Goal: Information Seeking & Learning: Learn about a topic

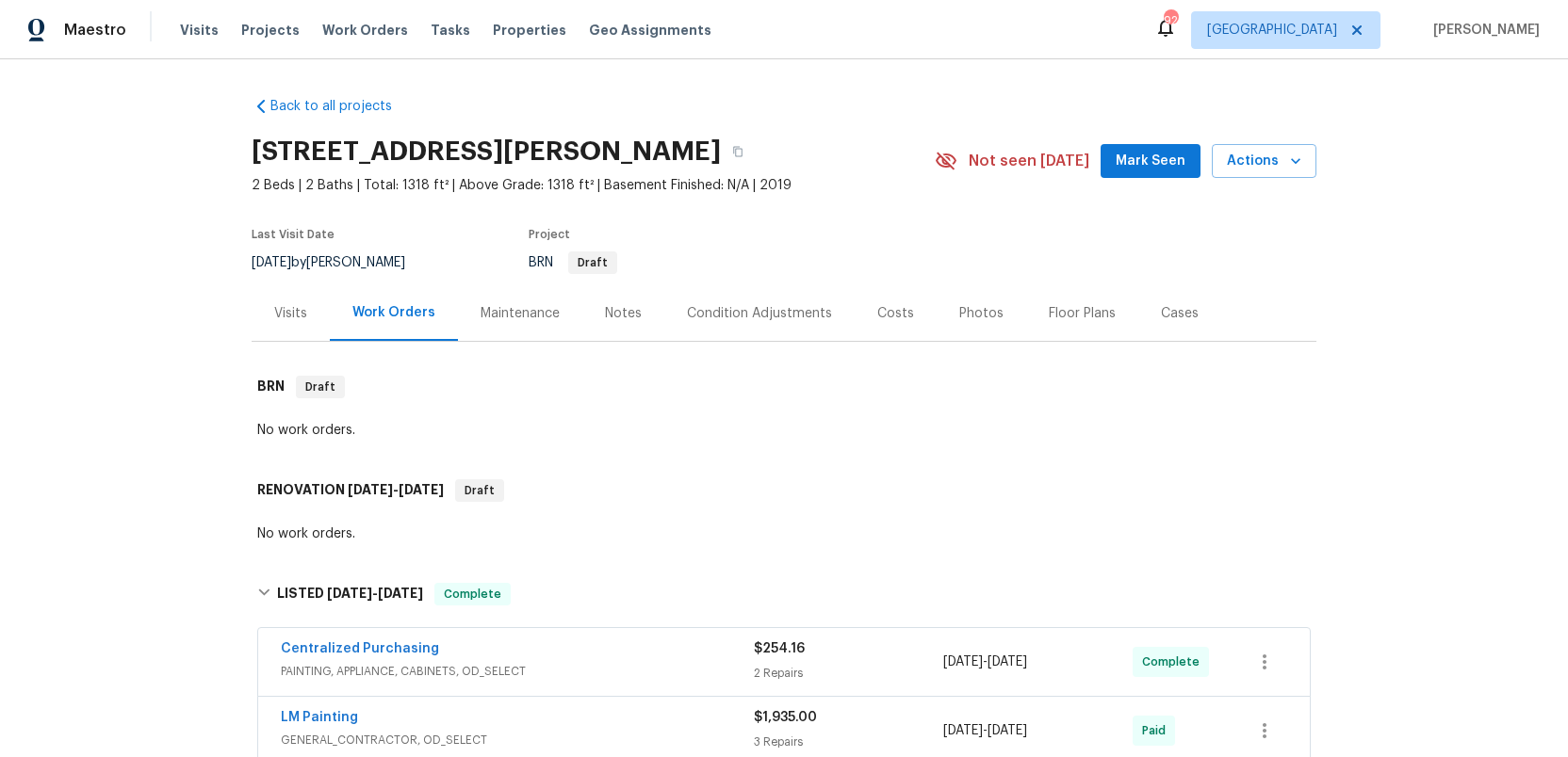
scroll to position [1208, 0]
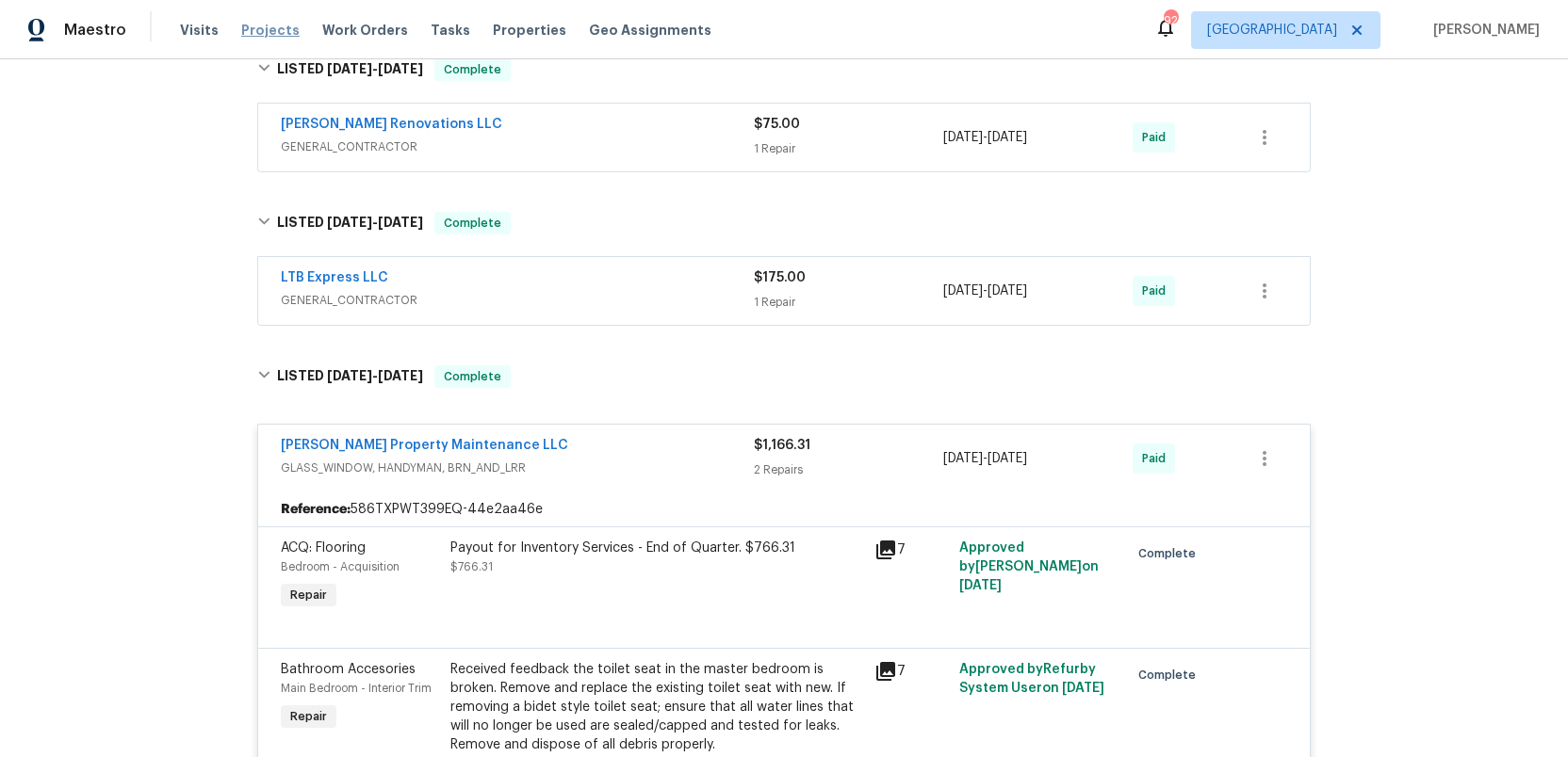
click at [261, 22] on span "Projects" at bounding box center [270, 31] width 58 height 19
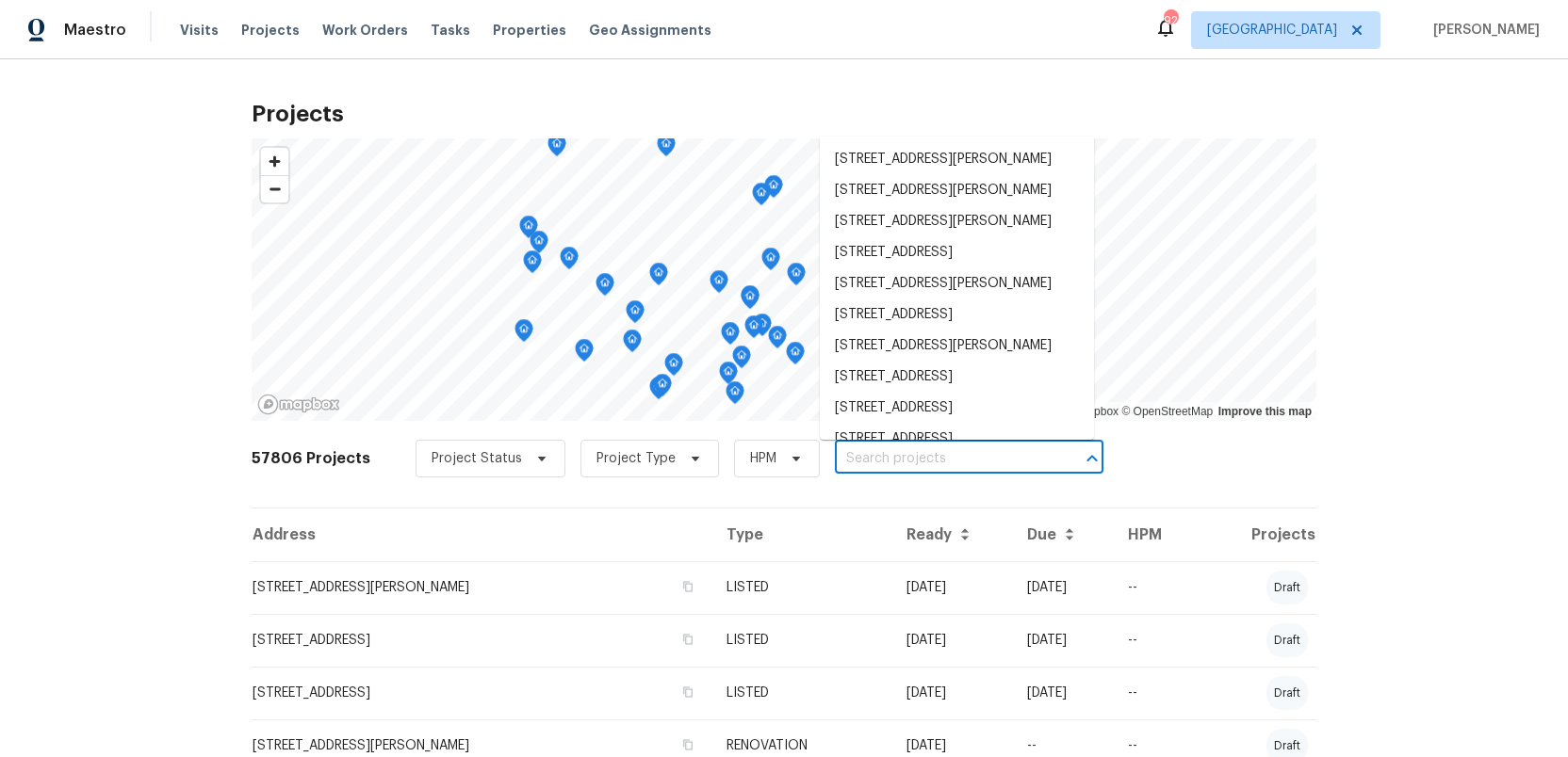
click at [879, 453] on input "text" at bounding box center [943, 459] width 216 height 30
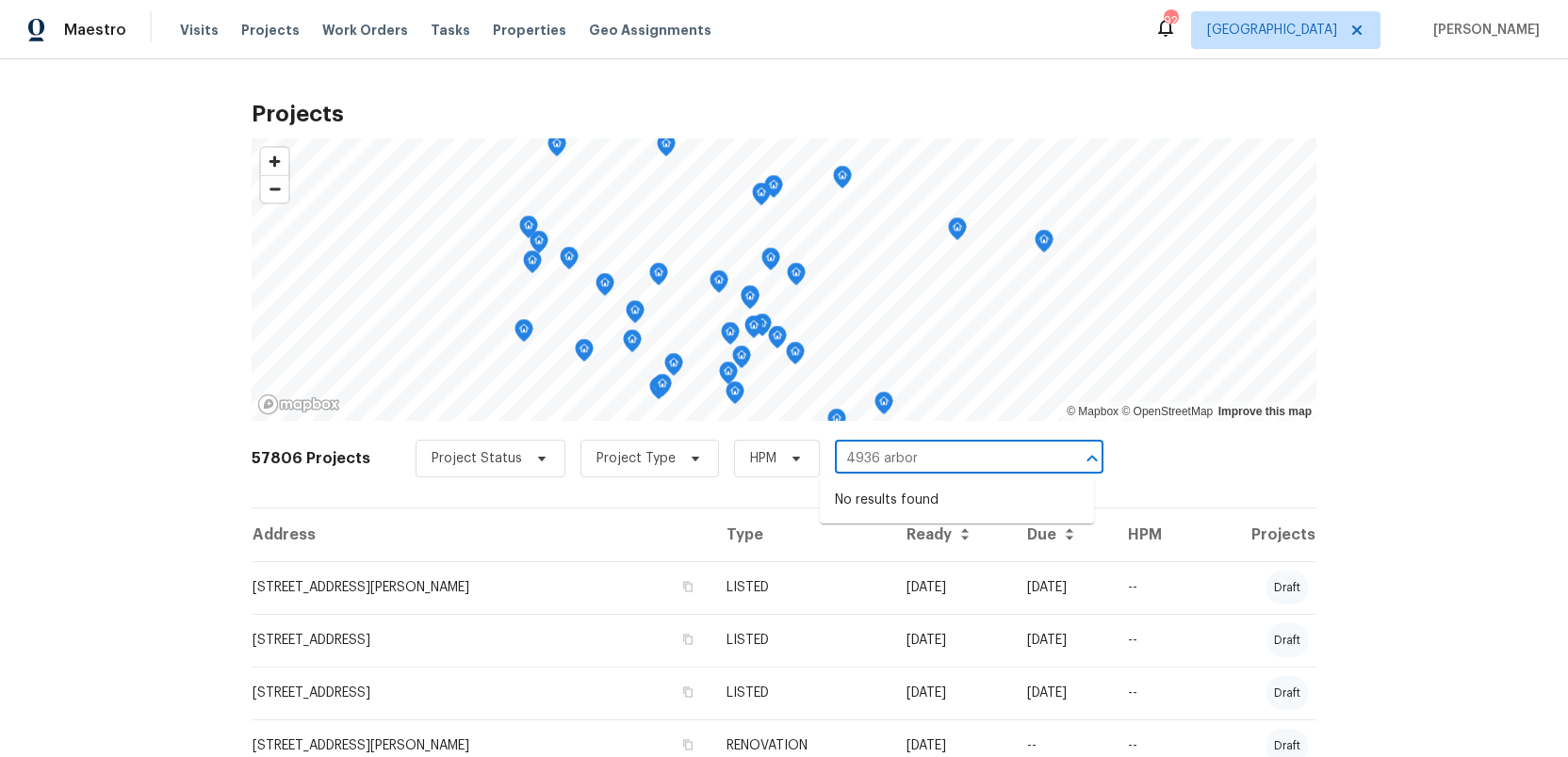
type input "4936 arbor"
type input "4963 arbor"
click at [860, 501] on li "4963 Arbor View Pkwy NW, Acworth, GA 30101" at bounding box center [957, 501] width 274 height 32
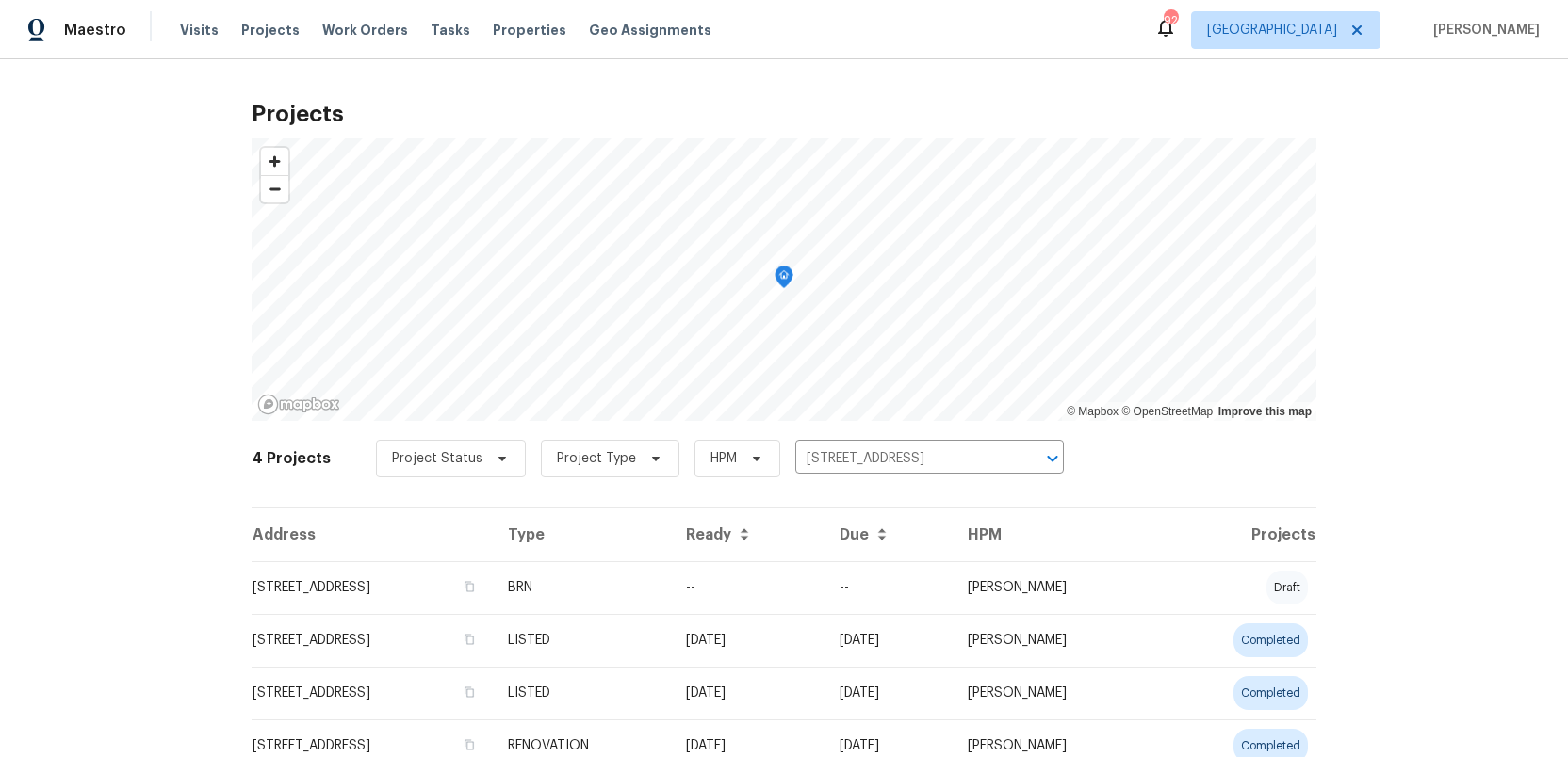
scroll to position [76, 0]
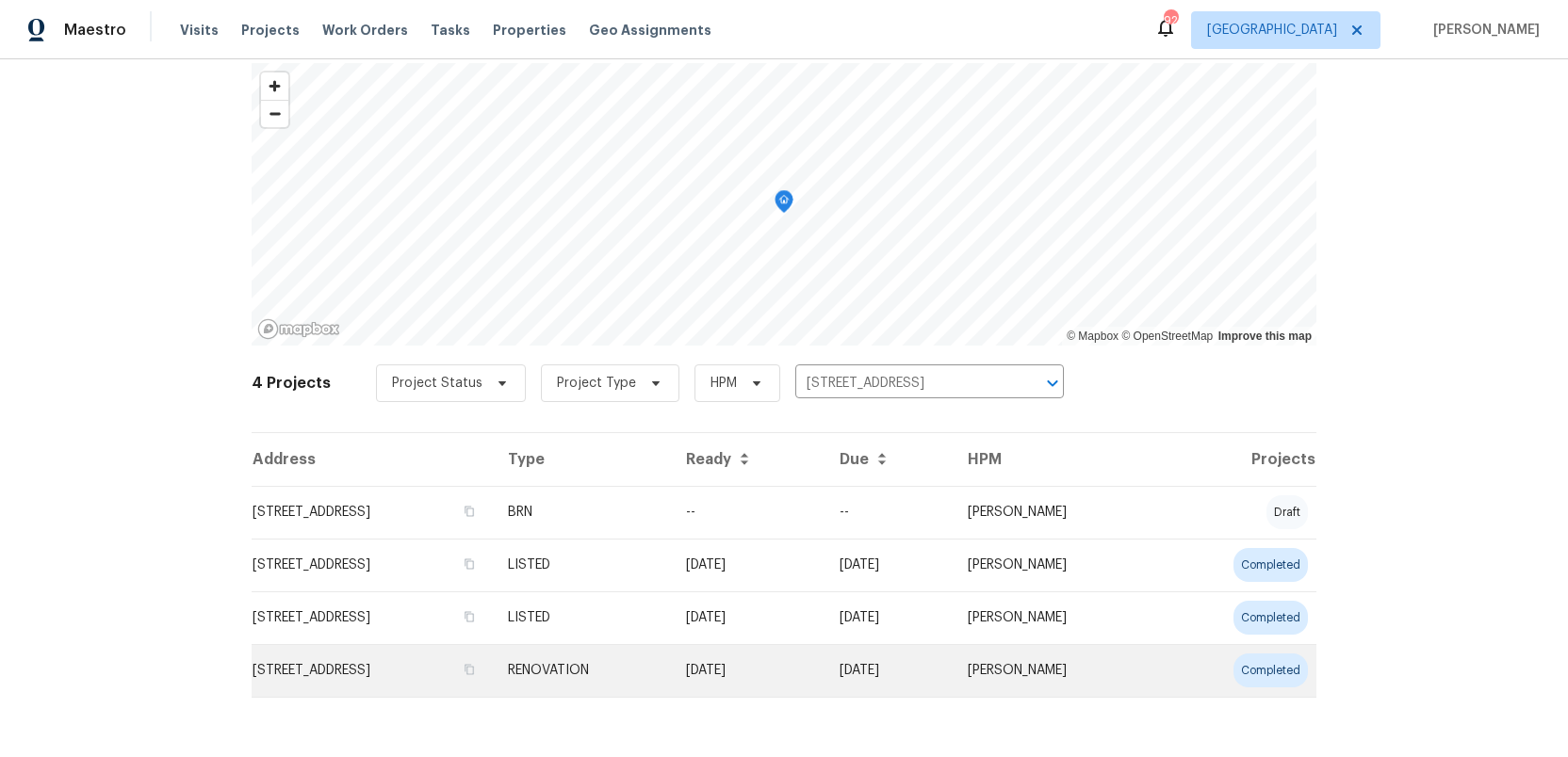
click at [459, 674] on td "4963 Arbor View Pkwy NW, Acworth, GA 30101" at bounding box center [372, 670] width 241 height 53
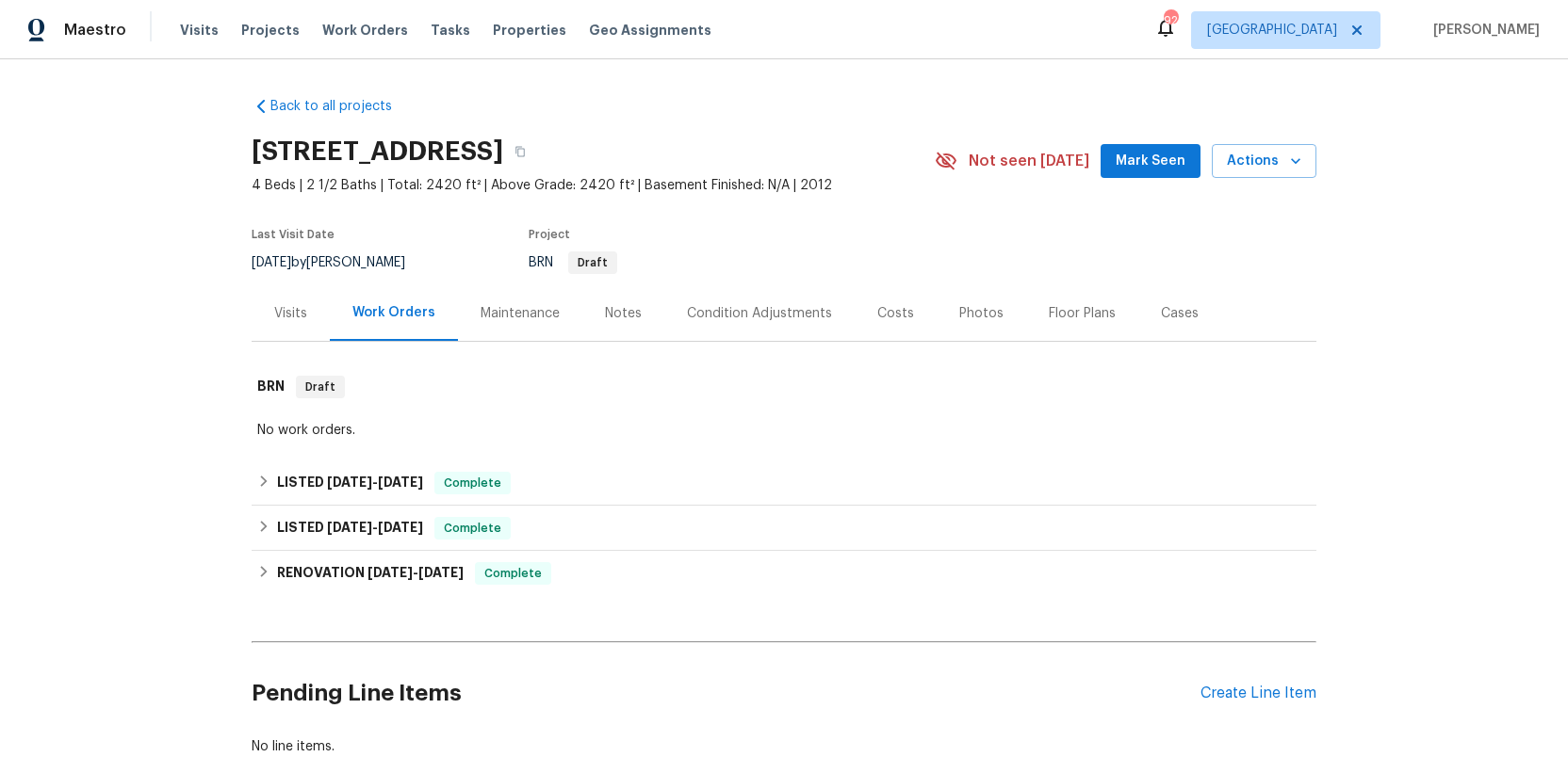
click at [878, 312] on div "Costs" at bounding box center [896, 314] width 36 height 19
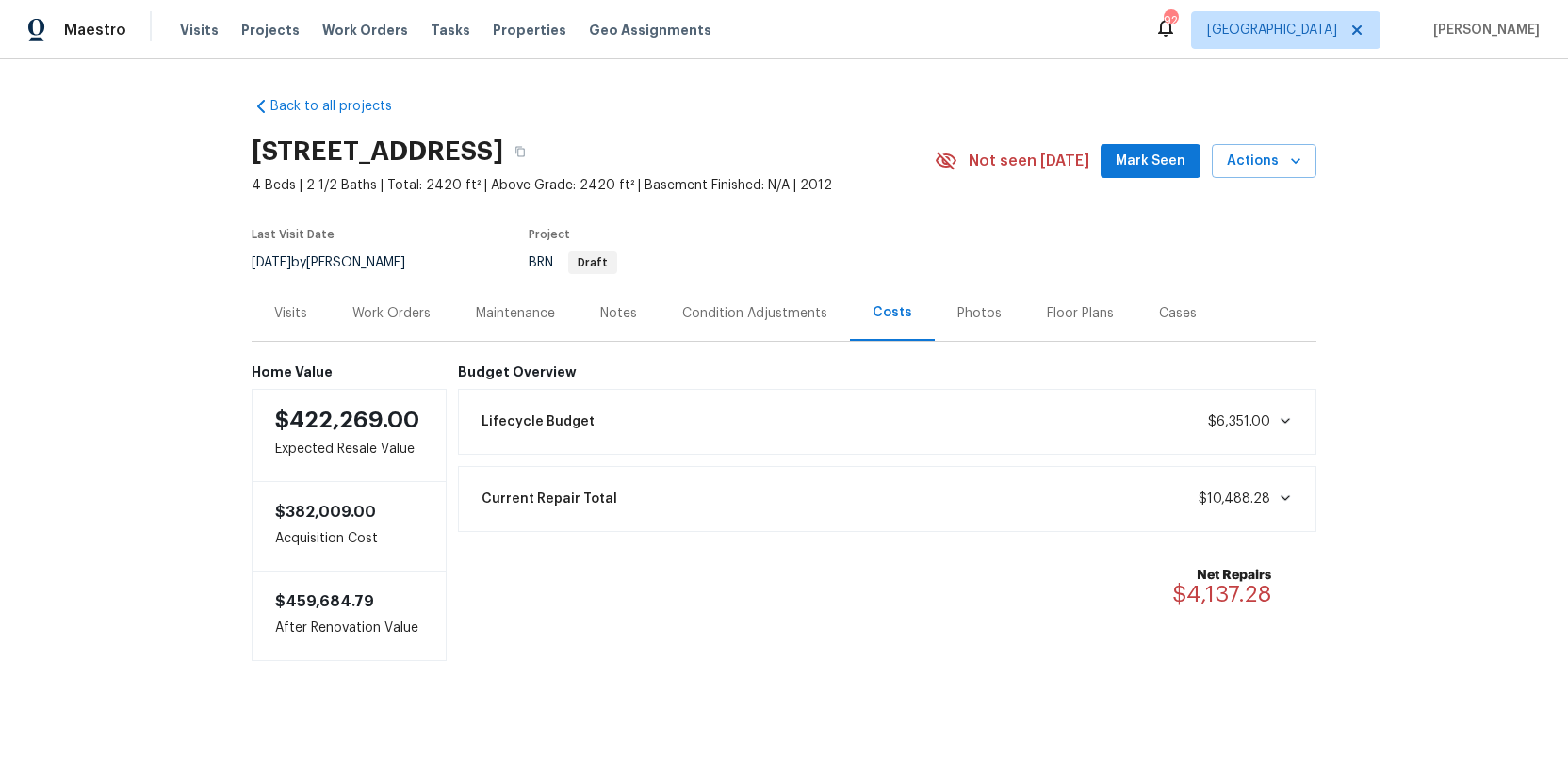
click at [402, 314] on div "Work Orders" at bounding box center [392, 314] width 78 height 19
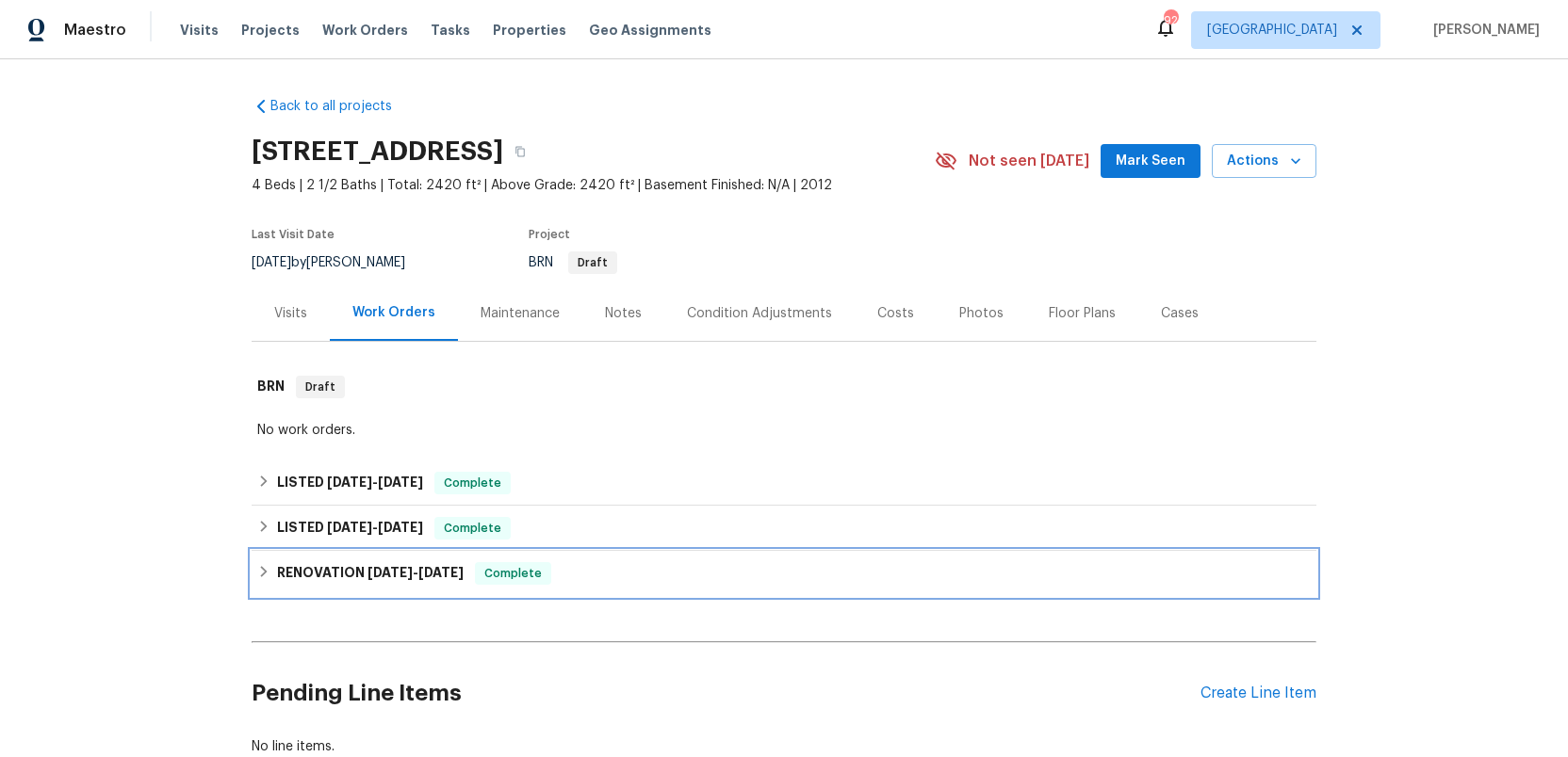
click at [338, 573] on h6 "RENOVATION 1/2/25 - 1/24/25" at bounding box center [370, 573] width 186 height 23
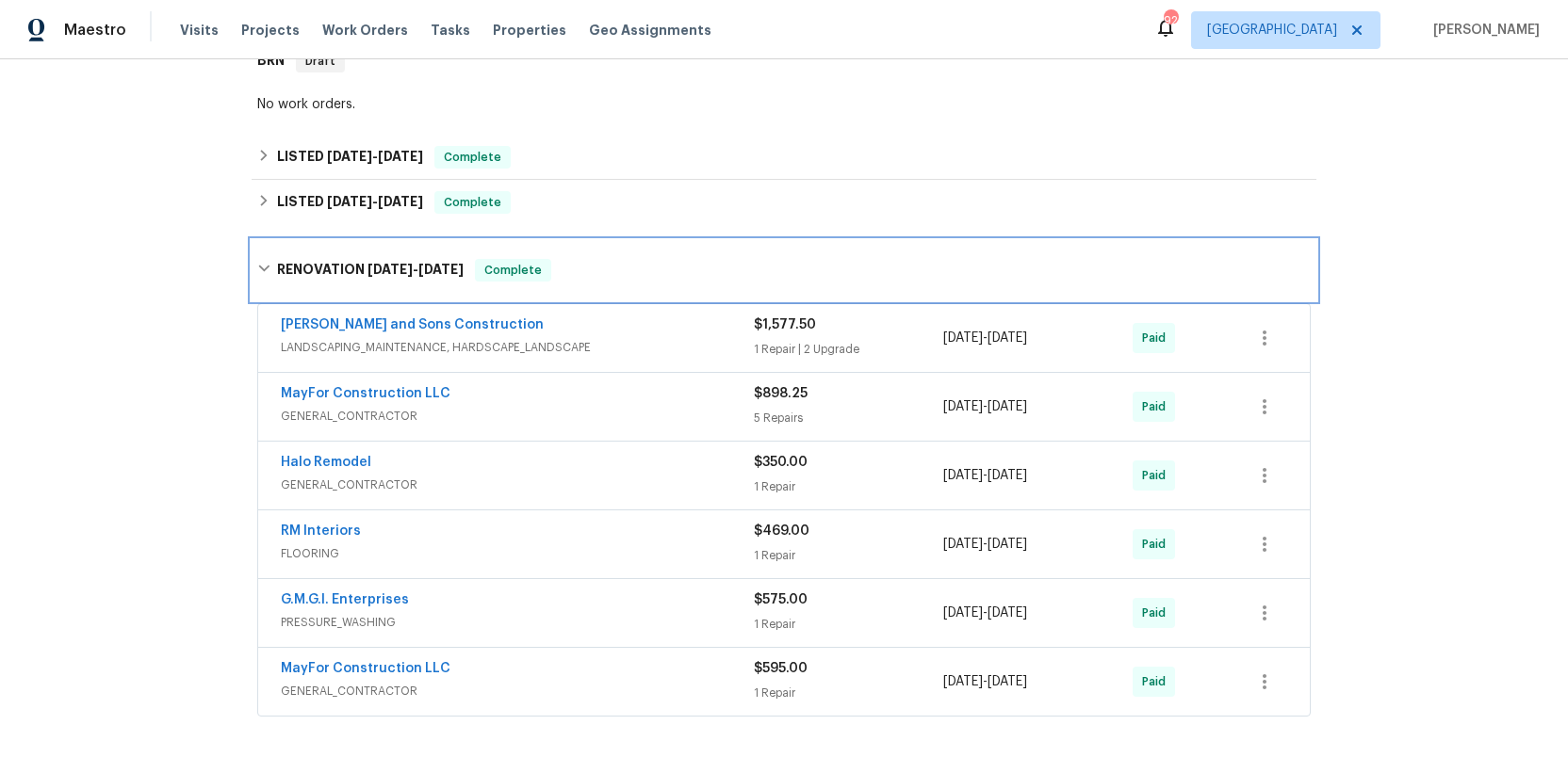
scroll to position [312, 0]
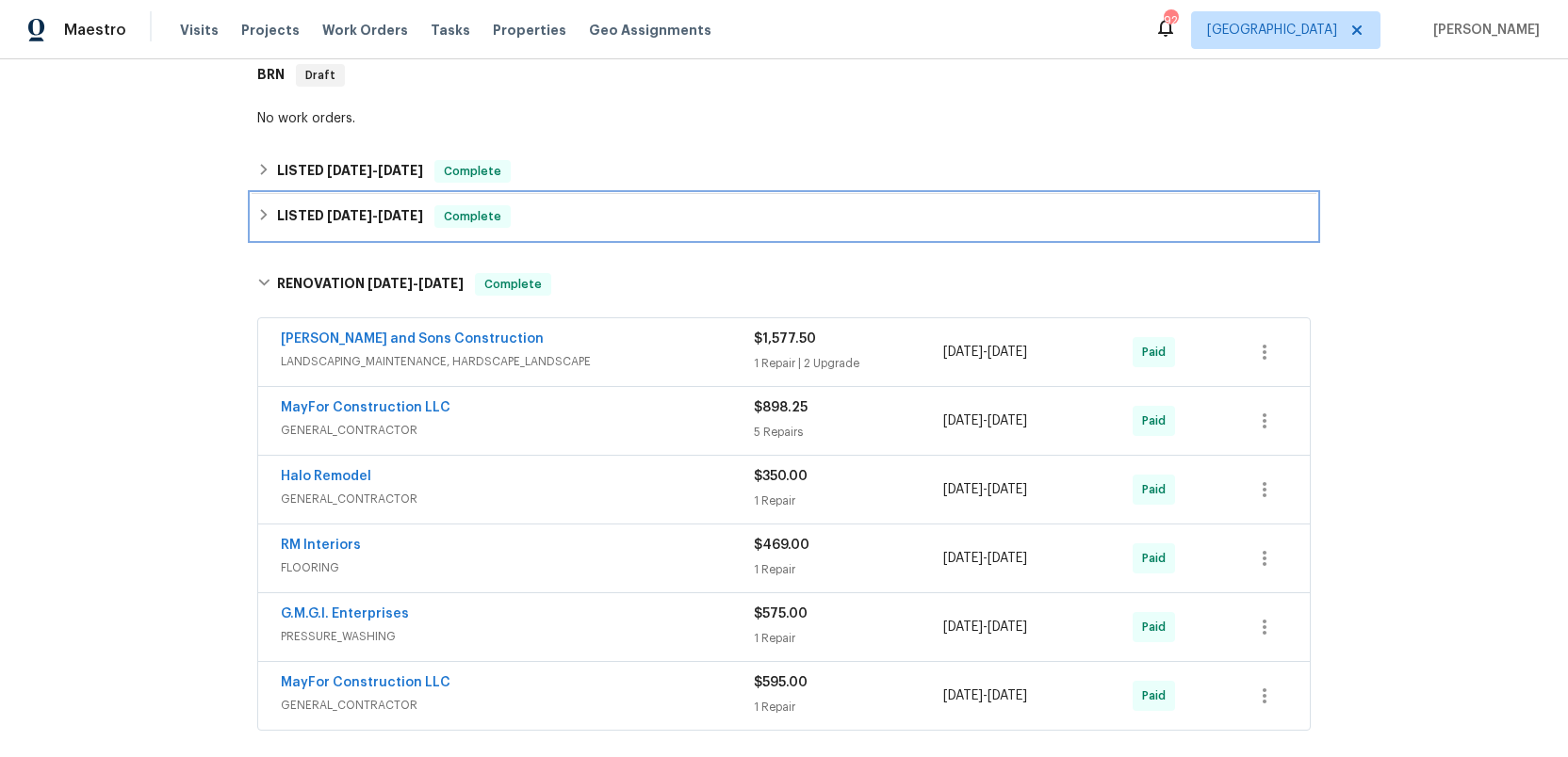
click at [294, 214] on h6 "LISTED 3/11/25 - 7/25/25" at bounding box center [350, 217] width 146 height 23
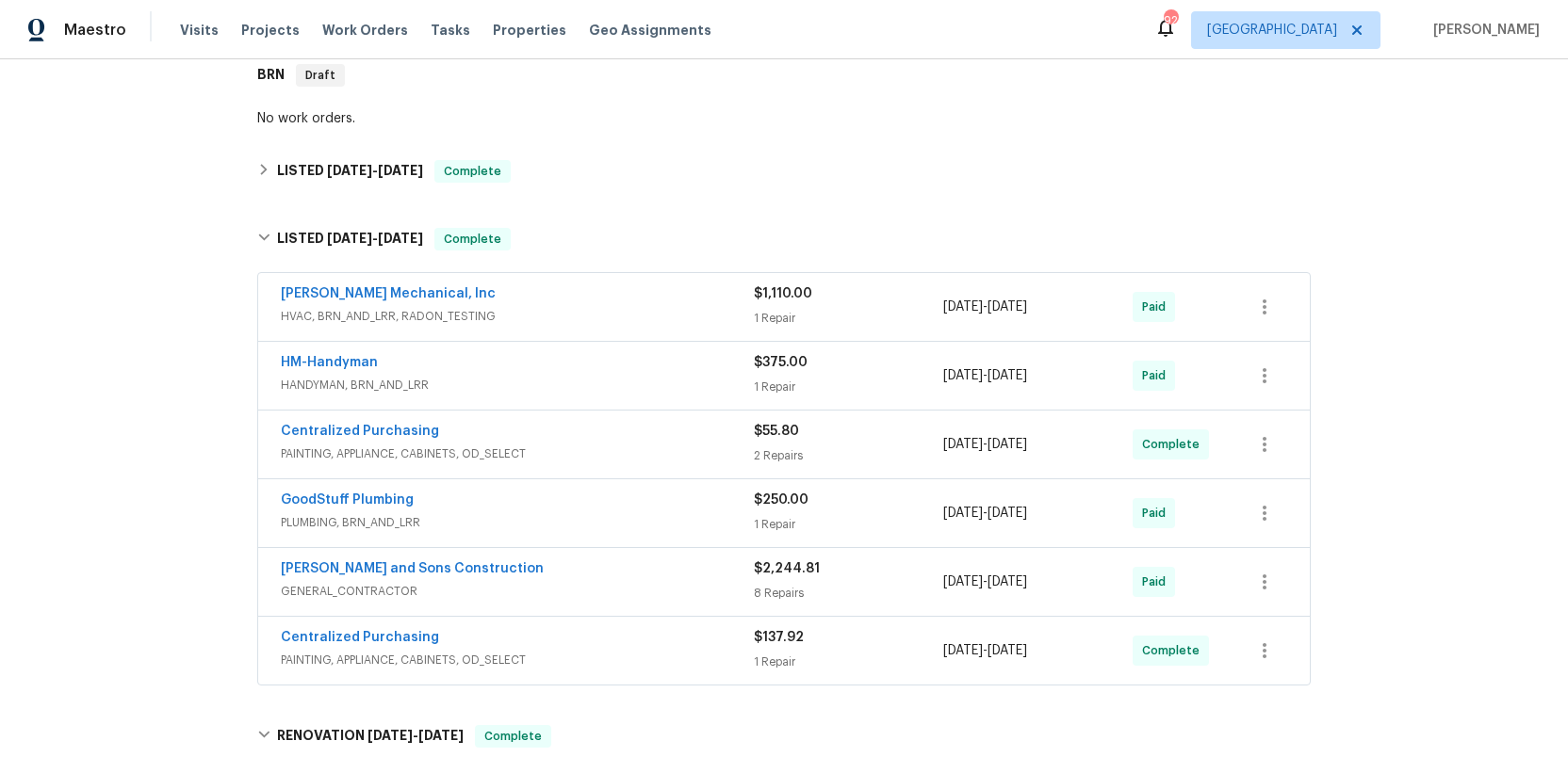
click at [601, 305] on div "JH Martin Mechanical, Inc" at bounding box center [517, 296] width 473 height 23
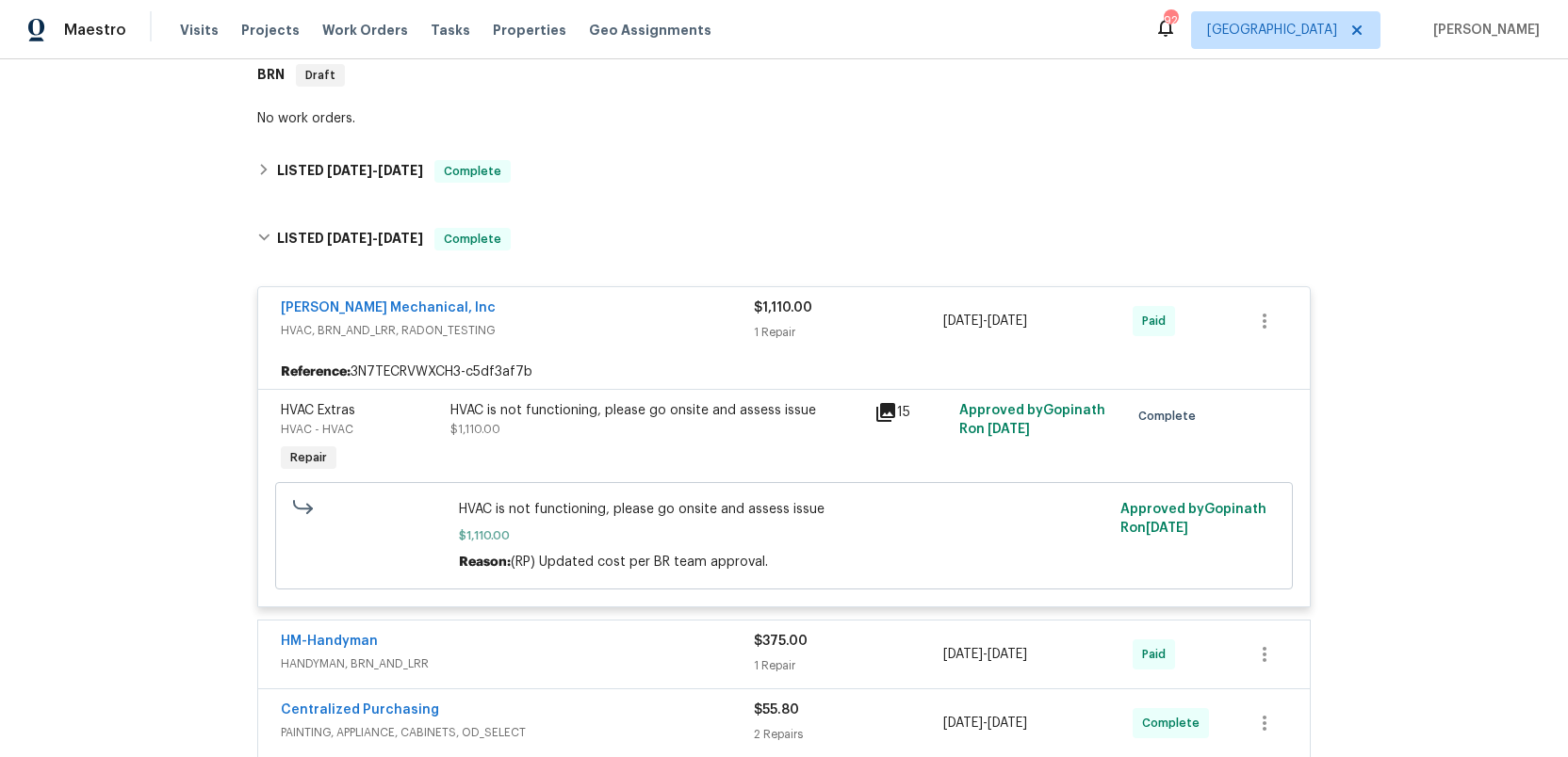
click at [601, 305] on div "JH Martin Mechanical, Inc" at bounding box center [517, 310] width 473 height 23
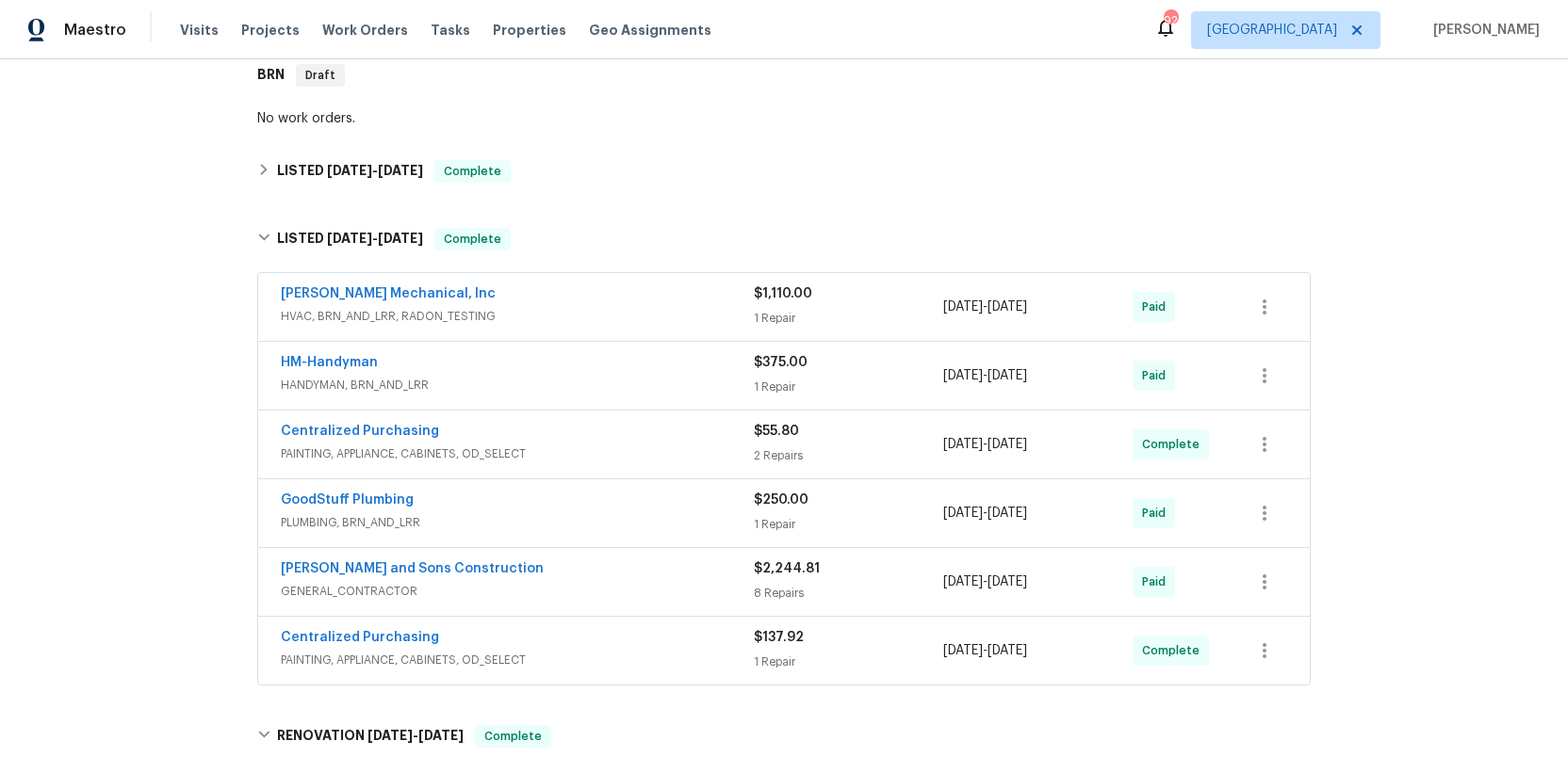
click at [613, 378] on span "HANDYMAN, BRN_AND_LRR" at bounding box center [517, 385] width 473 height 19
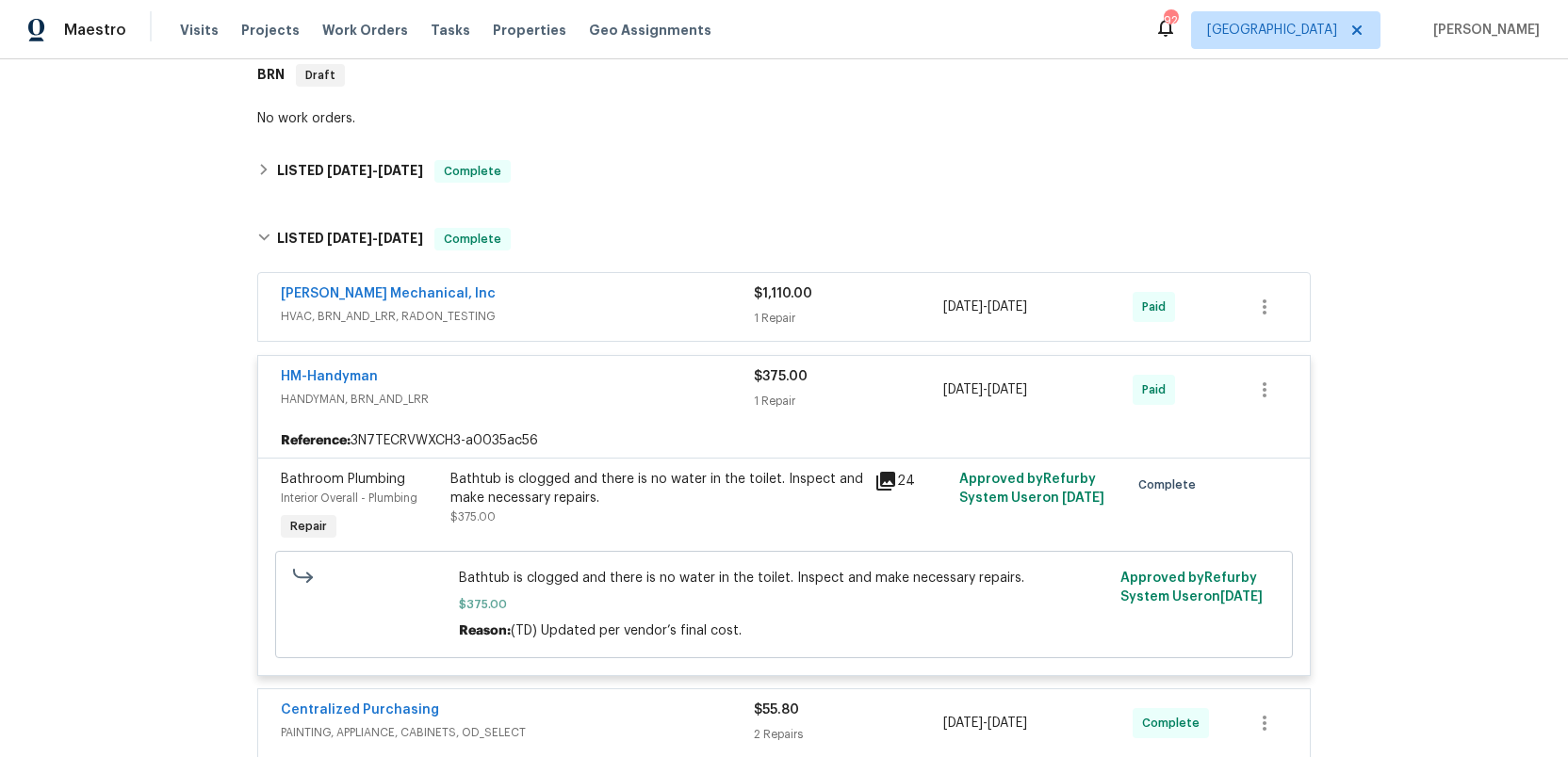
click at [613, 378] on div "HM-Handyman" at bounding box center [517, 378] width 473 height 23
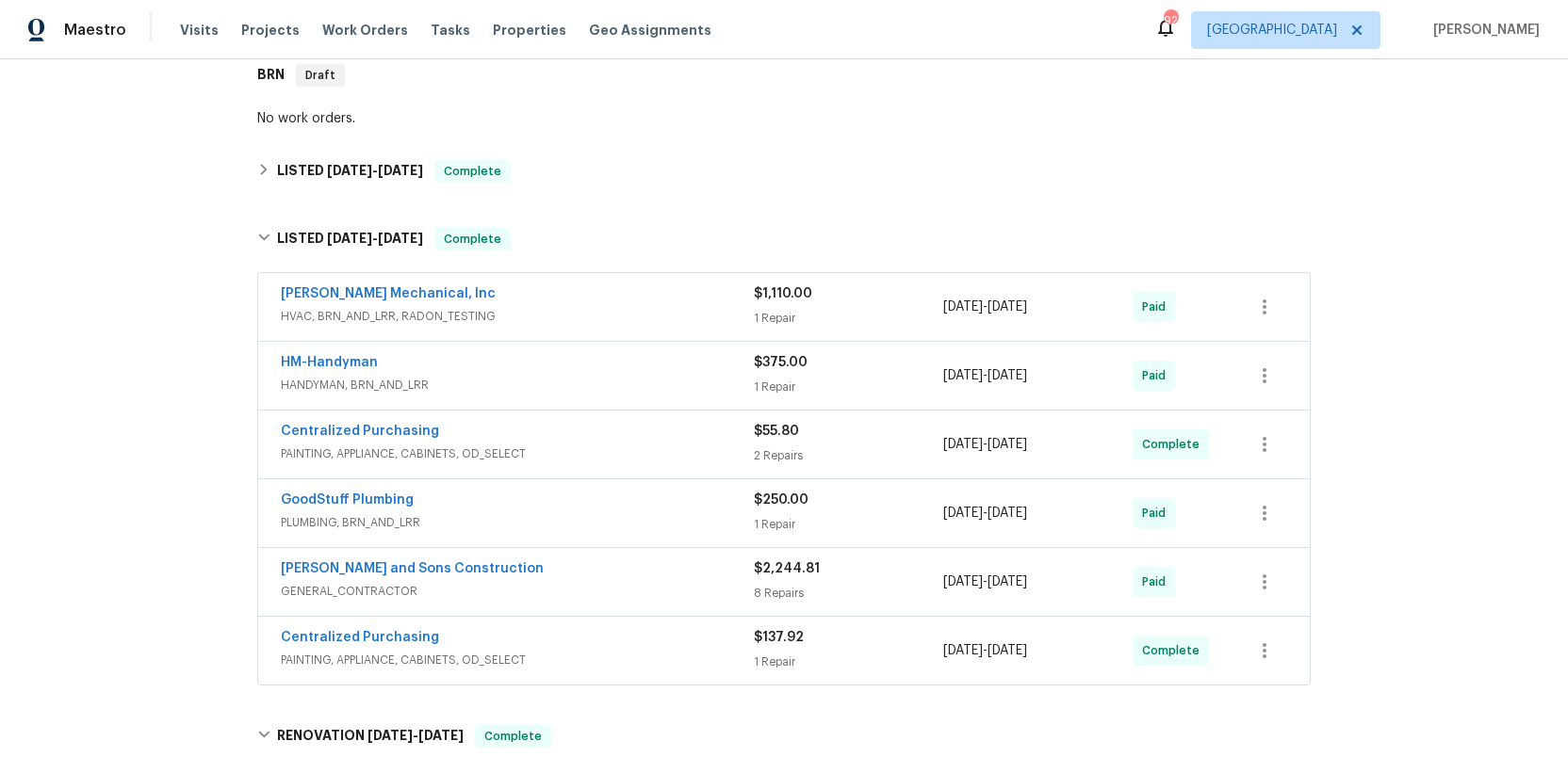
click at [628, 500] on div "GoodStuff Plumbing" at bounding box center [517, 503] width 473 height 23
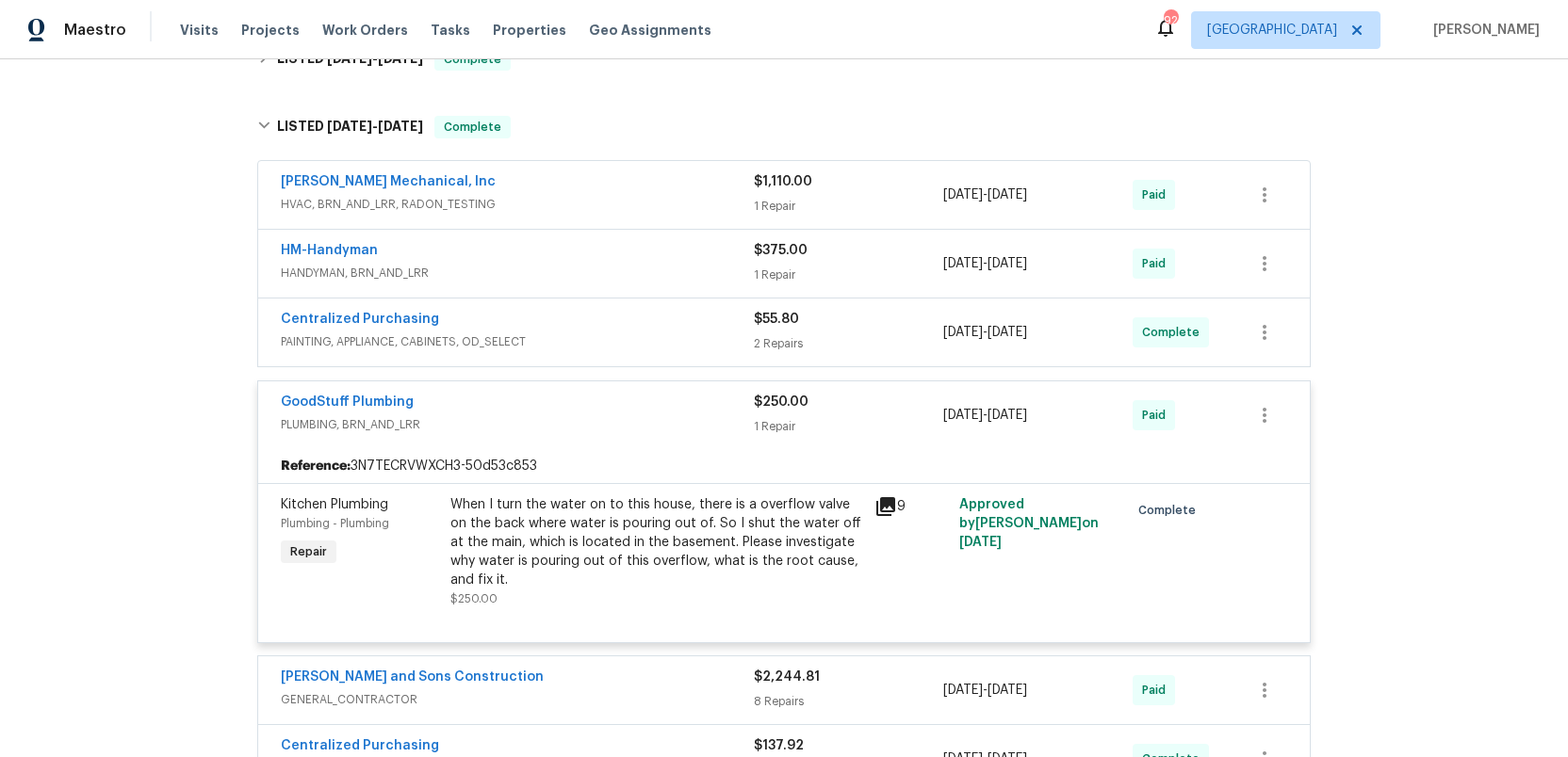
scroll to position [428, 0]
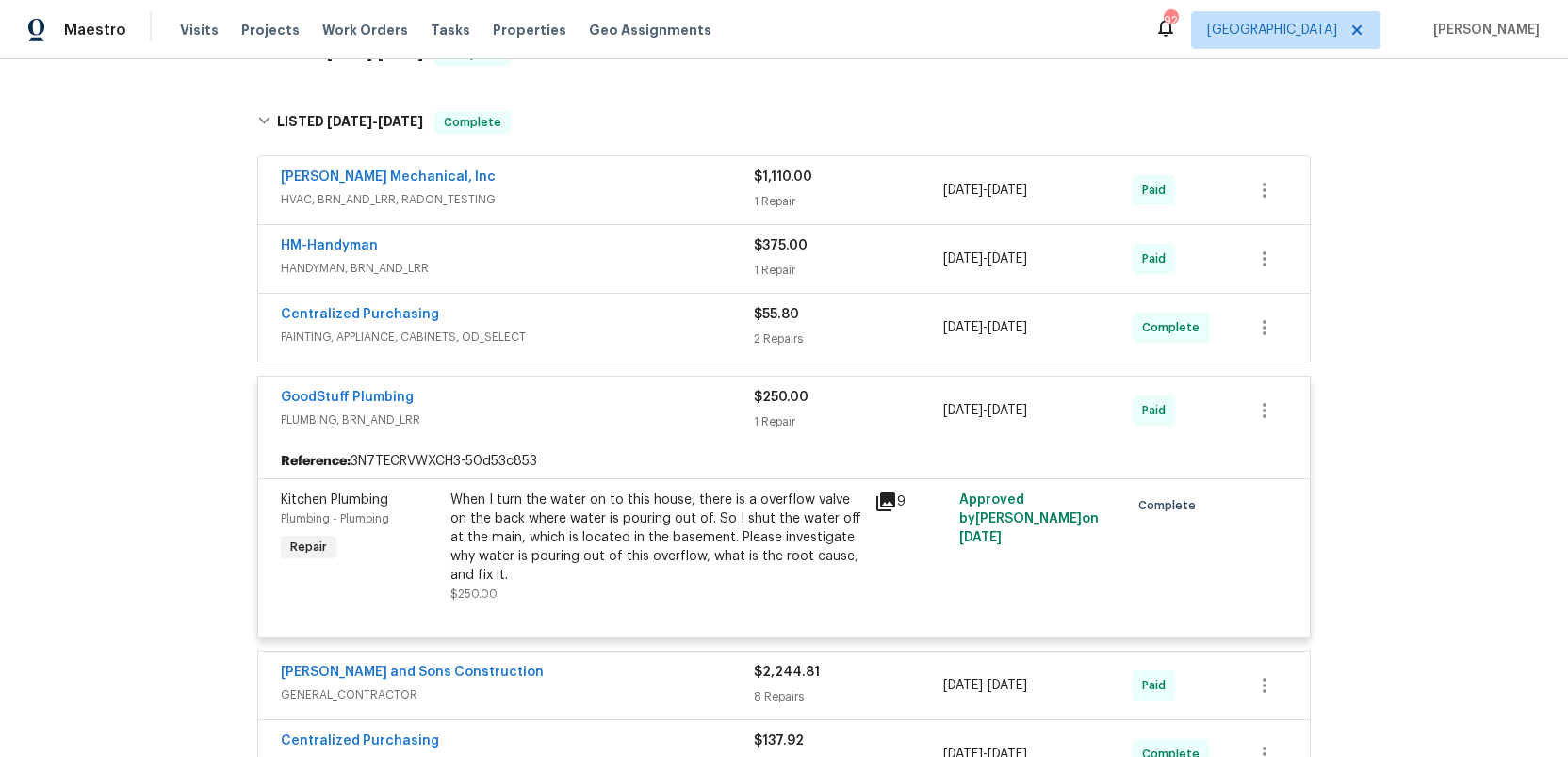
click at [639, 408] on div "GoodStuff Plumbing" at bounding box center [517, 400] width 473 height 23
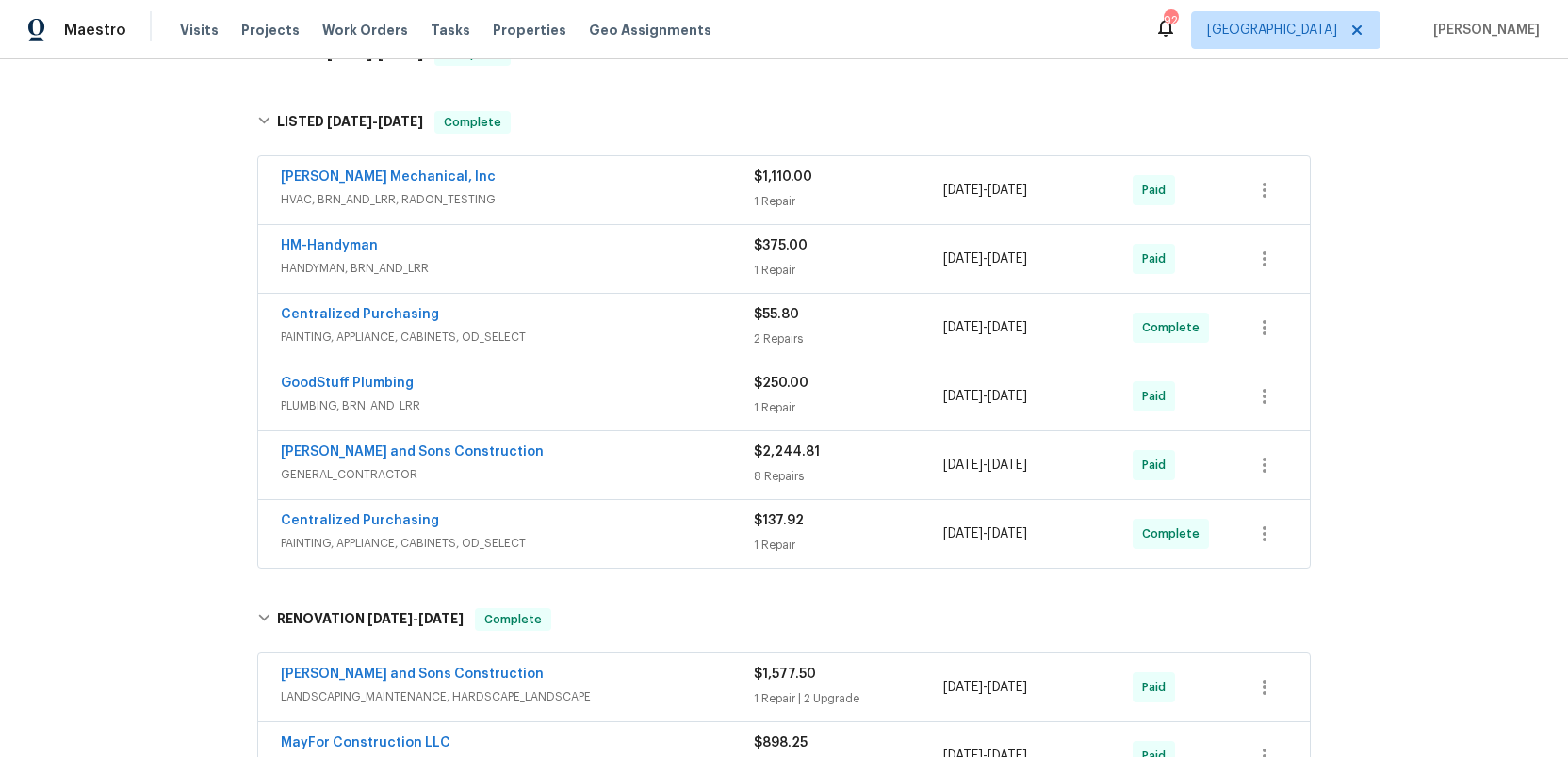
click at [646, 465] on span "GENERAL_CONTRACTOR" at bounding box center [517, 475] width 473 height 19
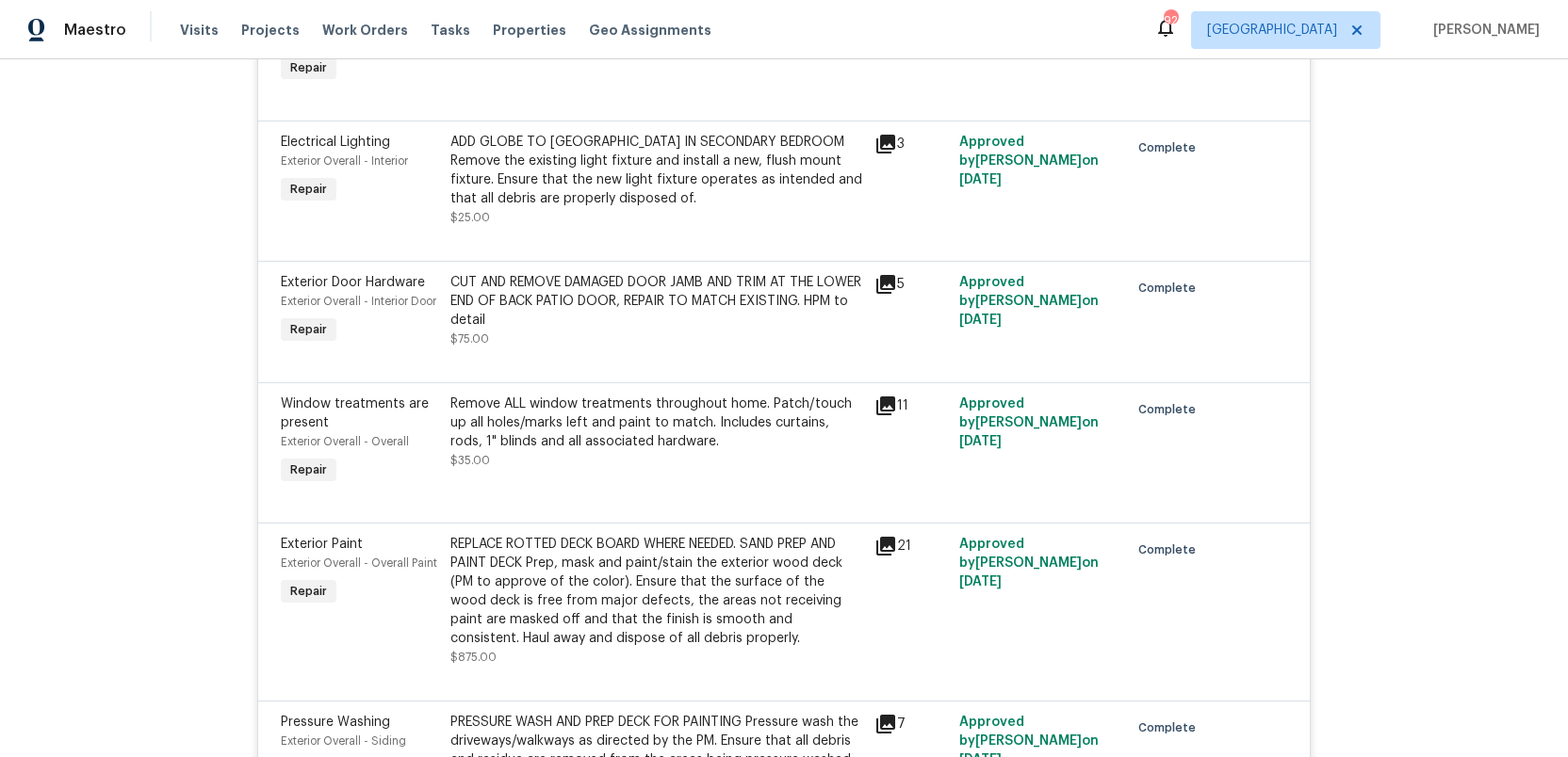
scroll to position [1195, 0]
click at [885, 554] on icon at bounding box center [886, 545] width 19 height 19
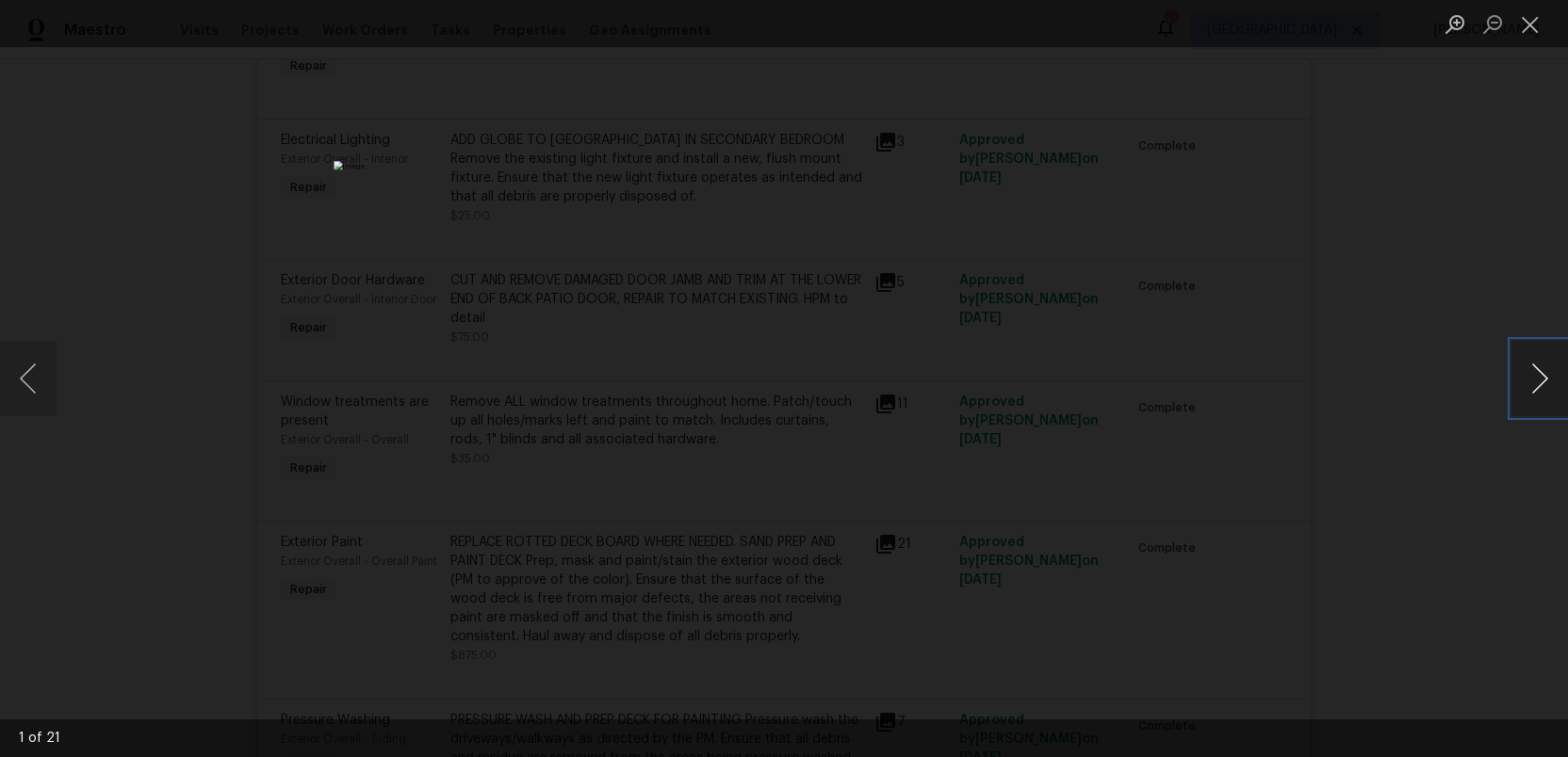
click at [1531, 376] on button "Next image" at bounding box center [1539, 378] width 56 height 76
click at [1523, 29] on button "Close lightbox" at bounding box center [1530, 24] width 37 height 32
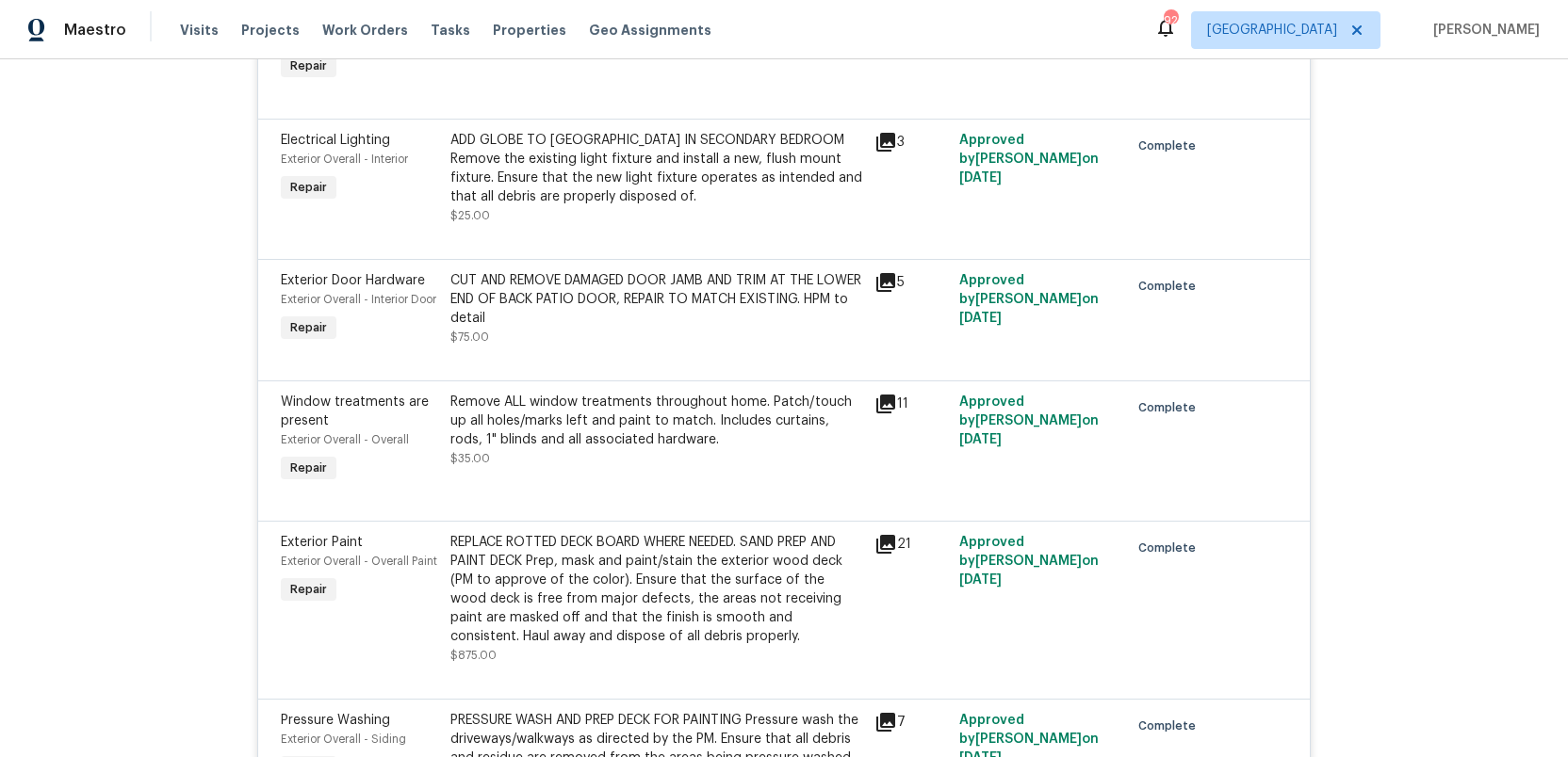
click at [886, 416] on icon at bounding box center [886, 404] width 23 height 23
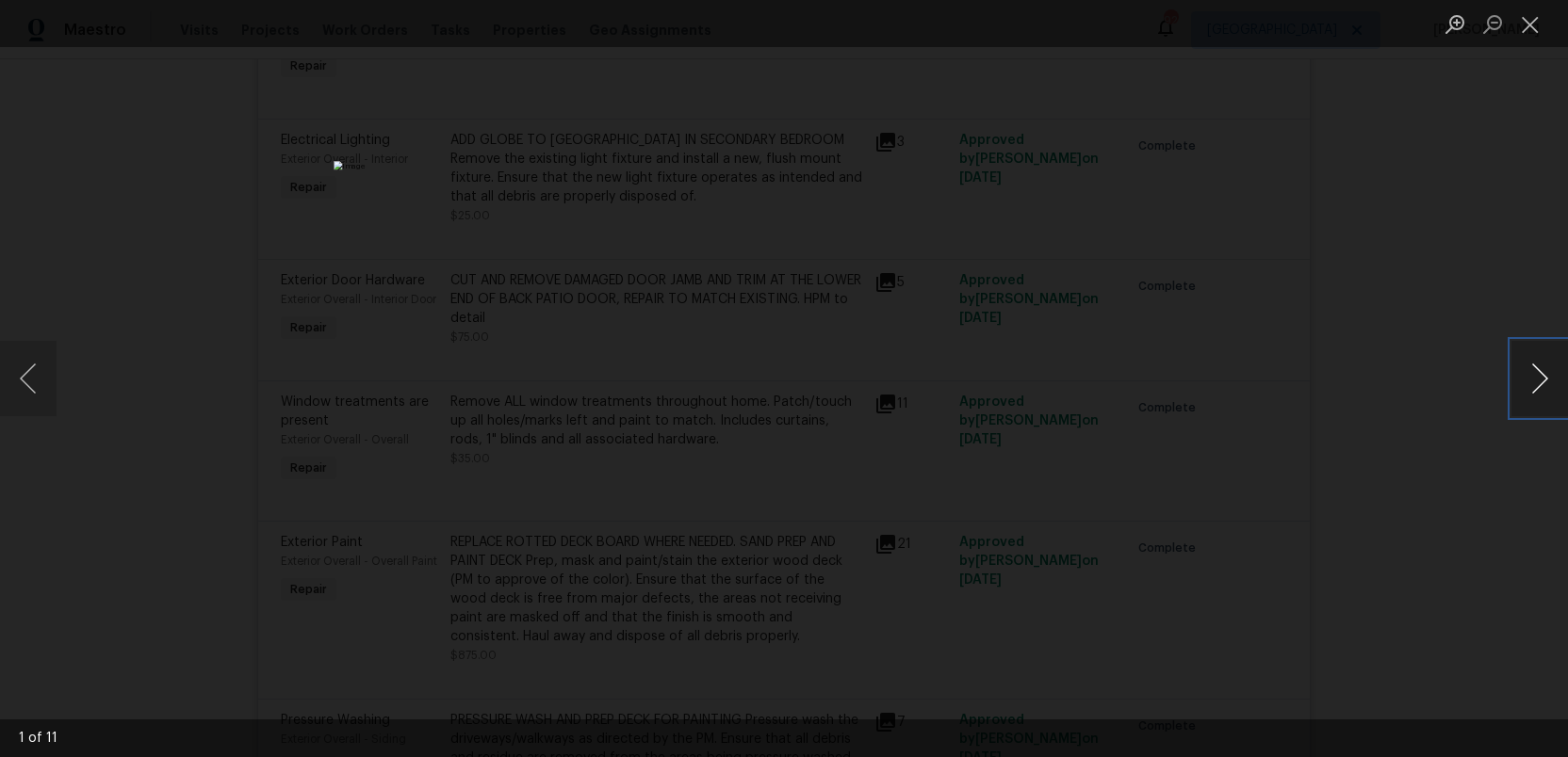
click at [1538, 361] on button "Next image" at bounding box center [1539, 378] width 56 height 76
click at [1523, 11] on button "Close lightbox" at bounding box center [1530, 24] width 37 height 32
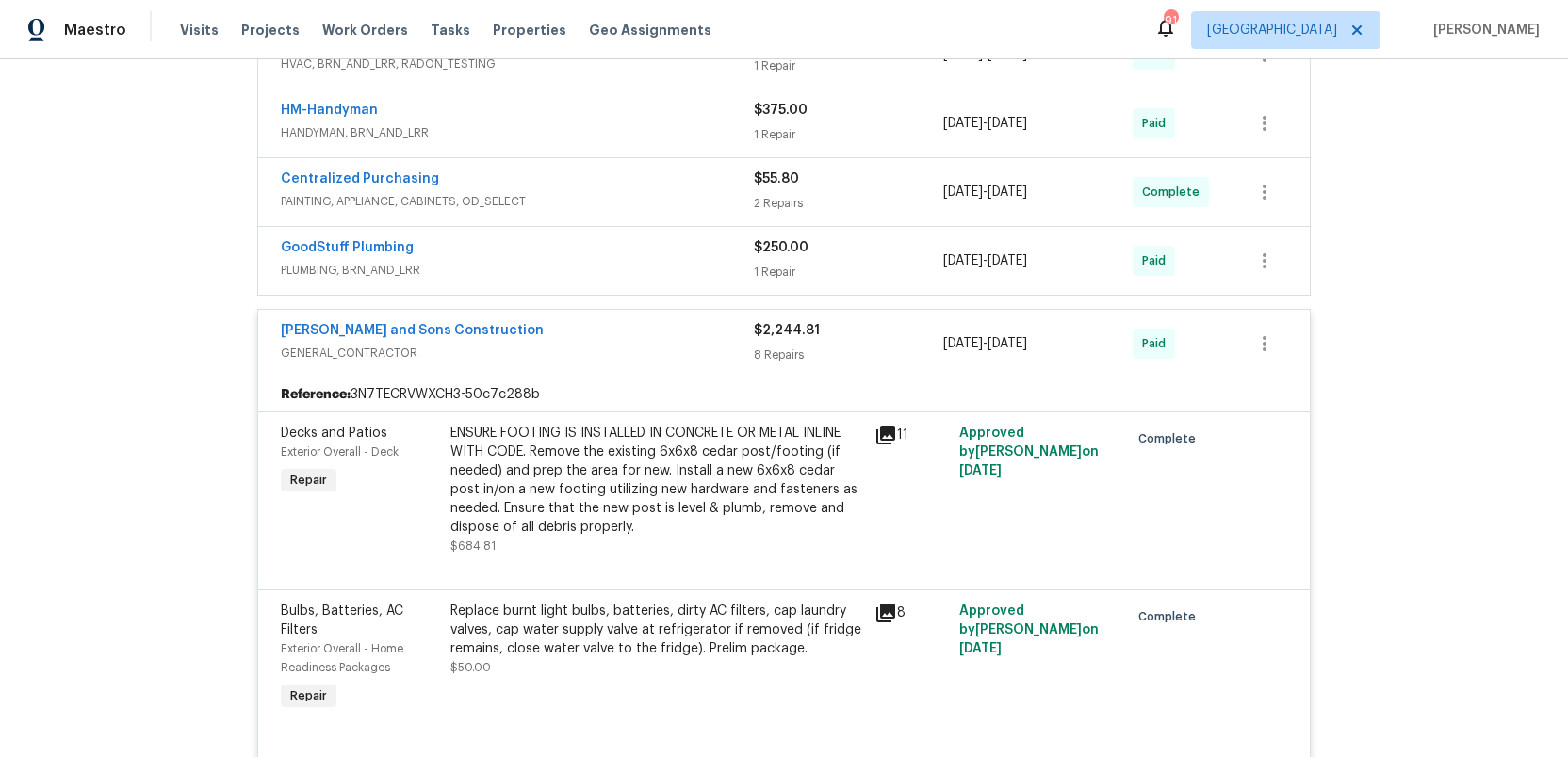
scroll to position [588, 0]
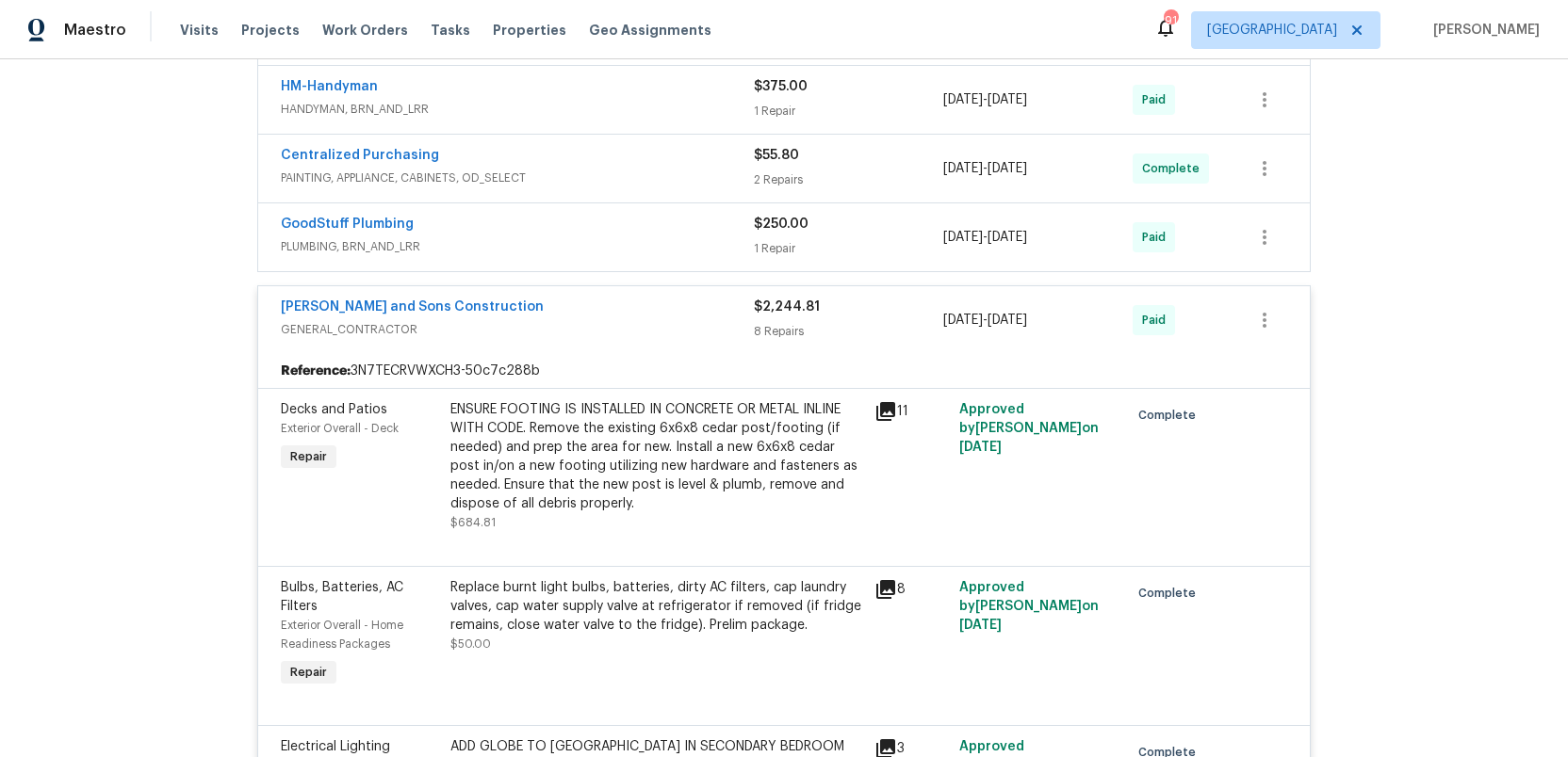
click at [885, 403] on icon at bounding box center [886, 412] width 19 height 19
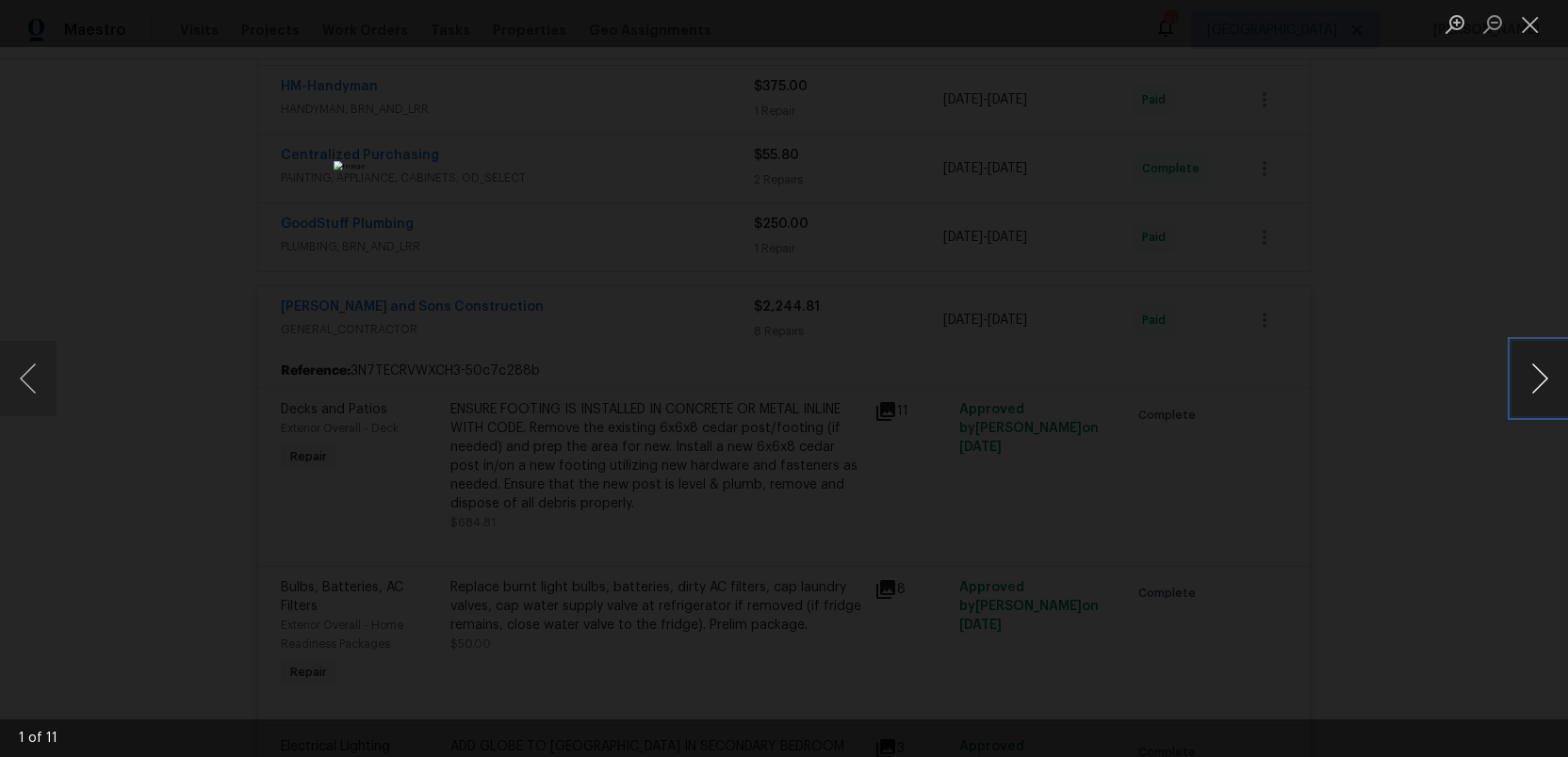
click at [1534, 376] on button "Next image" at bounding box center [1539, 378] width 56 height 76
click at [1534, 375] on button "Next image" at bounding box center [1539, 378] width 56 height 76
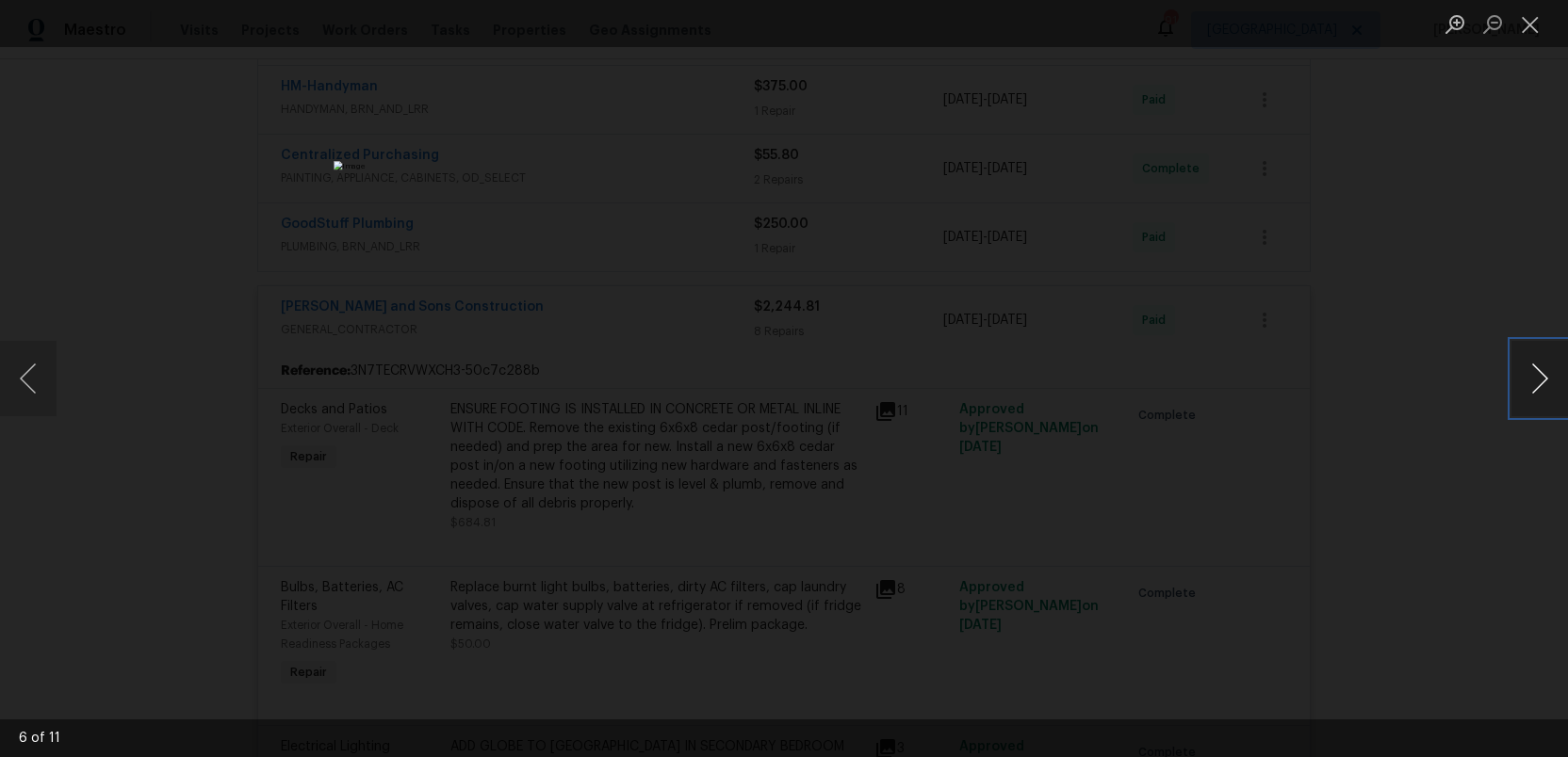
click at [1534, 375] on button "Next image" at bounding box center [1539, 378] width 56 height 76
click at [1530, 22] on button "Close lightbox" at bounding box center [1530, 24] width 37 height 32
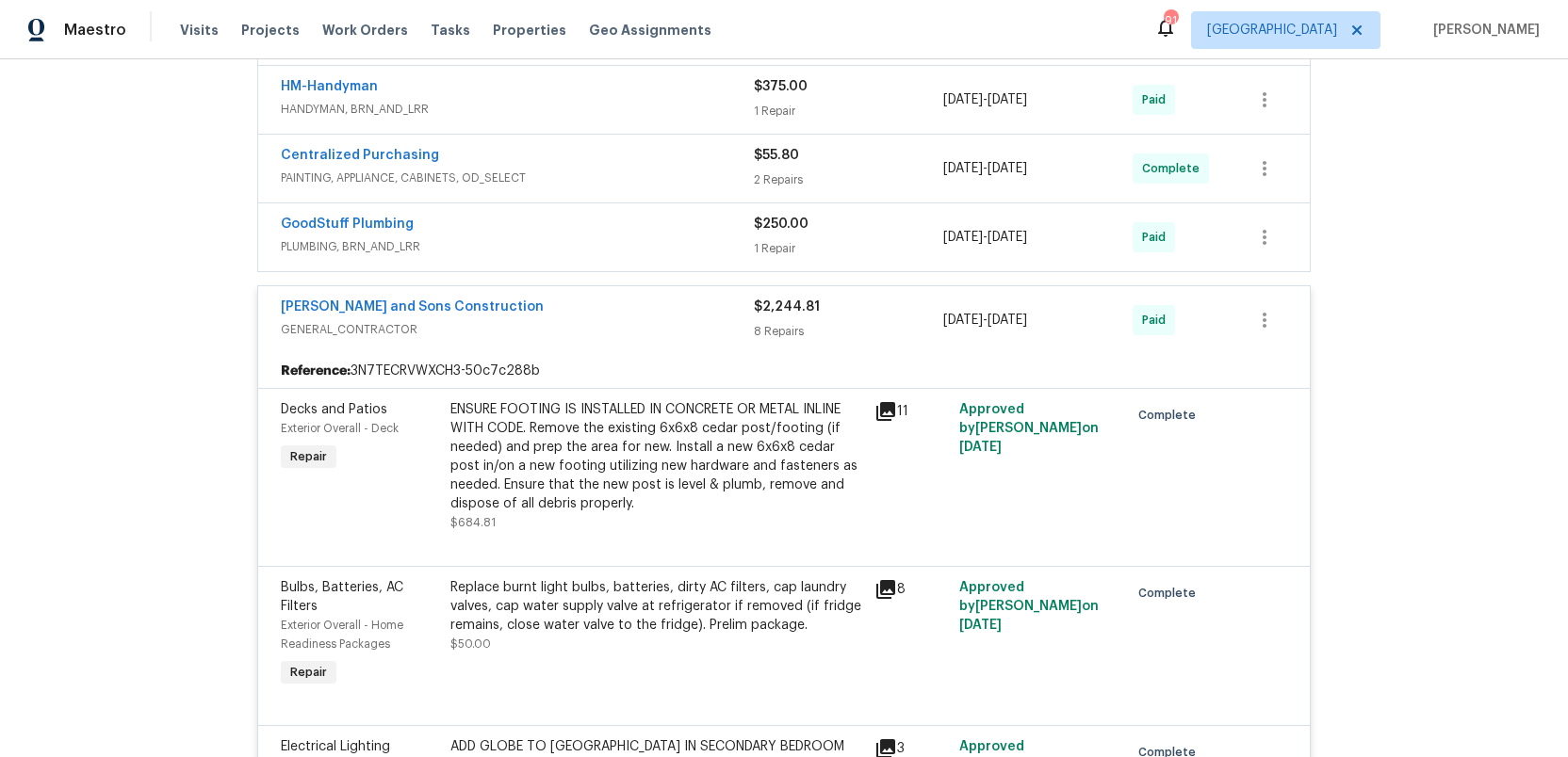
click at [868, 330] on div "8 Repairs" at bounding box center [849, 332] width 189 height 19
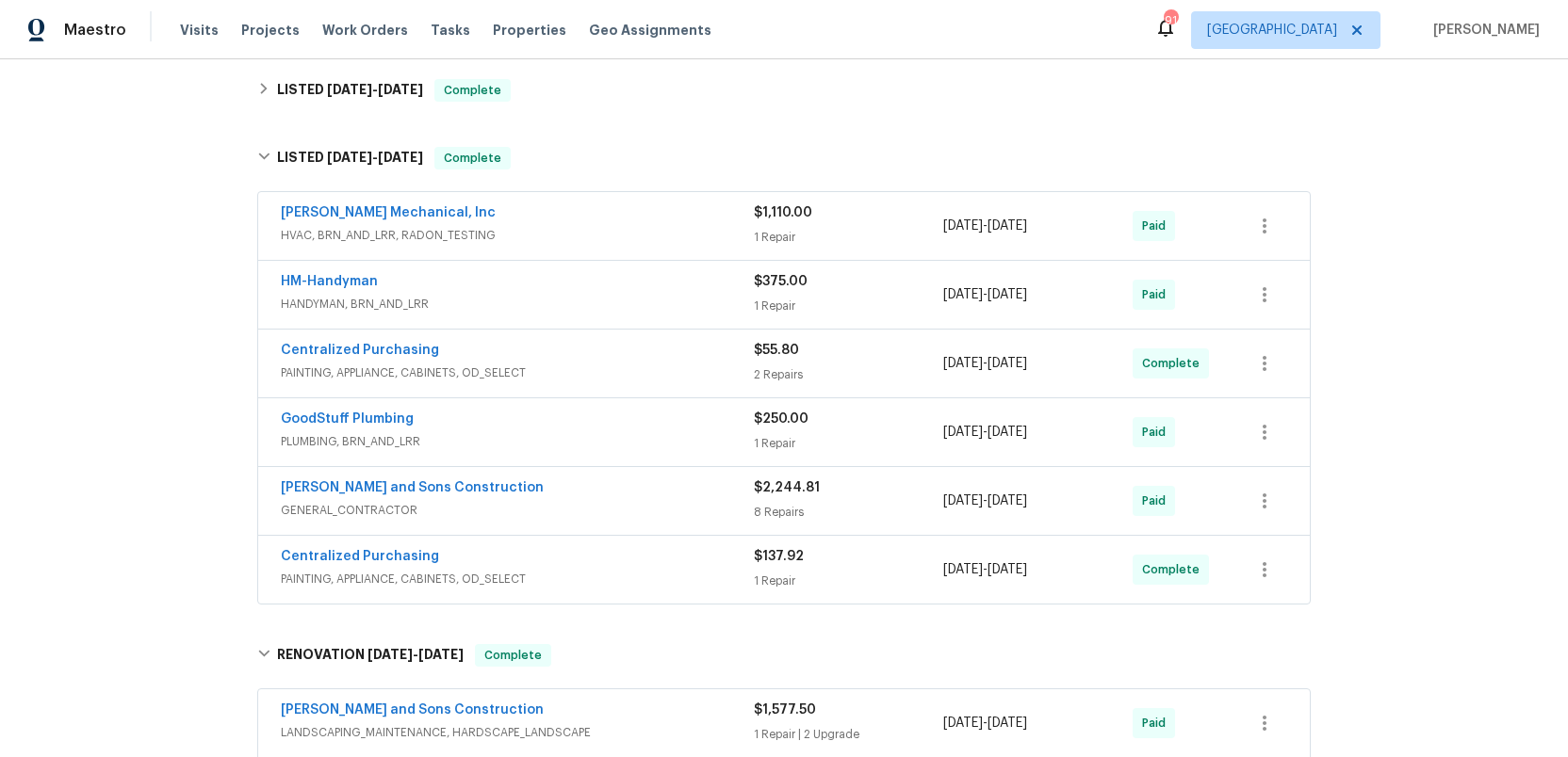
scroll to position [372, 0]
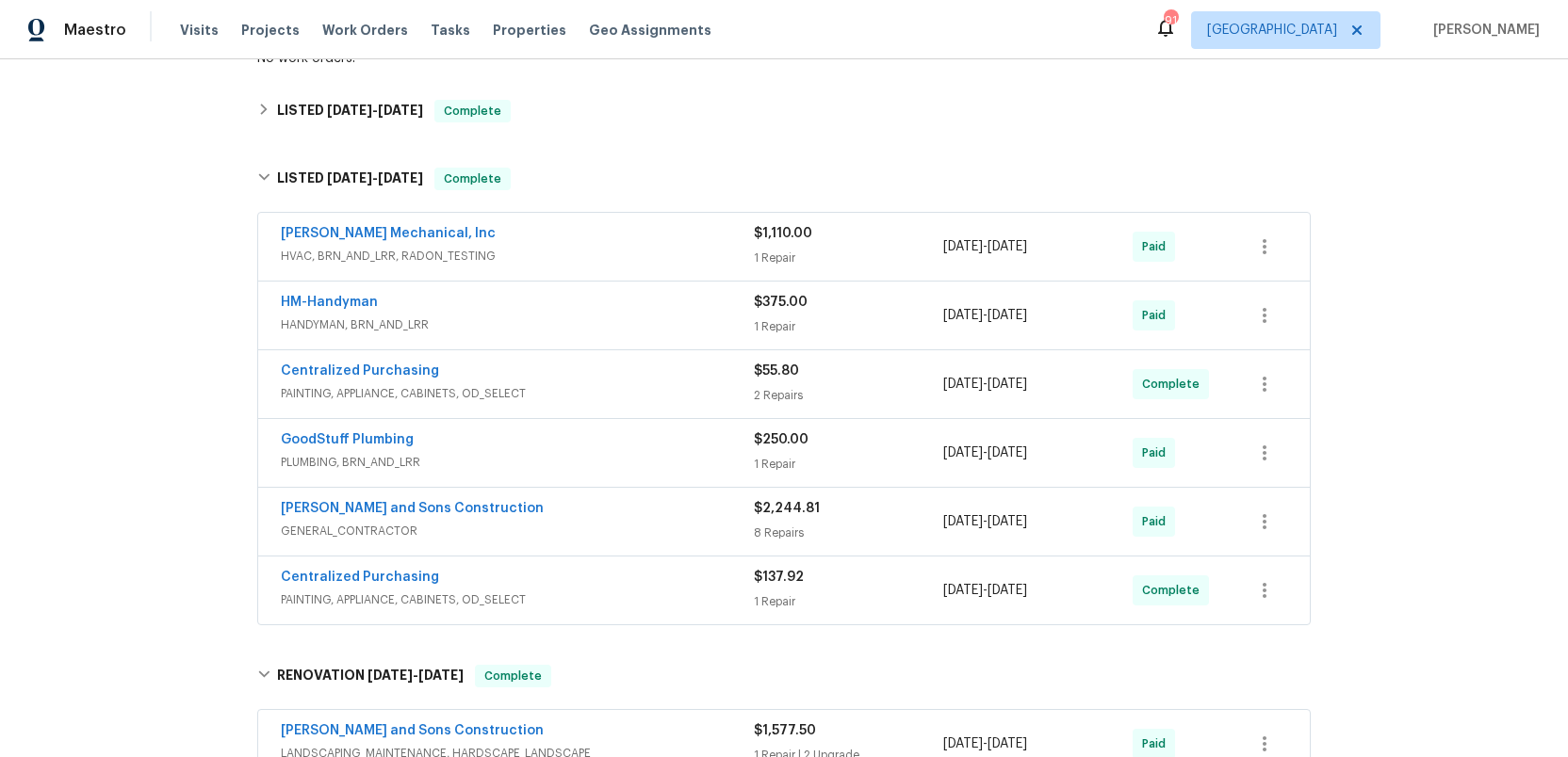
click at [837, 232] on div "$1,110.00" at bounding box center [849, 234] width 189 height 19
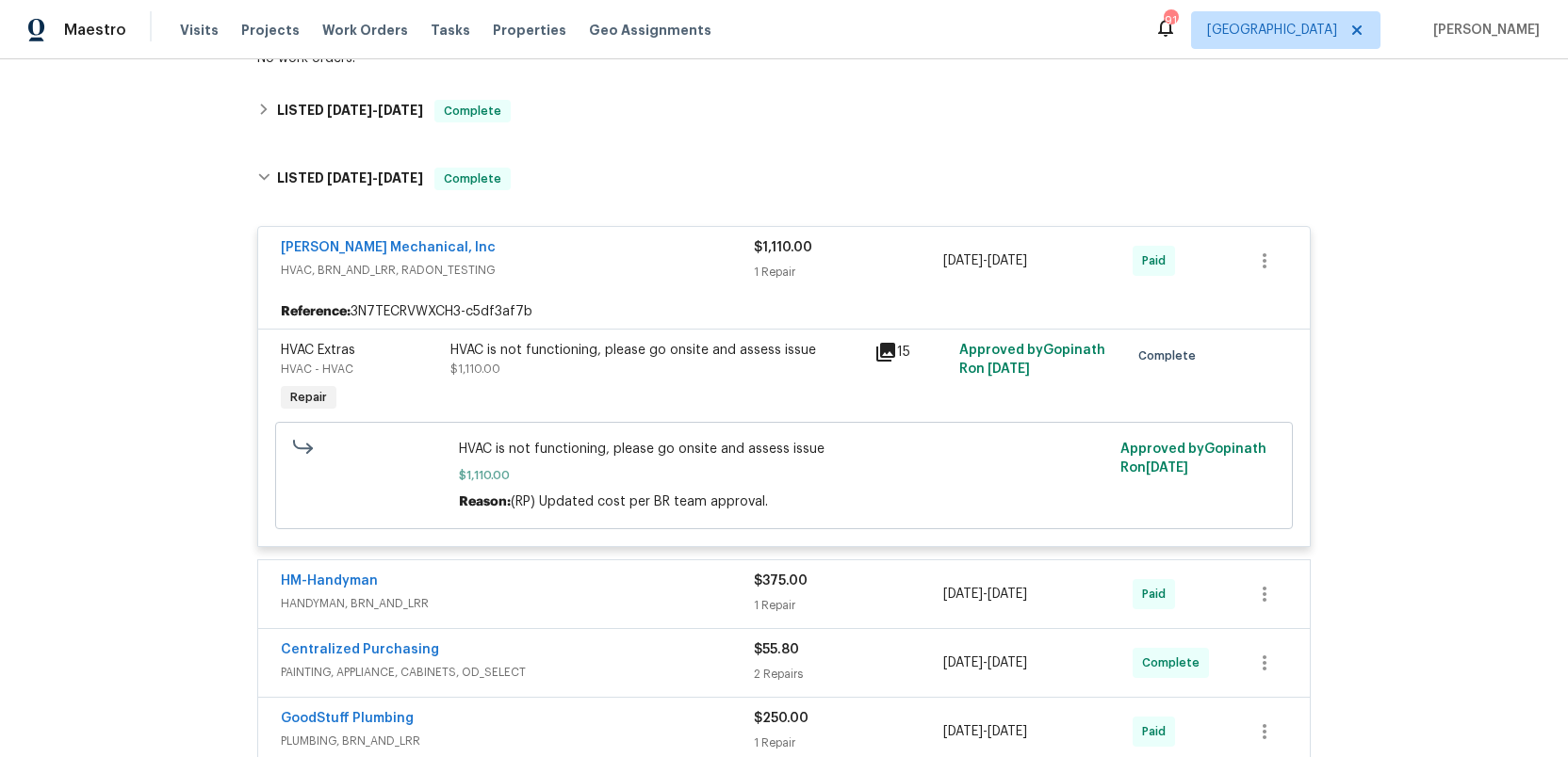
click at [840, 274] on div "1 Repair" at bounding box center [849, 272] width 189 height 19
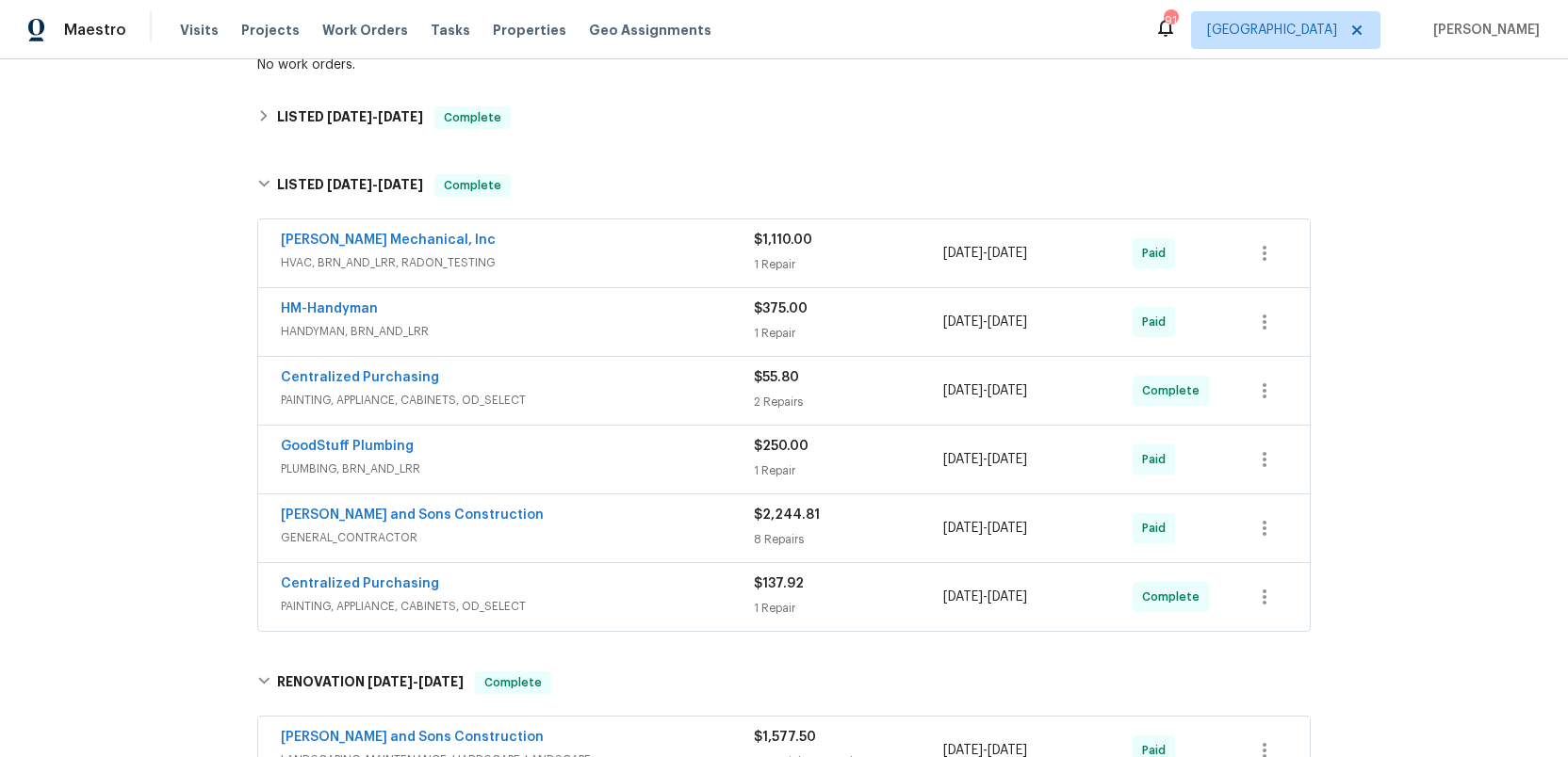
scroll to position [377, 0]
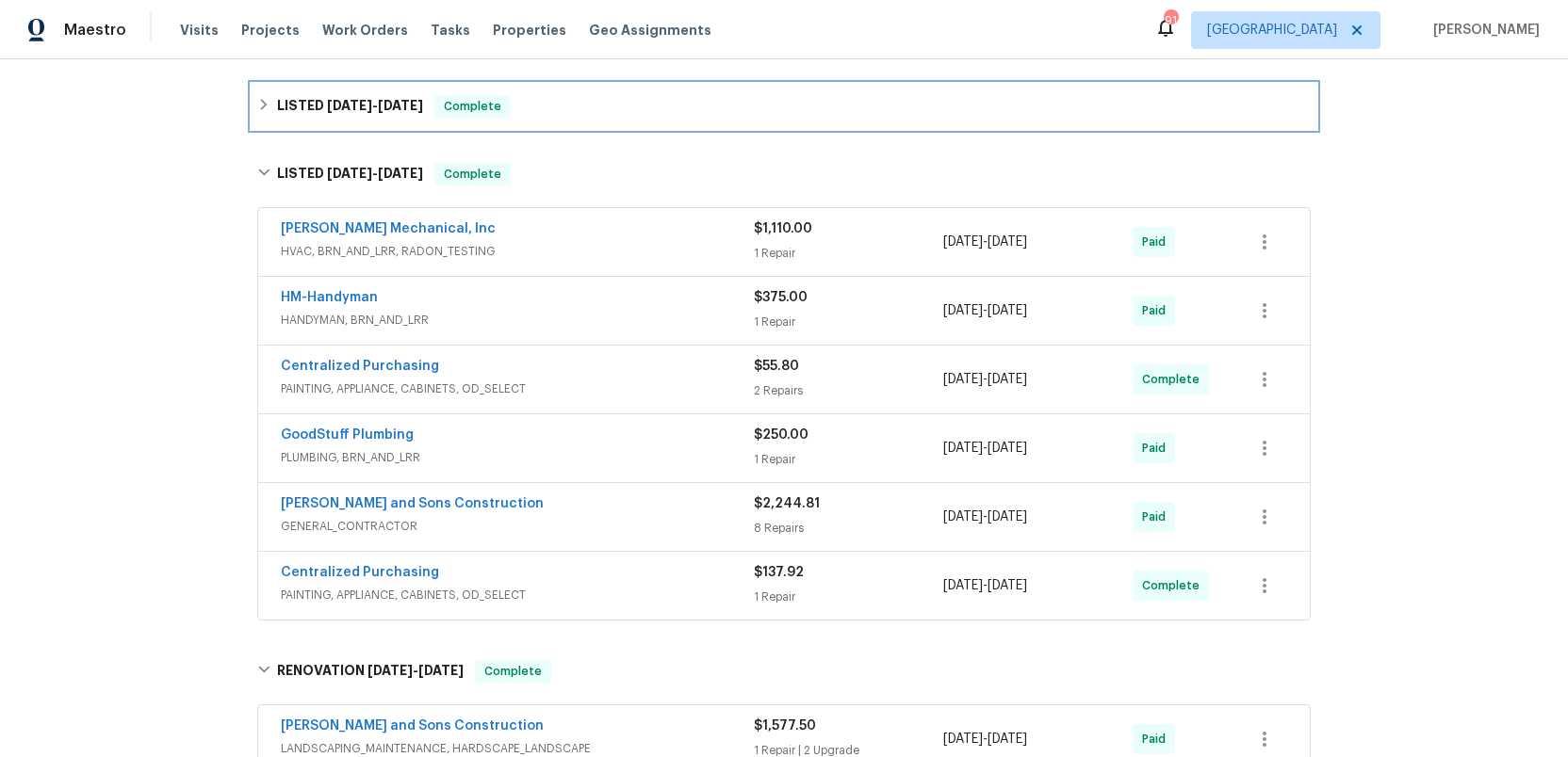
click at [294, 100] on h6 "LISTED 8/8/25 - 8/9/25" at bounding box center [350, 107] width 146 height 23
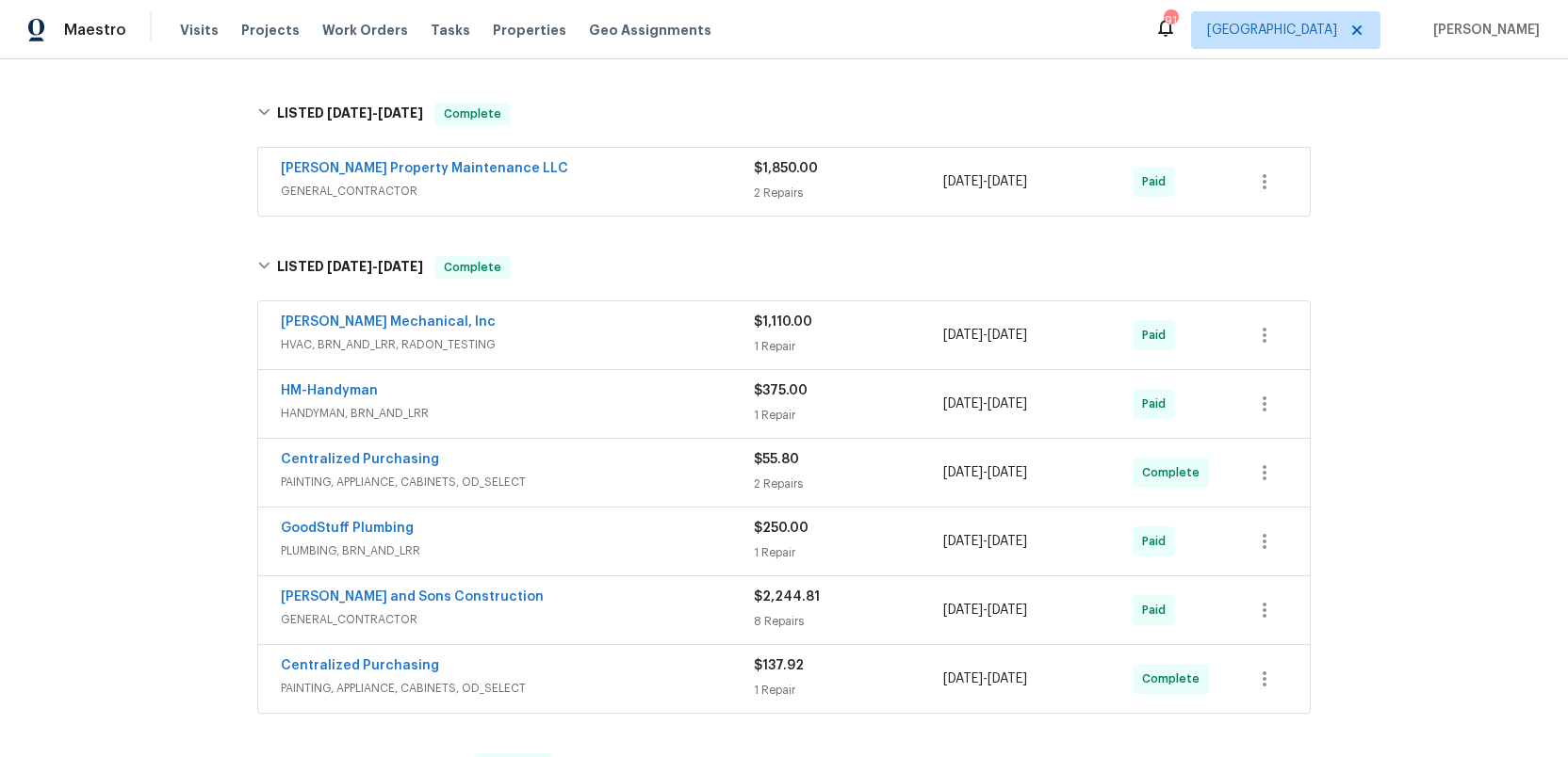
click at [571, 193] on span "GENERAL_CONTRACTOR" at bounding box center [517, 191] width 473 height 19
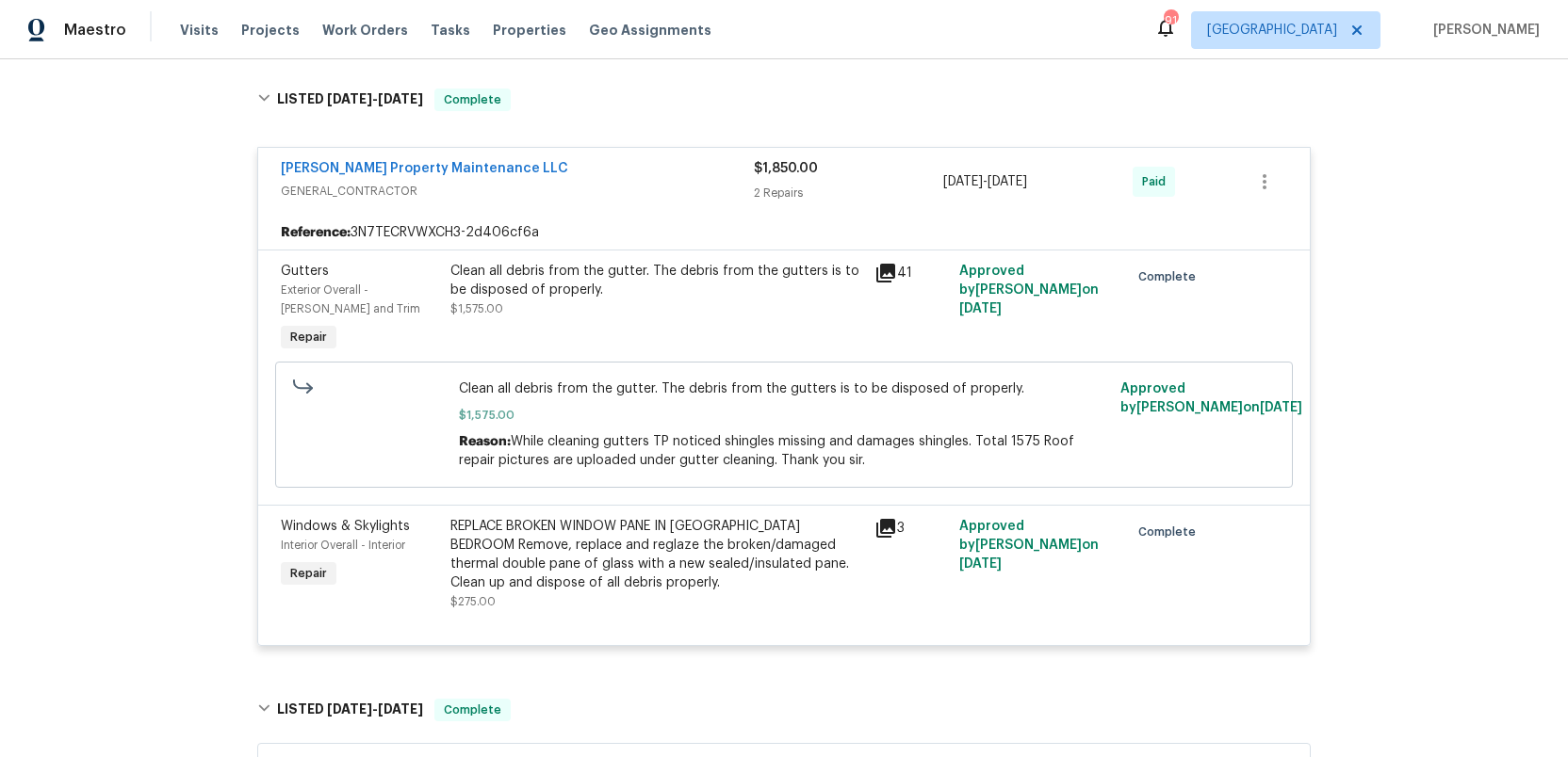
scroll to position [394, 0]
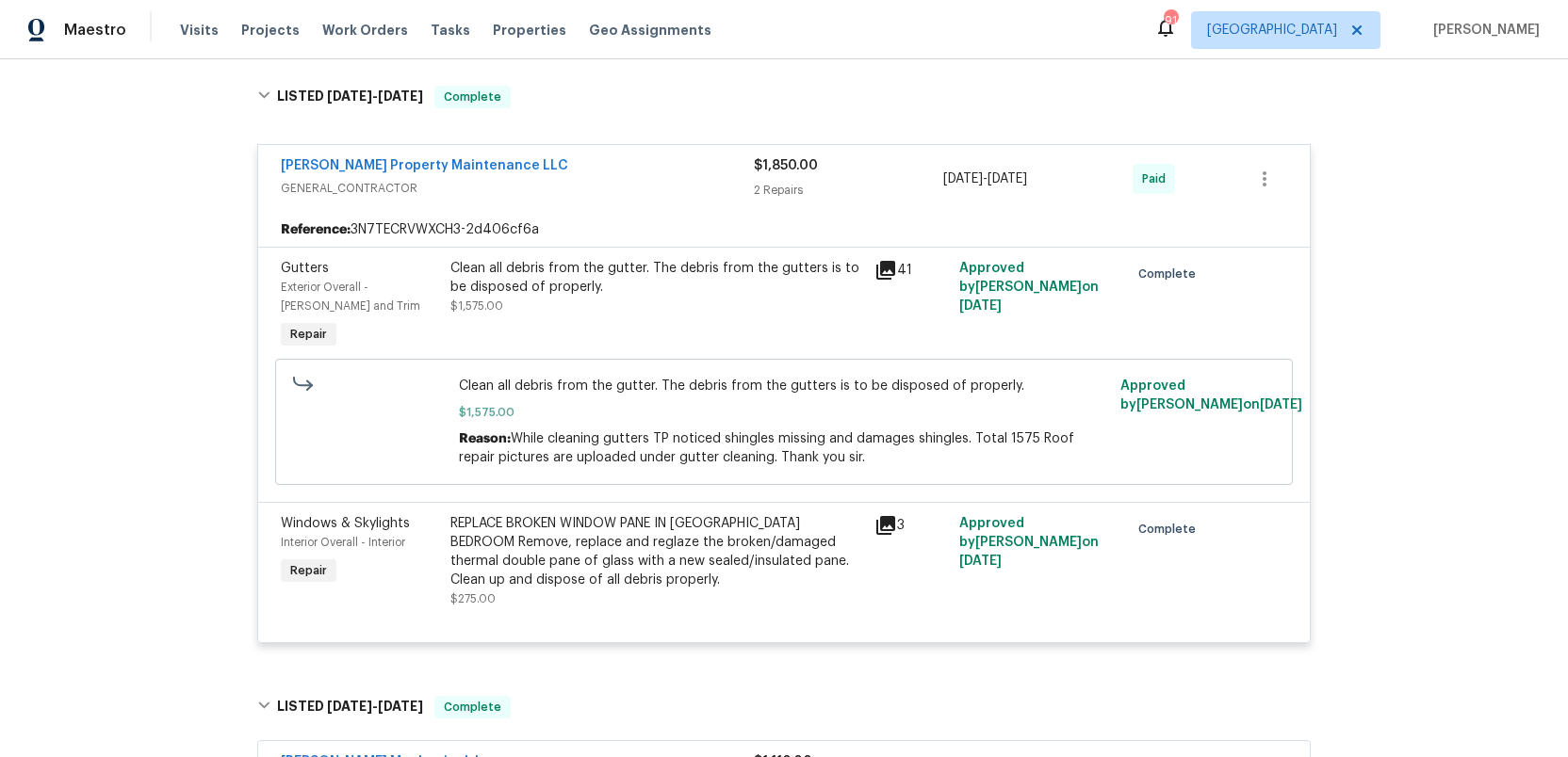
click at [886, 266] on icon at bounding box center [886, 270] width 19 height 19
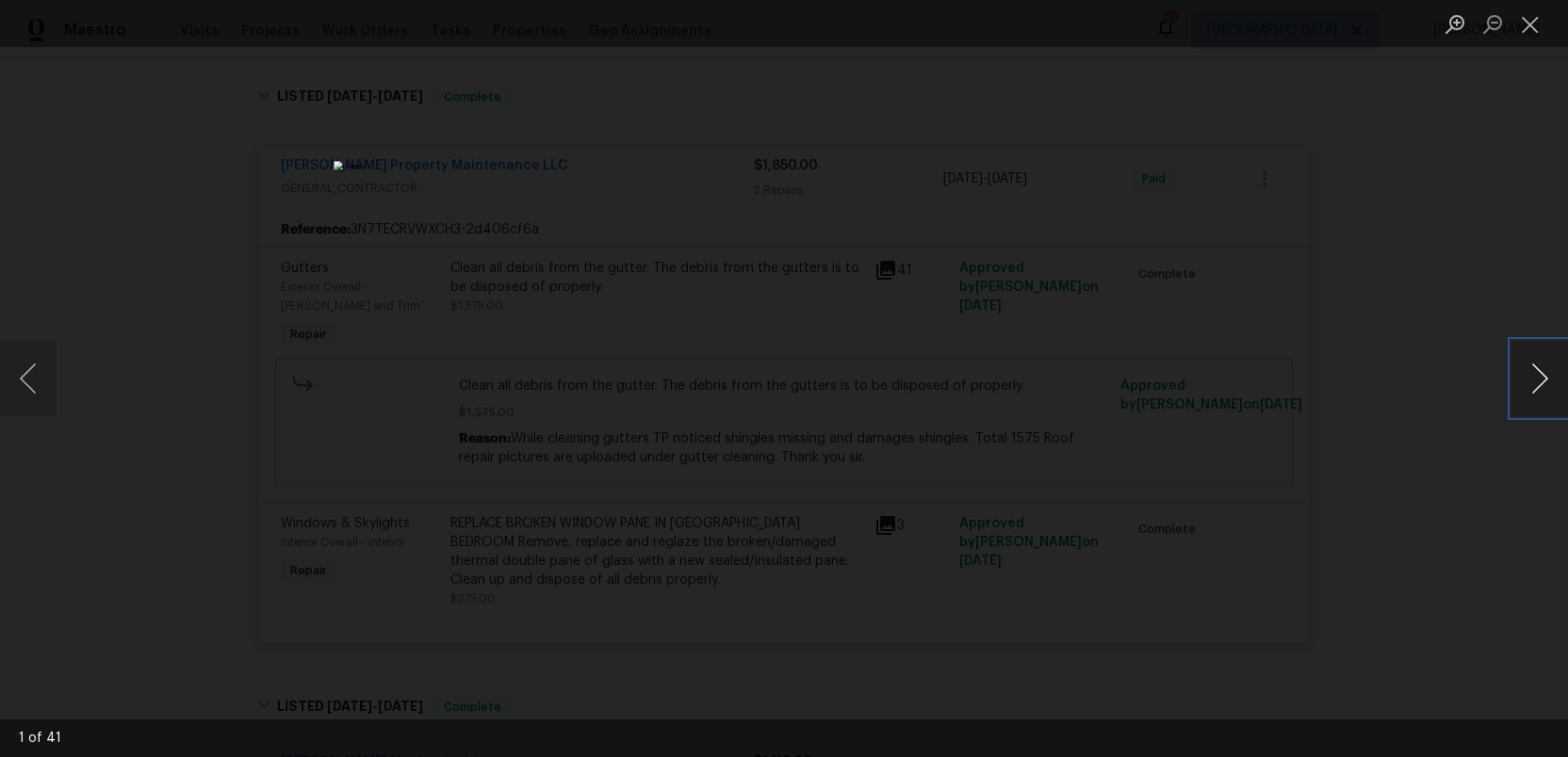
click at [1536, 390] on button "Next image" at bounding box center [1539, 378] width 56 height 76
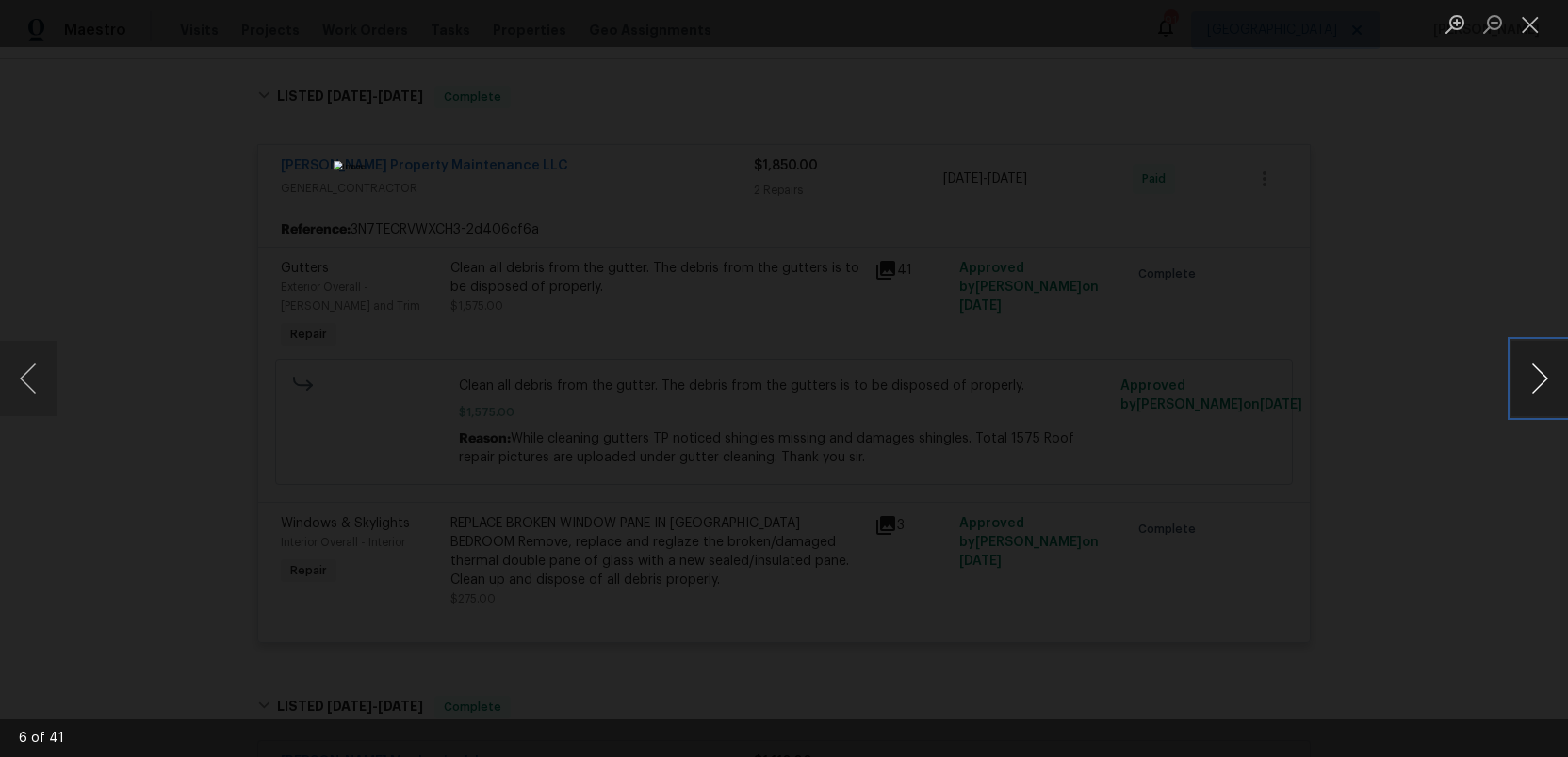
click at [1536, 390] on button "Next image" at bounding box center [1539, 378] width 56 height 76
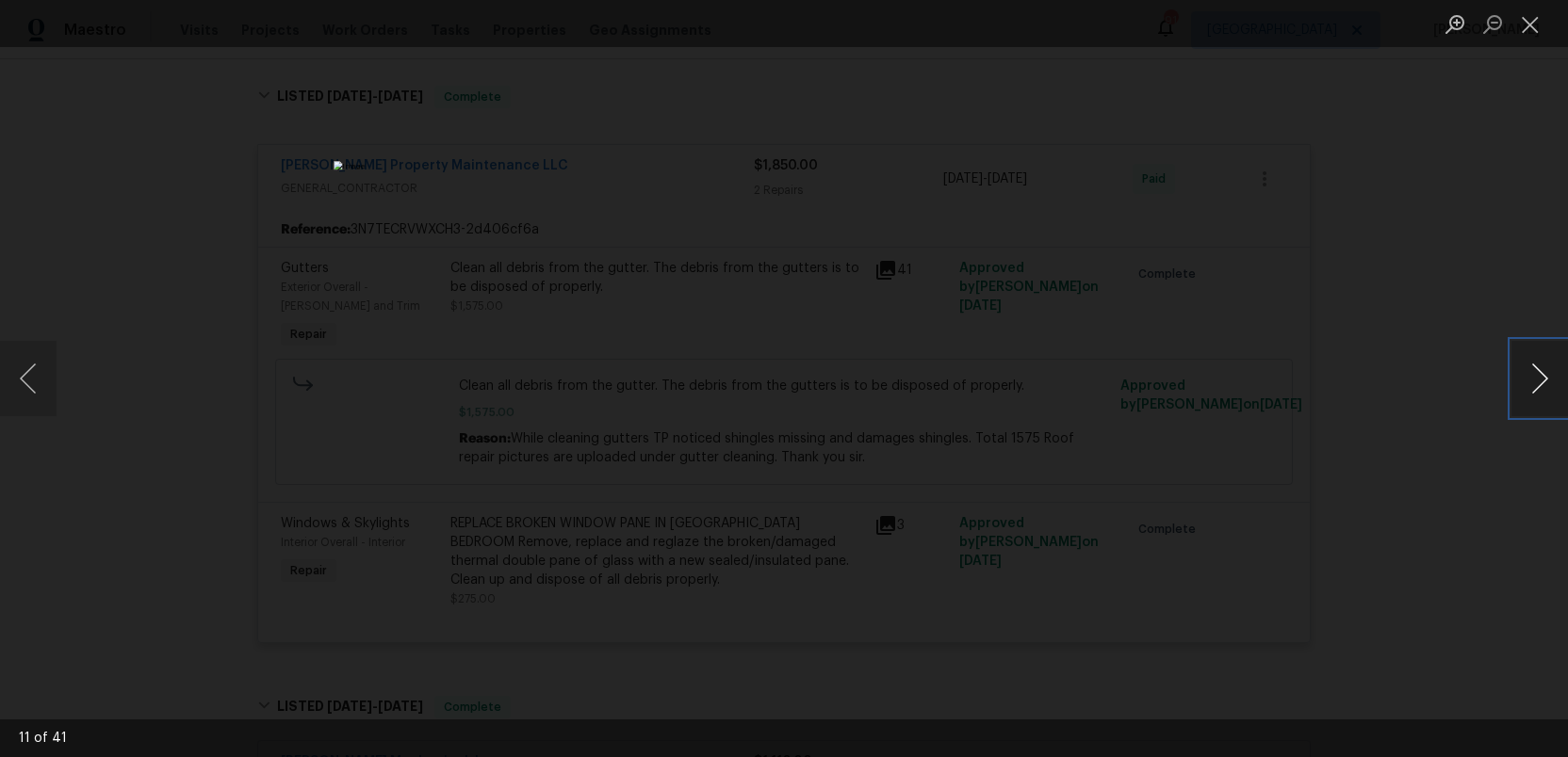
click at [1536, 390] on button "Next image" at bounding box center [1539, 378] width 56 height 76
click at [1529, 31] on button "Close lightbox" at bounding box center [1530, 24] width 37 height 32
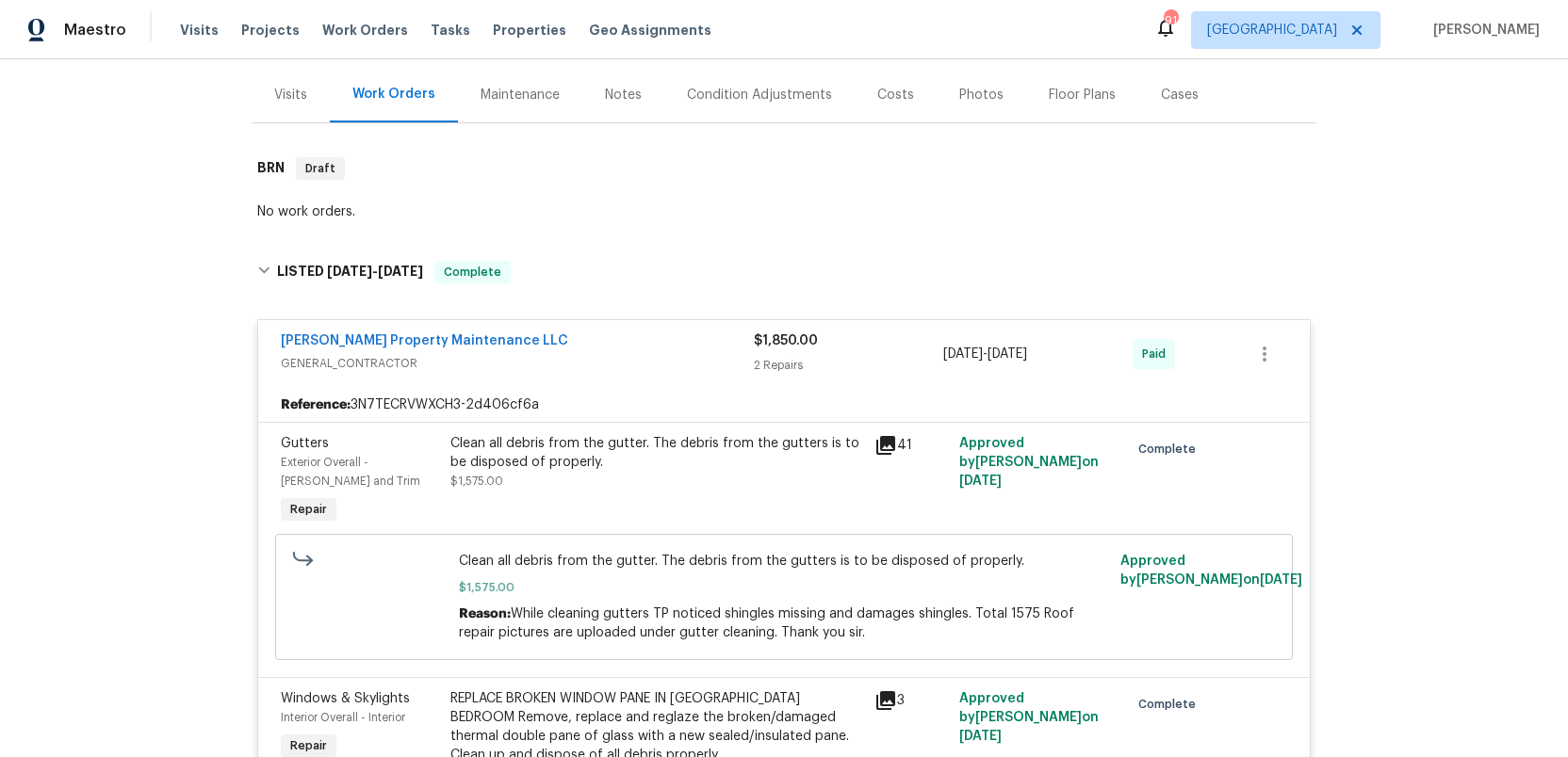
scroll to position [0, 0]
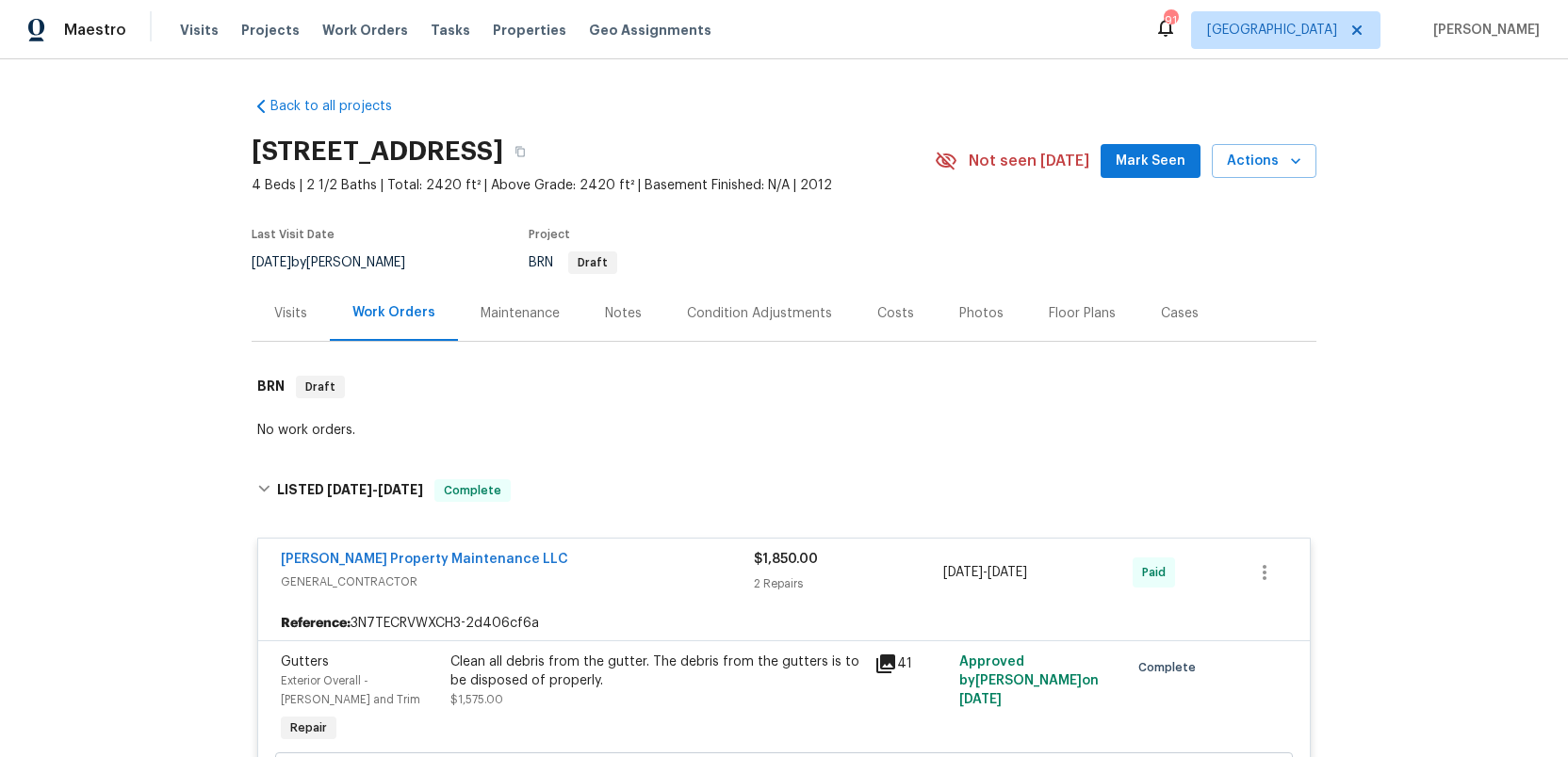
click at [526, 150] on icon "button" at bounding box center [520, 152] width 11 height 11
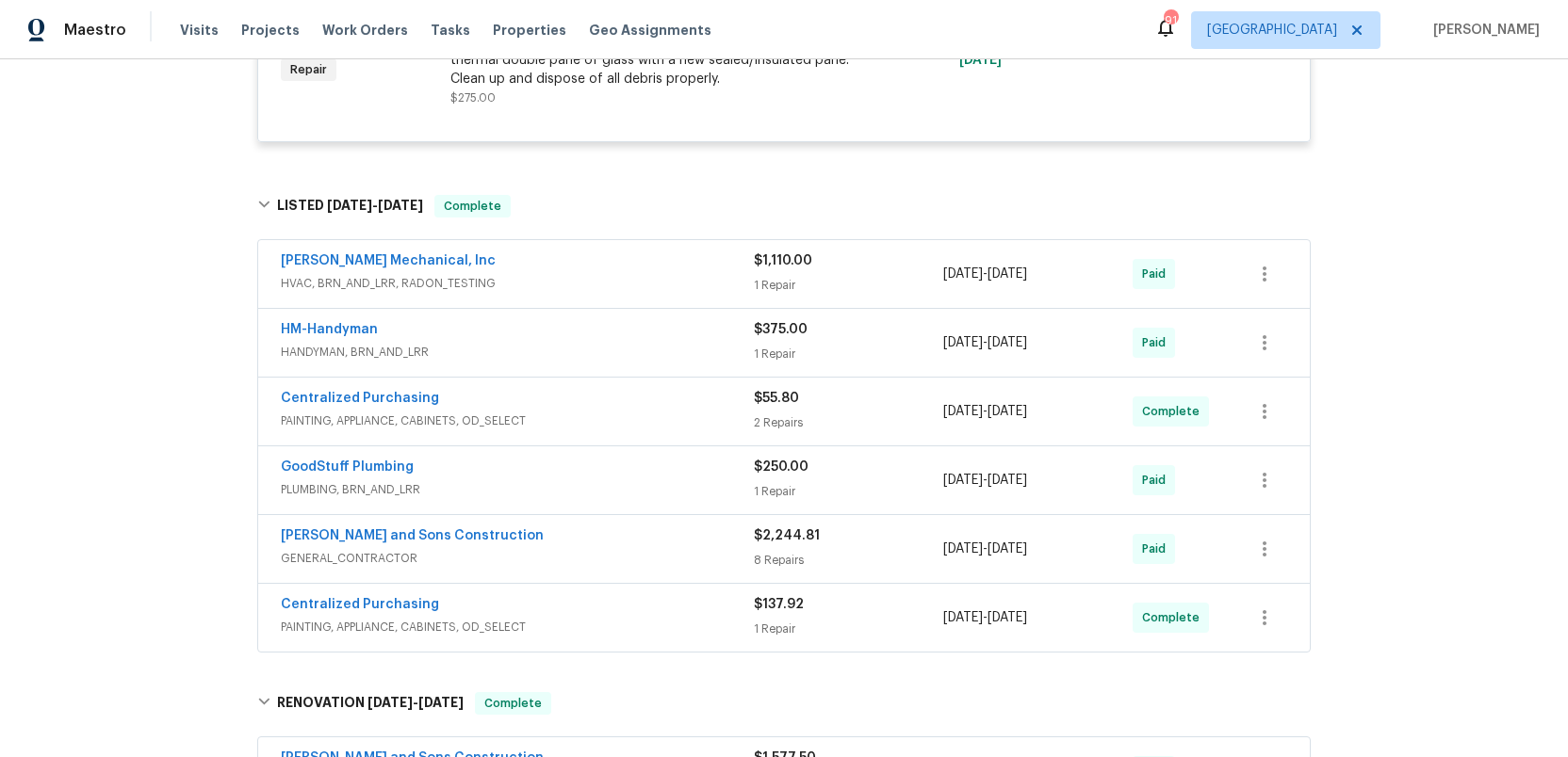
scroll to position [897, 0]
click at [677, 543] on div "Reyes and Sons Construction" at bounding box center [517, 536] width 473 height 23
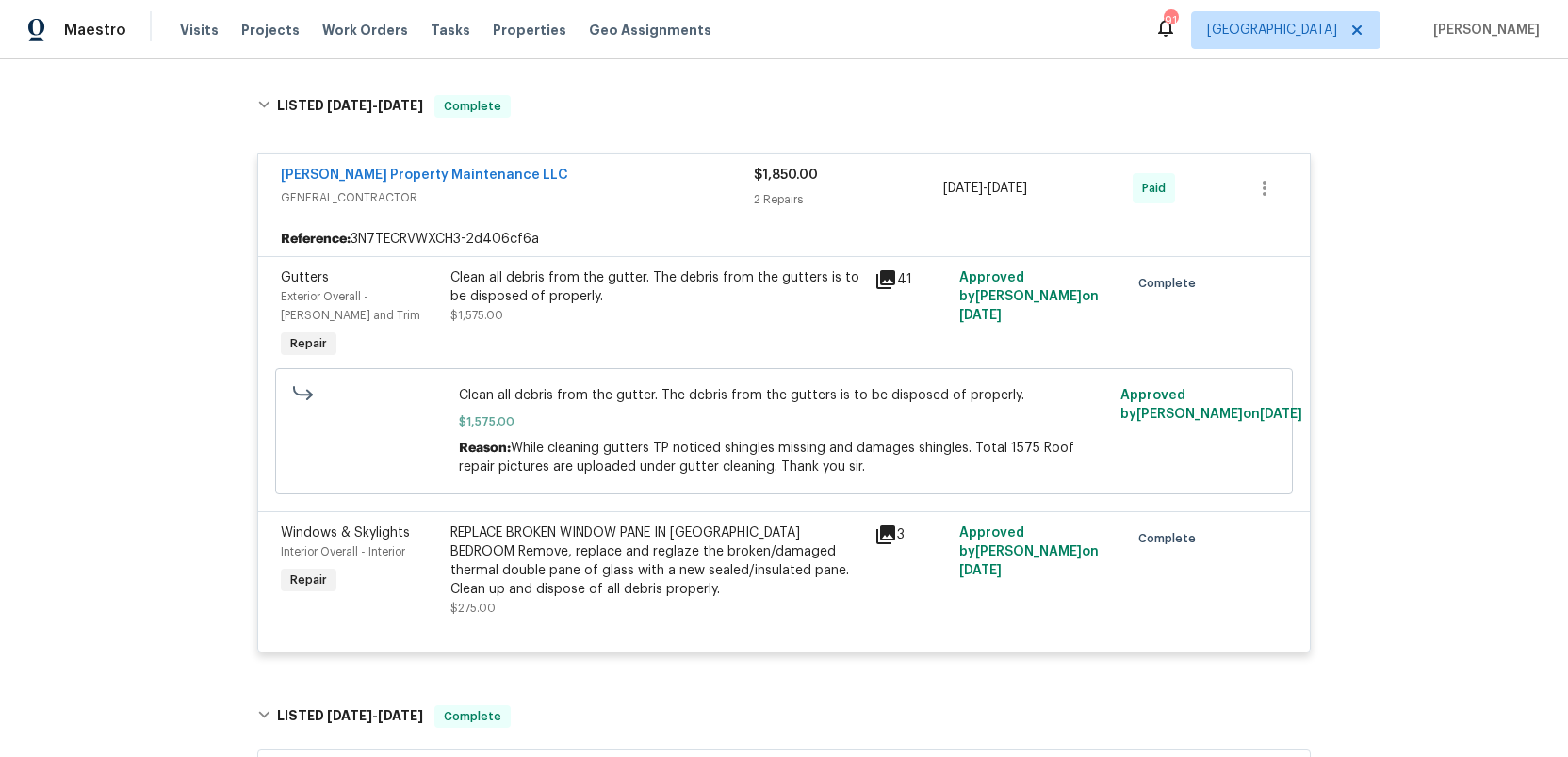
scroll to position [388, 0]
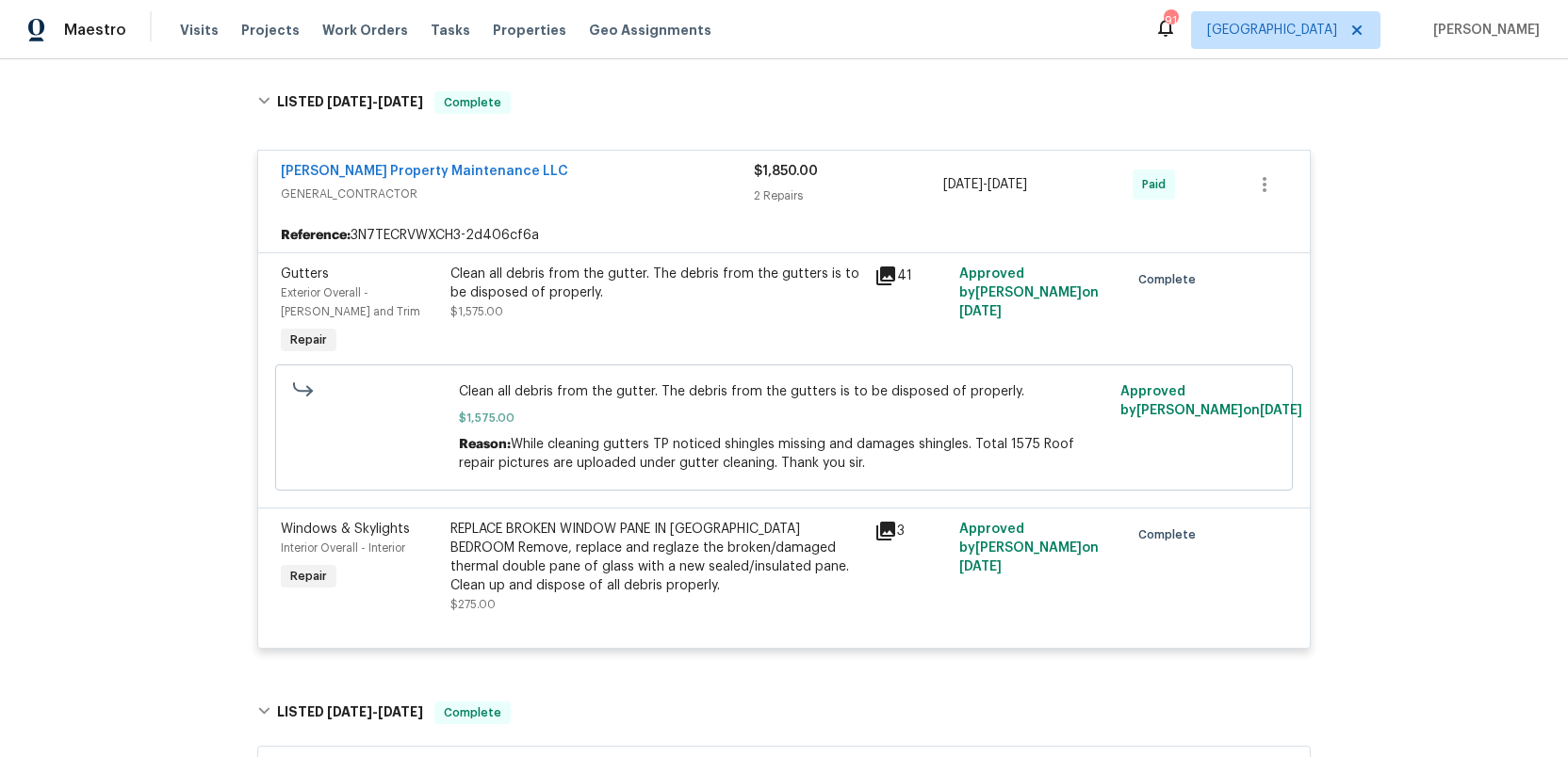
click at [676, 178] on div "[PERSON_NAME] Property Maintenance LLC" at bounding box center [517, 174] width 473 height 23
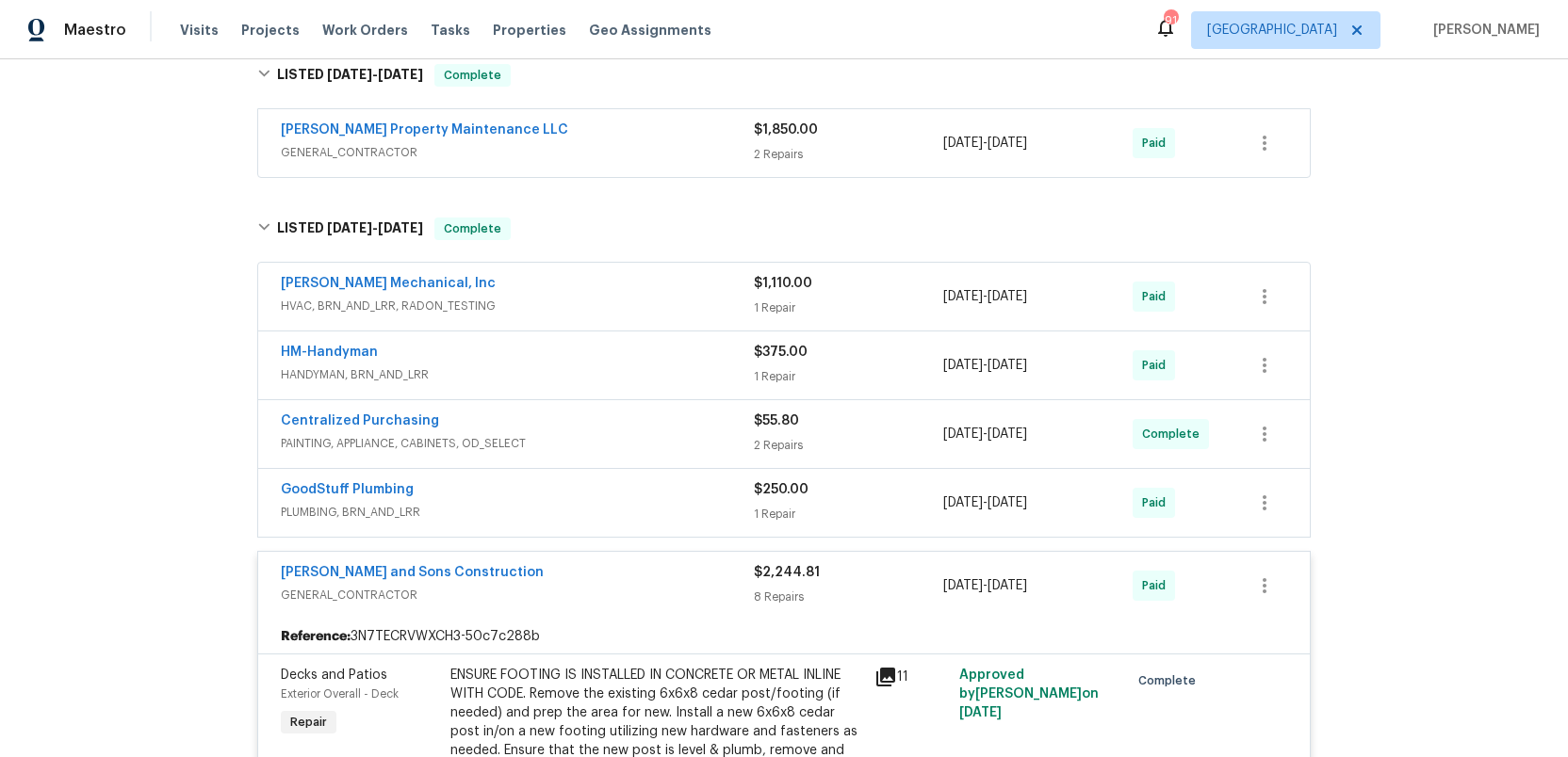
scroll to position [406, 0]
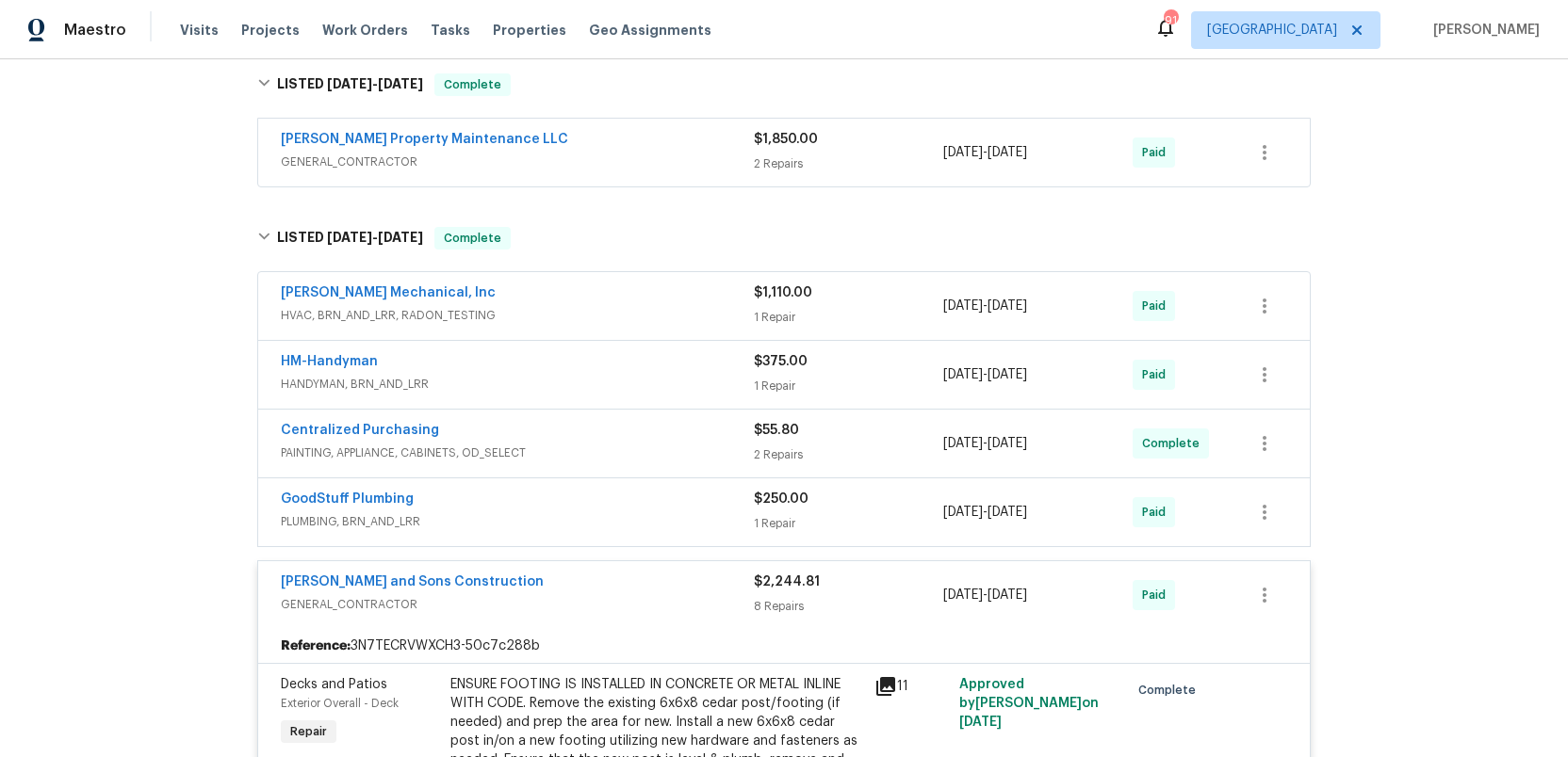
click at [680, 167] on span "GENERAL_CONTRACTOR" at bounding box center [517, 162] width 473 height 19
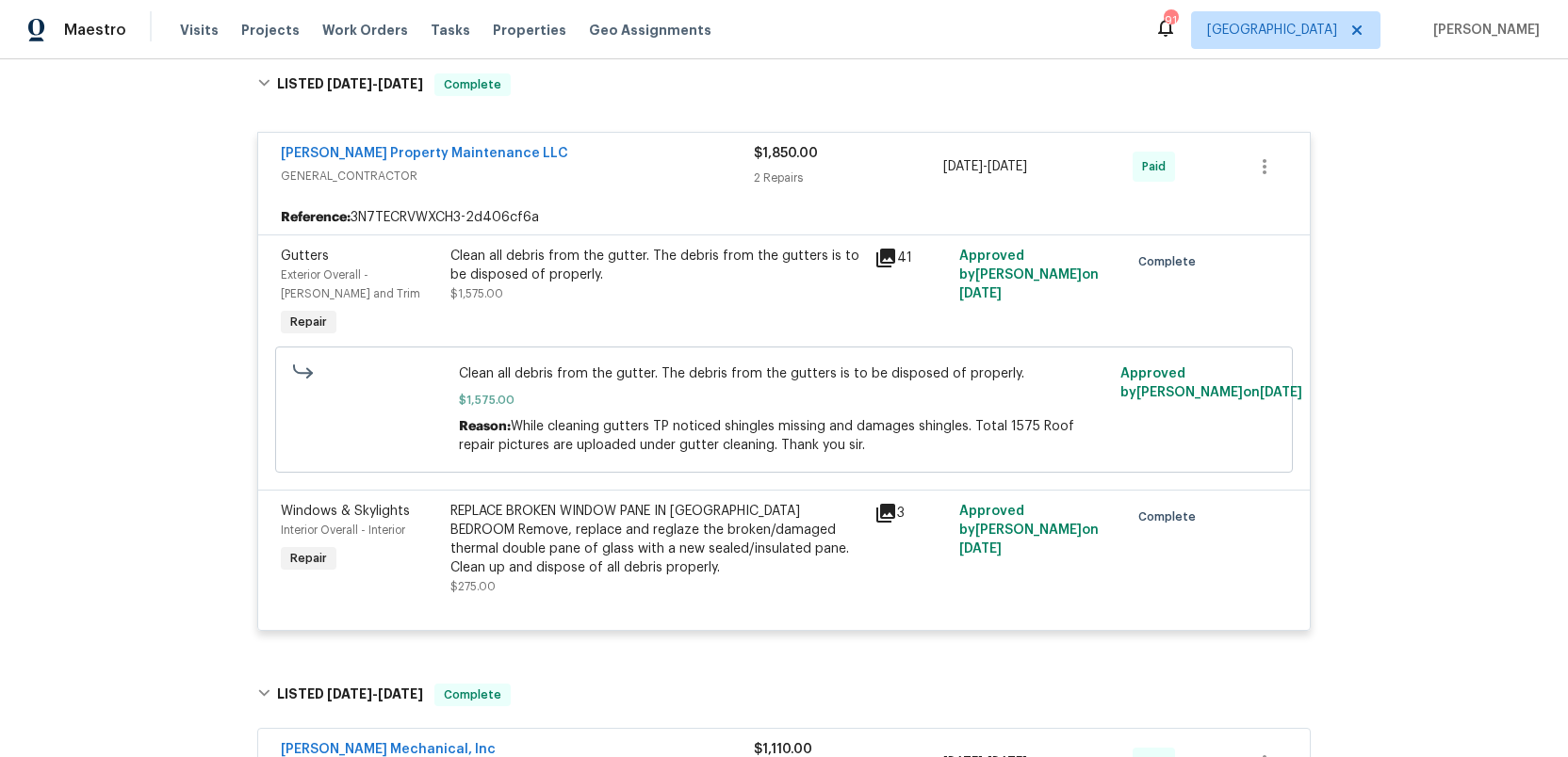
click at [680, 167] on span "GENERAL_CONTRACTOR" at bounding box center [517, 176] width 473 height 19
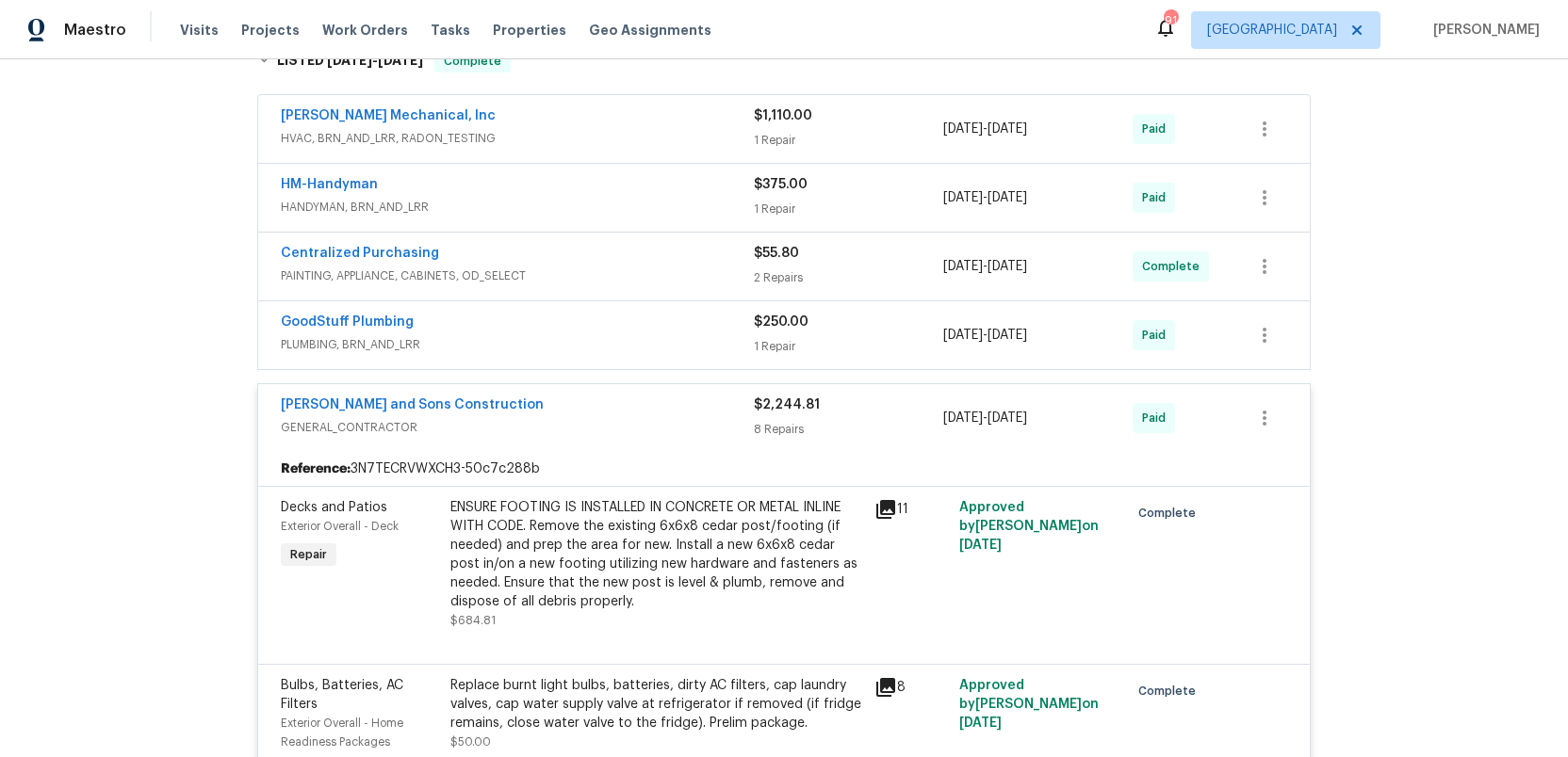
scroll to position [578, 0]
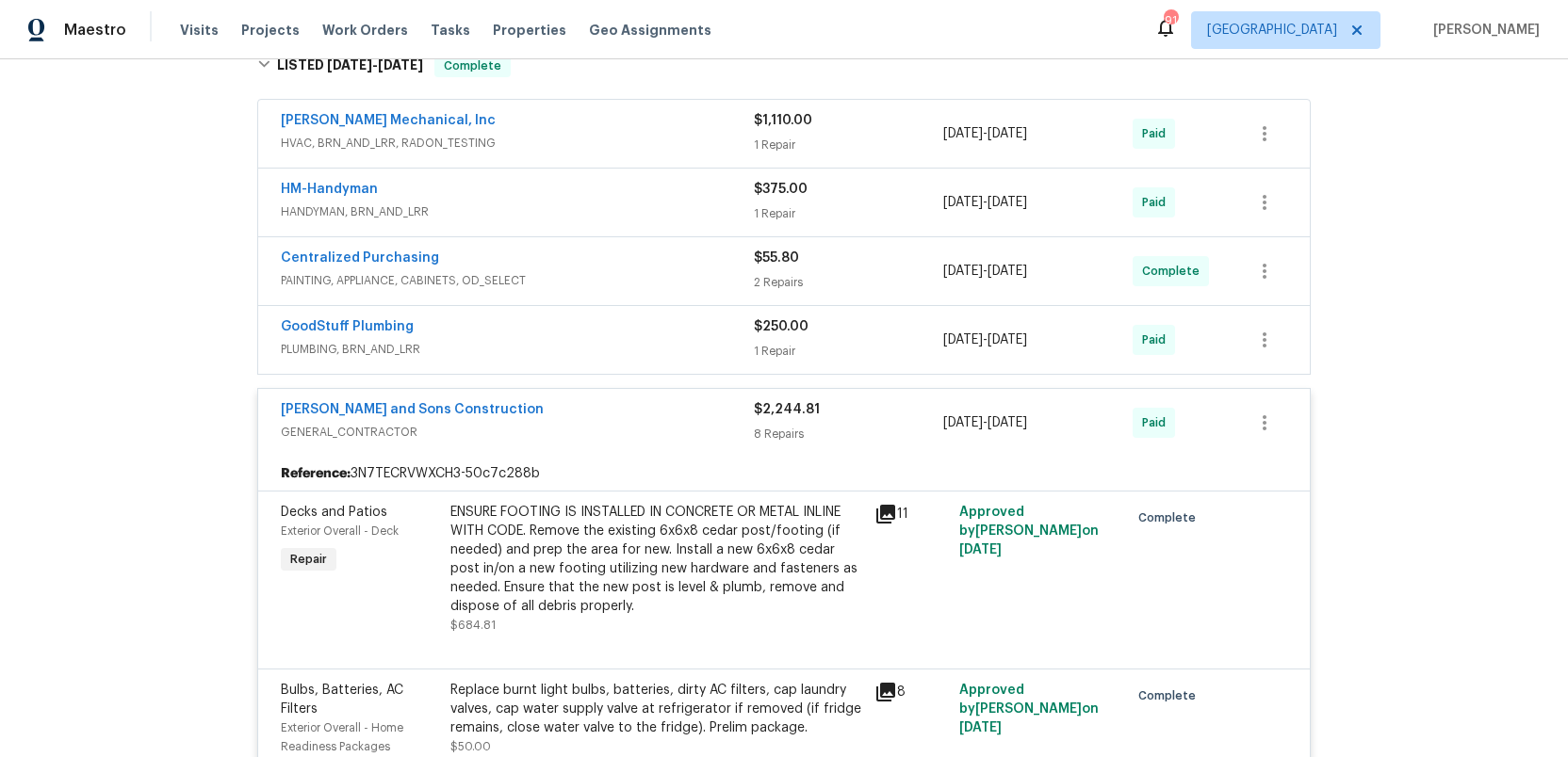
click at [695, 204] on span "HANDYMAN, BRN_AND_LRR" at bounding box center [517, 212] width 473 height 19
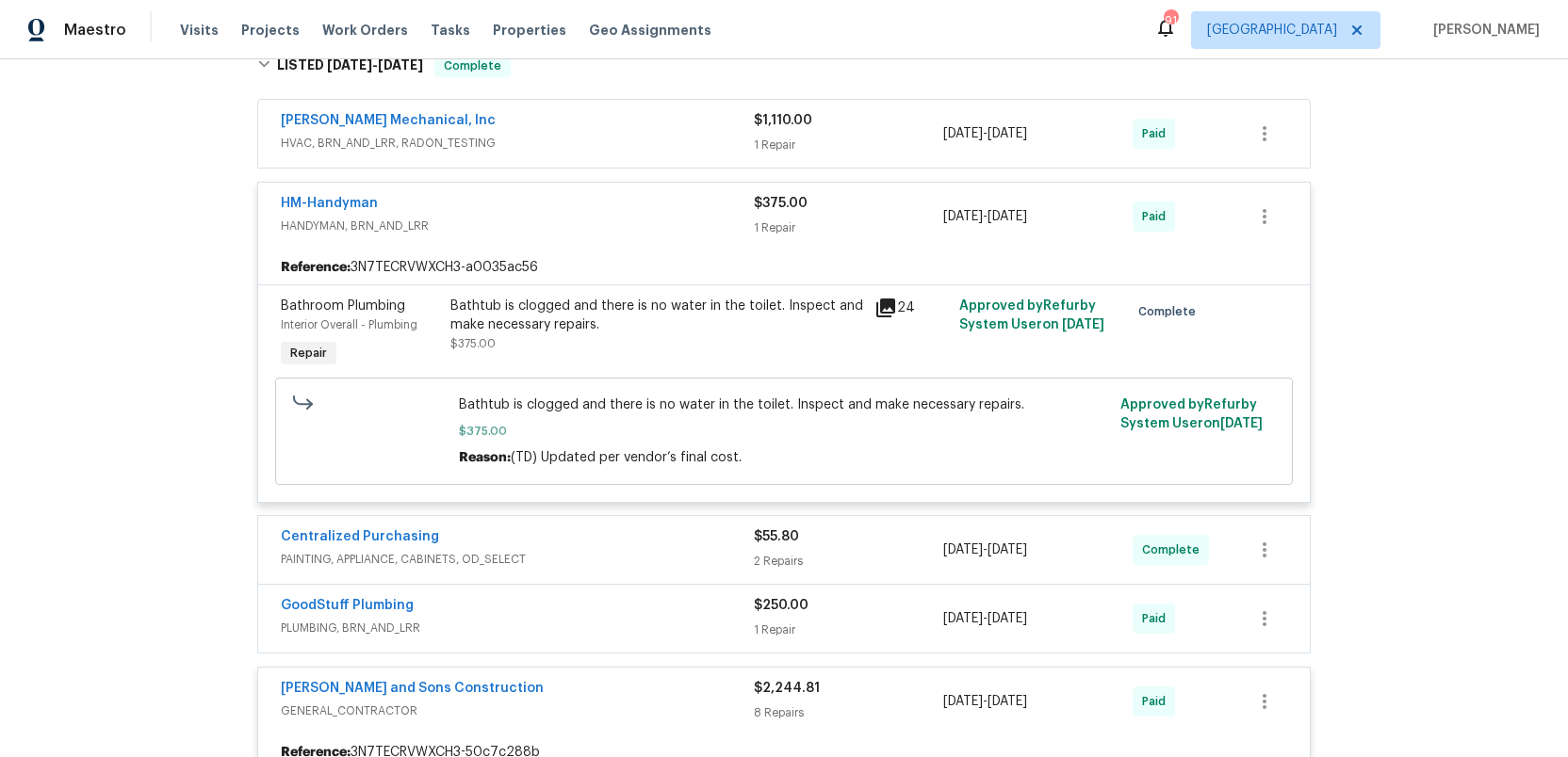
click at [696, 218] on span "HANDYMAN, BRN_AND_LRR" at bounding box center [517, 227] width 473 height 19
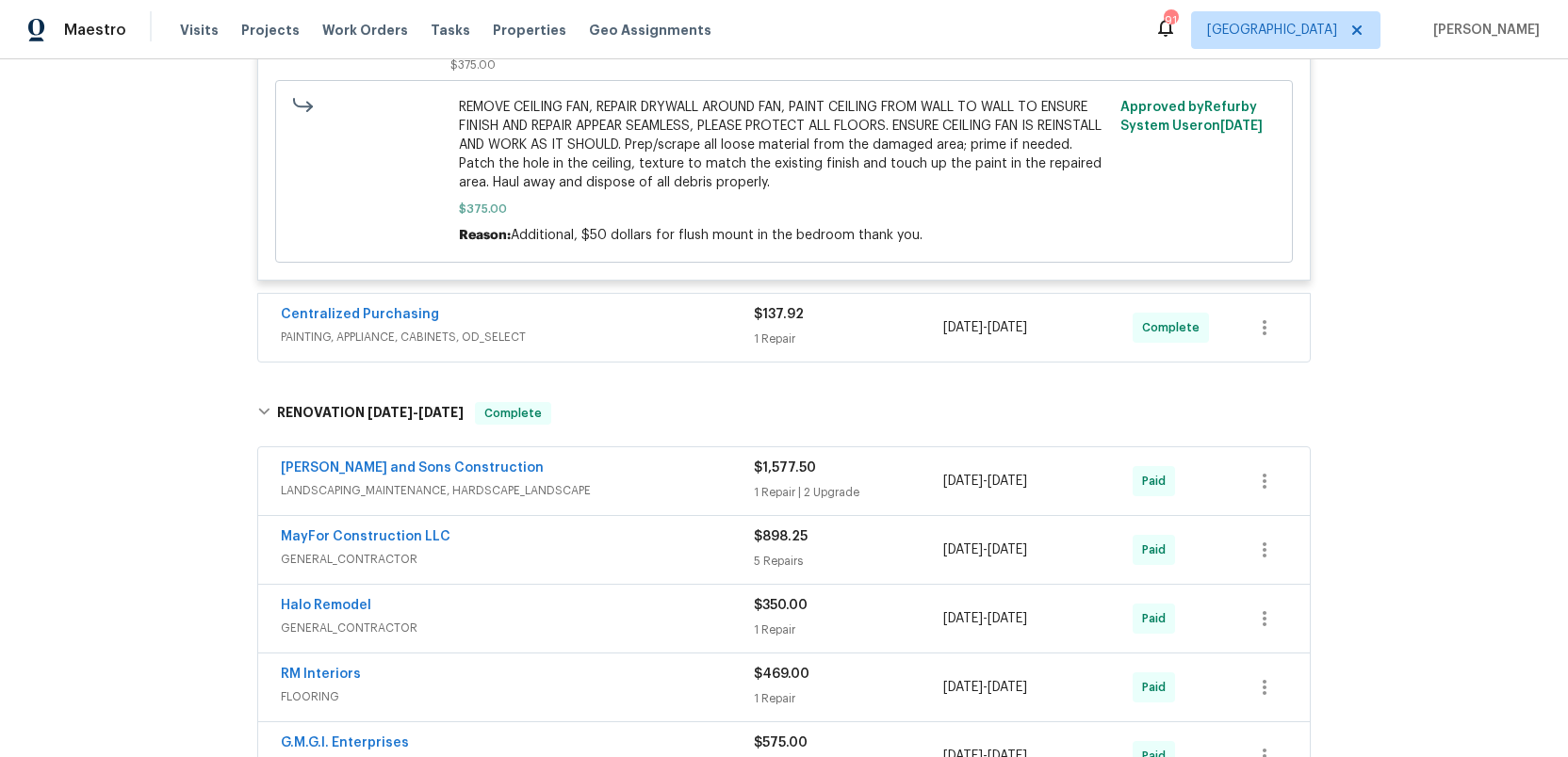
scroll to position [2219, 0]
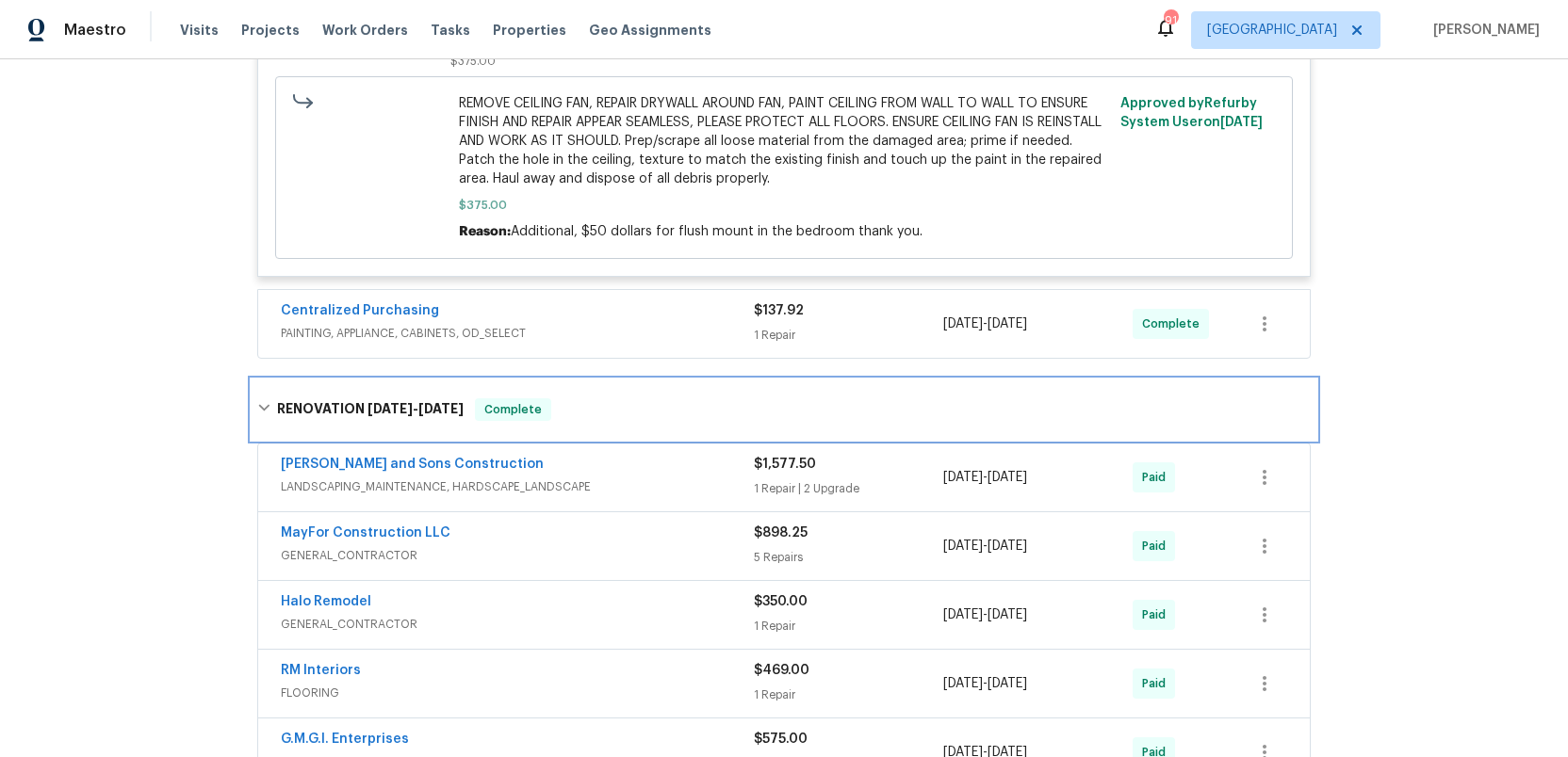
click at [367, 416] on span "1/2/25" at bounding box center [389, 409] width 45 height 13
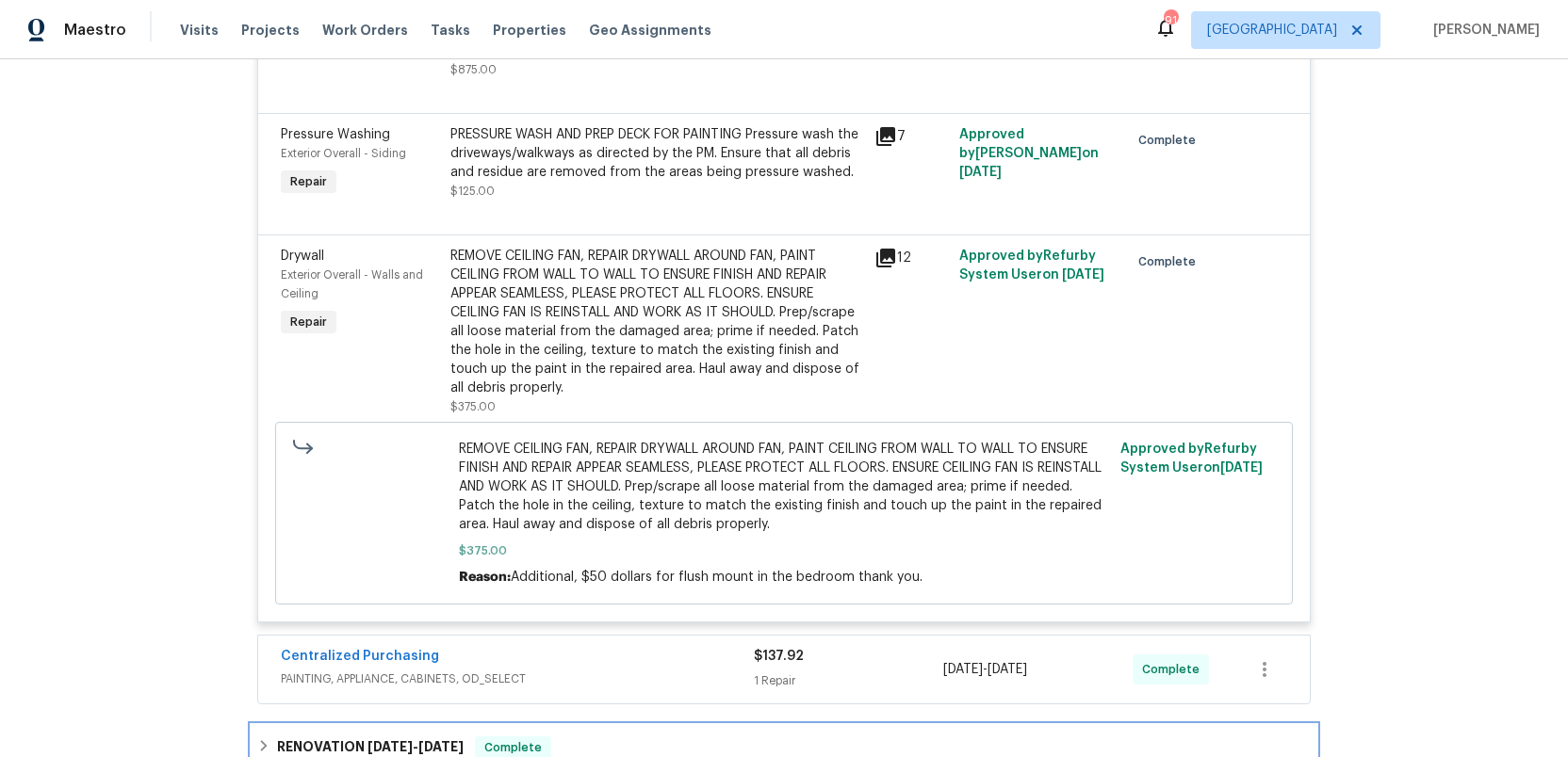
scroll to position [1871, 0]
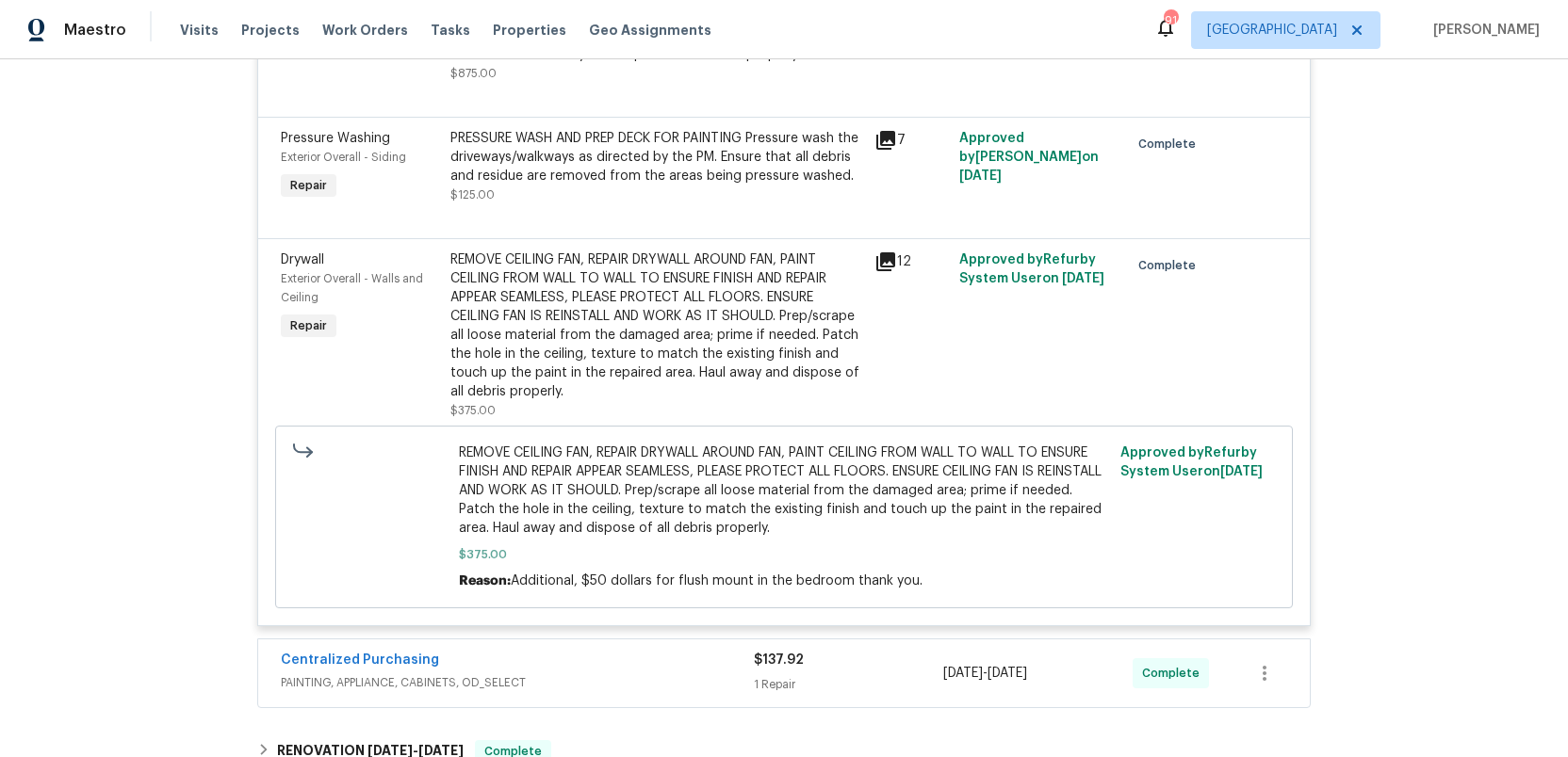
click at [882, 271] on icon at bounding box center [886, 262] width 19 height 19
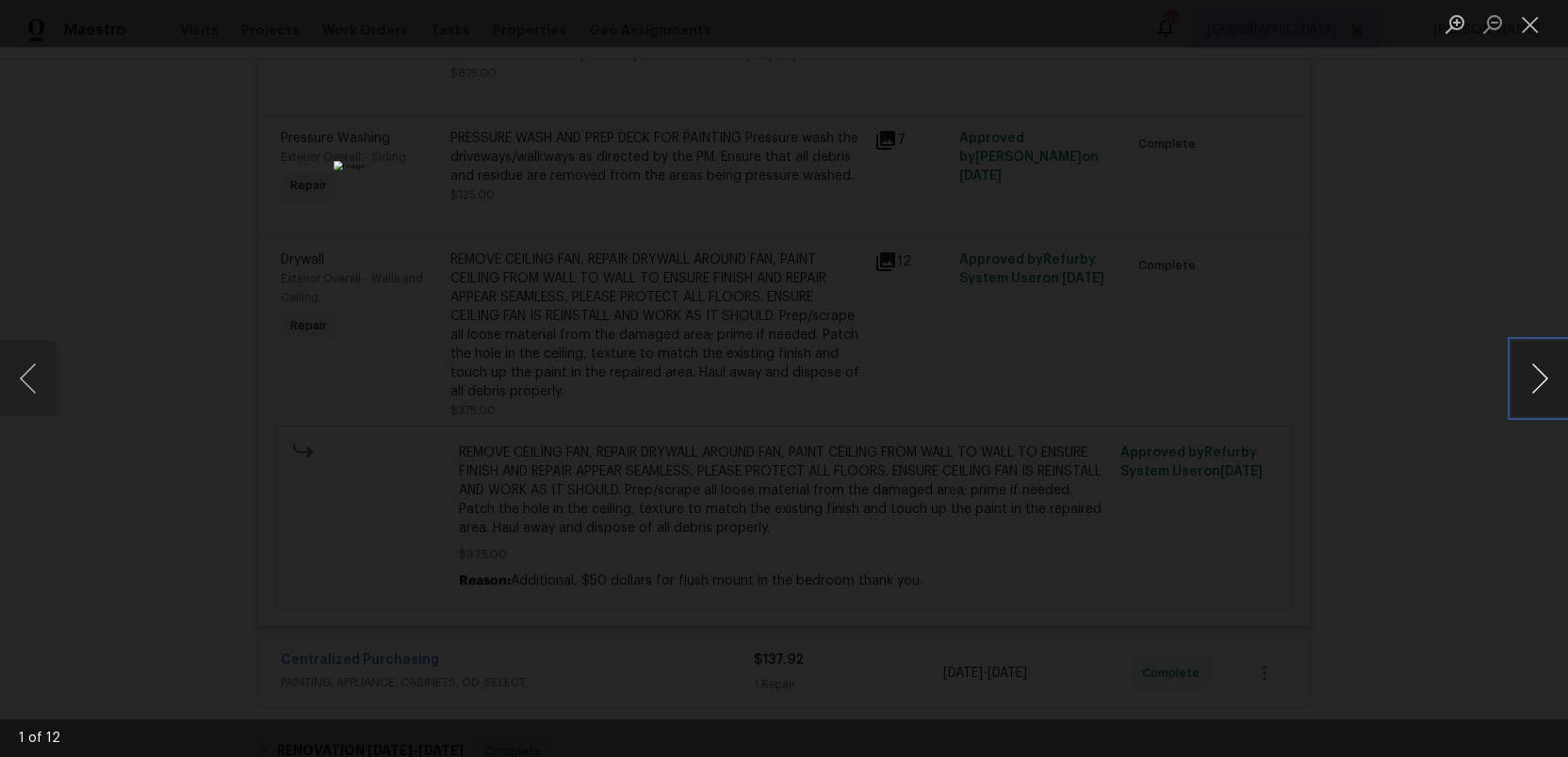
click at [1544, 394] on button "Next image" at bounding box center [1539, 378] width 56 height 76
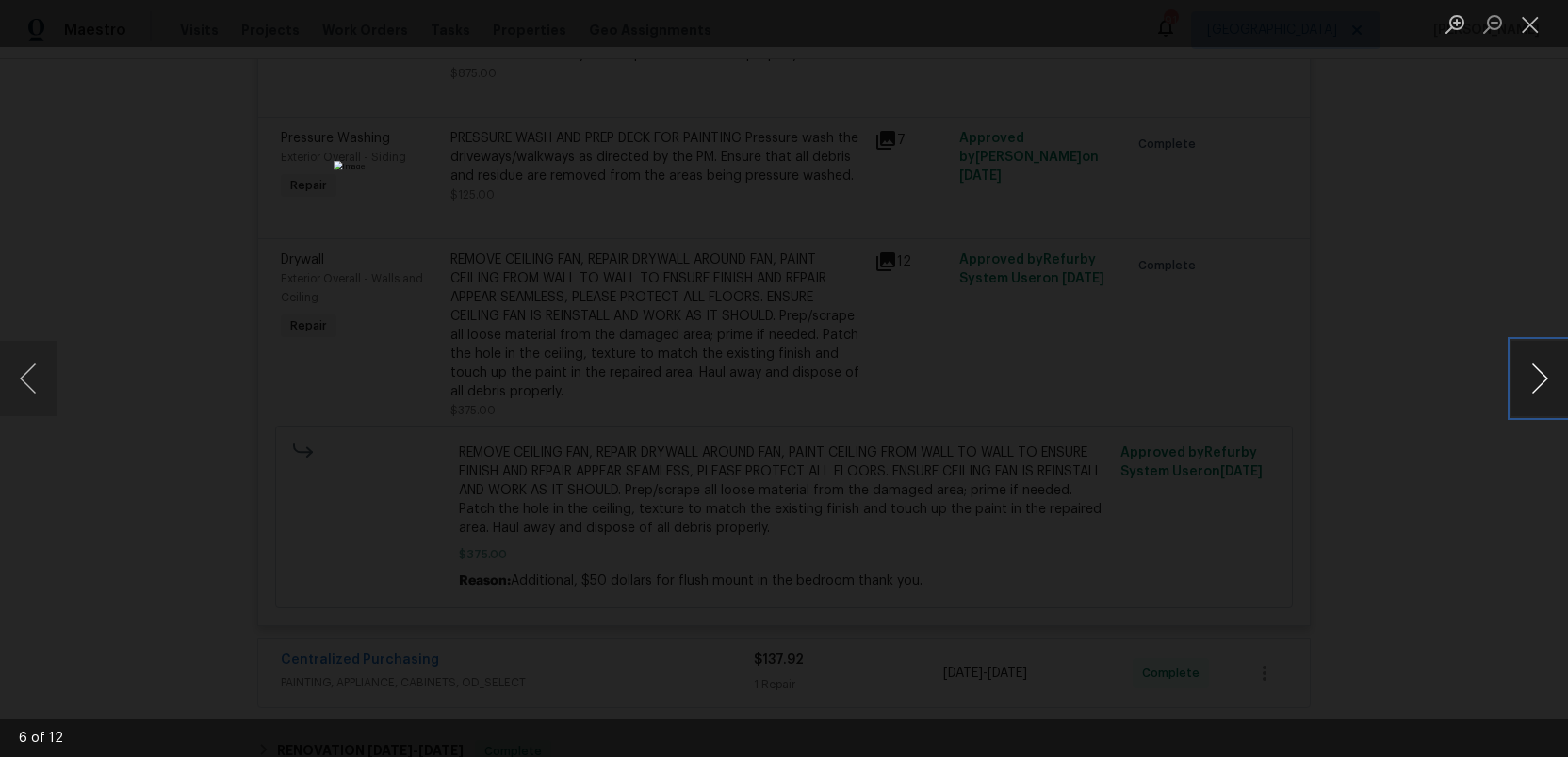
click at [1544, 394] on button "Next image" at bounding box center [1539, 378] width 56 height 76
click at [1538, 27] on button "Close lightbox" at bounding box center [1530, 24] width 37 height 32
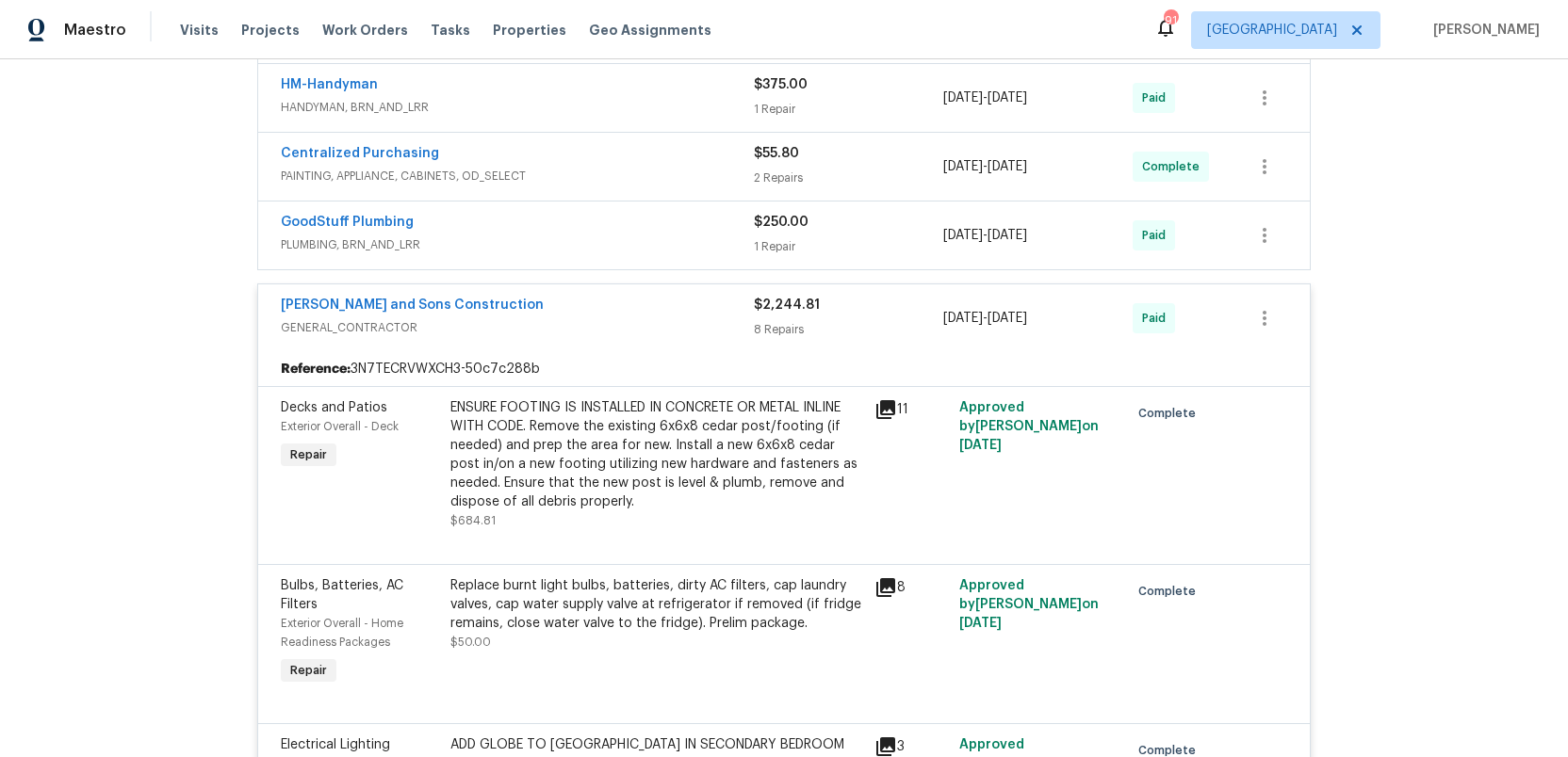
scroll to position [655, 0]
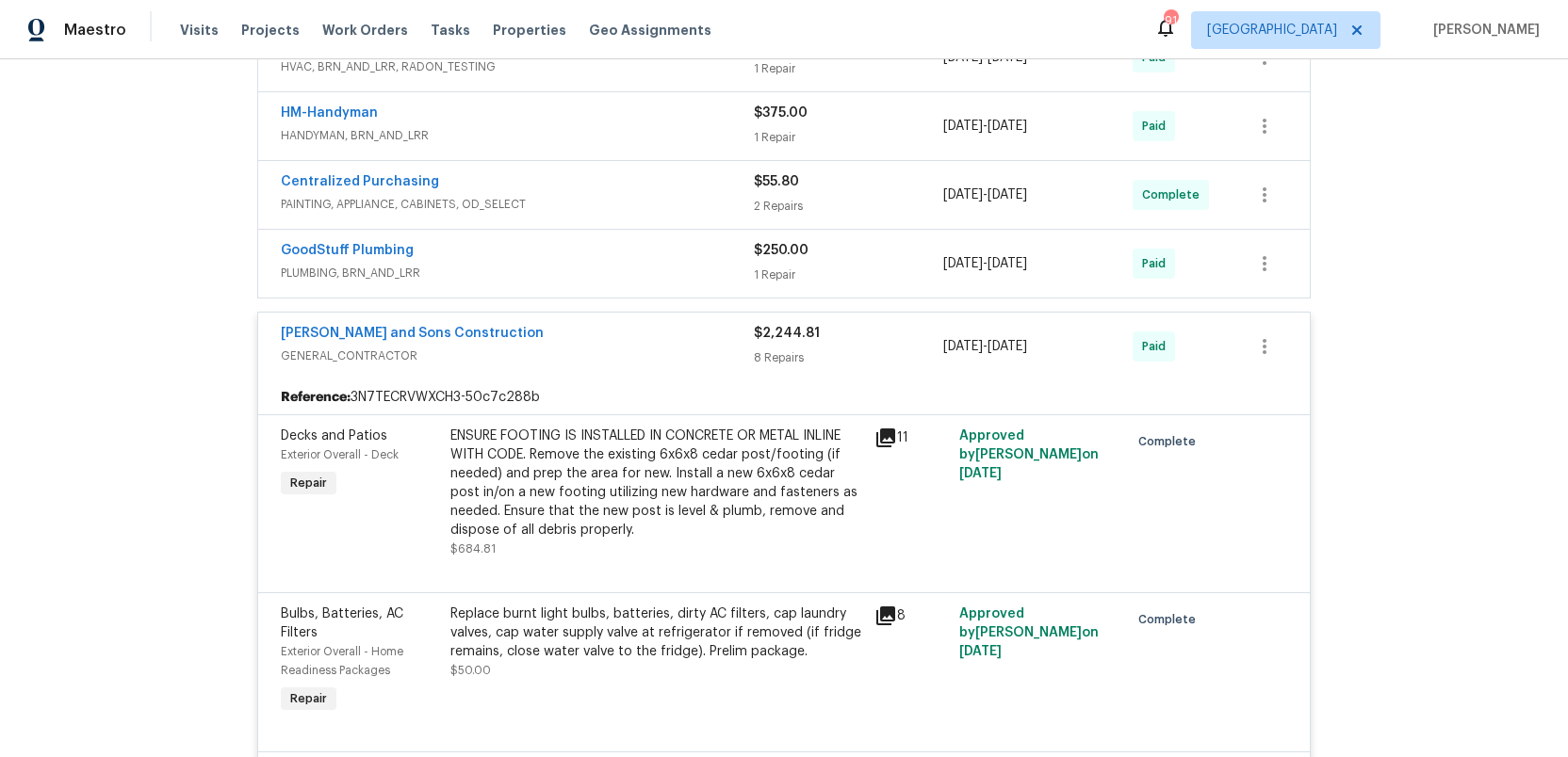
click at [549, 341] on div "Reyes and Sons Construction" at bounding box center [517, 335] width 473 height 23
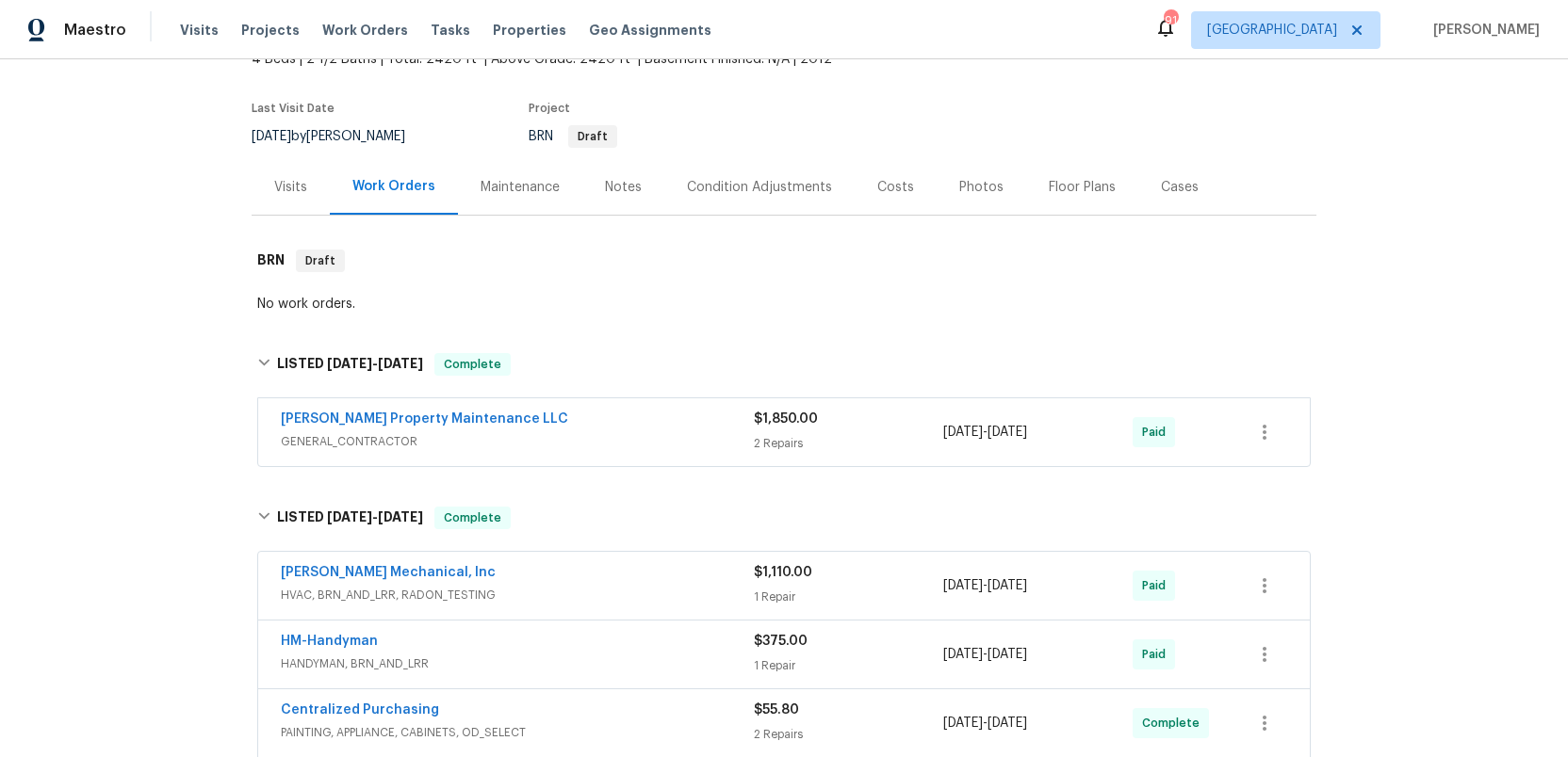
scroll to position [115, 0]
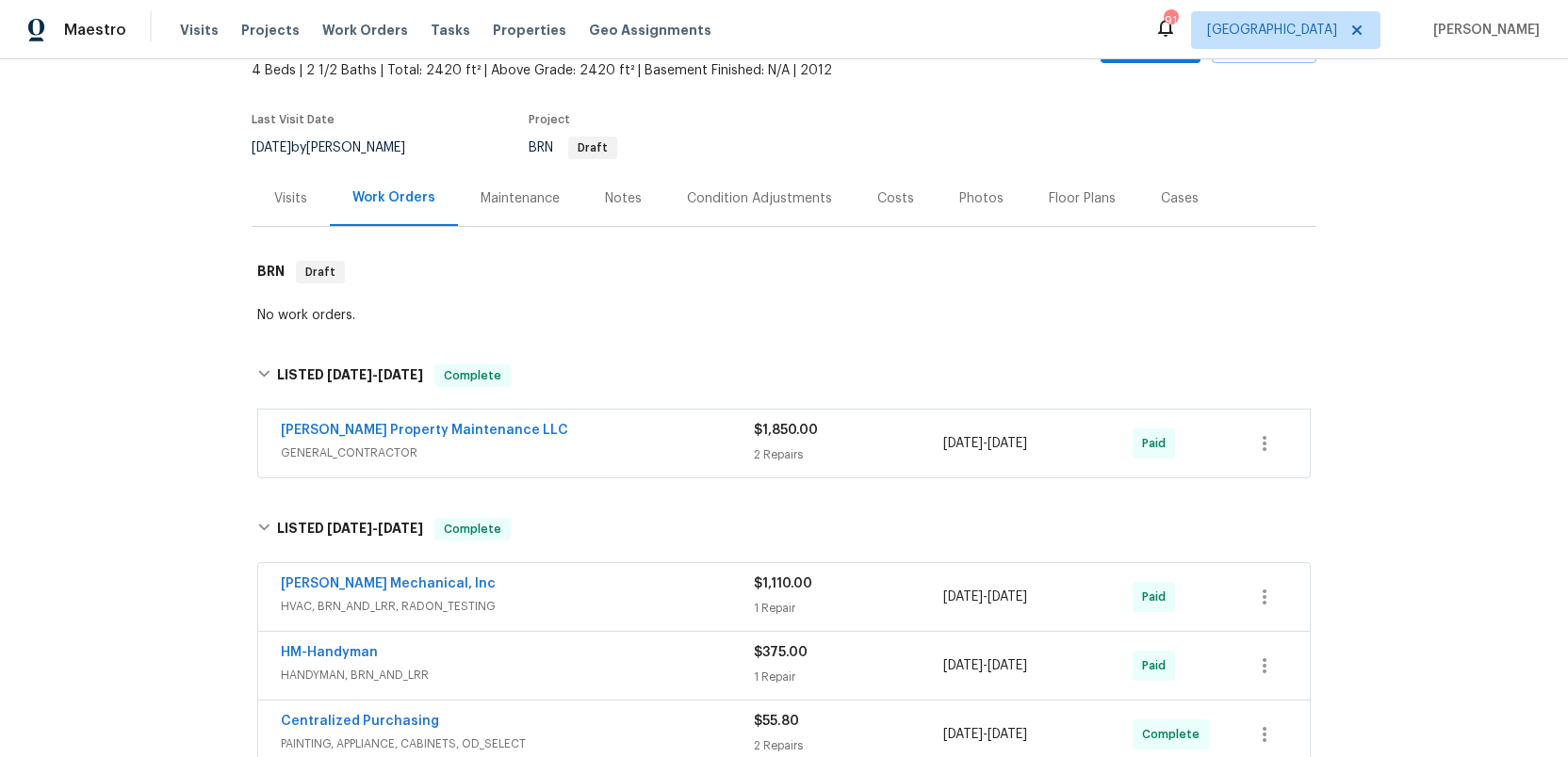
click at [281, 196] on div "Visits" at bounding box center [291, 199] width 33 height 19
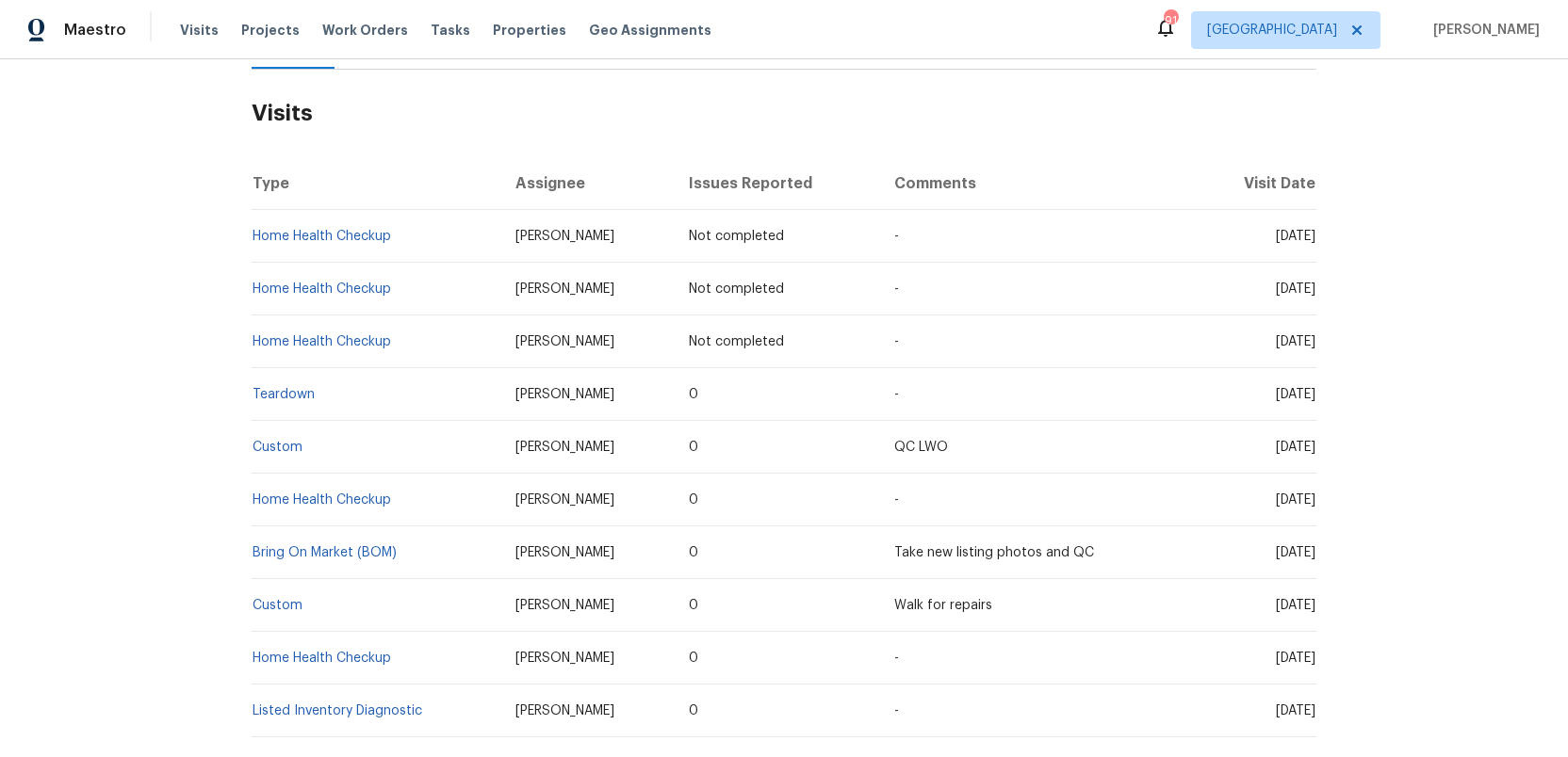
scroll to position [302, 0]
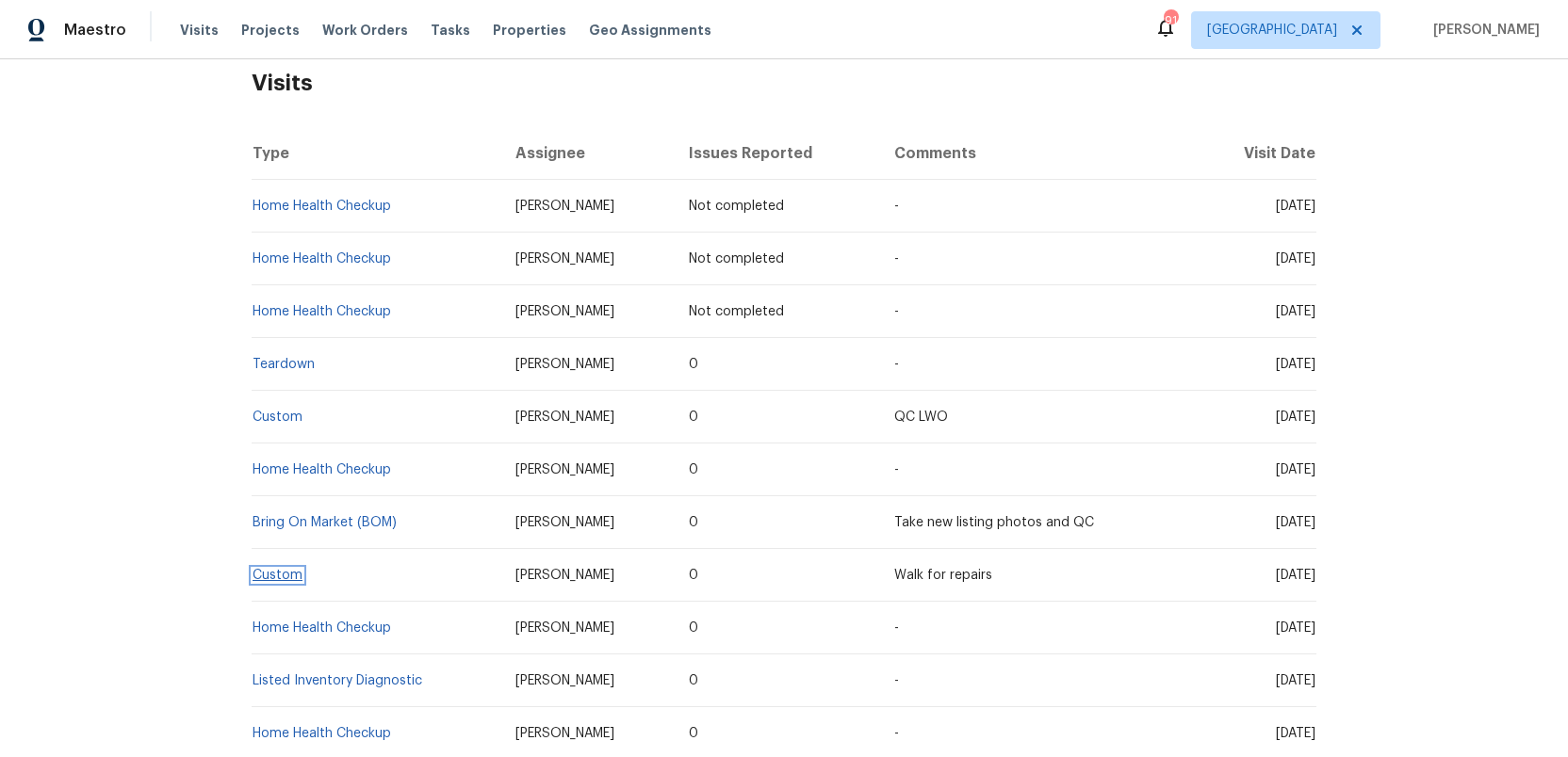
click at [270, 575] on link "Custom" at bounding box center [277, 575] width 50 height 13
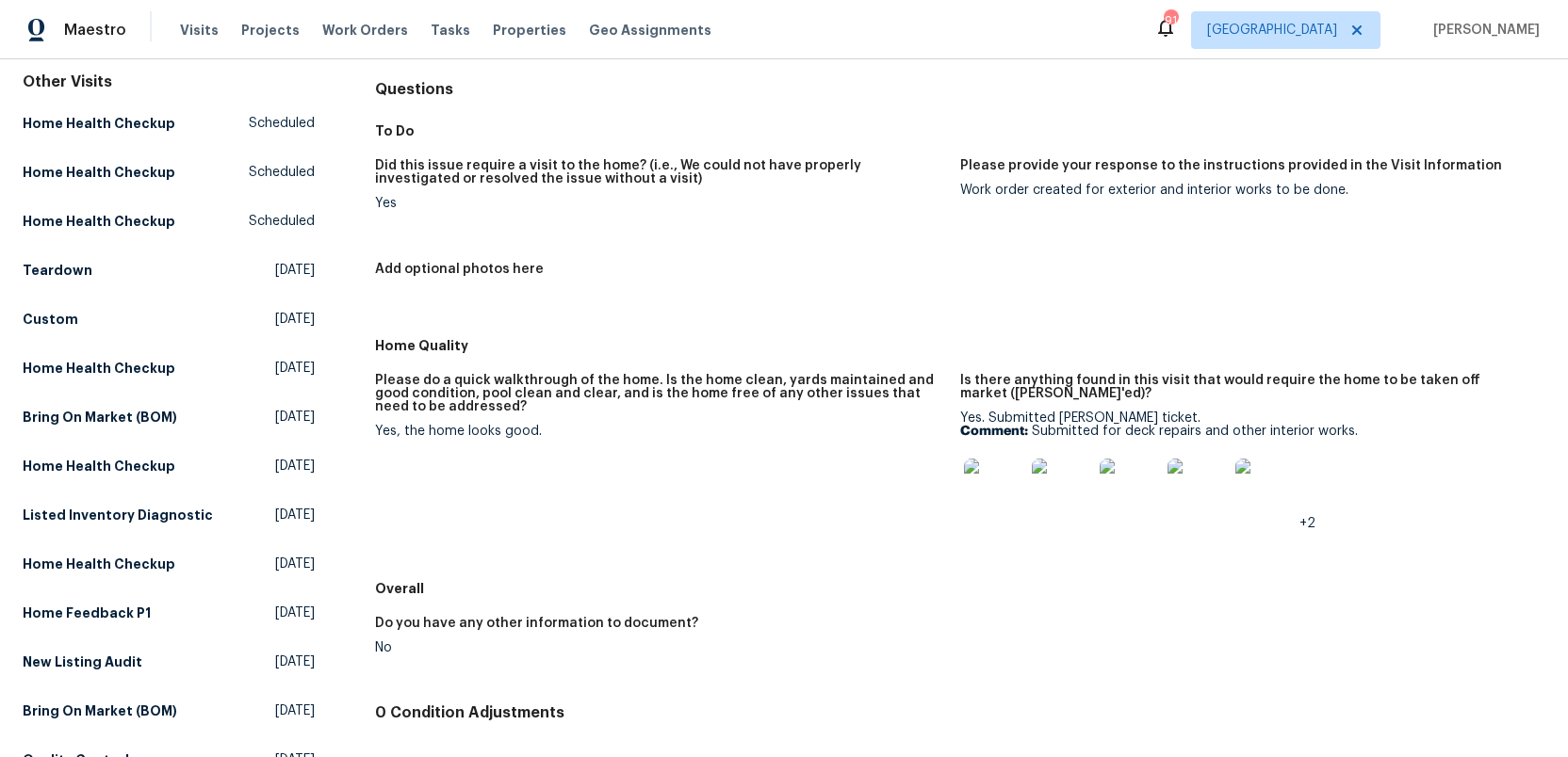
scroll to position [194, 0]
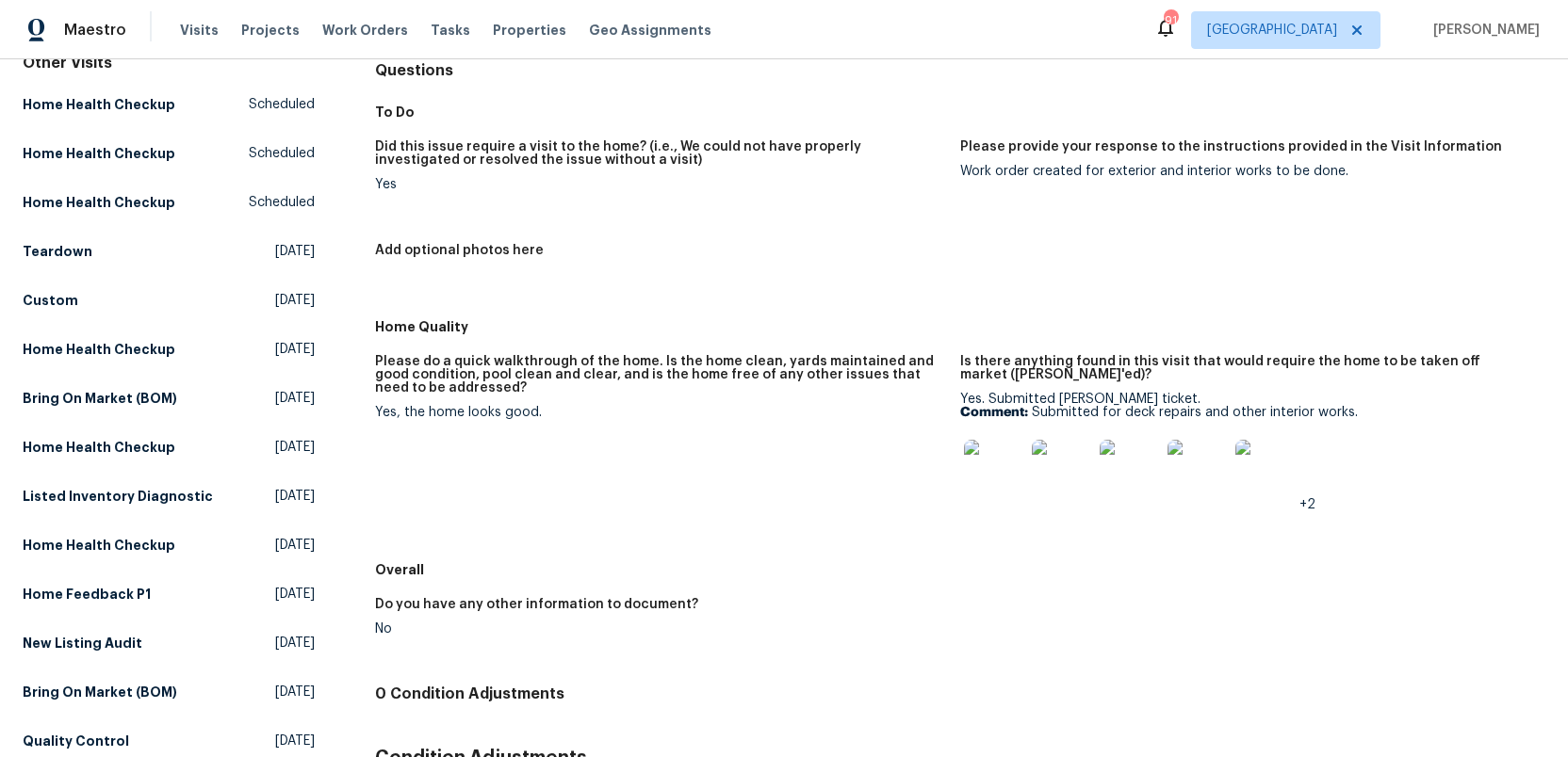
click at [979, 473] on img at bounding box center [993, 469] width 60 height 60
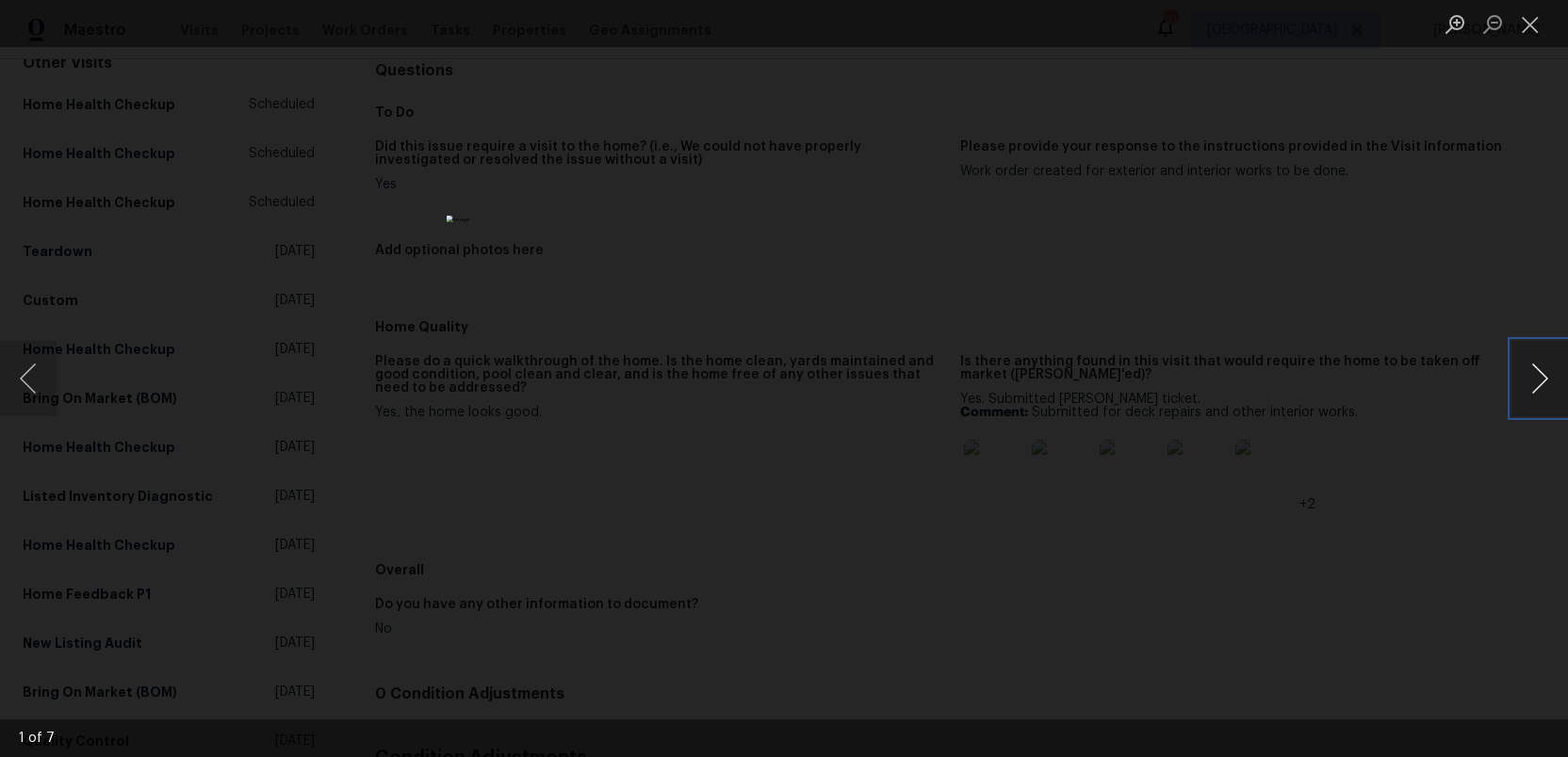
click at [1543, 382] on button "Next image" at bounding box center [1539, 378] width 56 height 76
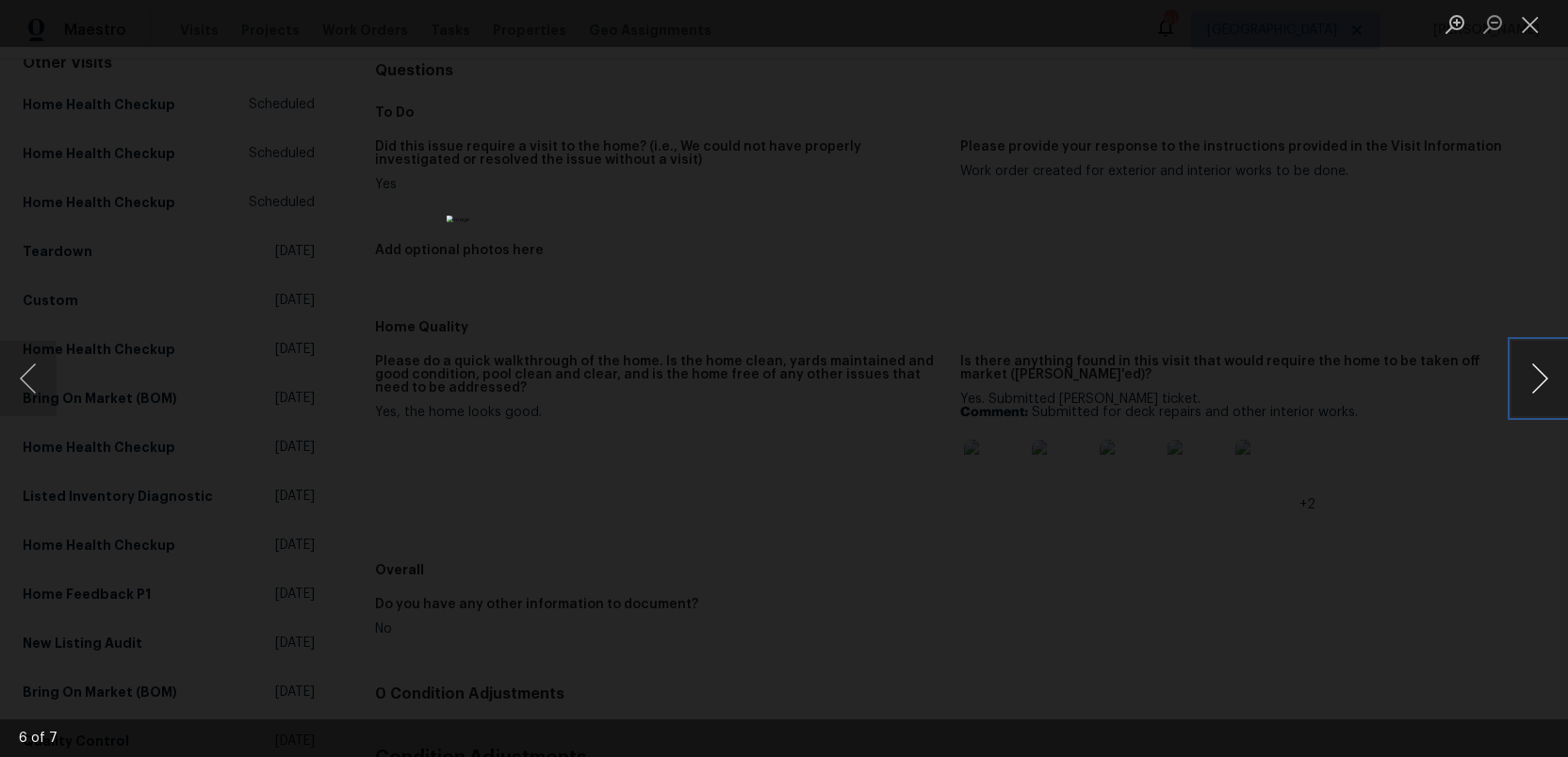
click at [1543, 382] on button "Next image" at bounding box center [1539, 378] width 56 height 76
click at [1534, 14] on button "Close lightbox" at bounding box center [1530, 24] width 37 height 32
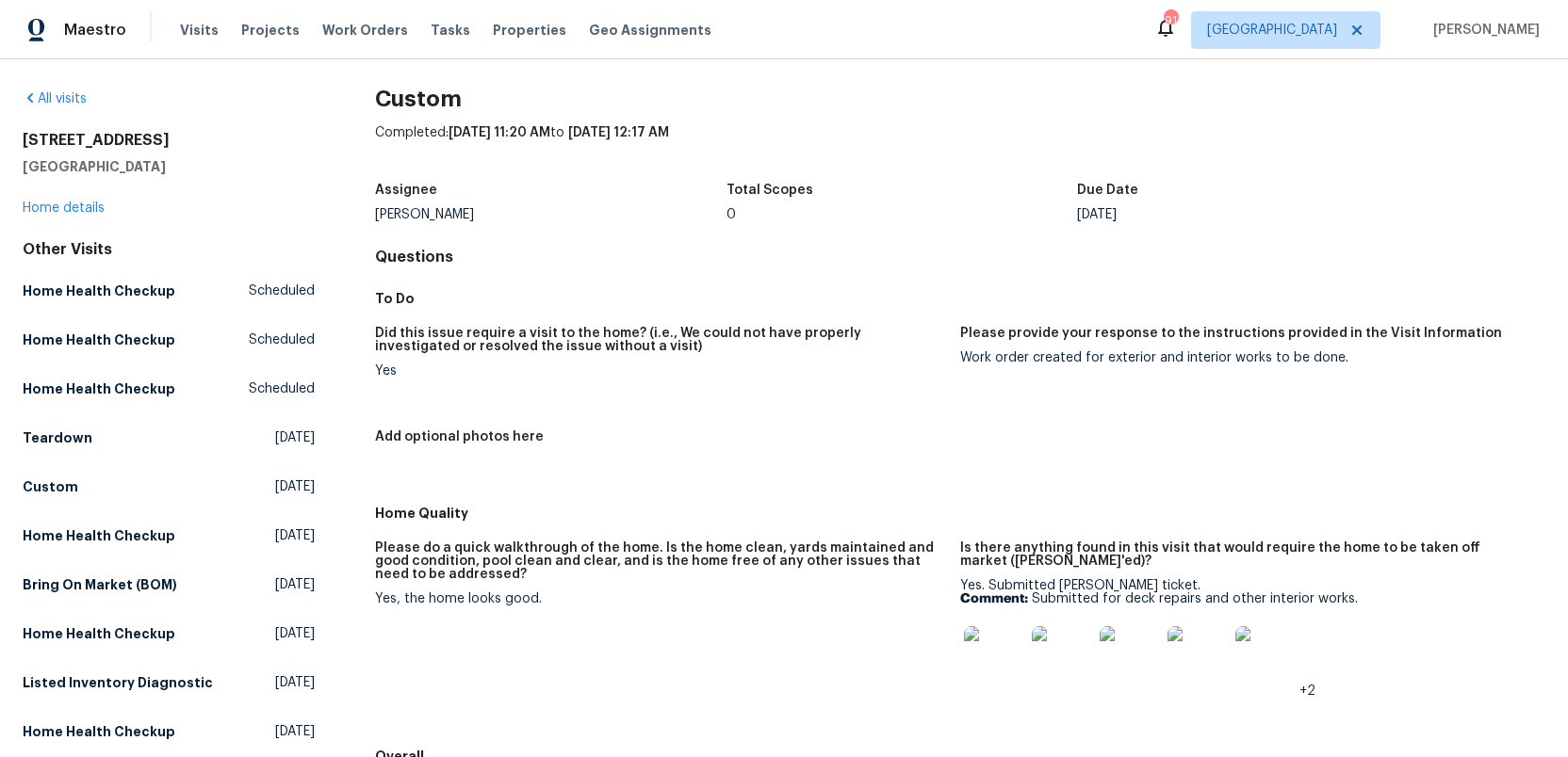
scroll to position [0, 0]
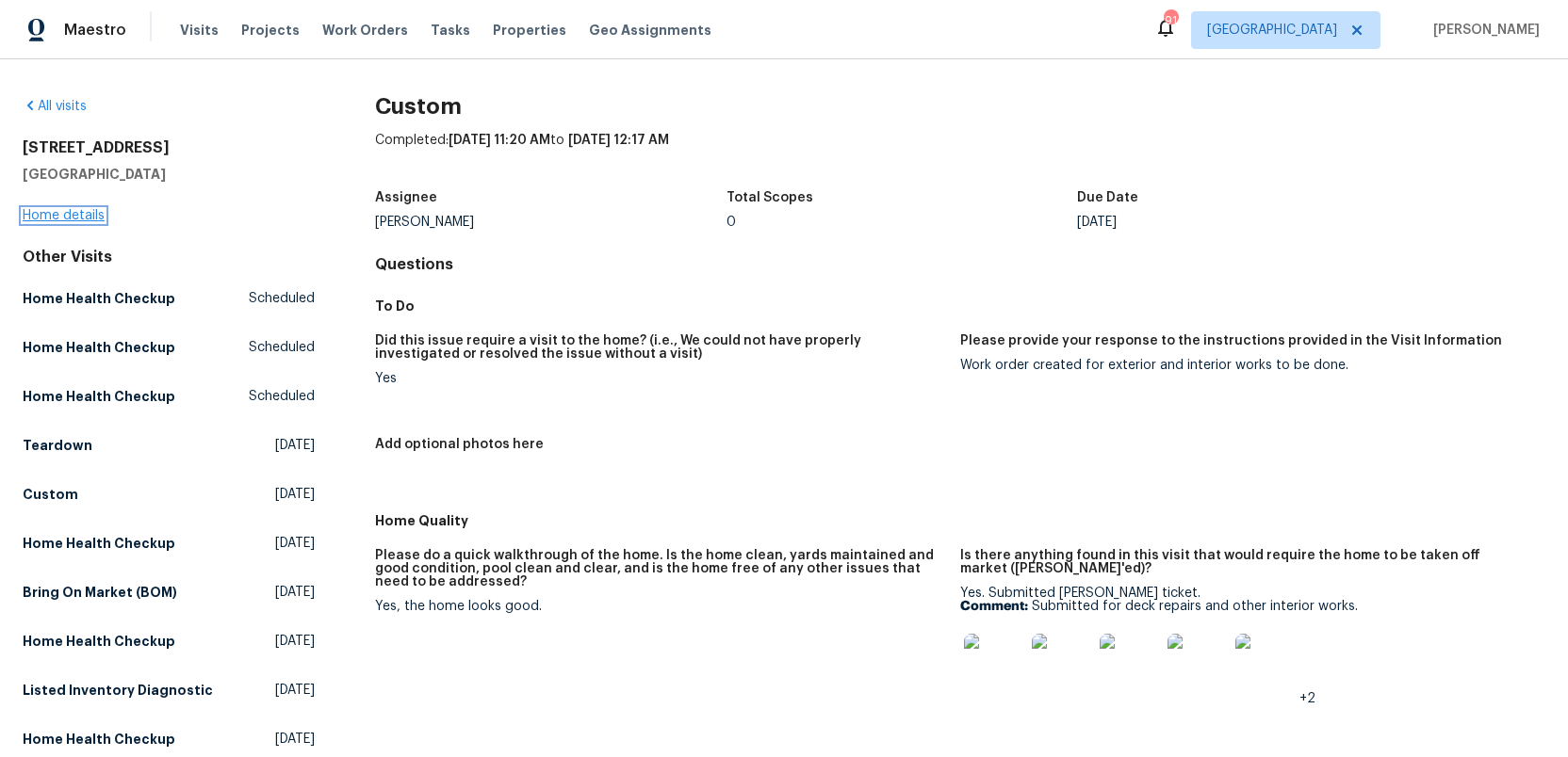
click at [60, 218] on link "Home details" at bounding box center [64, 216] width 82 height 13
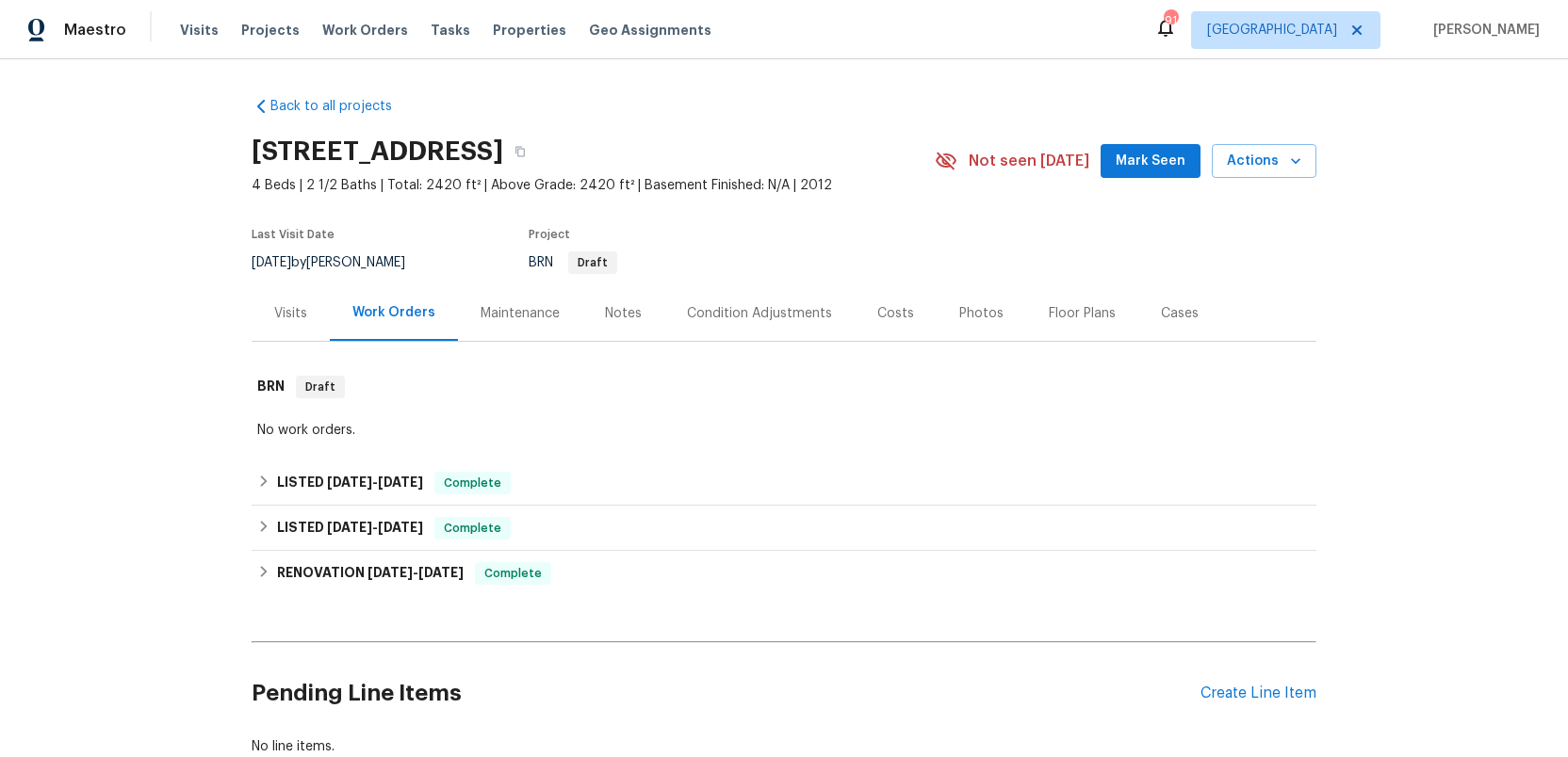
click at [277, 314] on div "Visits" at bounding box center [291, 314] width 33 height 19
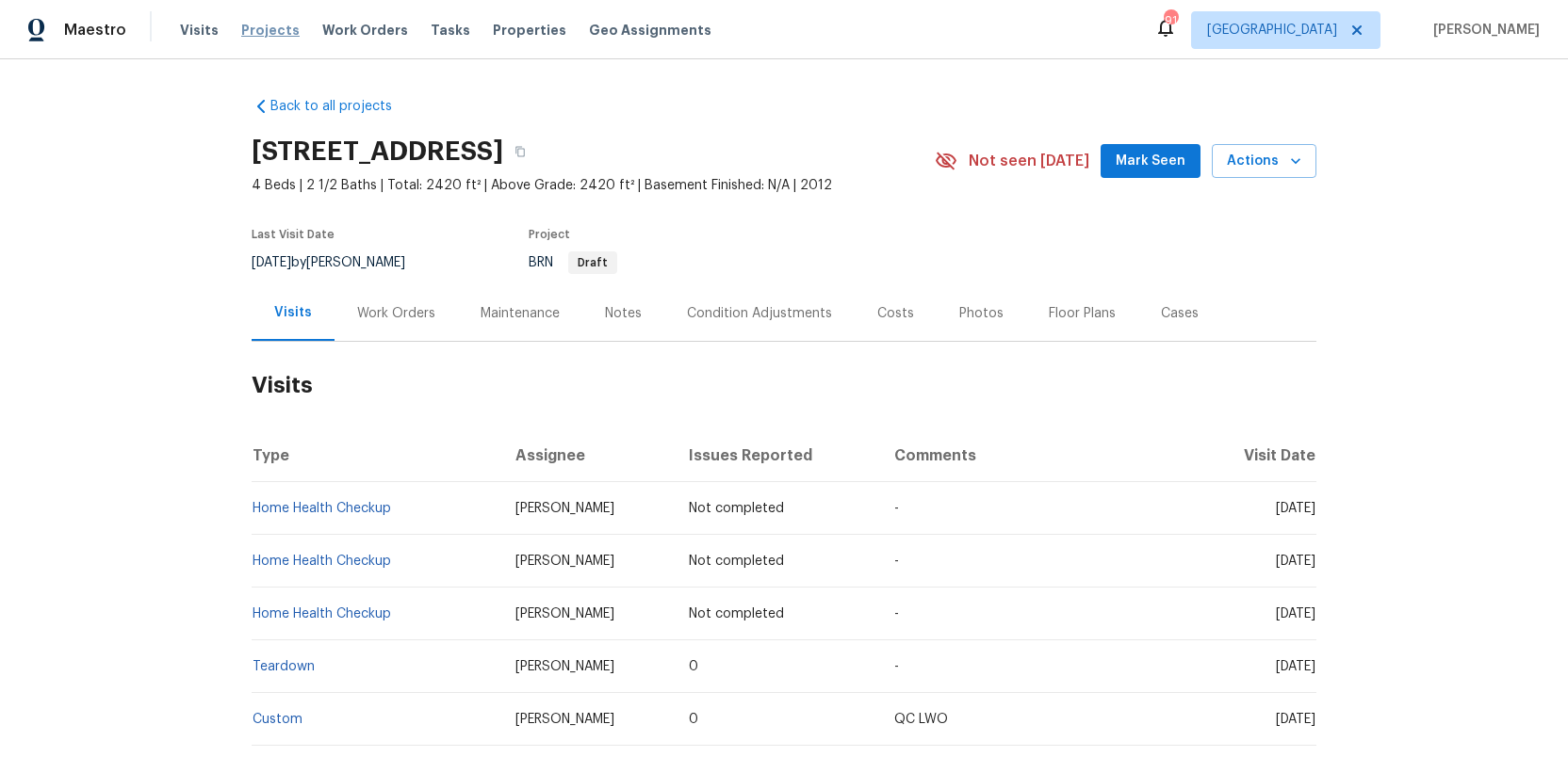
click at [253, 27] on span "Projects" at bounding box center [270, 31] width 58 height 19
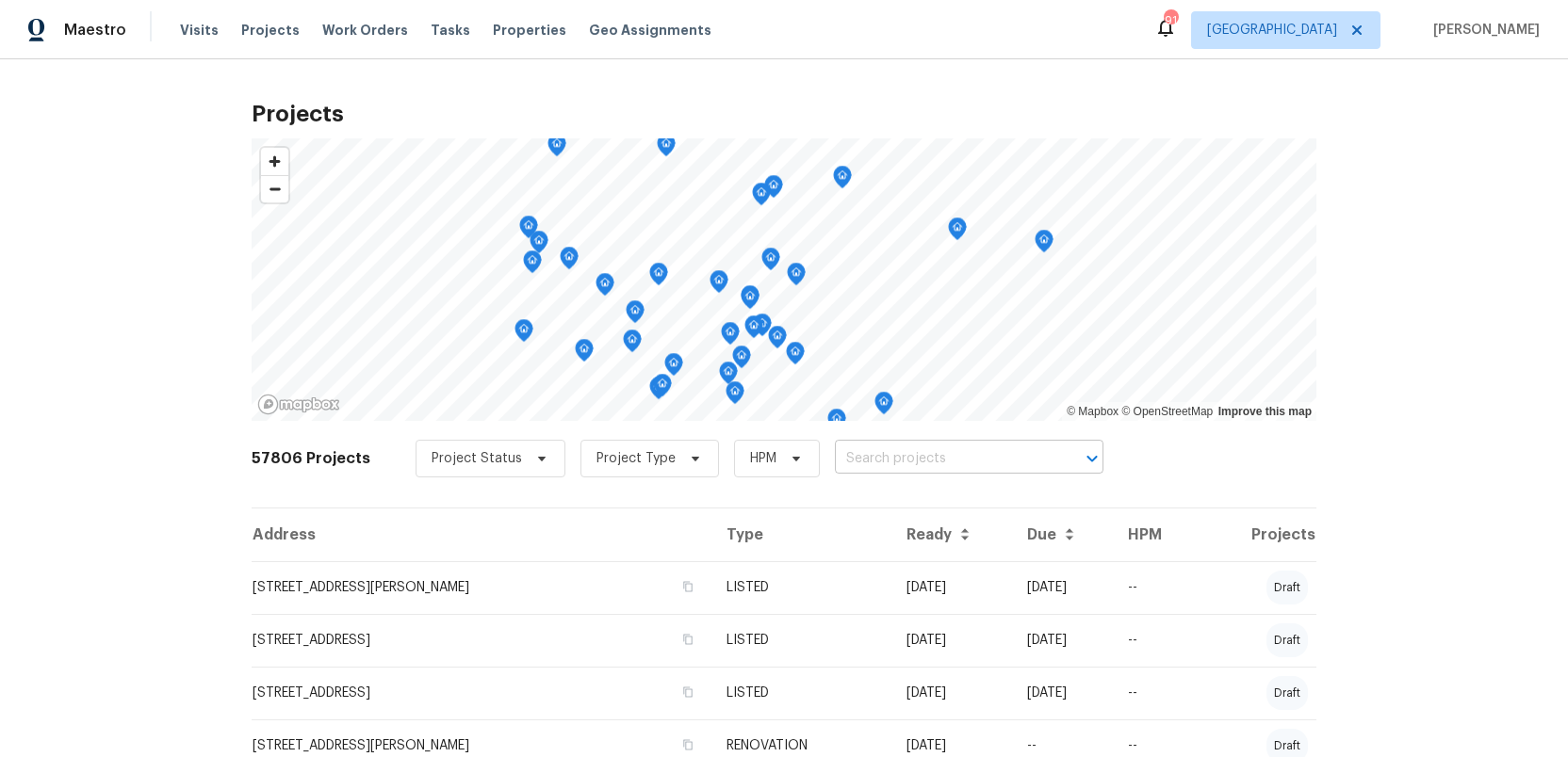
click at [835, 454] on input "text" at bounding box center [943, 459] width 216 height 30
type input "501 fable"
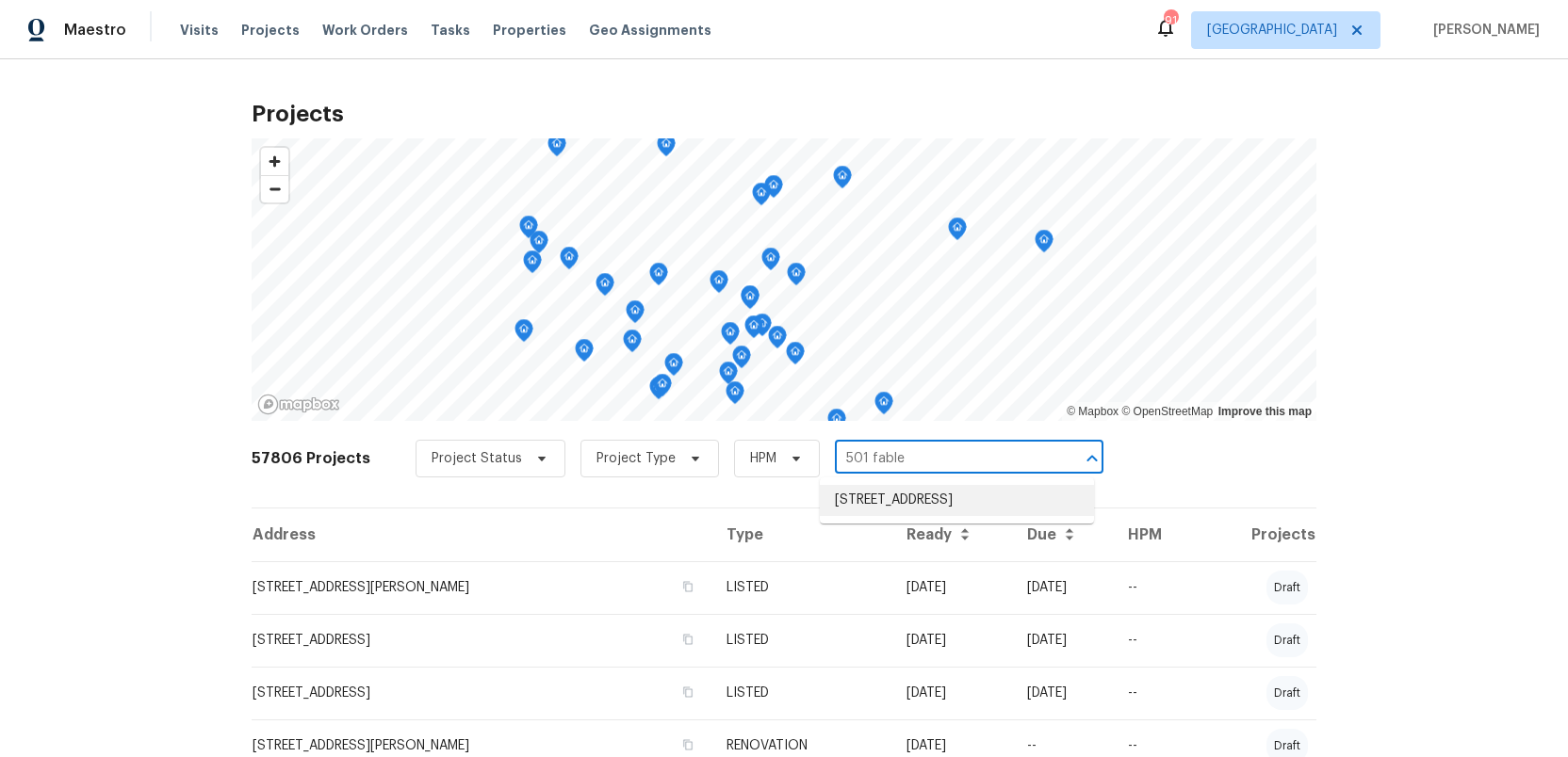
click at [862, 502] on li "501 Fable Ln, Canton, GA 30114" at bounding box center [957, 501] width 274 height 32
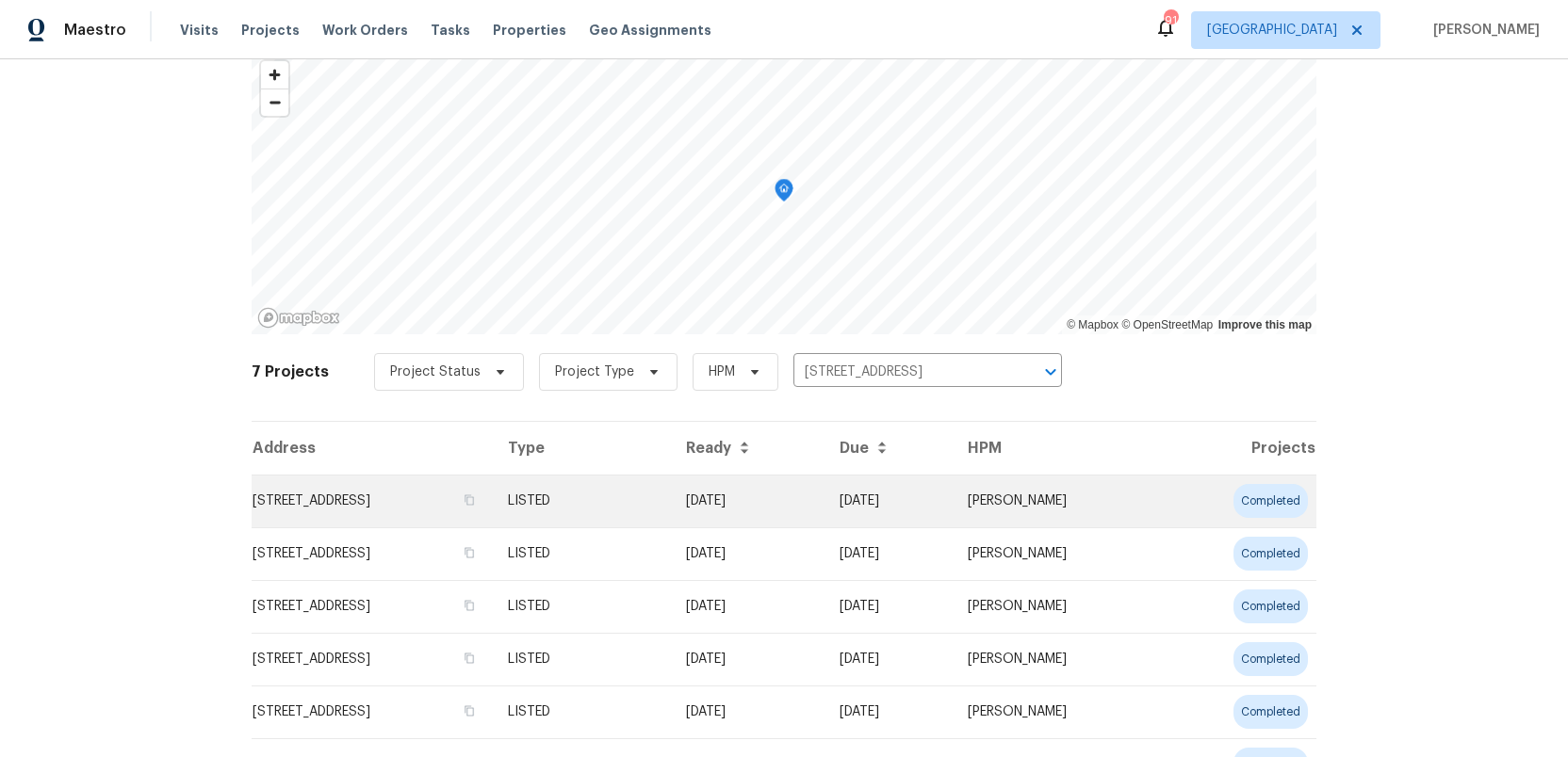
scroll to position [233, 0]
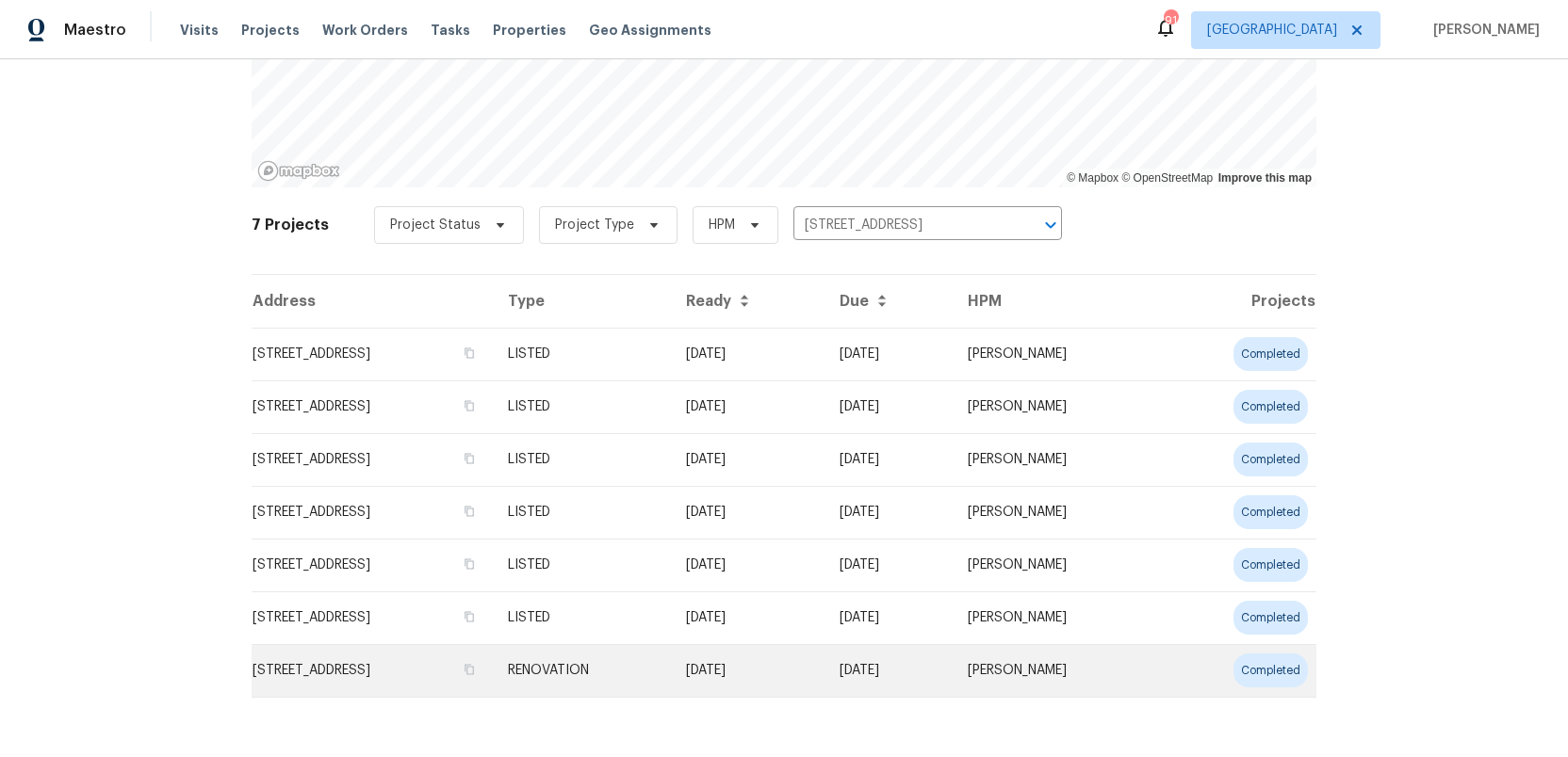
click at [353, 677] on td "501 Fable Ln, Canton, GA 30114" at bounding box center [372, 670] width 241 height 53
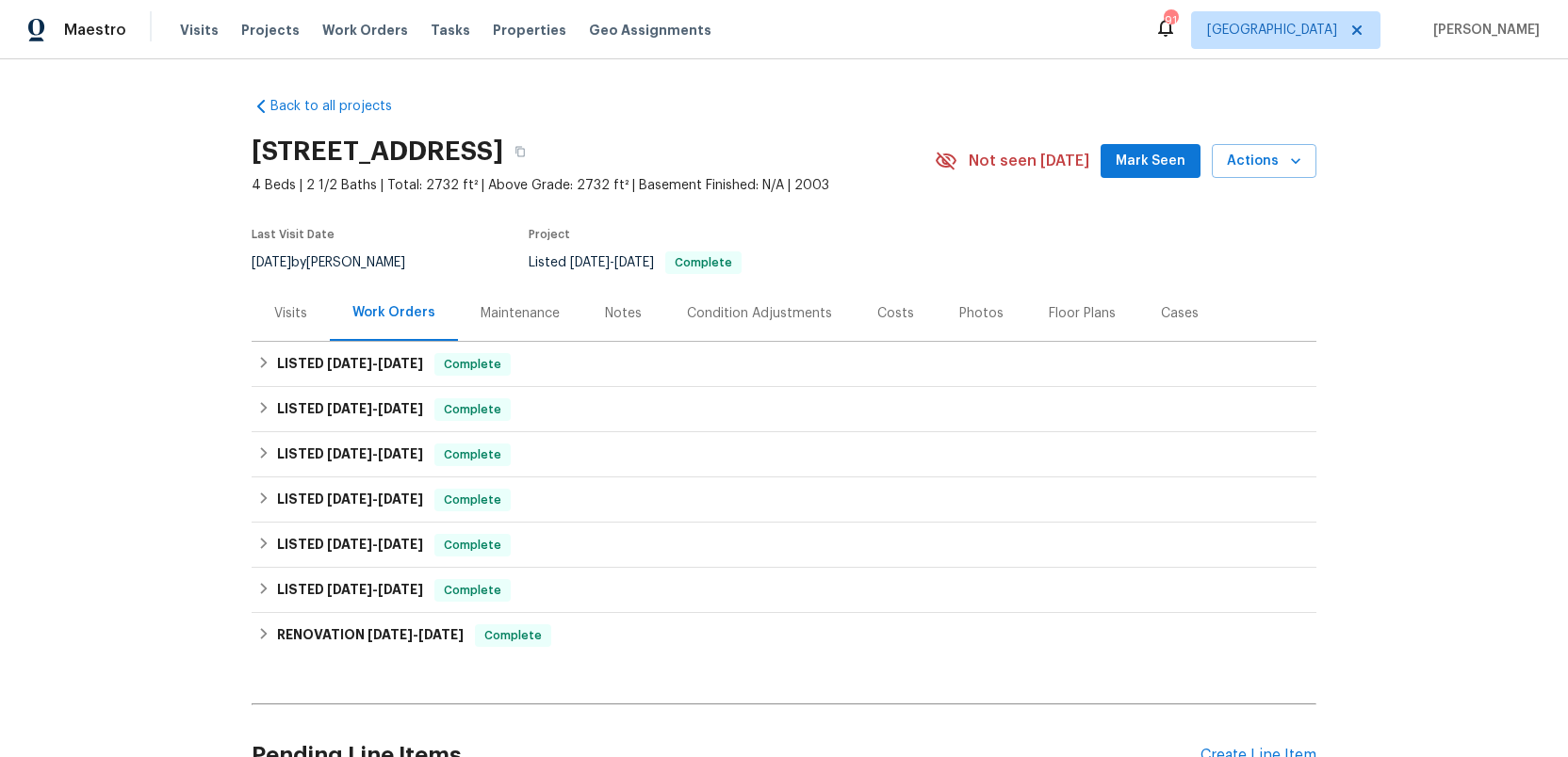
scroll to position [8, 0]
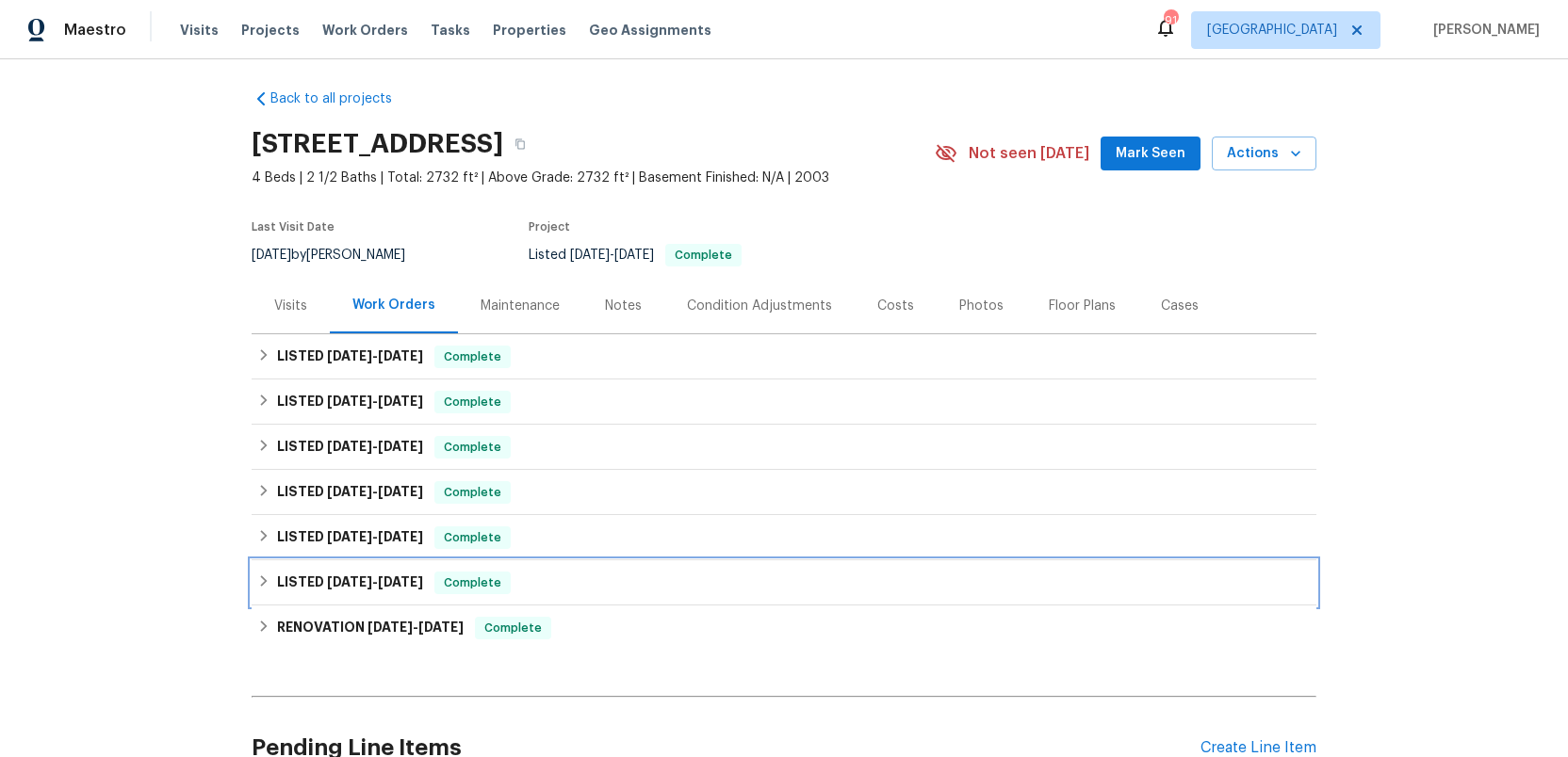
click at [296, 580] on h6 "LISTED 4/1/25 - 4/2/25" at bounding box center [350, 583] width 146 height 23
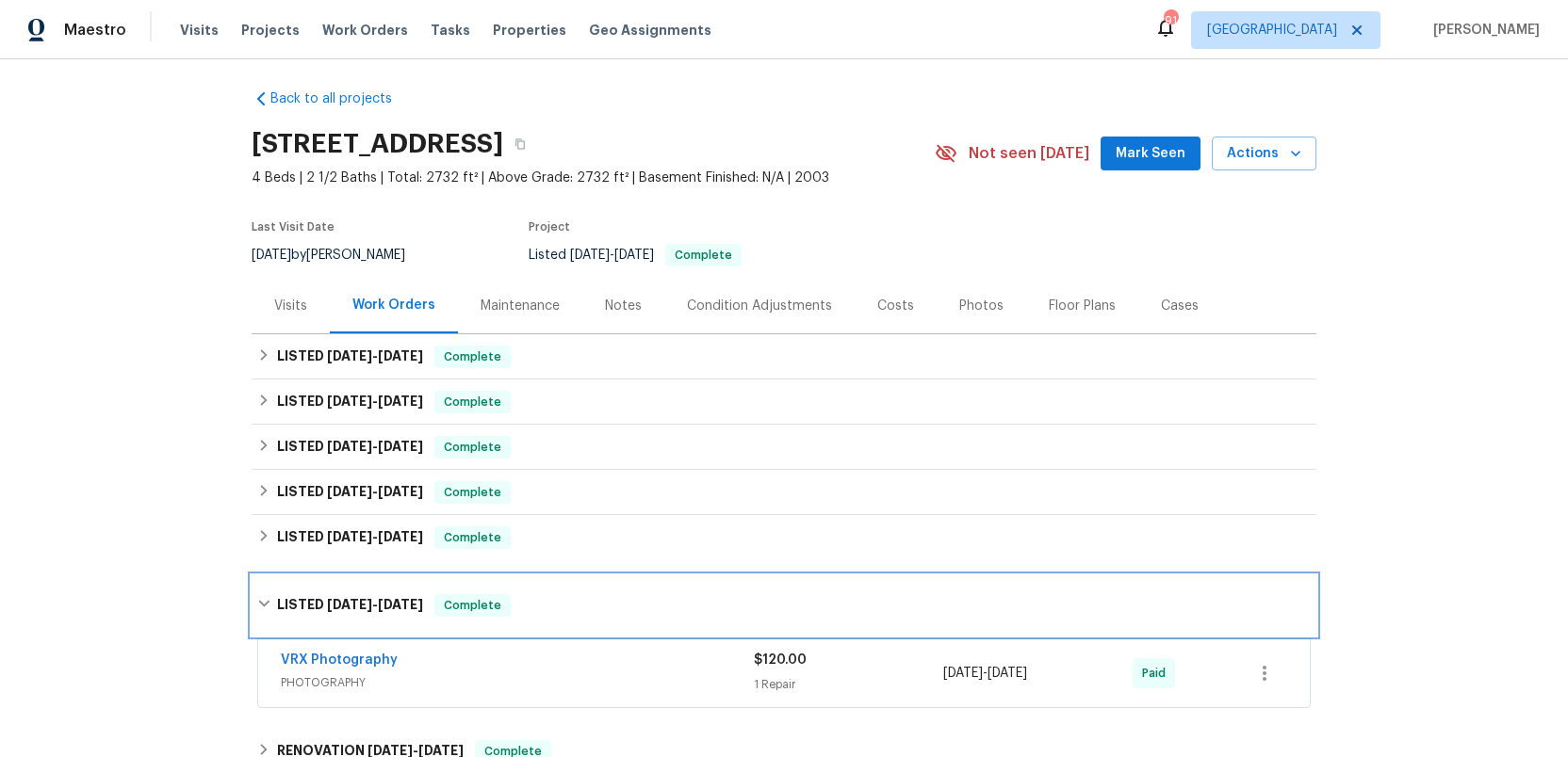
scroll to position [12, 0]
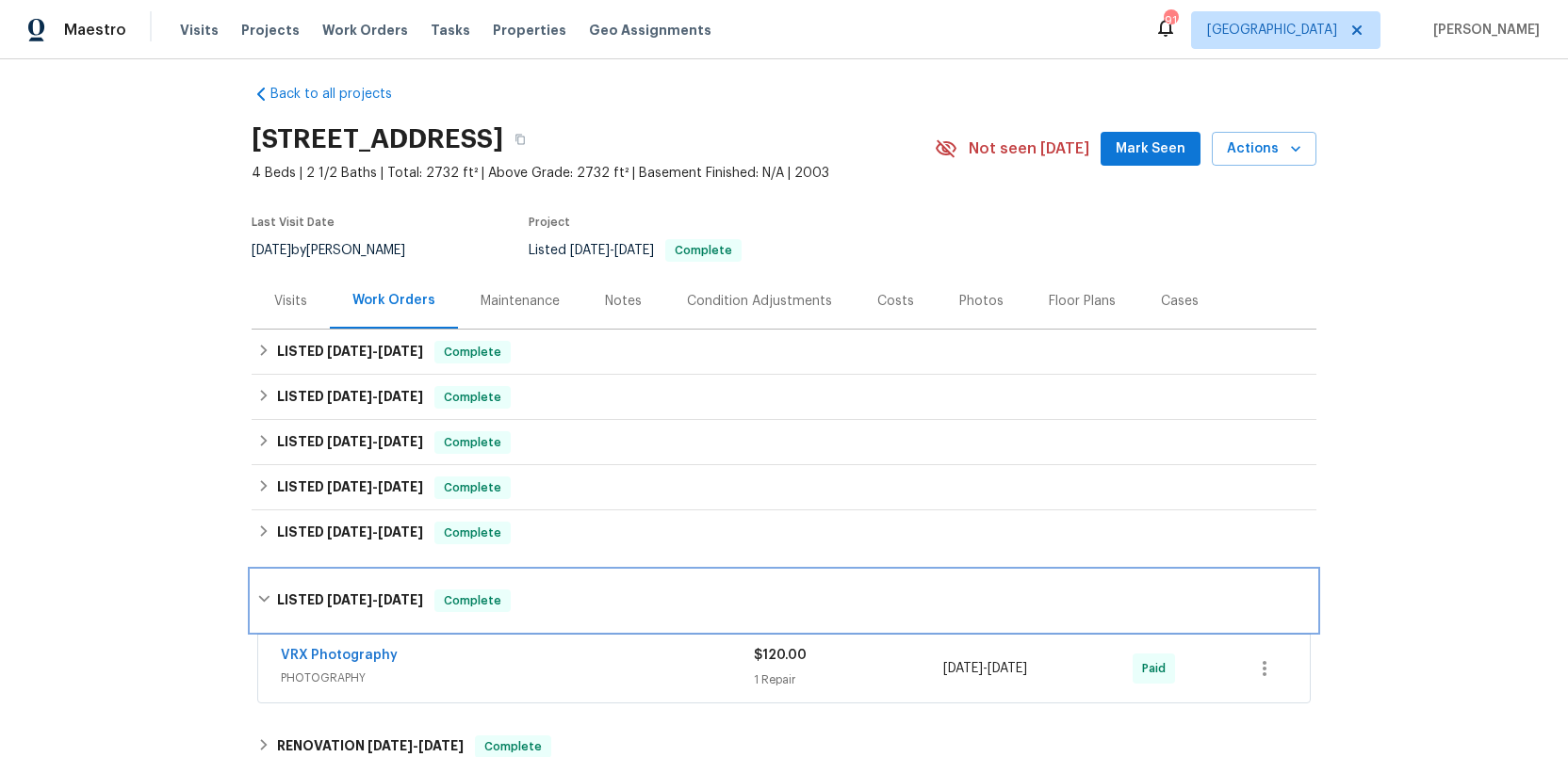
click at [293, 596] on h6 "LISTED 4/1/25 - 4/2/25" at bounding box center [350, 601] width 146 height 23
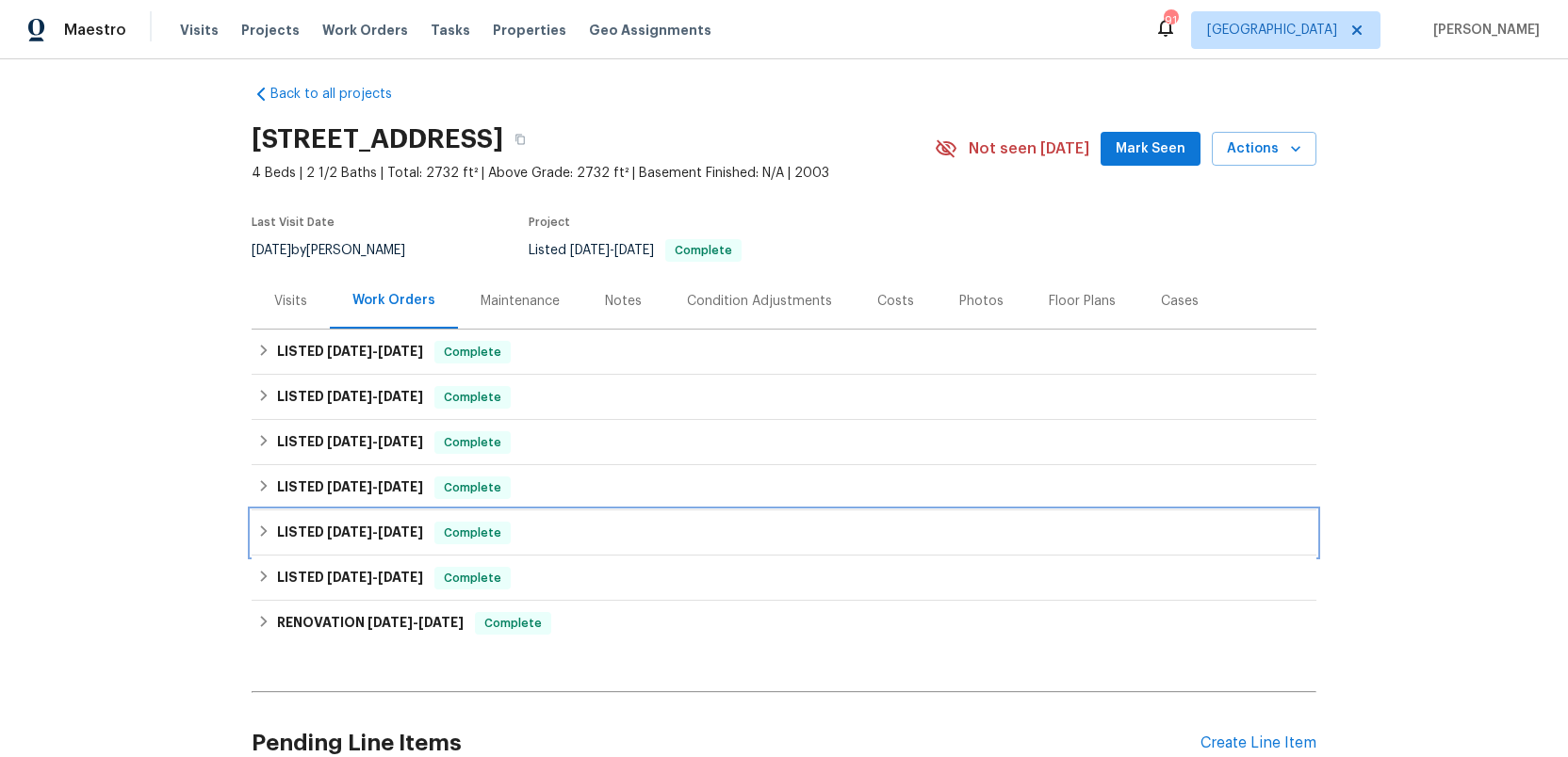
click at [294, 526] on h6 "LISTED 5/27/25 - 5/29/25" at bounding box center [350, 533] width 146 height 23
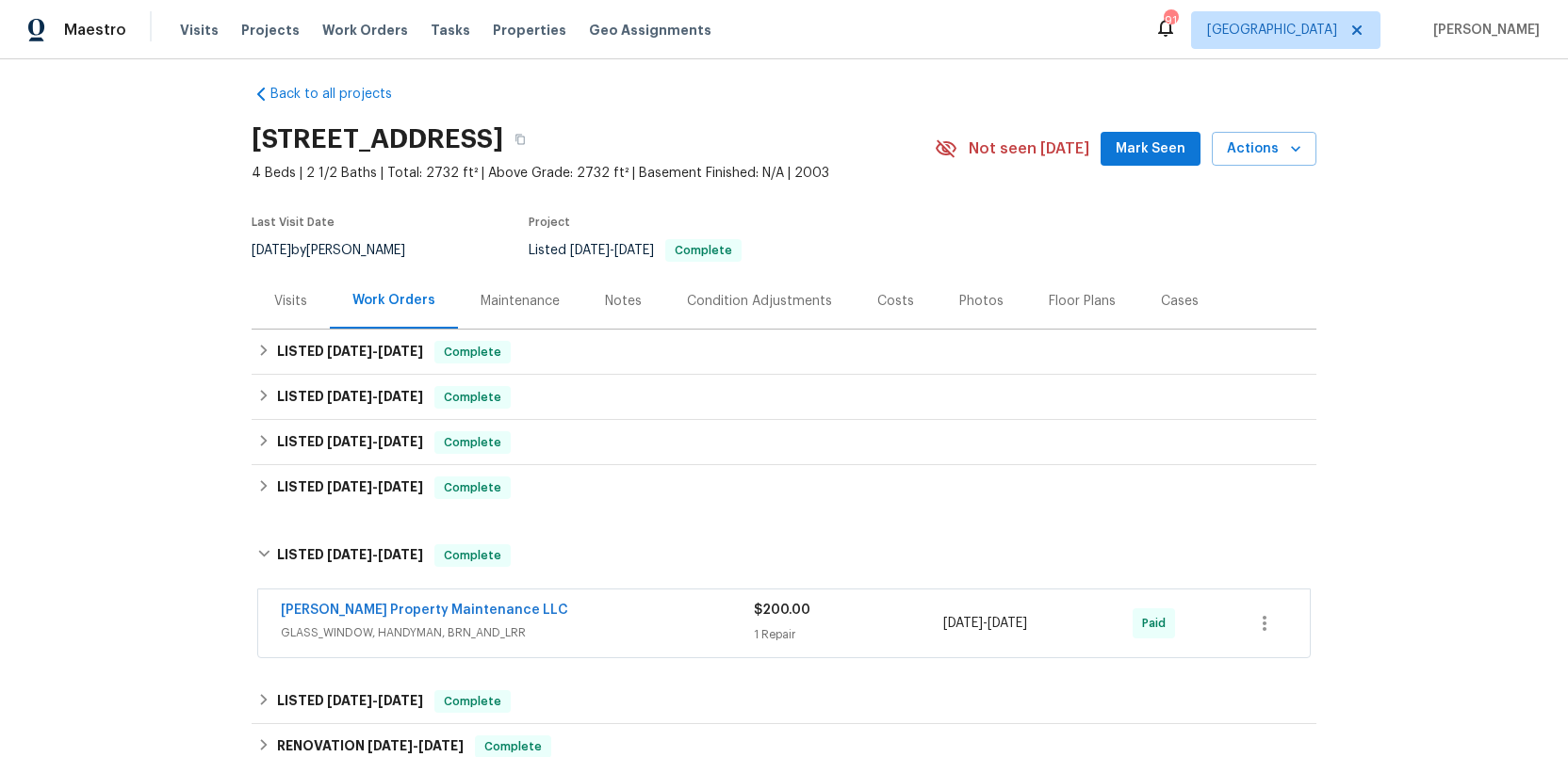
click at [589, 616] on div "[PERSON_NAME] Property Maintenance LLC" at bounding box center [517, 613] width 473 height 23
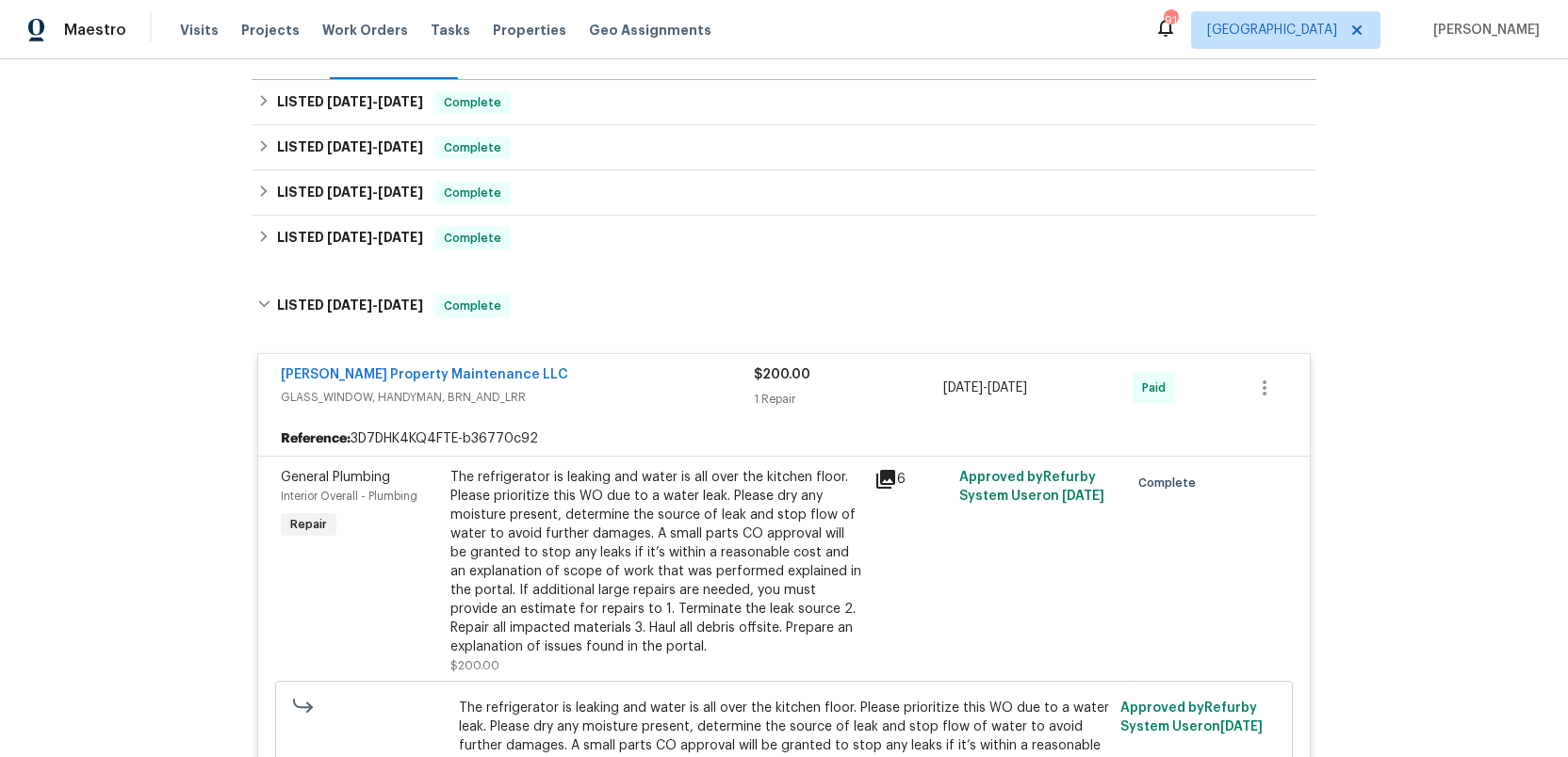
scroll to position [263, 0]
click at [888, 481] on icon at bounding box center [886, 479] width 23 height 23
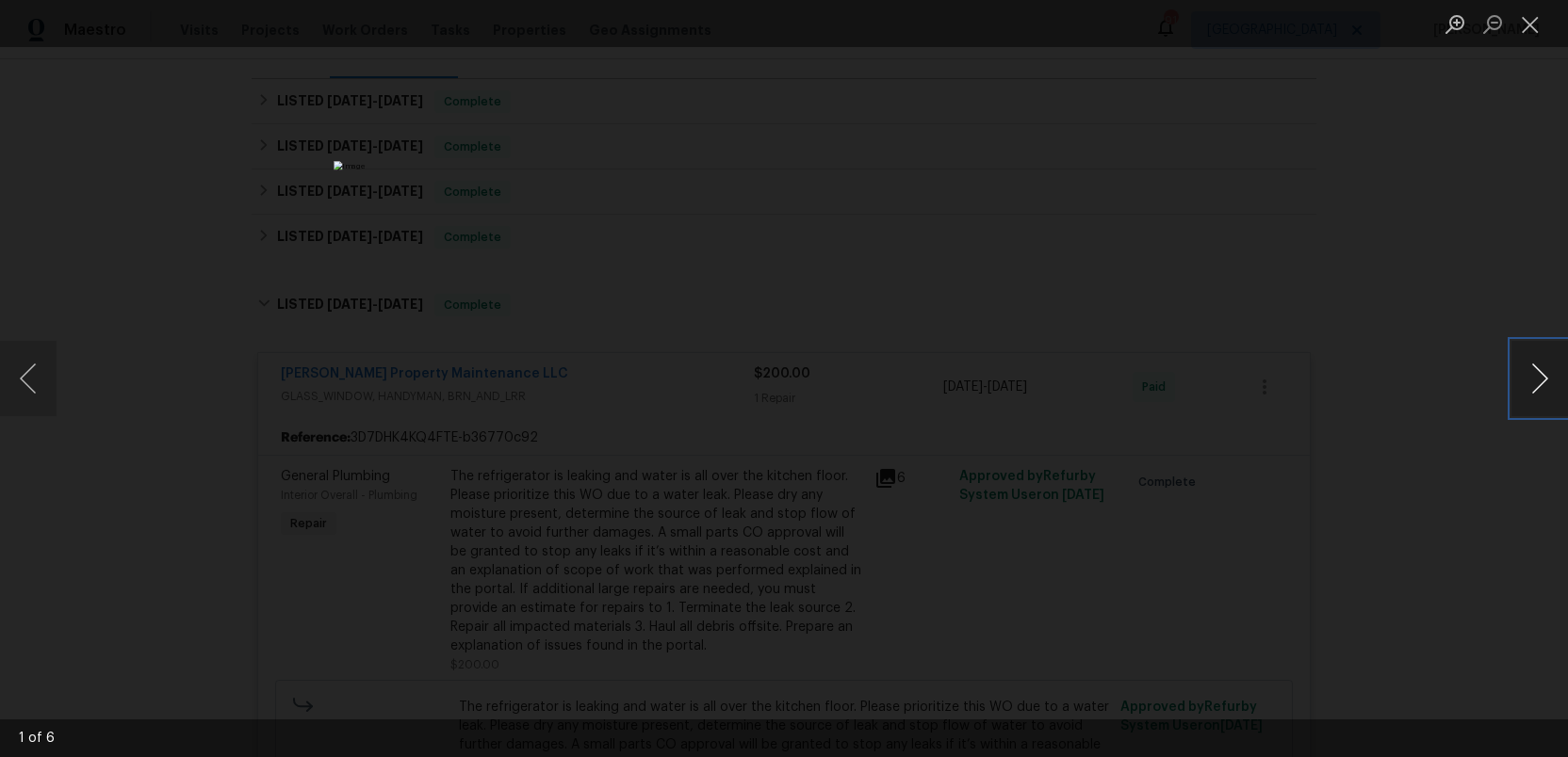
click at [1529, 369] on button "Next image" at bounding box center [1539, 378] width 56 height 76
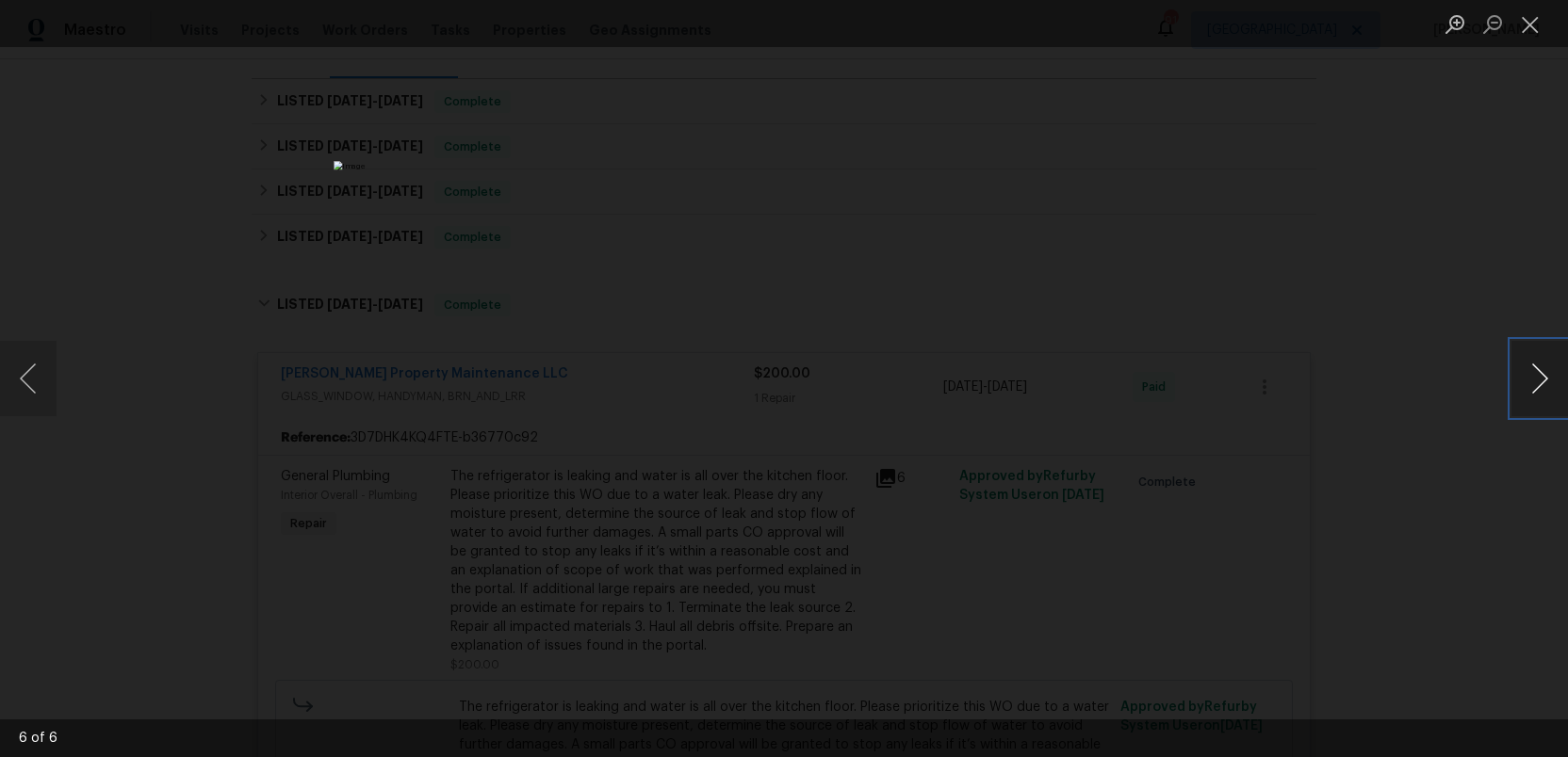
click at [1529, 369] on button "Next image" at bounding box center [1539, 378] width 56 height 76
click at [1531, 15] on button "Close lightbox" at bounding box center [1530, 24] width 37 height 32
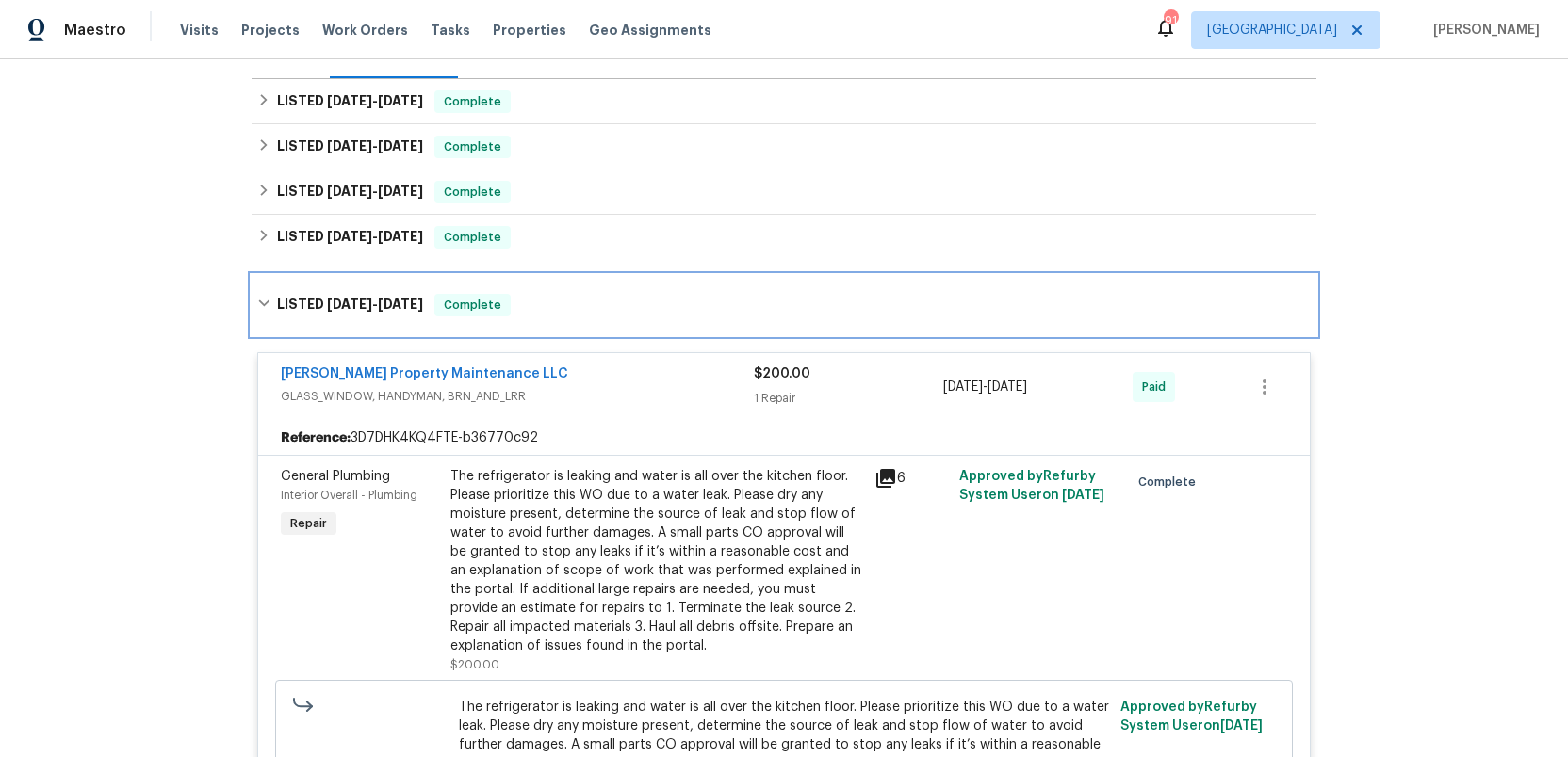
click at [317, 299] on h6 "LISTED 5/27/25 - 5/29/25" at bounding box center [350, 306] width 146 height 23
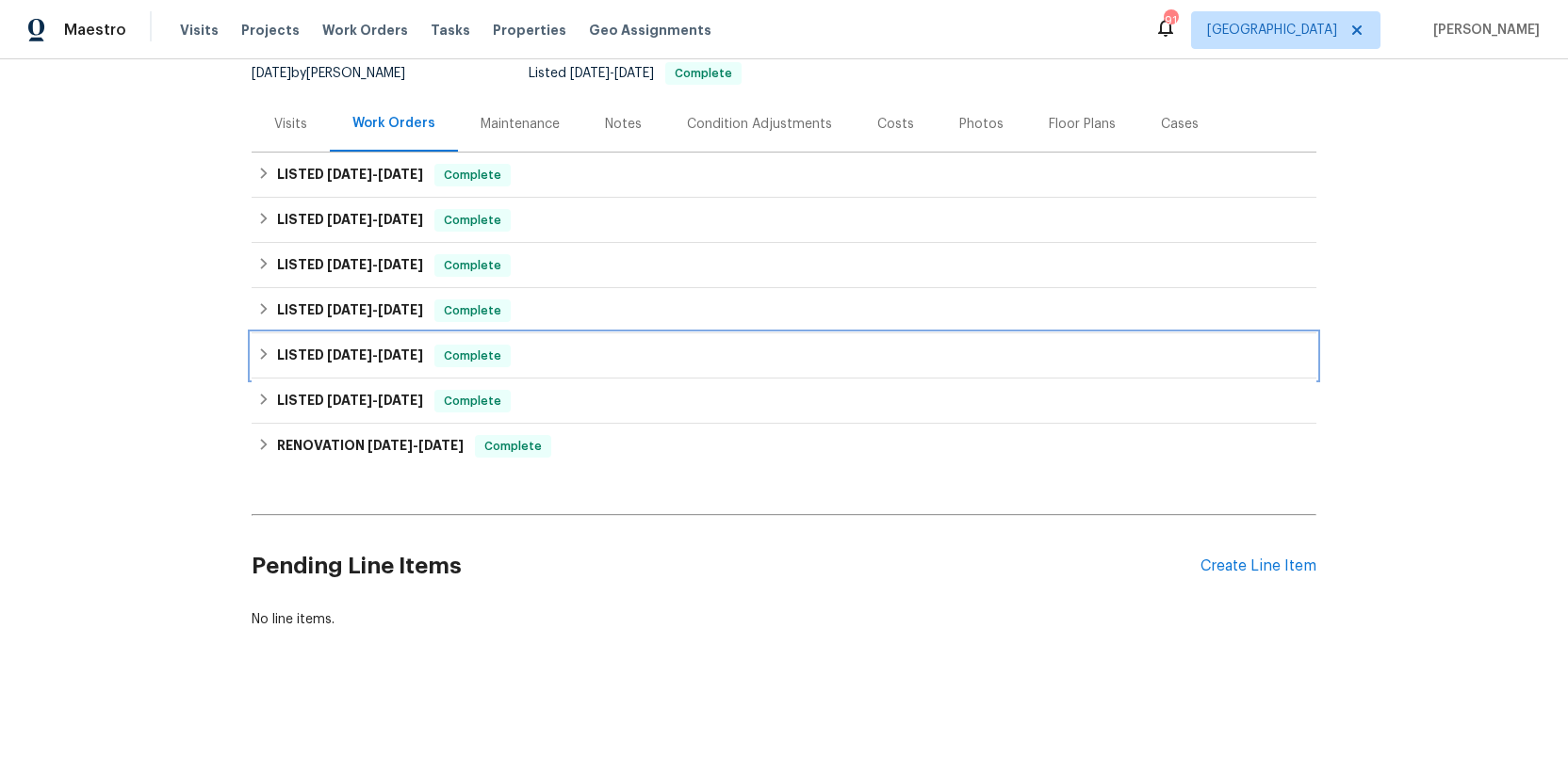
scroll to position [189, 0]
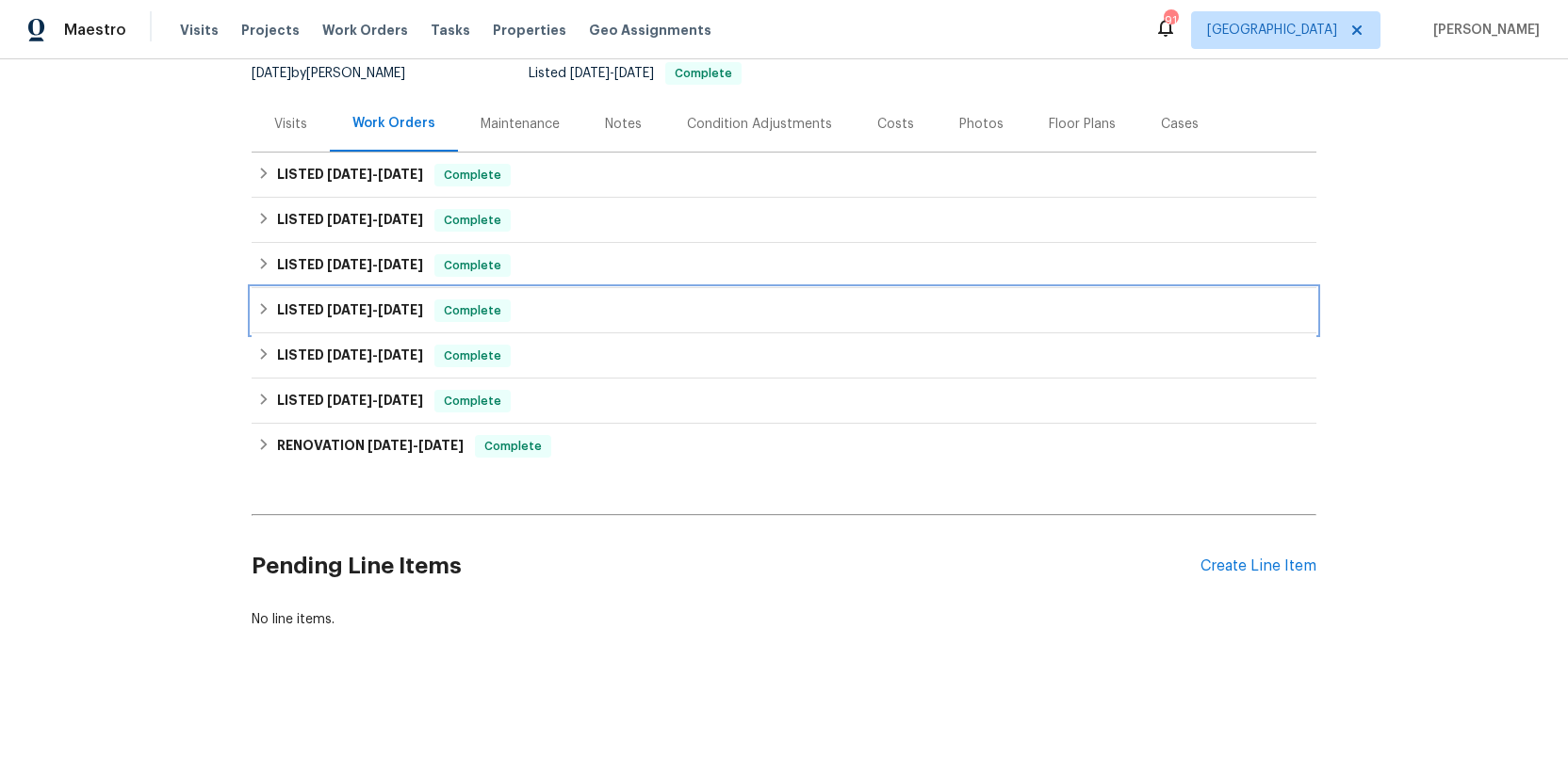
click at [334, 308] on span "6/14/25" at bounding box center [349, 310] width 45 height 13
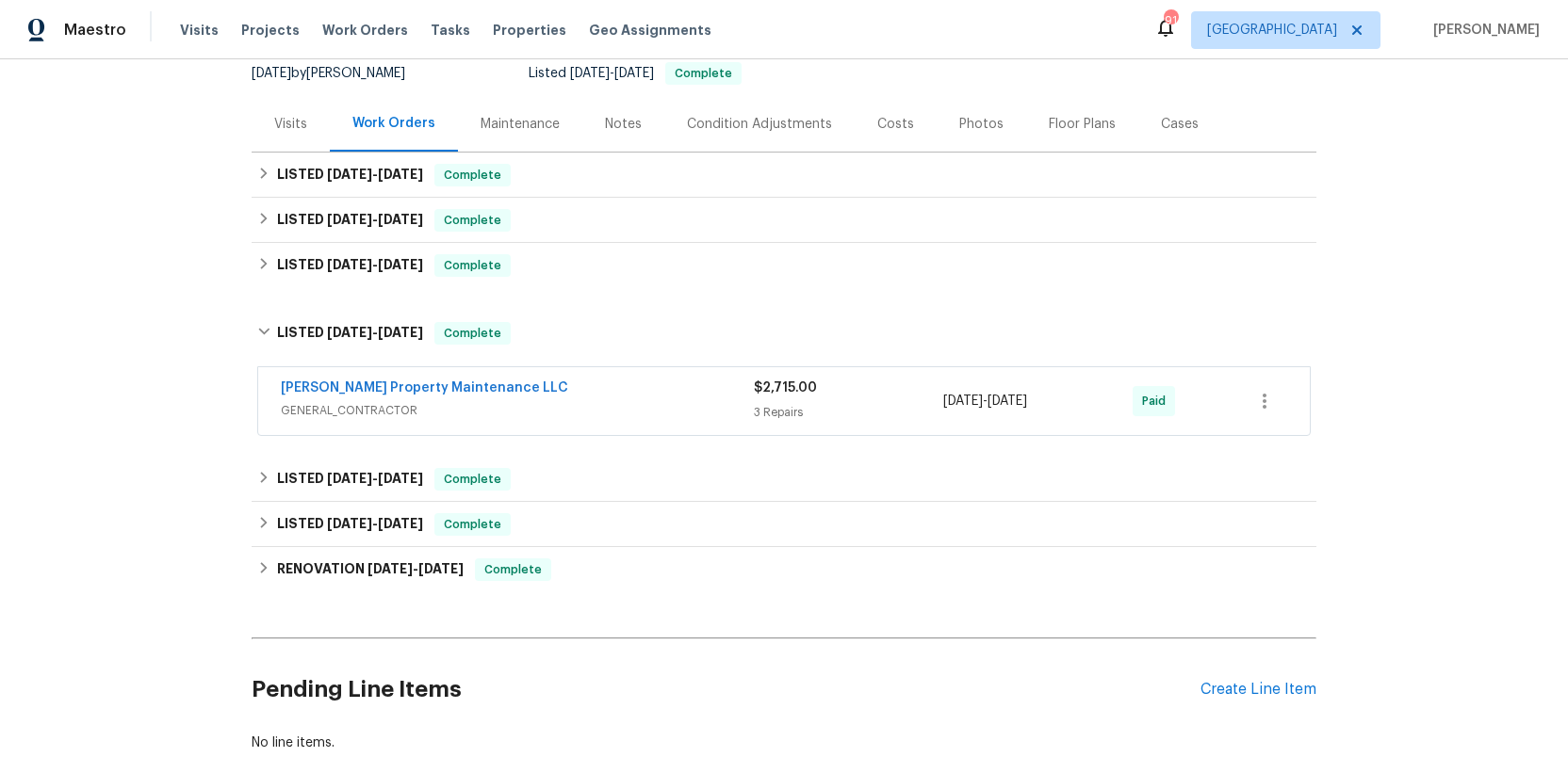
click at [616, 406] on span "GENERAL_CONTRACTOR" at bounding box center [517, 411] width 473 height 19
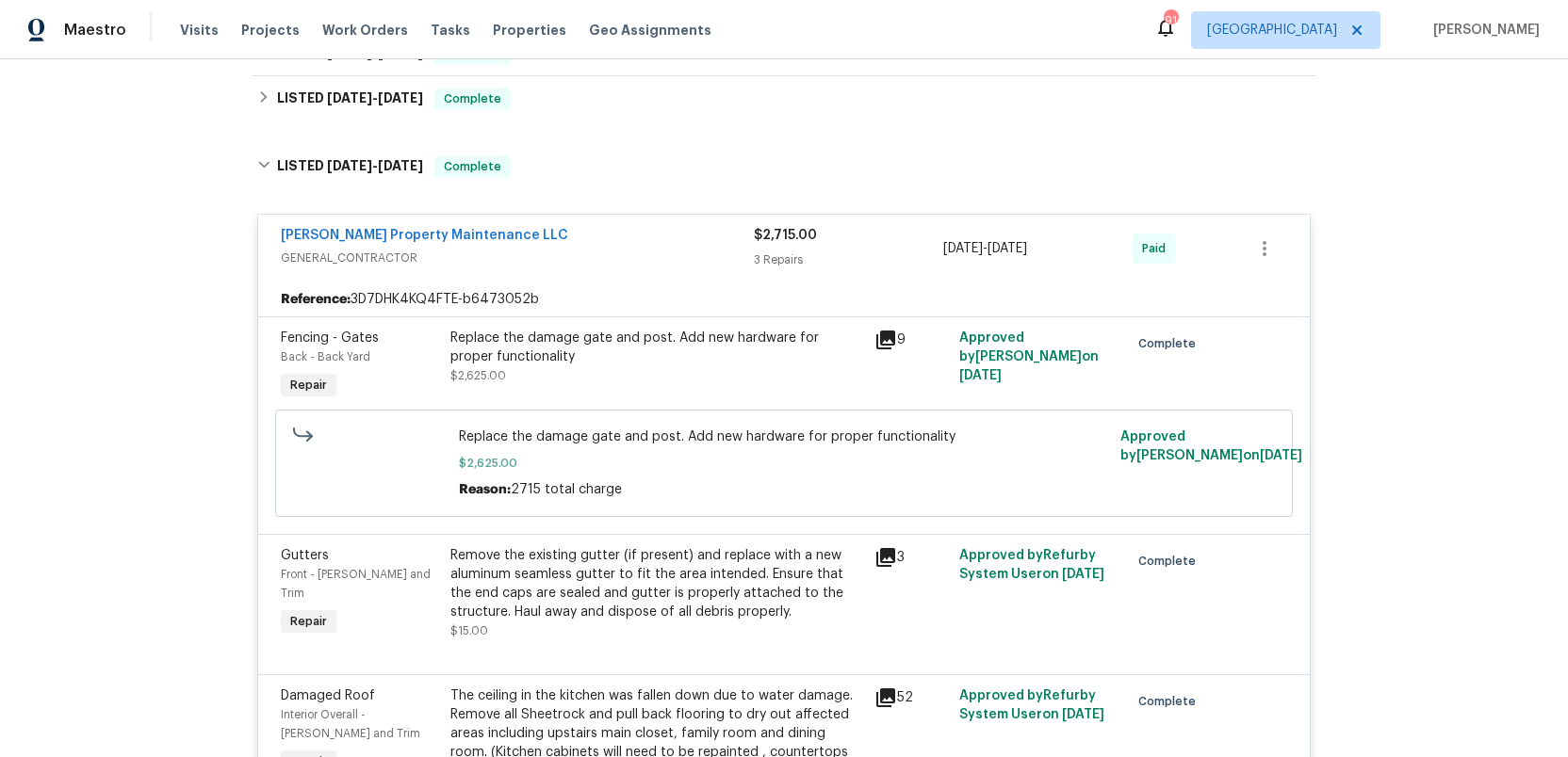
scroll to position [357, 0]
click at [890, 341] on icon at bounding box center [886, 339] width 23 height 23
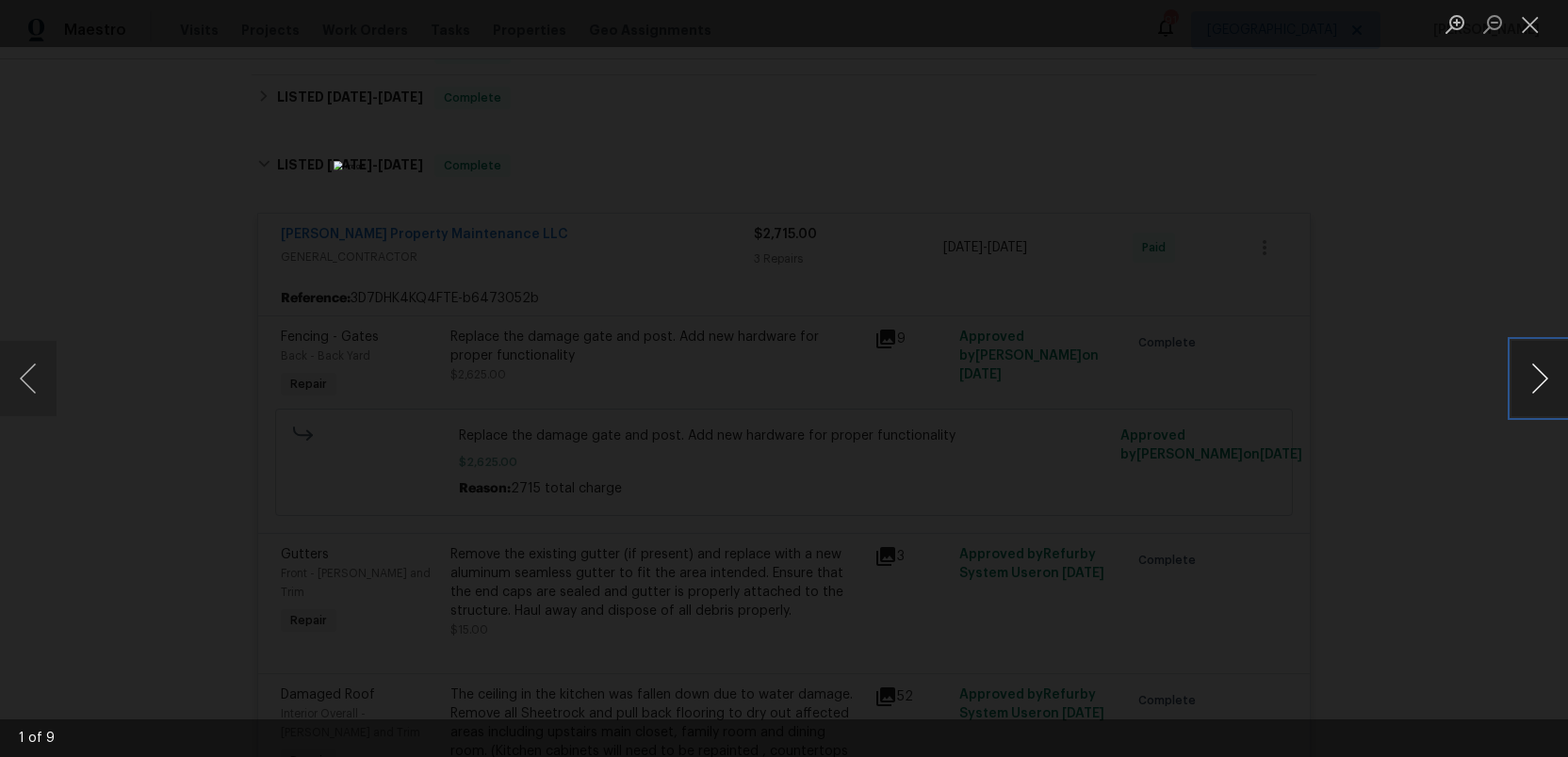
click at [1537, 381] on button "Next image" at bounding box center [1539, 378] width 56 height 76
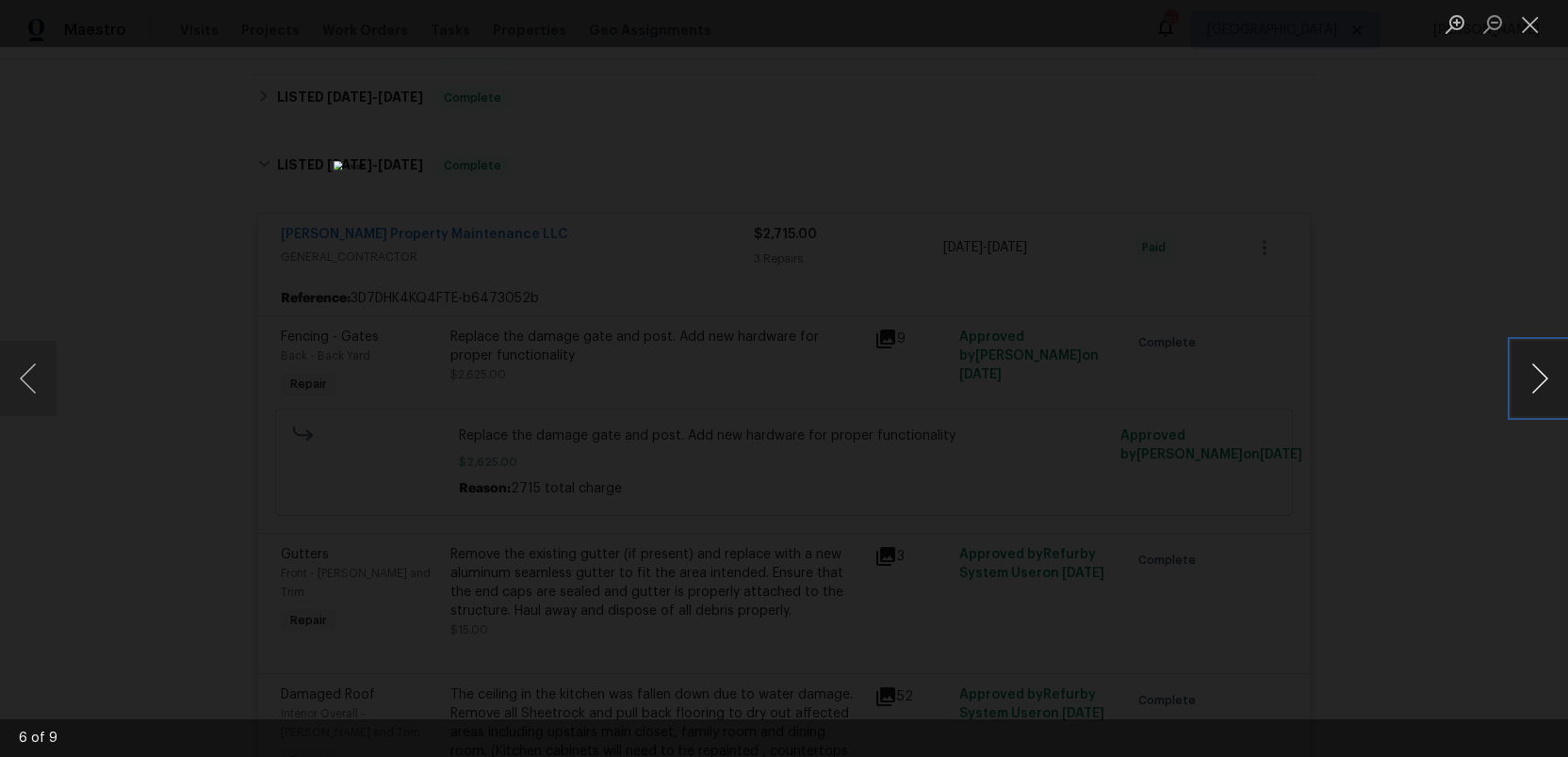
click at [1537, 381] on button "Next image" at bounding box center [1539, 378] width 56 height 76
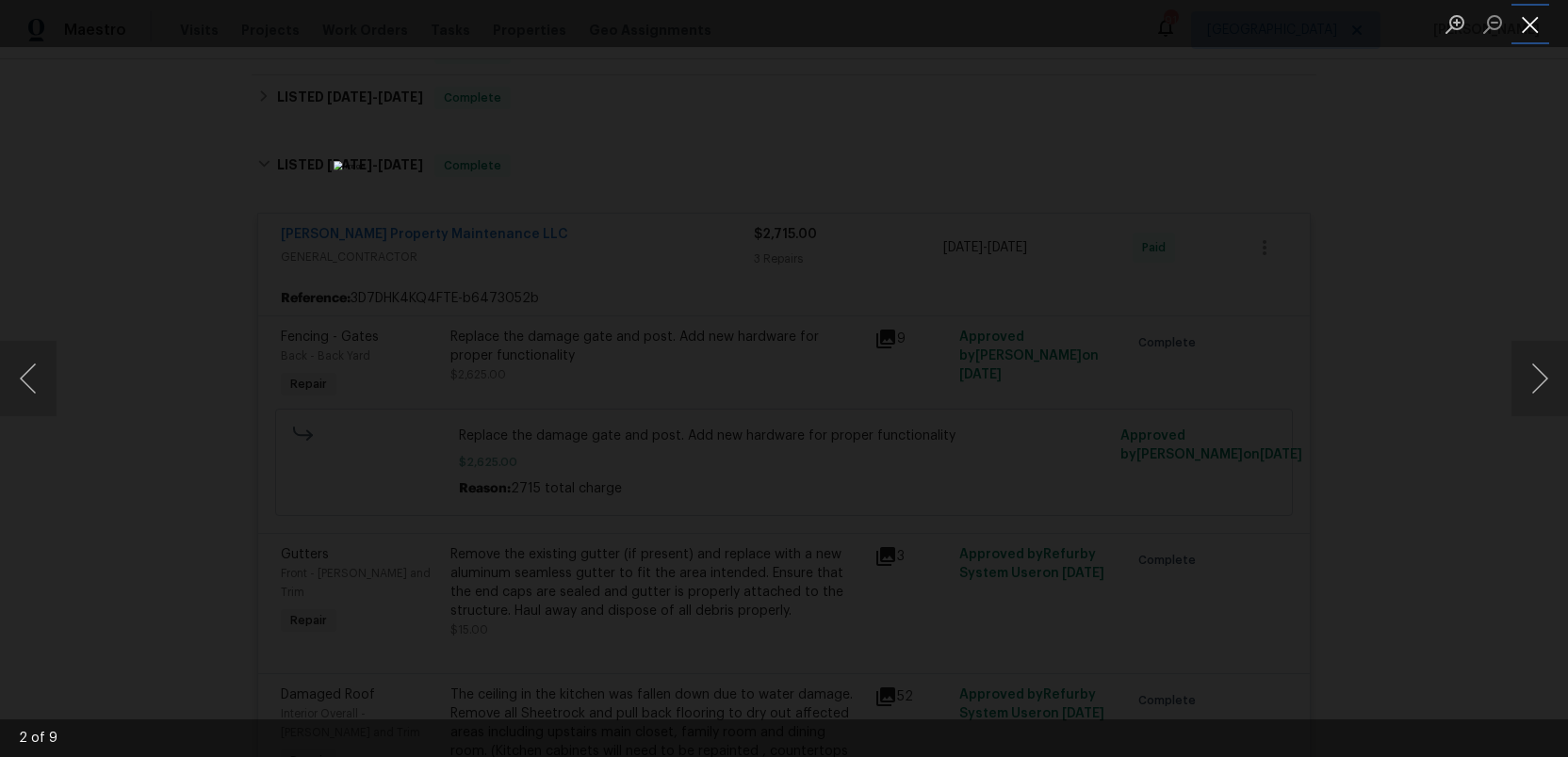
click at [1526, 24] on button "Close lightbox" at bounding box center [1530, 24] width 37 height 32
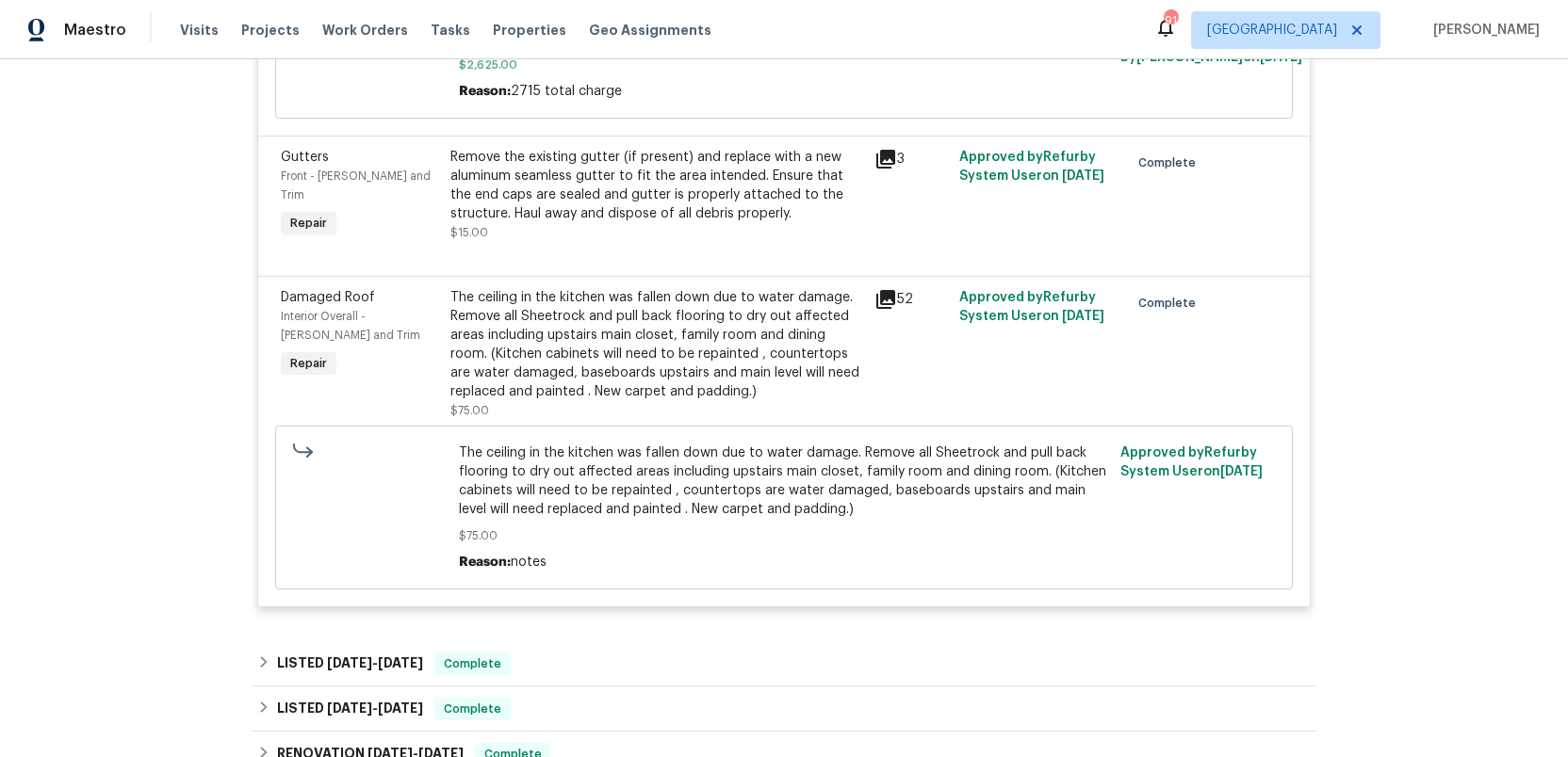
scroll to position [756, 0]
click at [889, 296] on icon at bounding box center [886, 298] width 19 height 19
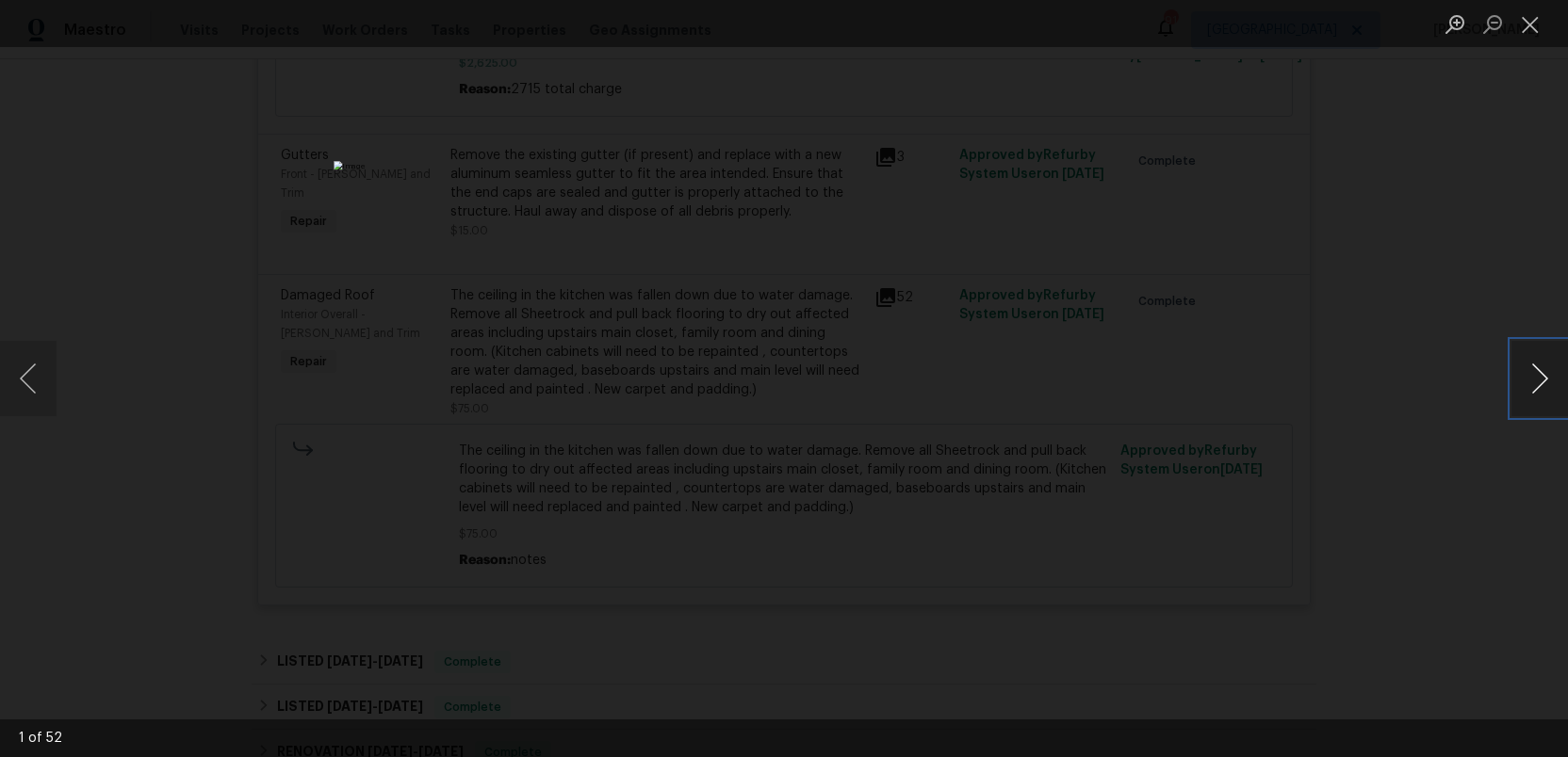
click at [1551, 378] on button "Next image" at bounding box center [1539, 378] width 56 height 76
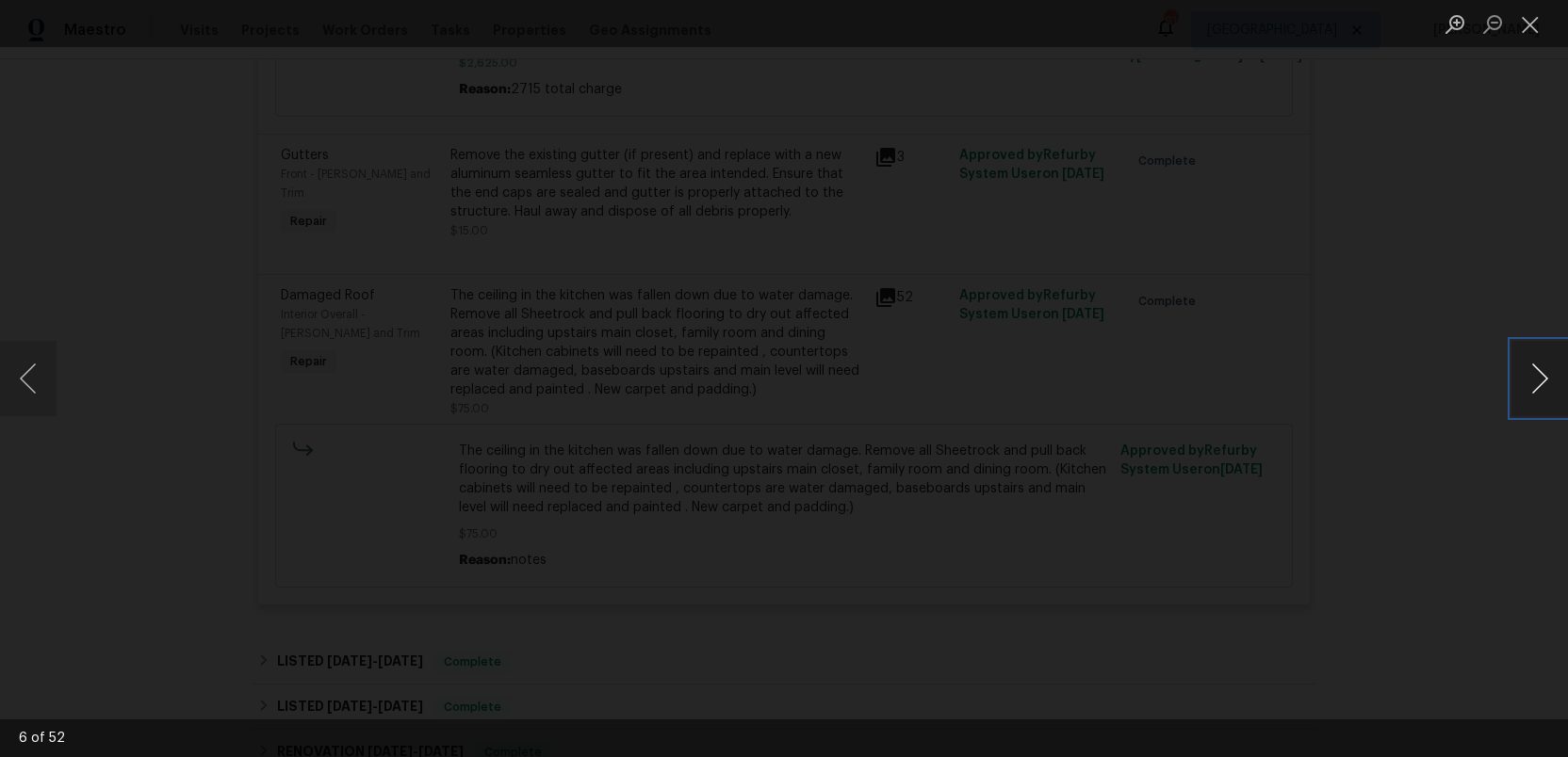
click at [1551, 378] on button "Next image" at bounding box center [1539, 378] width 56 height 76
click at [1534, 32] on button "Close lightbox" at bounding box center [1530, 24] width 37 height 32
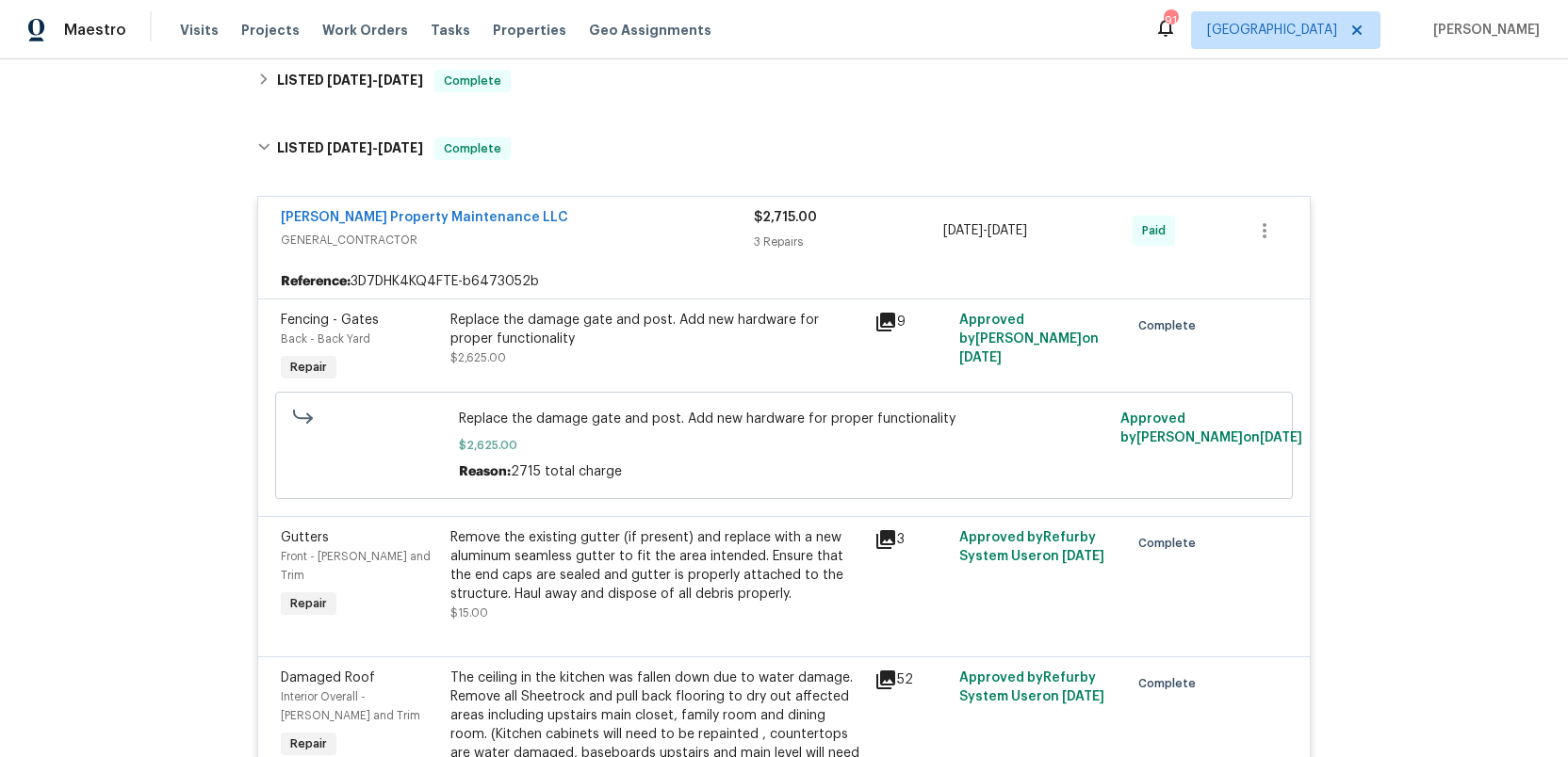
scroll to position [289, 0]
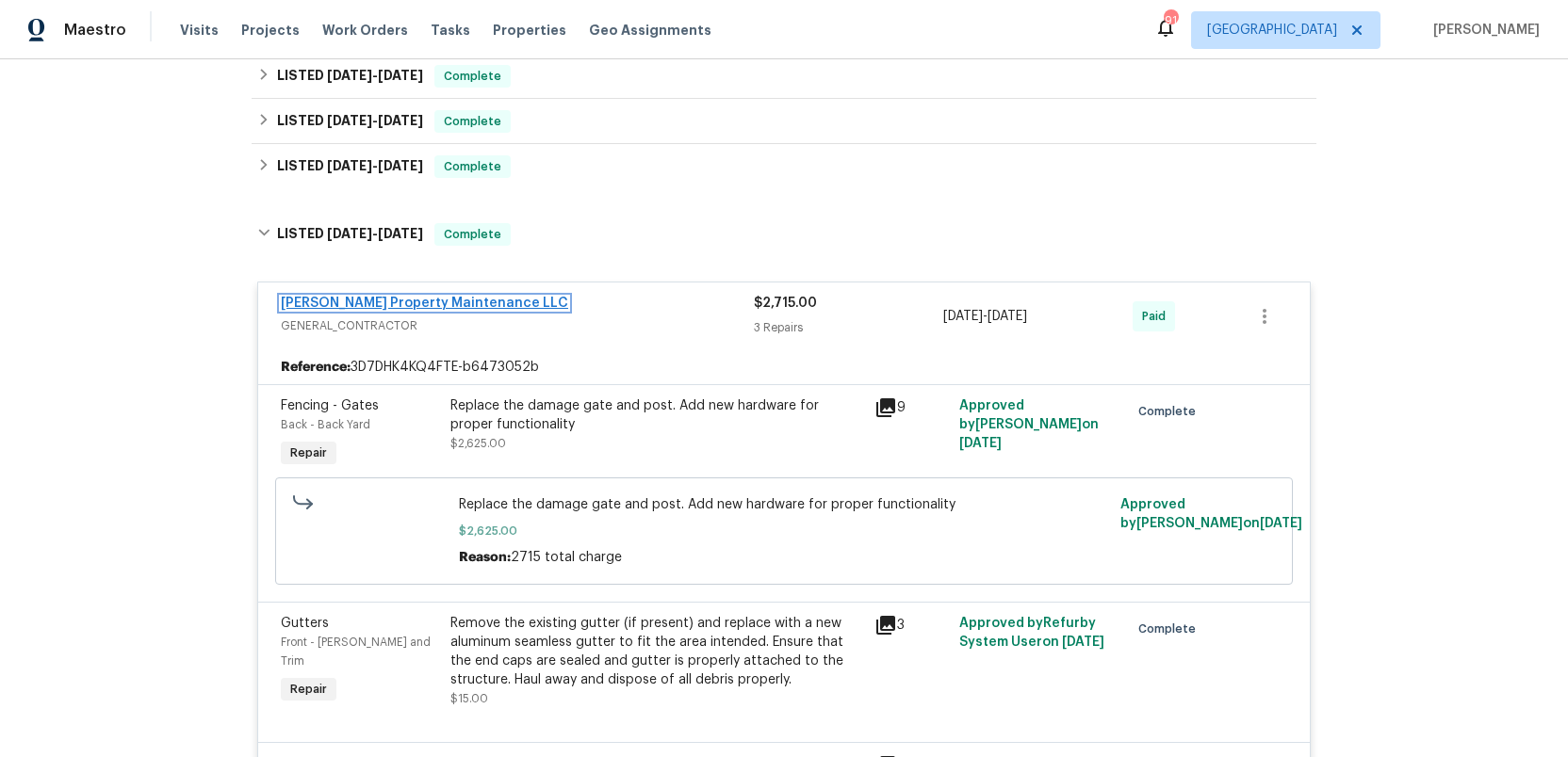
click at [389, 302] on link "[PERSON_NAME] Property Maintenance LLC" at bounding box center [425, 303] width 288 height 13
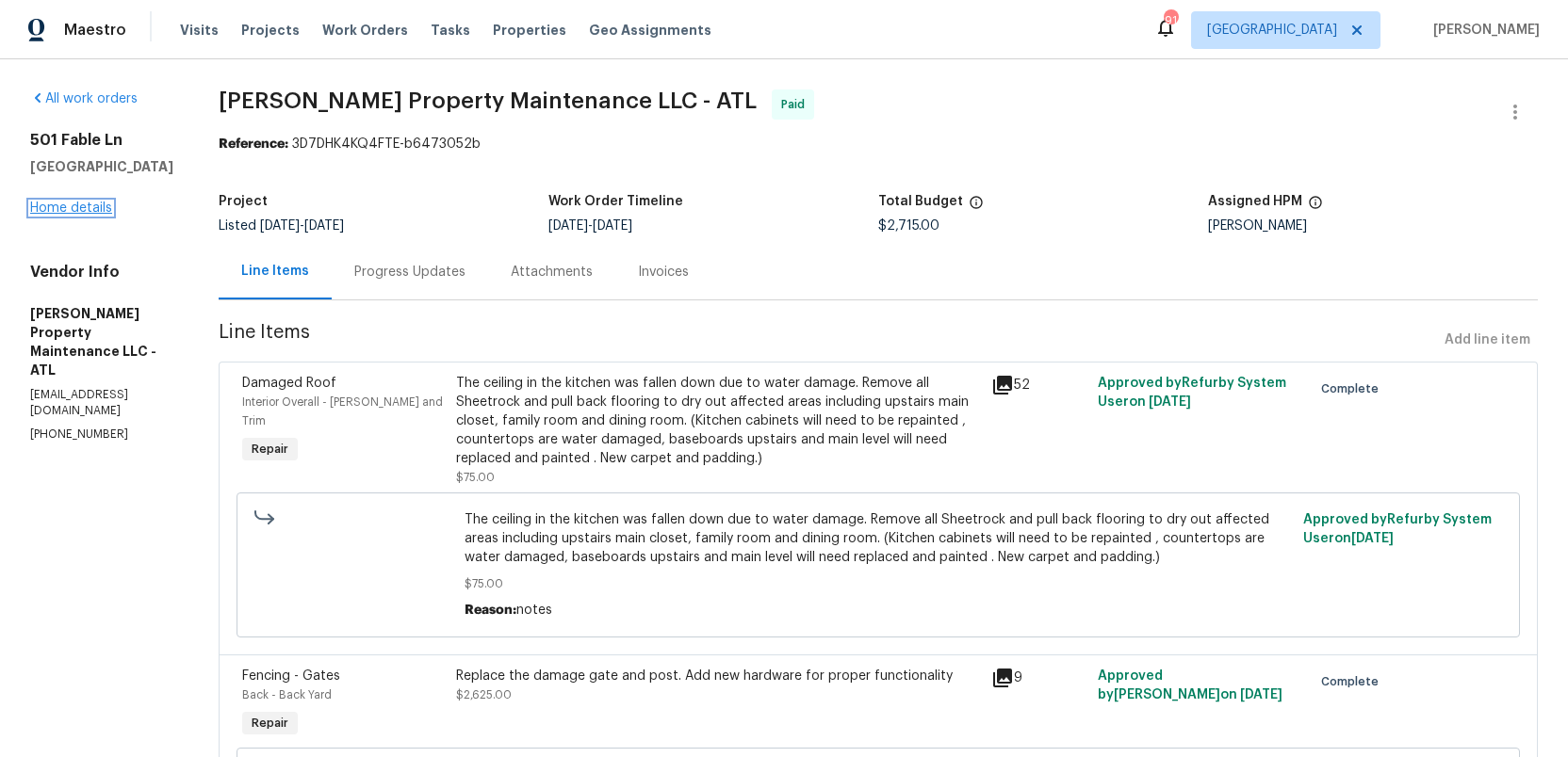
click at [54, 205] on link "Home details" at bounding box center [72, 208] width 82 height 13
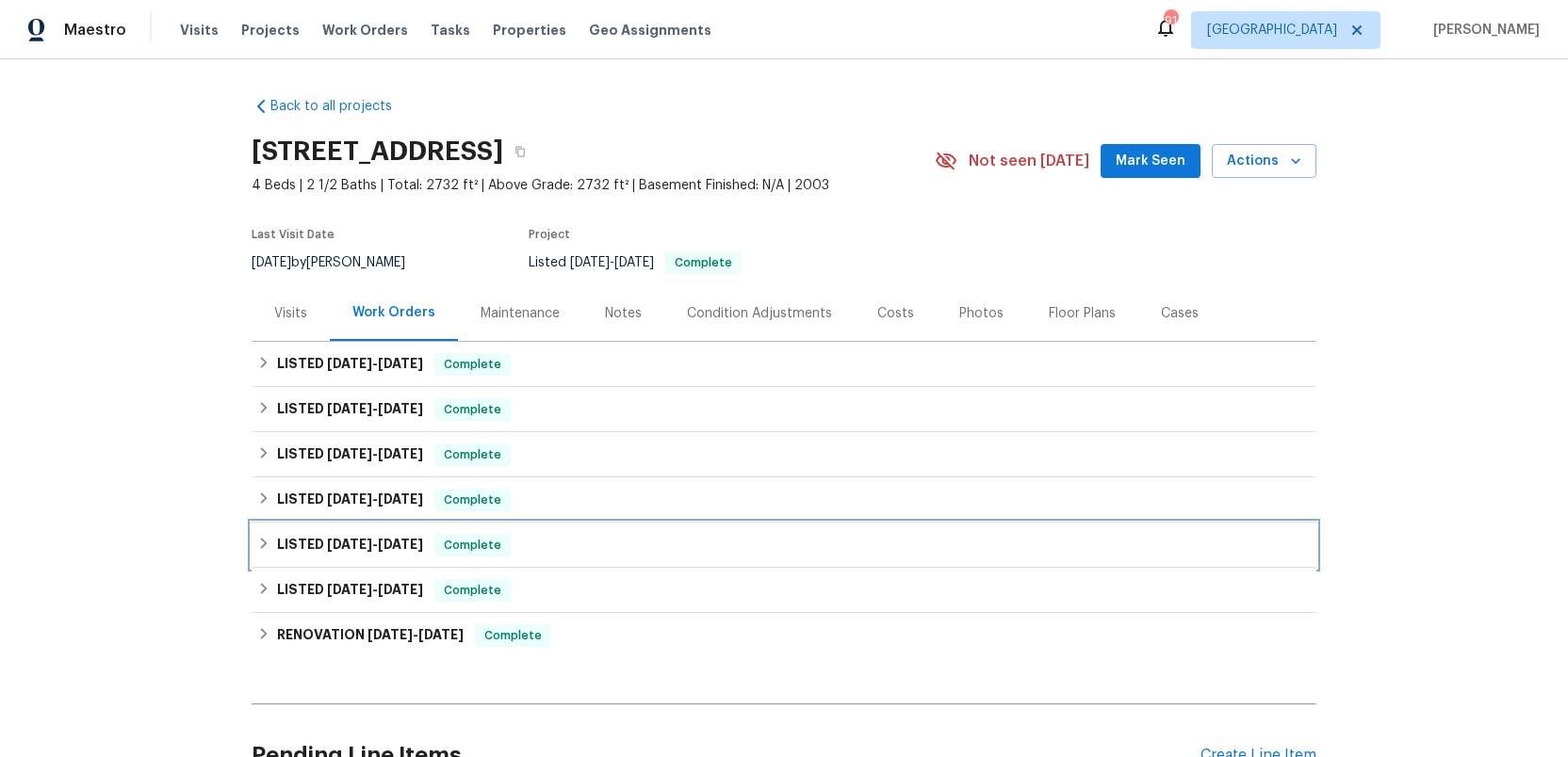
click at [336, 539] on span "5/27/25" at bounding box center [349, 545] width 45 height 13
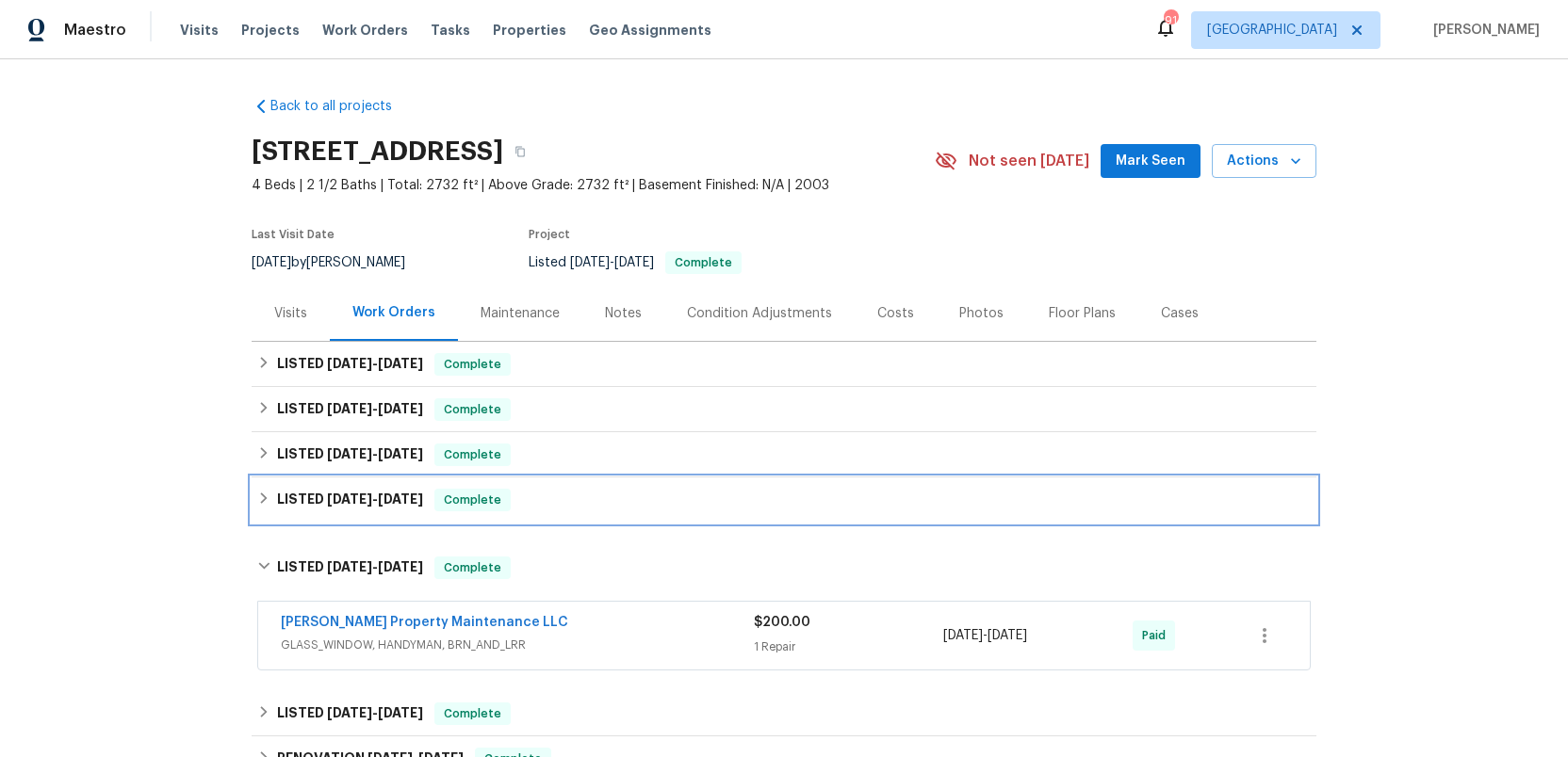
click at [341, 494] on span "6/14/25" at bounding box center [349, 499] width 45 height 13
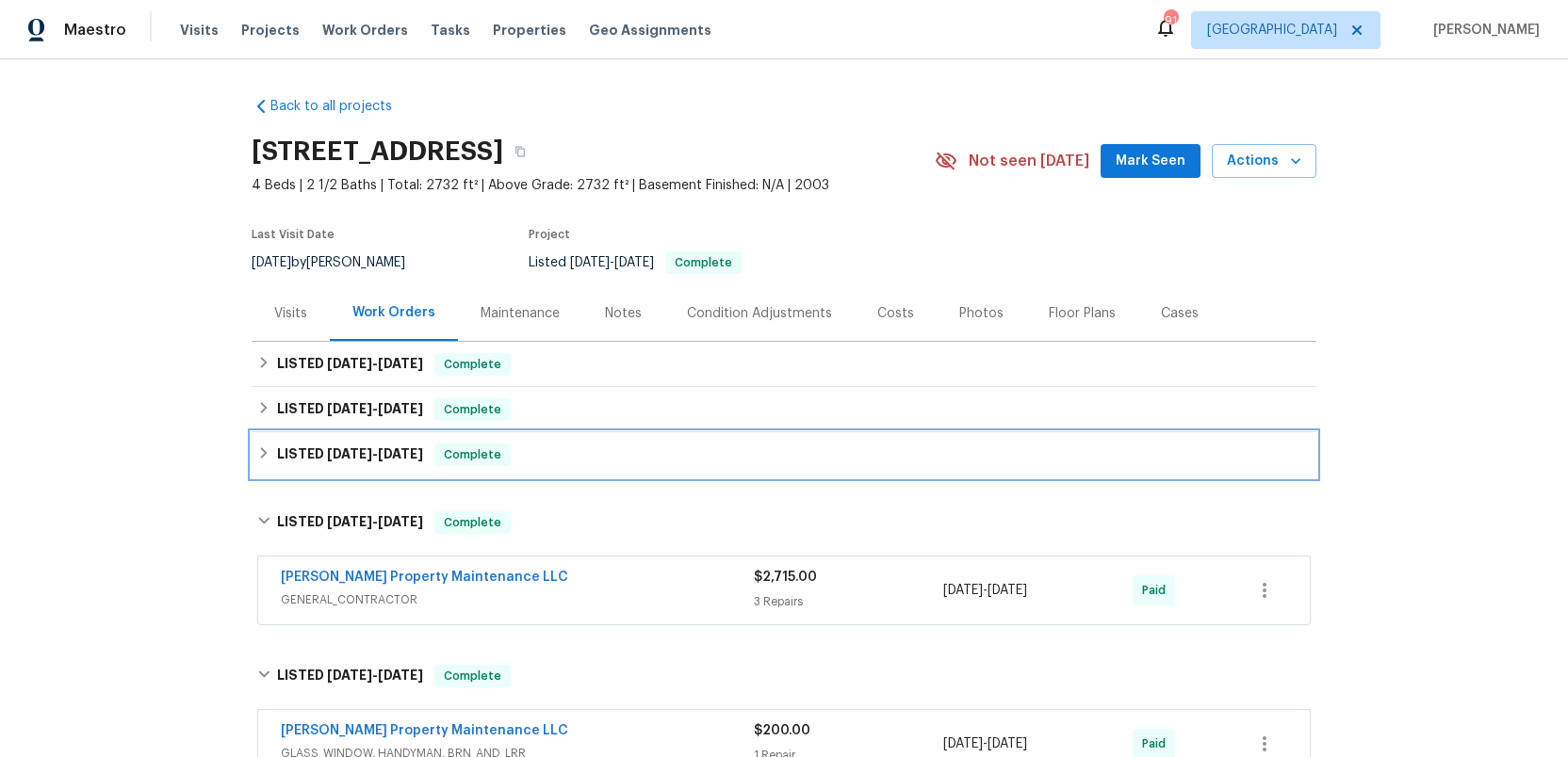
click at [350, 457] on span "7/25/25" at bounding box center [349, 454] width 45 height 13
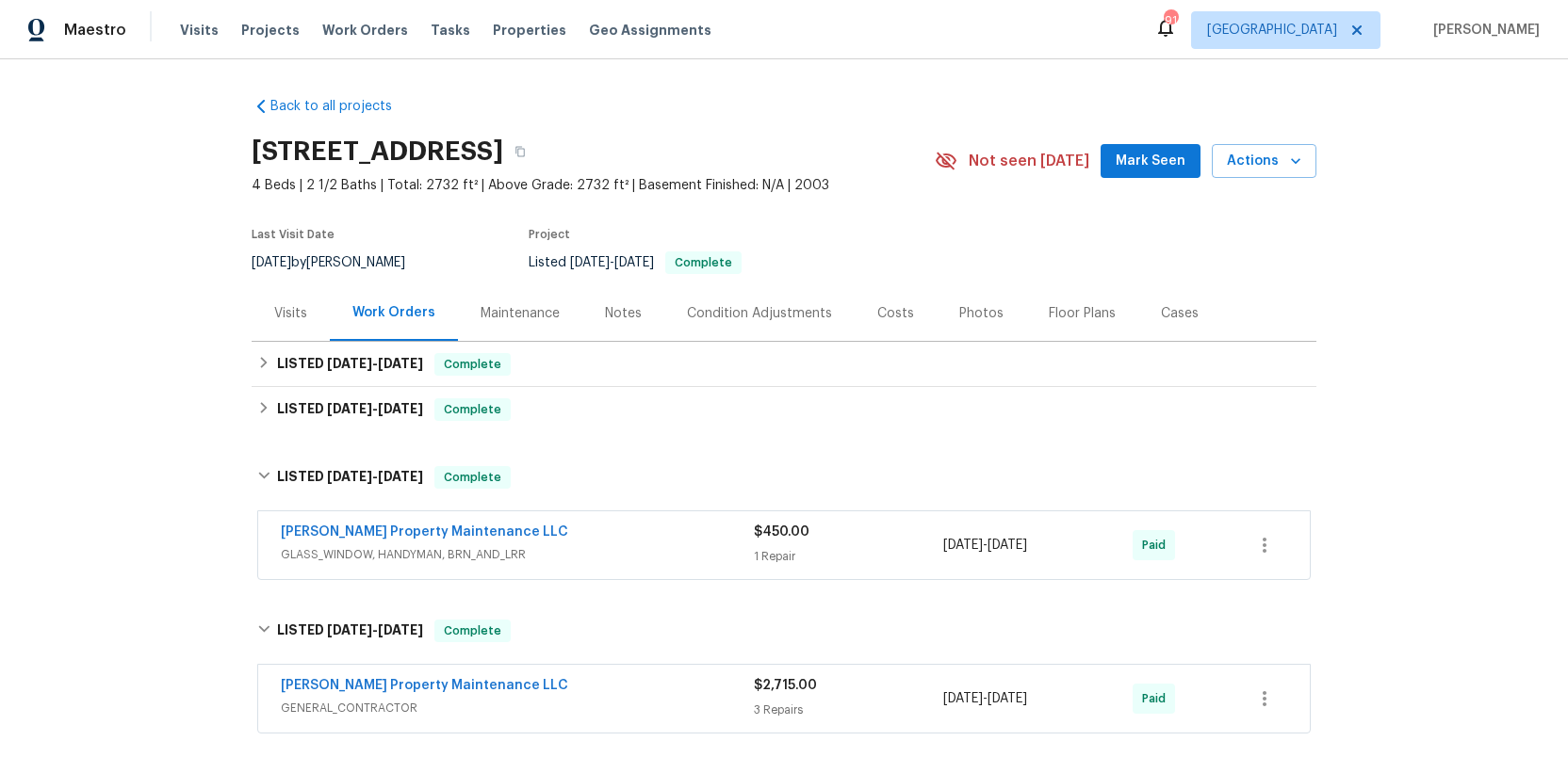
click at [613, 557] on span "GLASS_WINDOW, HANDYMAN, BRN_AND_LRR" at bounding box center [517, 555] width 473 height 19
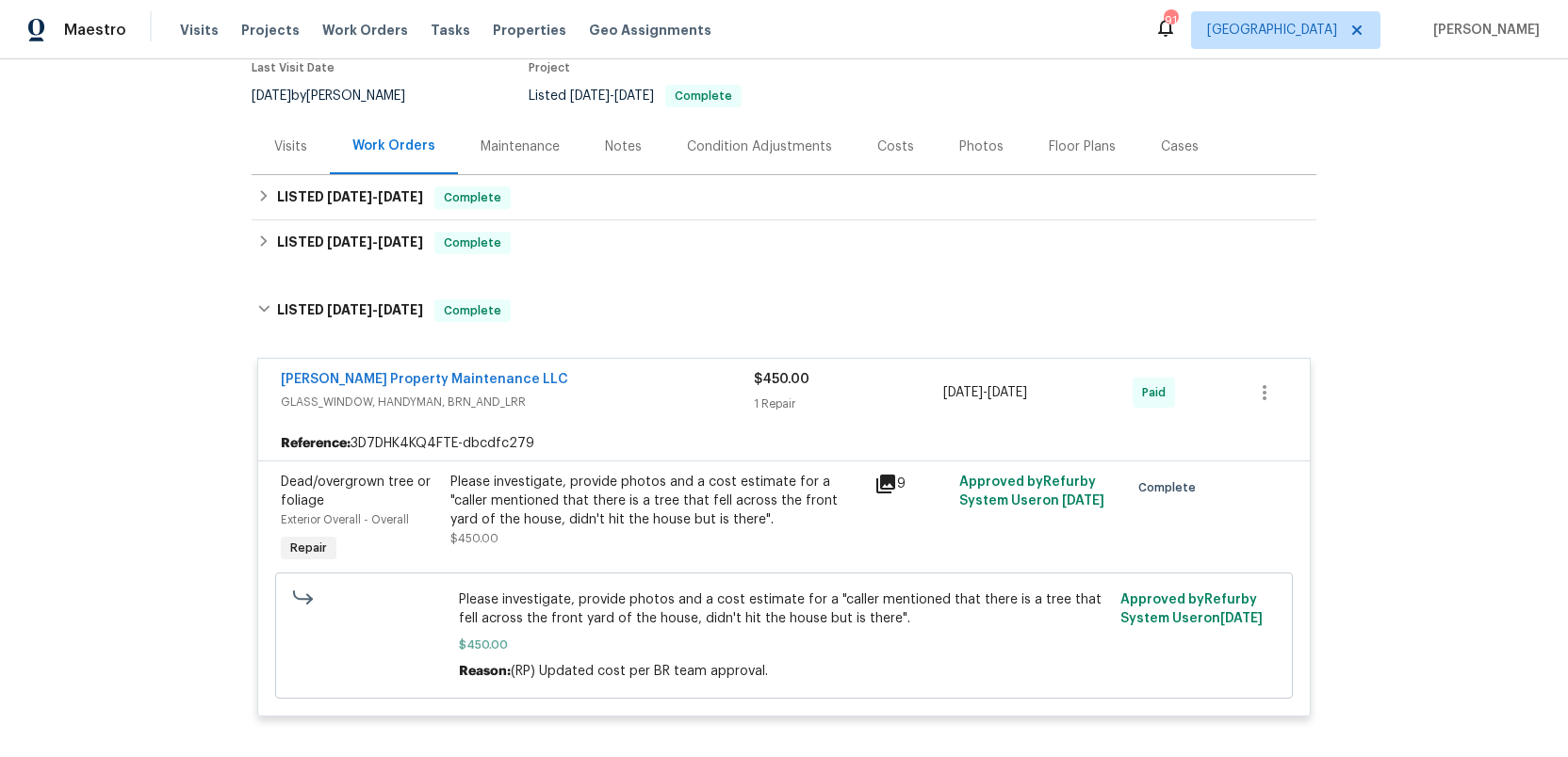
scroll to position [165, 0]
click at [889, 480] on icon at bounding box center [886, 486] width 19 height 19
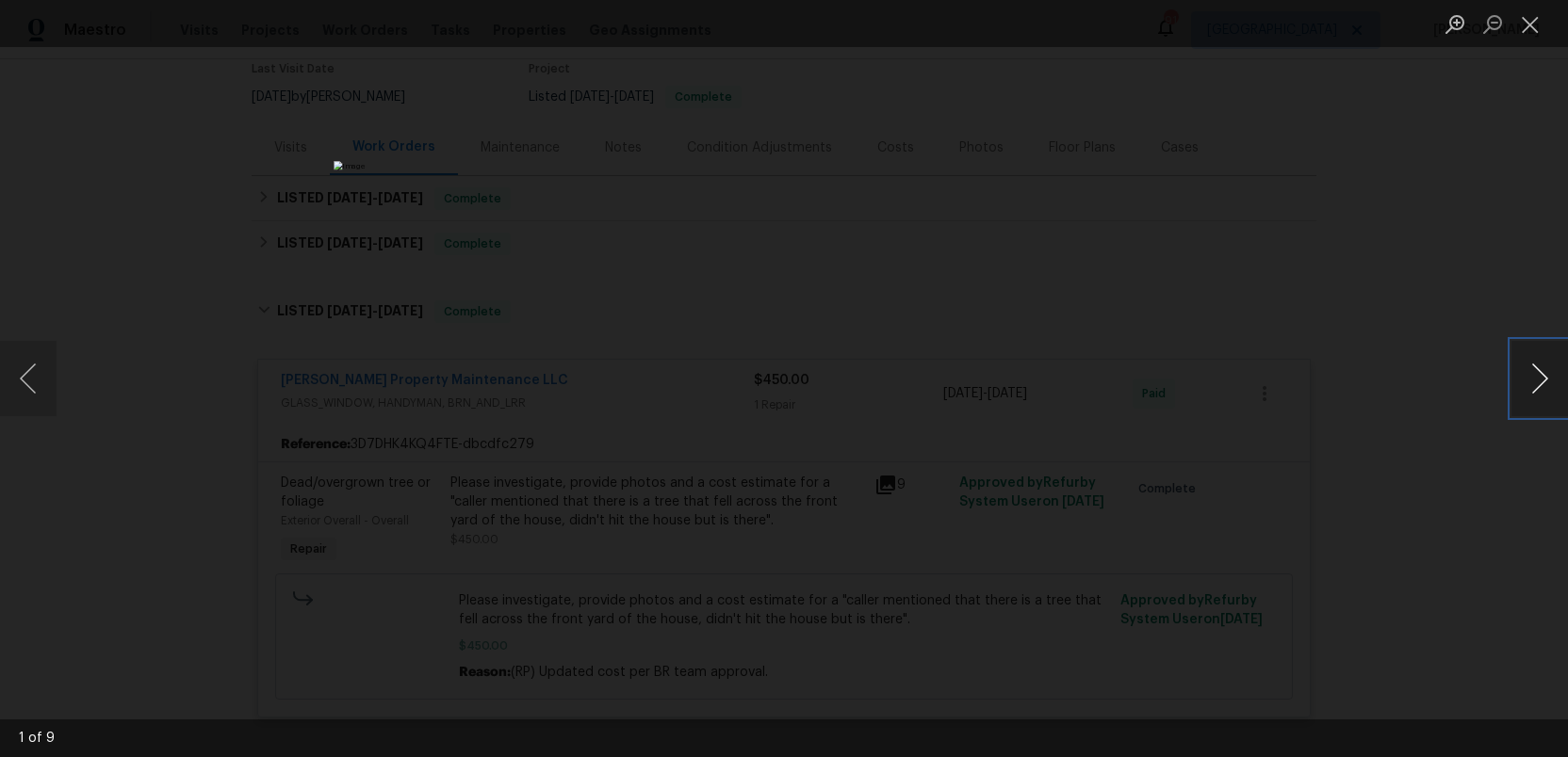
click at [1551, 376] on button "Next image" at bounding box center [1539, 378] width 56 height 76
click at [1531, 29] on button "Close lightbox" at bounding box center [1530, 24] width 37 height 32
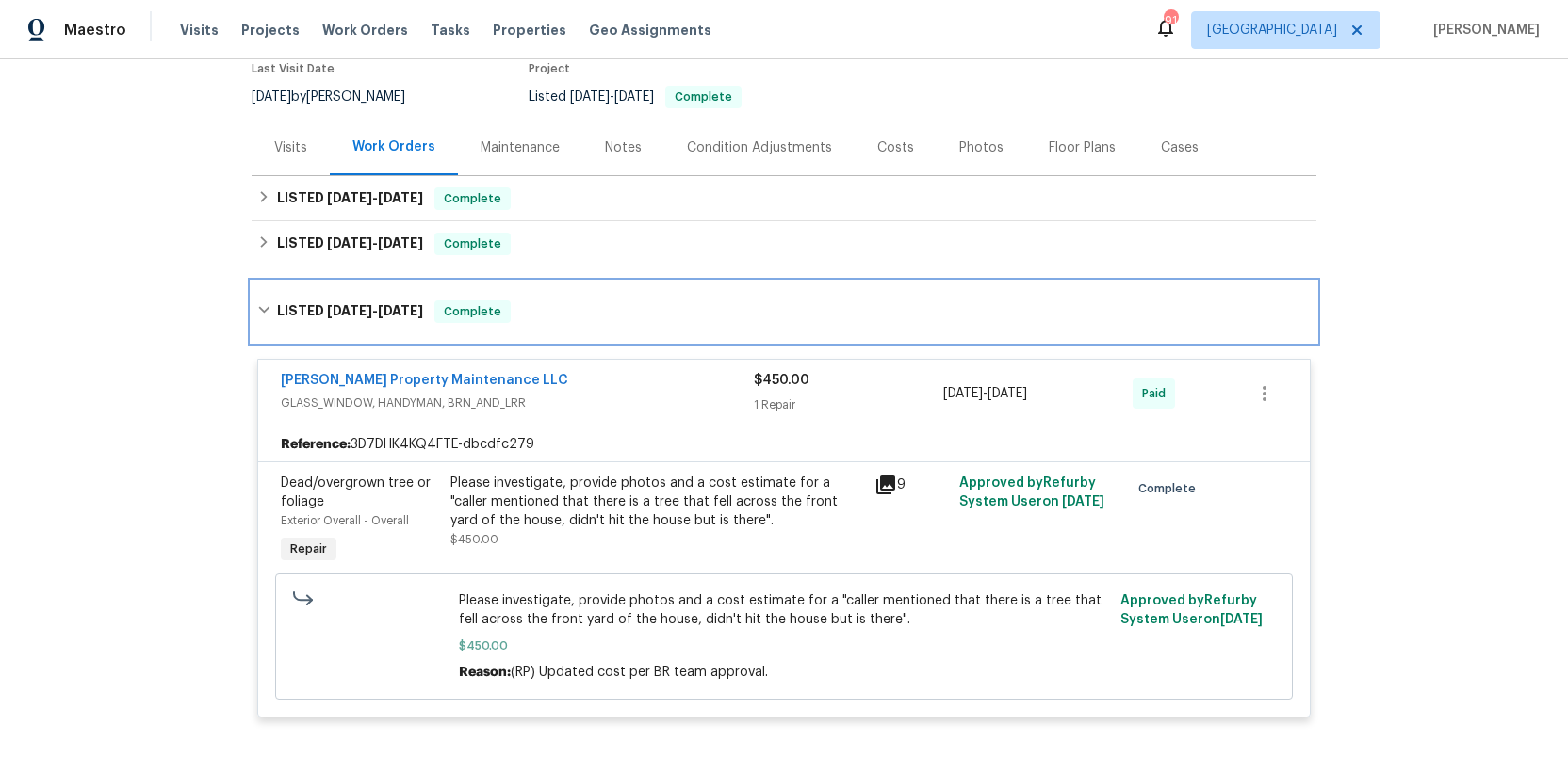
click at [327, 305] on span "7/25/25" at bounding box center [349, 311] width 45 height 13
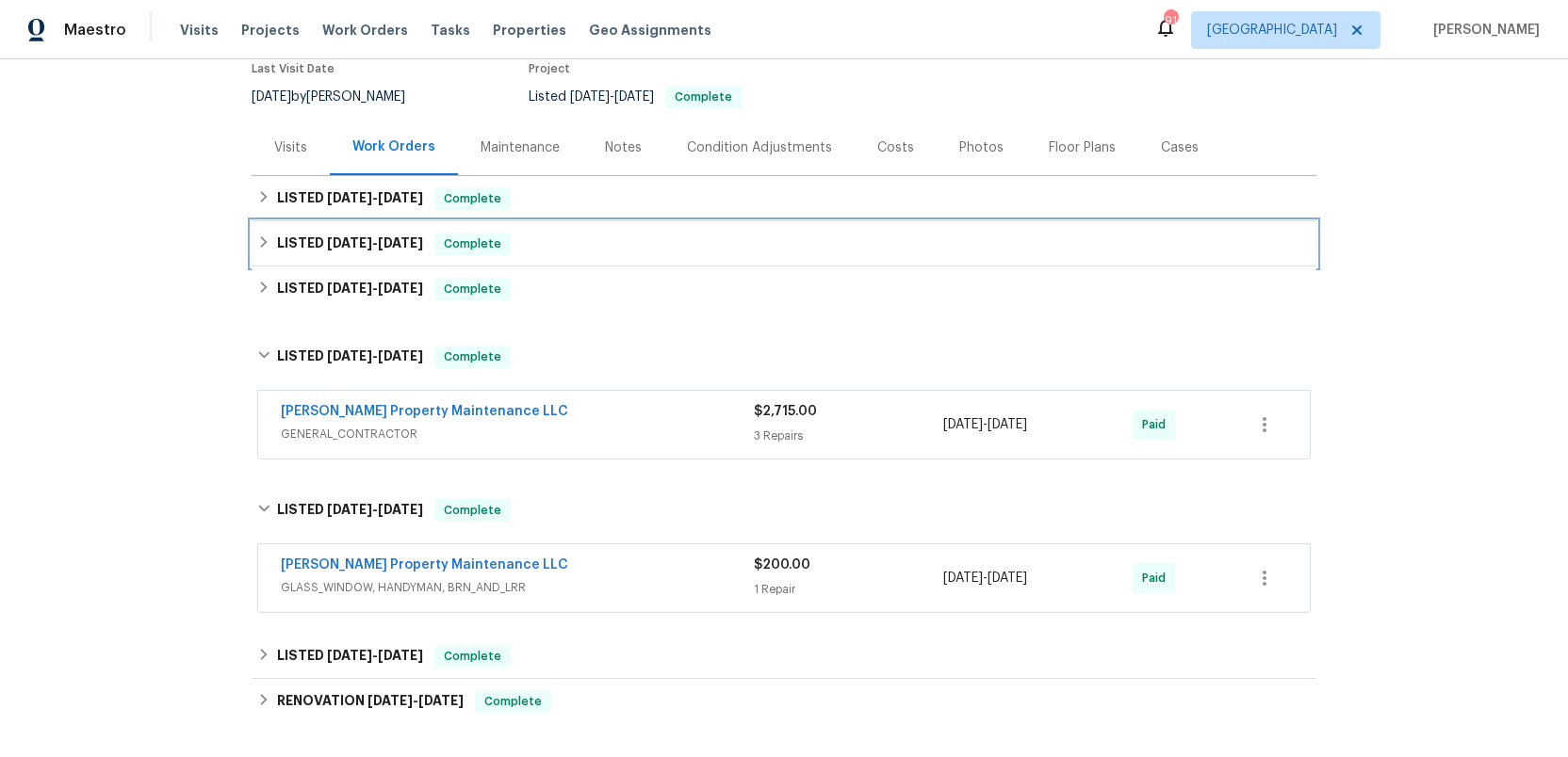
click at [327, 241] on span "8/6/25" at bounding box center [349, 243] width 45 height 13
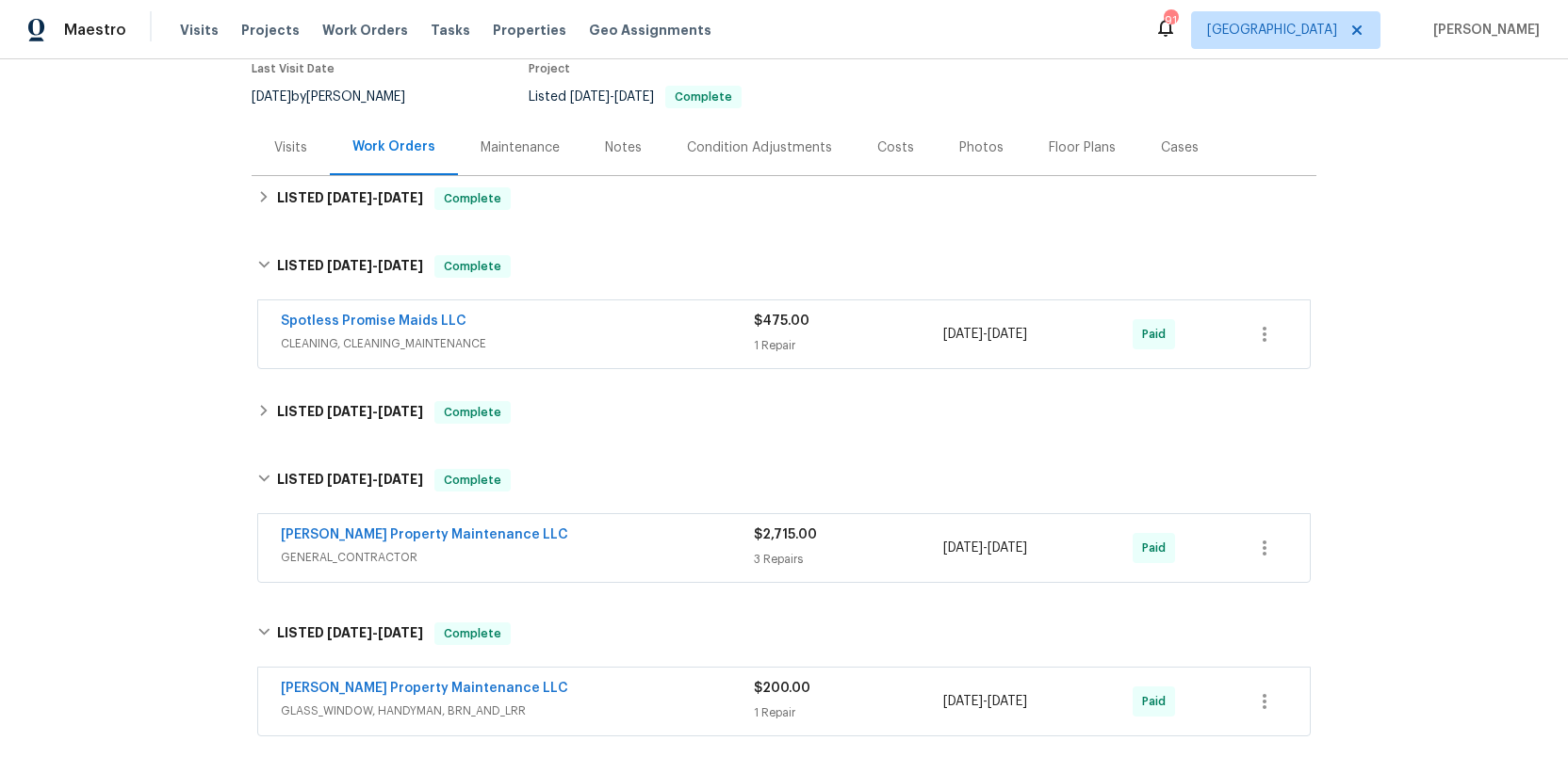
click at [575, 349] on span "CLEANING, CLEANING_MAINTENANCE" at bounding box center [517, 344] width 473 height 19
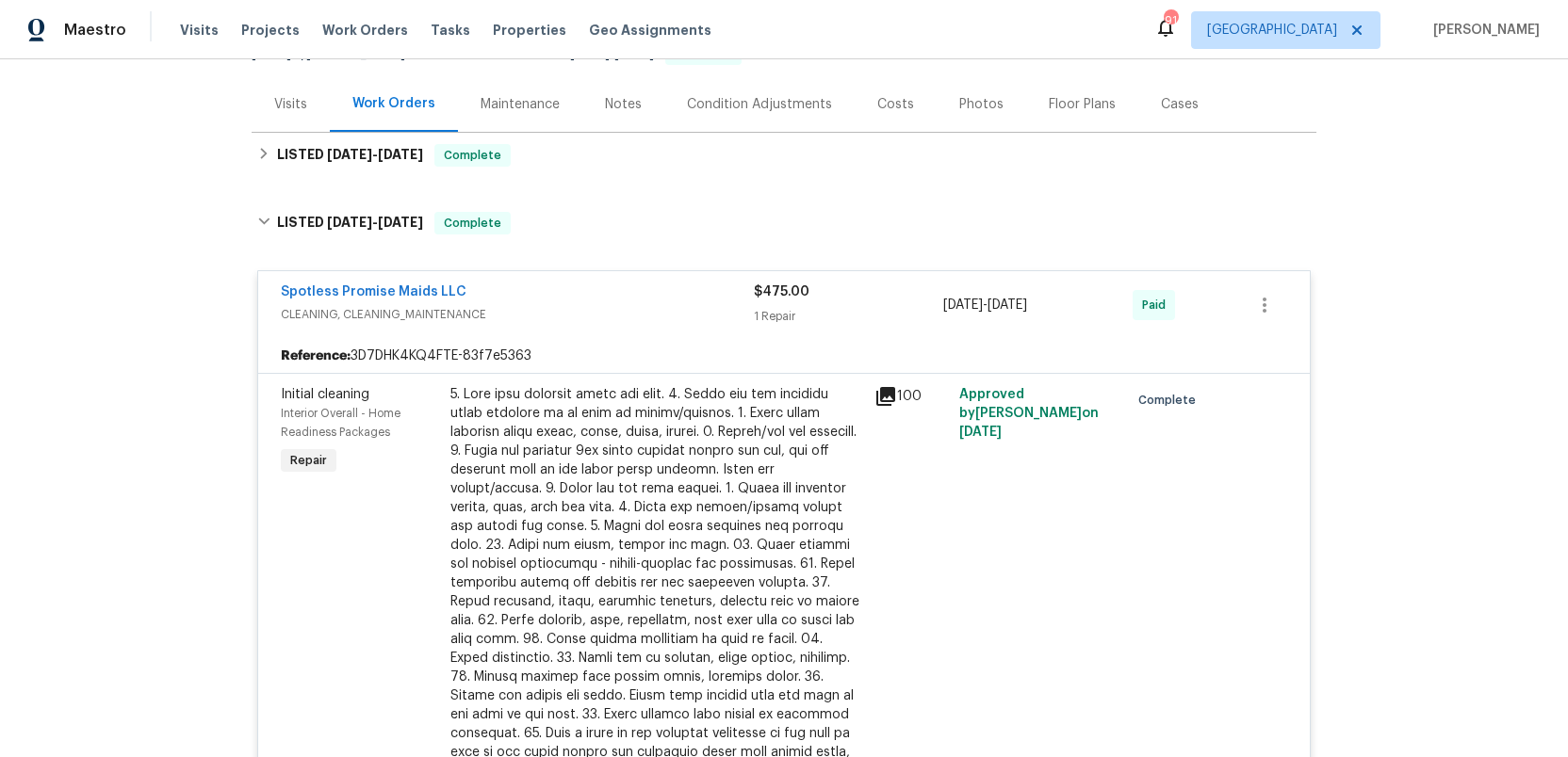
scroll to position [162, 0]
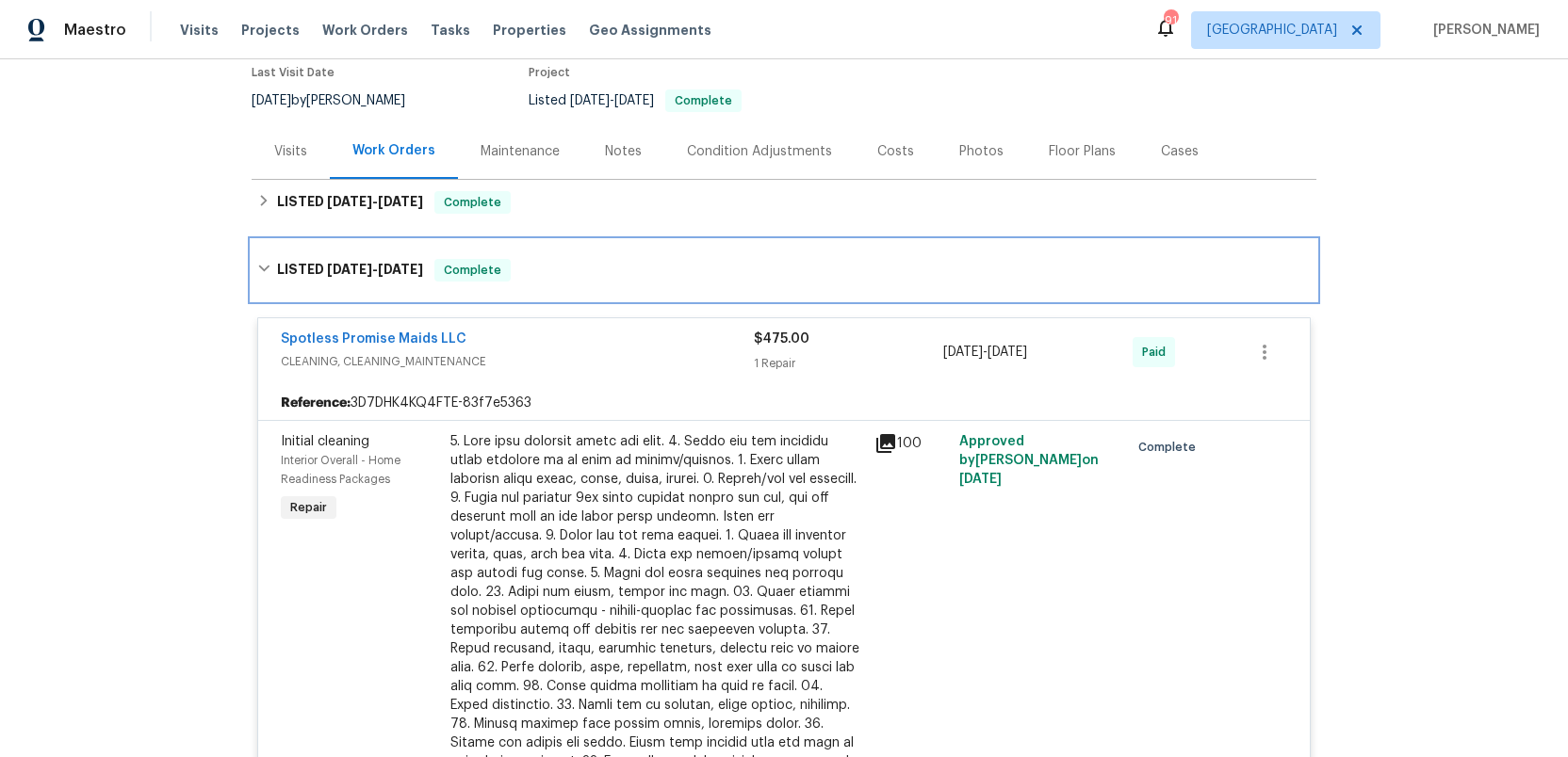
click at [355, 258] on div "LISTED 8/6/25 - 8/11/25 Complete" at bounding box center [784, 270] width 1065 height 60
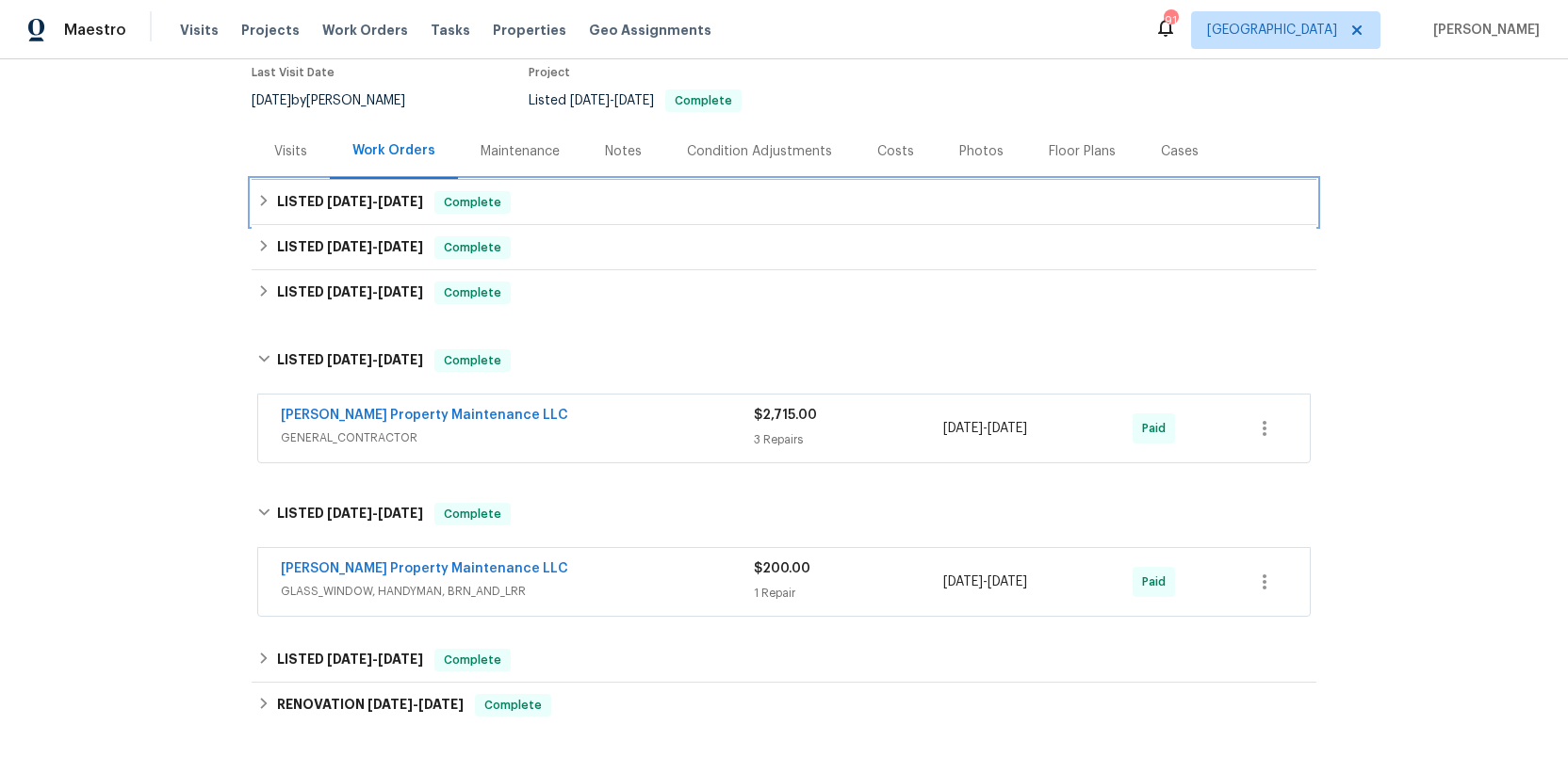
click at [359, 203] on span "8/22/25" at bounding box center [349, 202] width 45 height 13
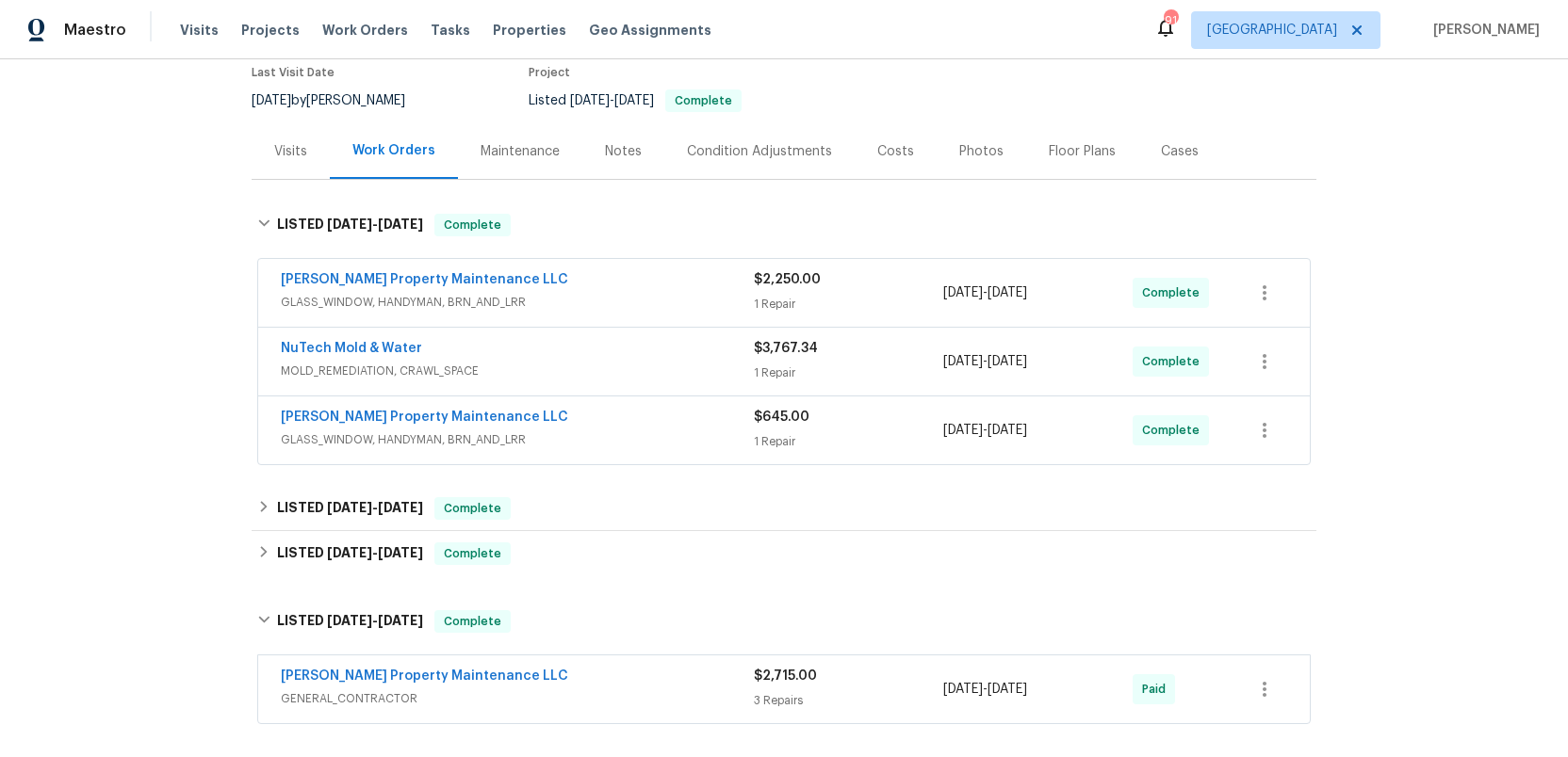
click at [621, 300] on span "GLASS_WINDOW, HANDYMAN, BRN_AND_LRR" at bounding box center [517, 303] width 473 height 19
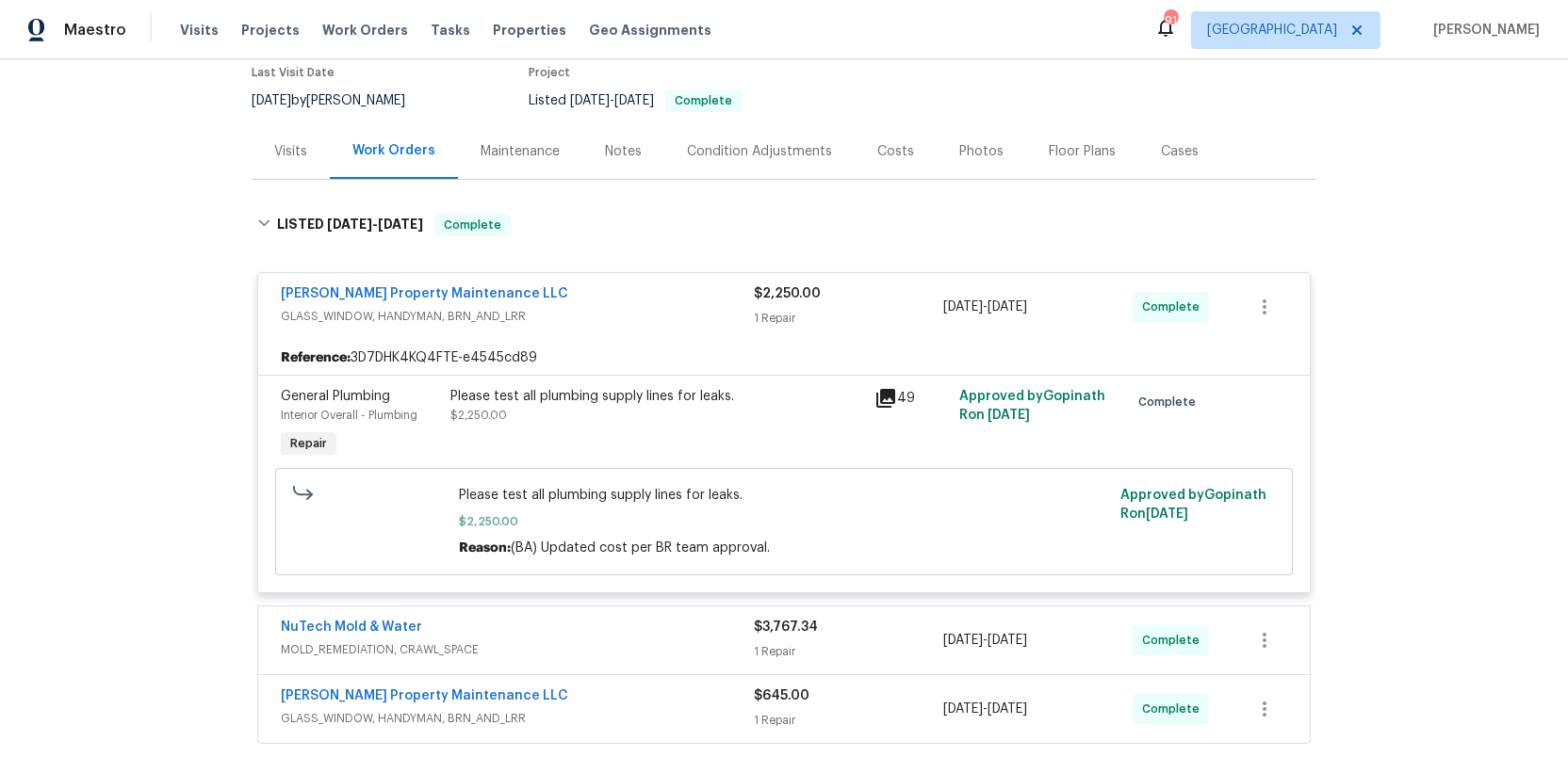
click at [887, 396] on icon at bounding box center [886, 399] width 19 height 19
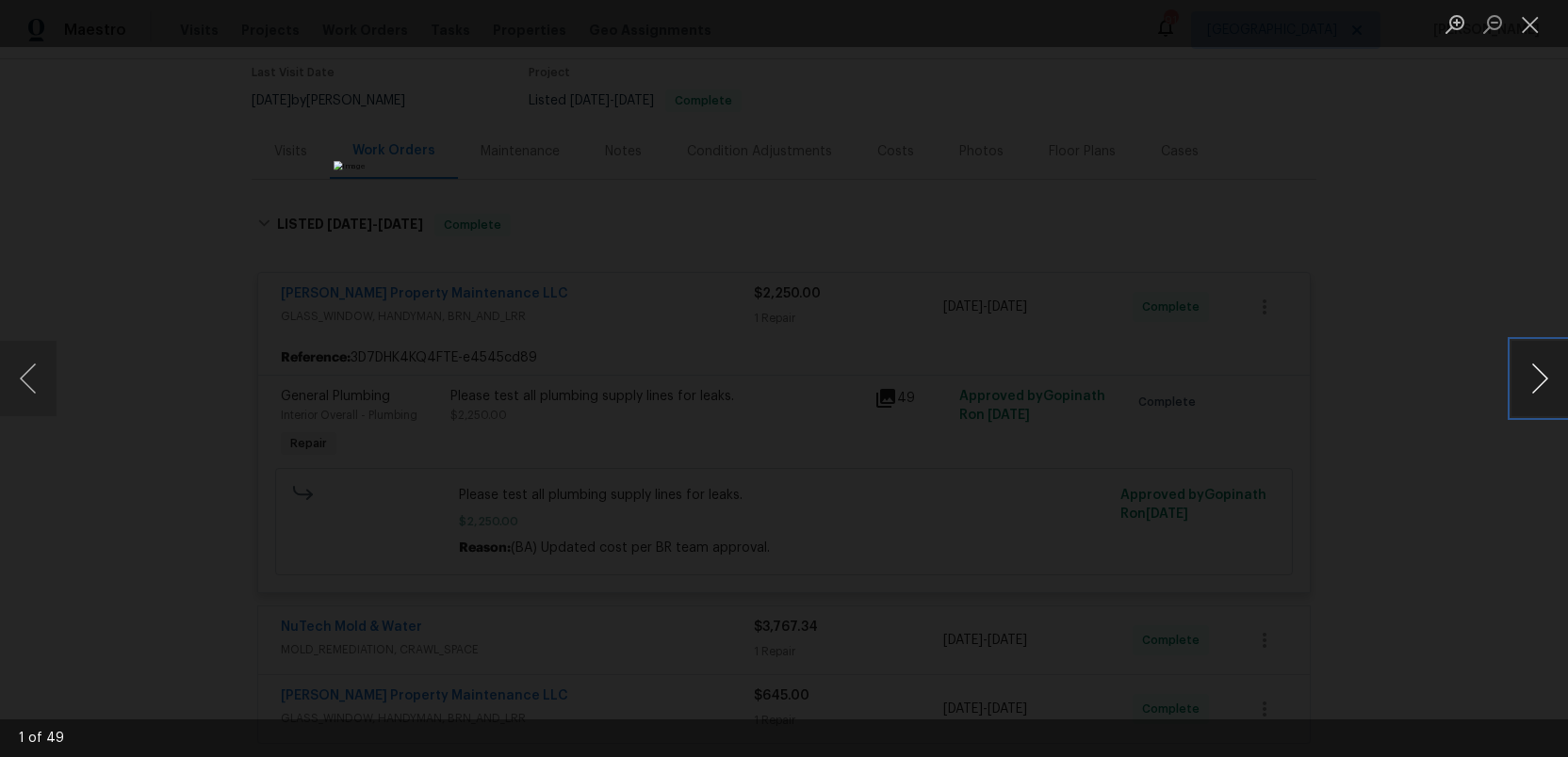
click at [1533, 381] on button "Next image" at bounding box center [1539, 378] width 56 height 76
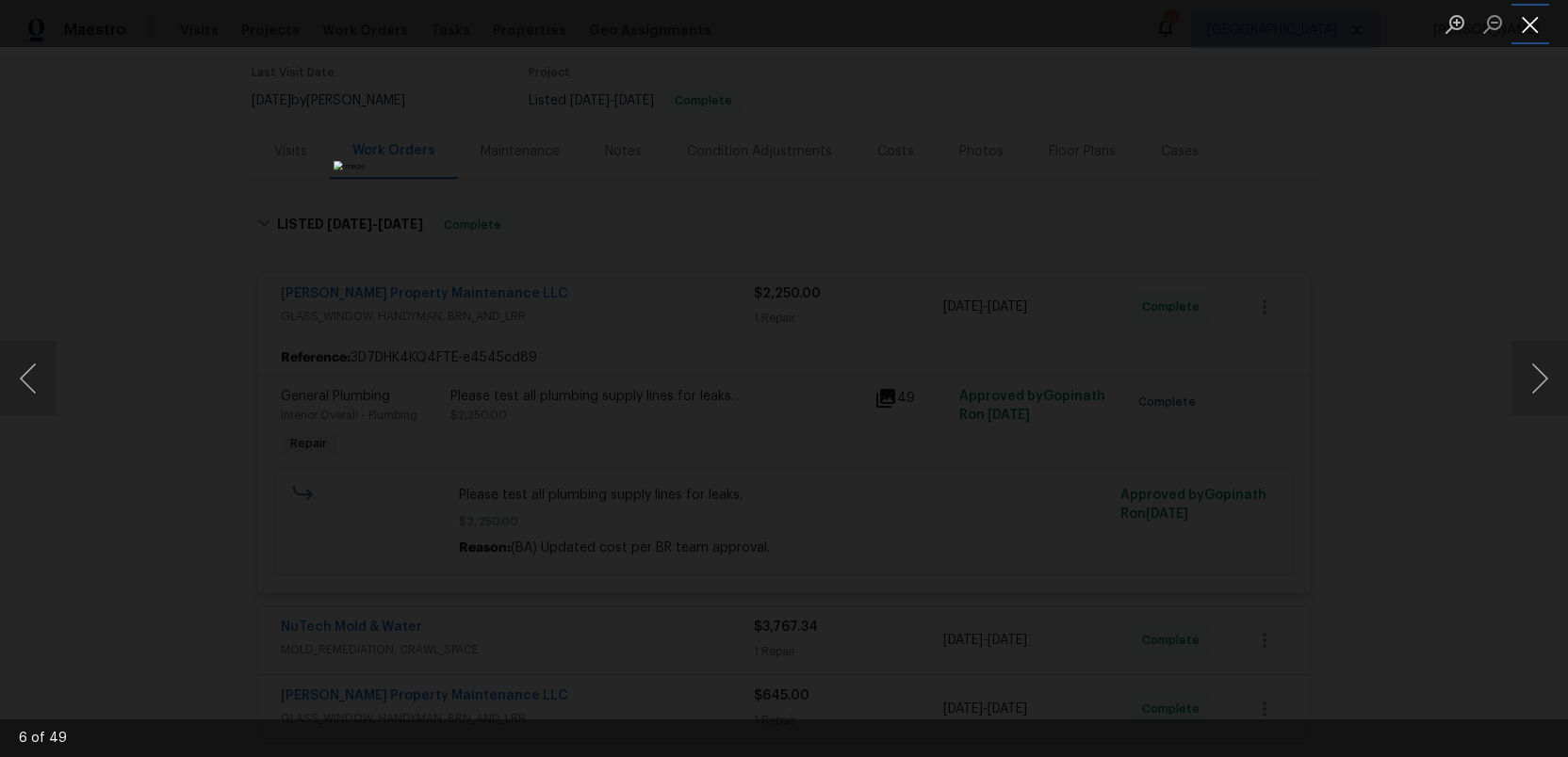
click at [1529, 22] on button "Close lightbox" at bounding box center [1530, 24] width 37 height 32
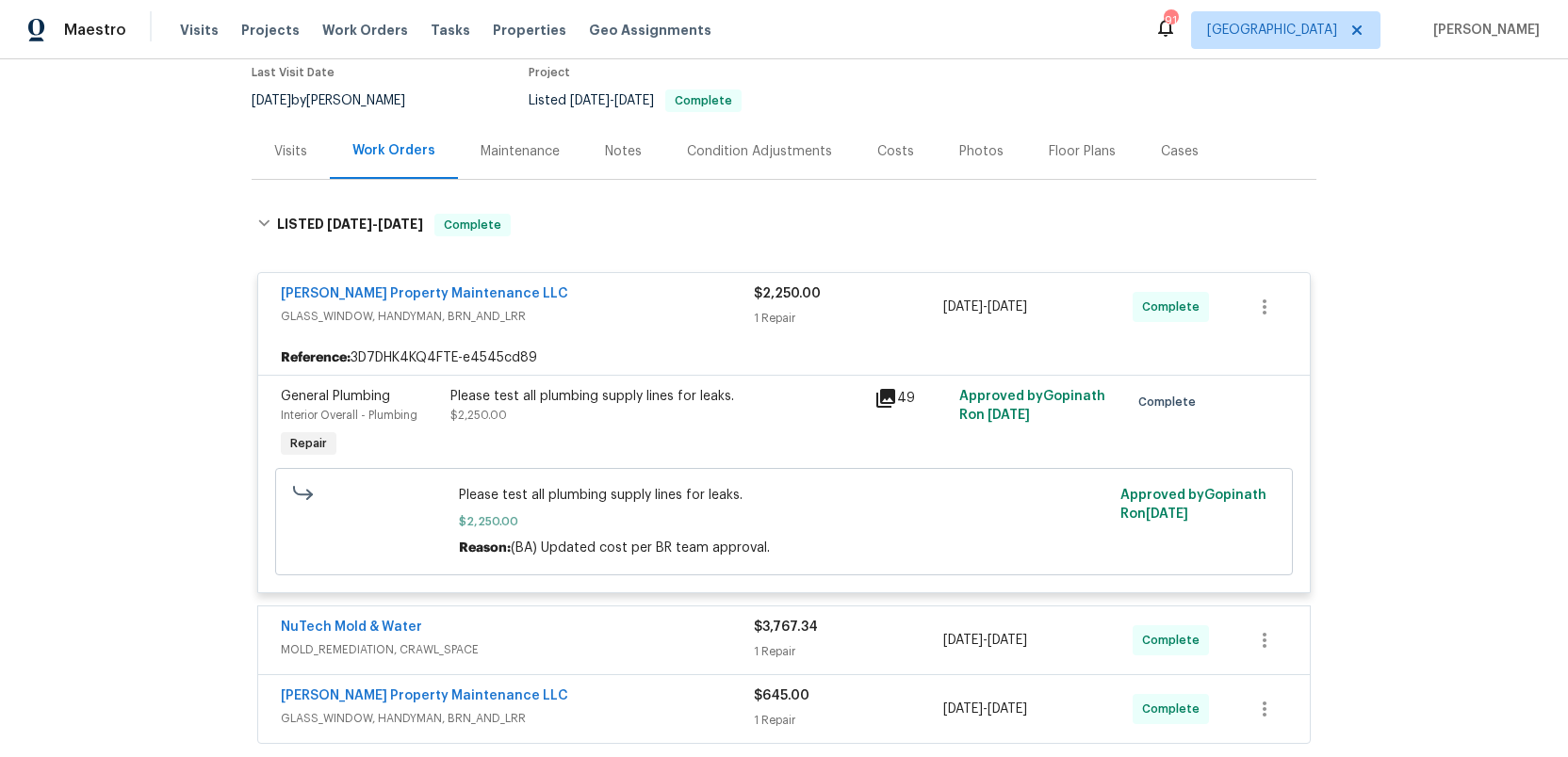
click at [642, 320] on span "GLASS_WINDOW, HANDYMAN, BRN_AND_LRR" at bounding box center [517, 316] width 473 height 19
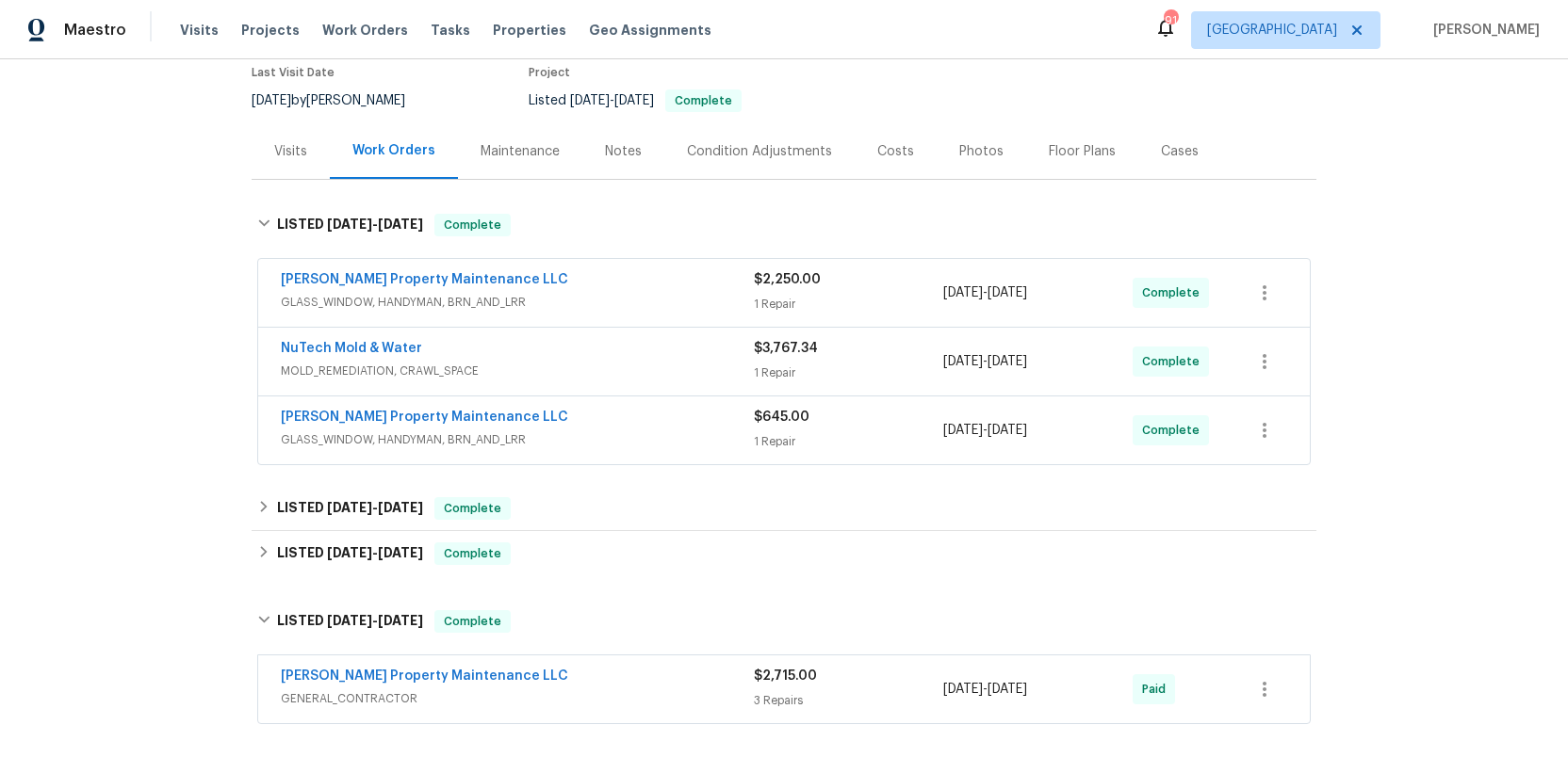
click at [634, 357] on div "NuTech Mold & Water" at bounding box center [517, 351] width 473 height 23
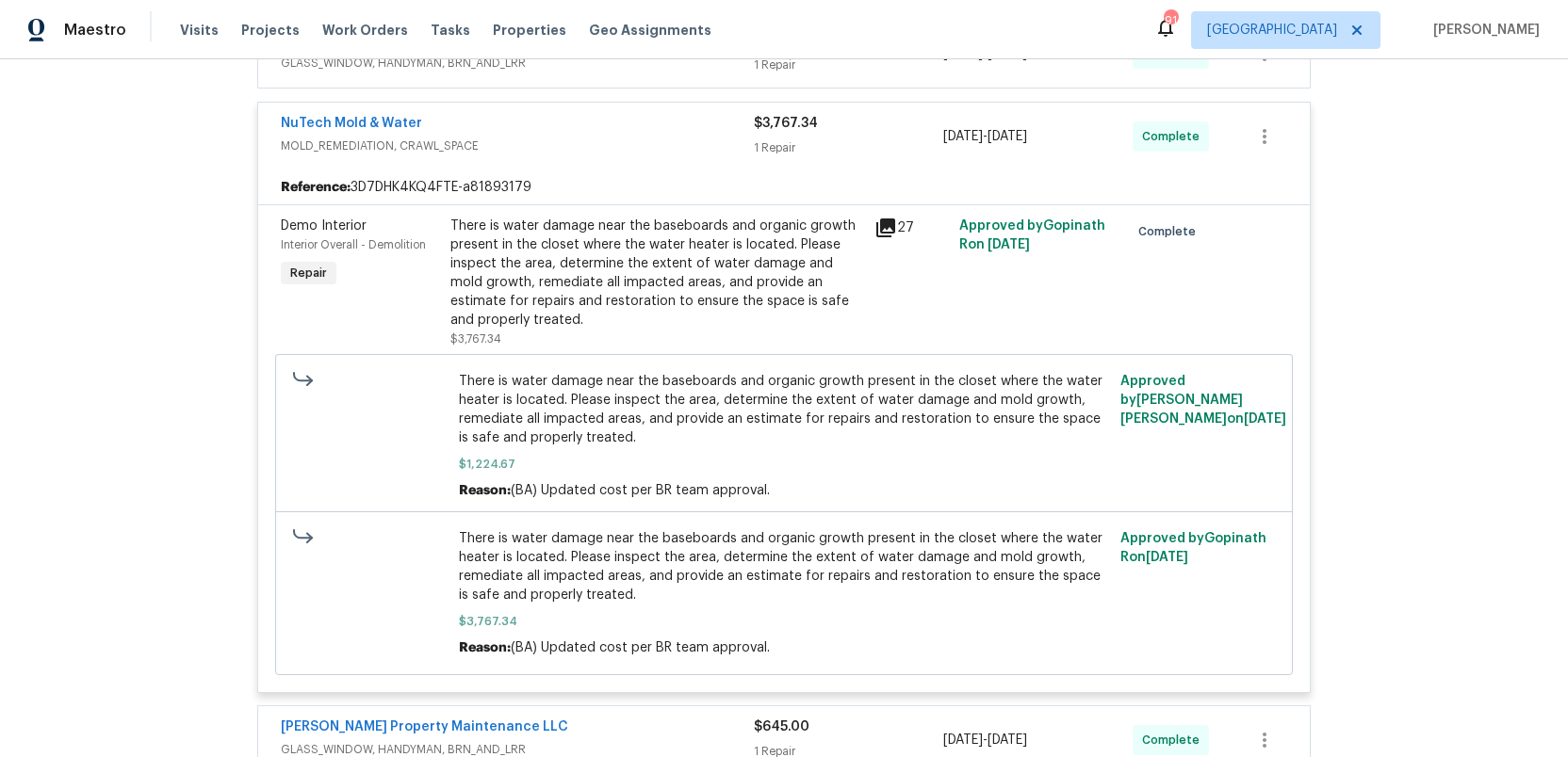
scroll to position [406, 0]
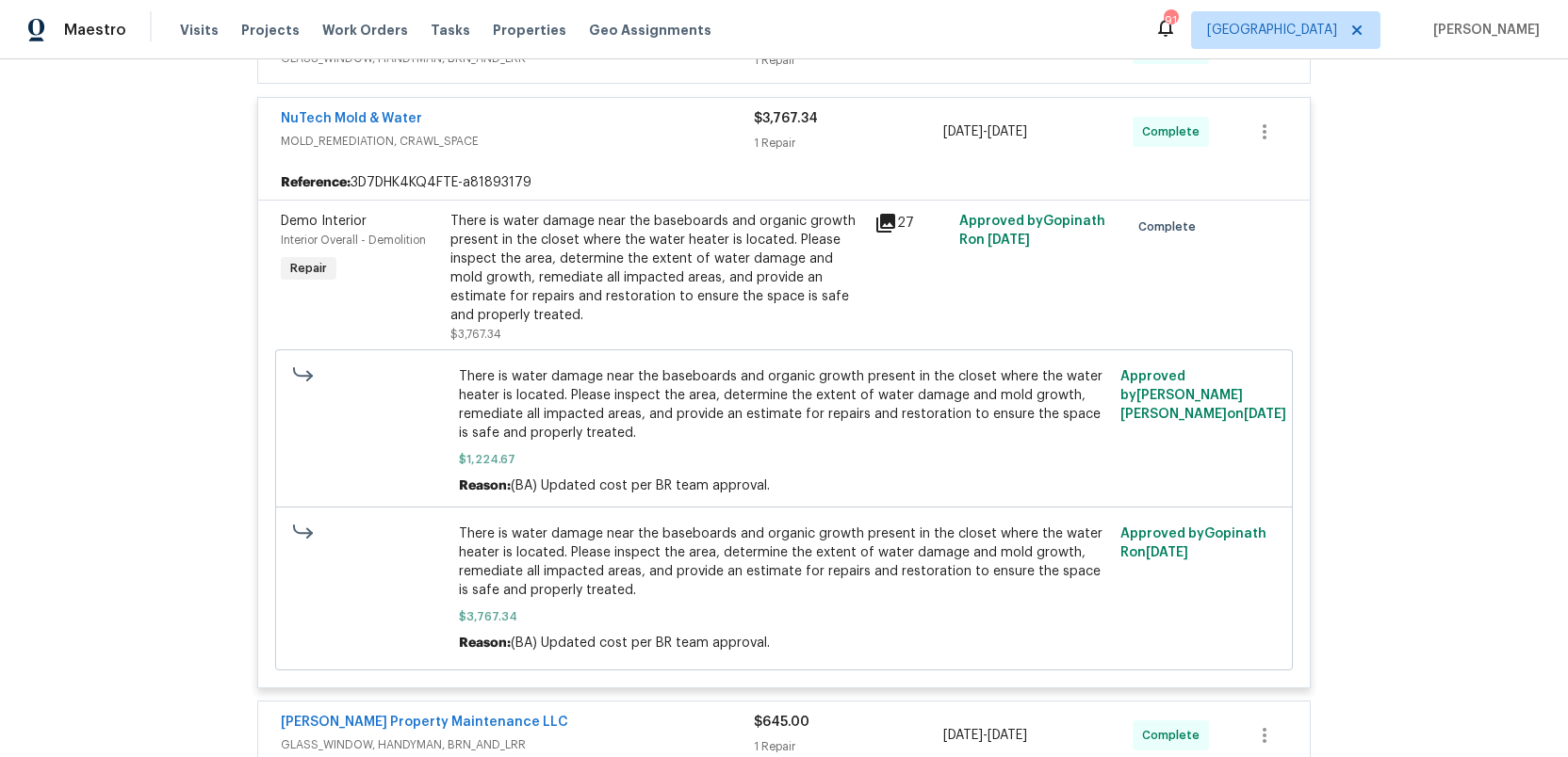
click at [896, 226] on icon at bounding box center [886, 224] width 23 height 23
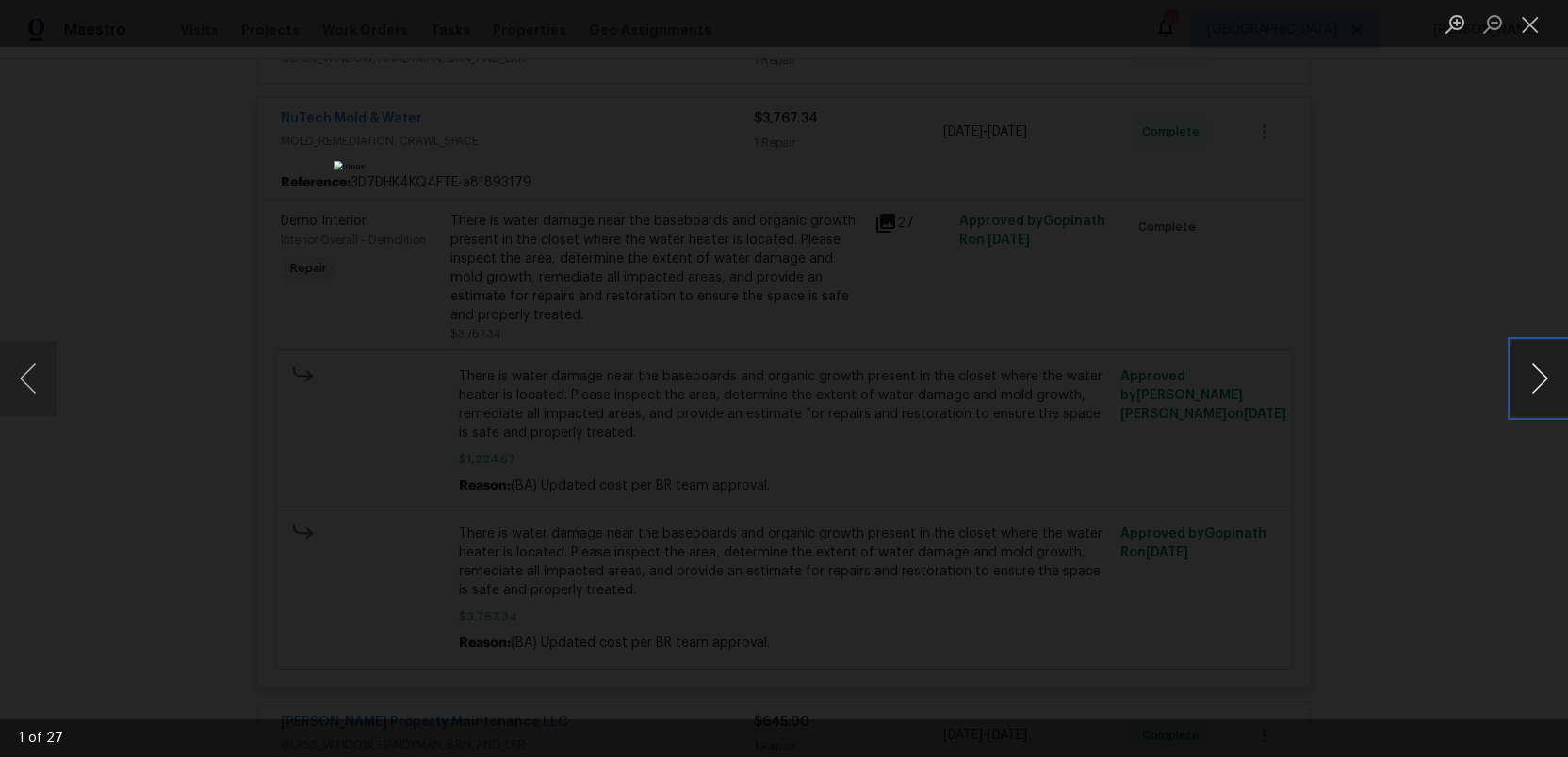
click at [1536, 375] on button "Next image" at bounding box center [1539, 378] width 56 height 76
click at [1531, 18] on button "Close lightbox" at bounding box center [1530, 24] width 37 height 32
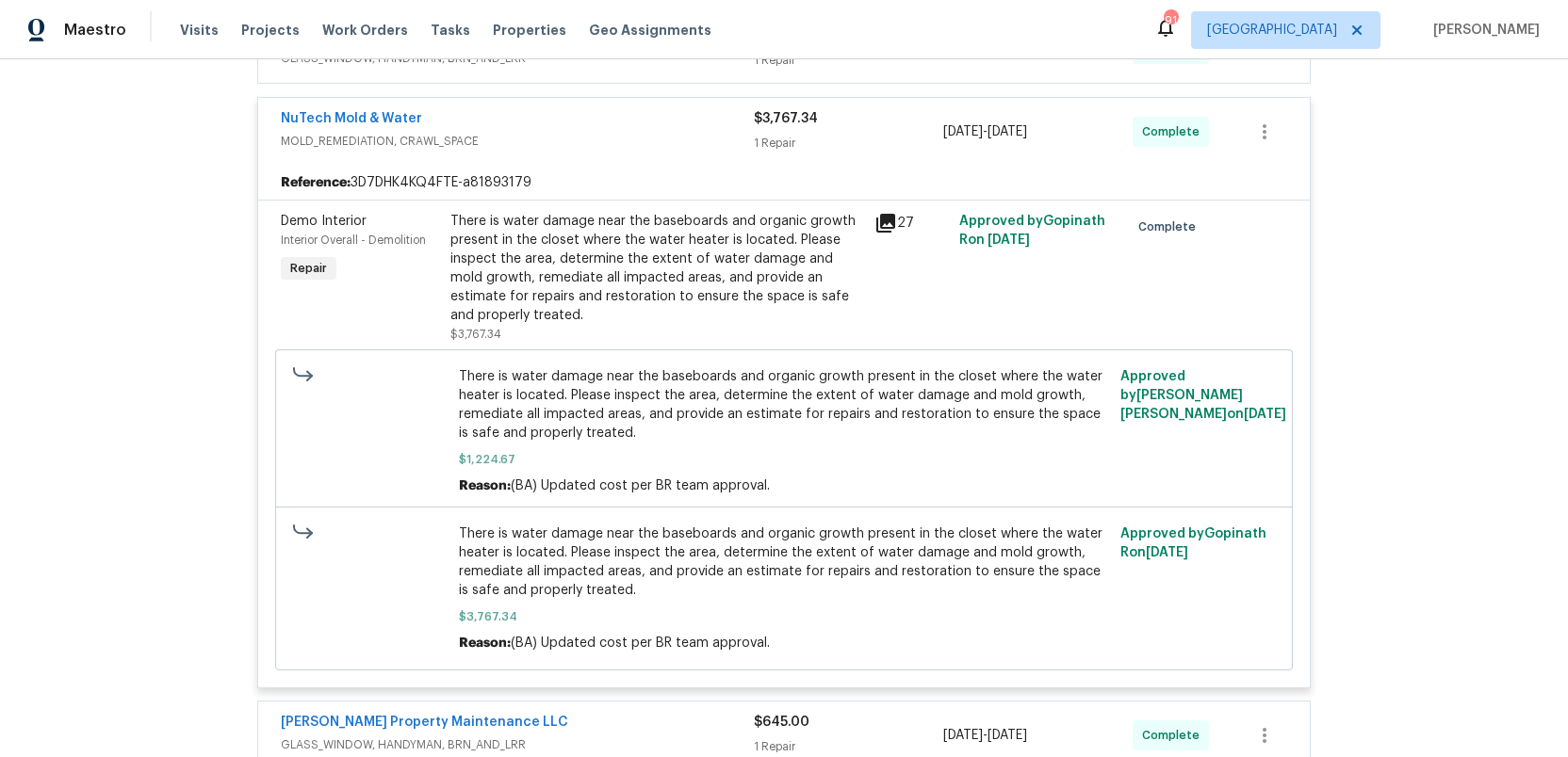
click at [606, 129] on div "NuTech Mold & Water" at bounding box center [517, 120] width 473 height 23
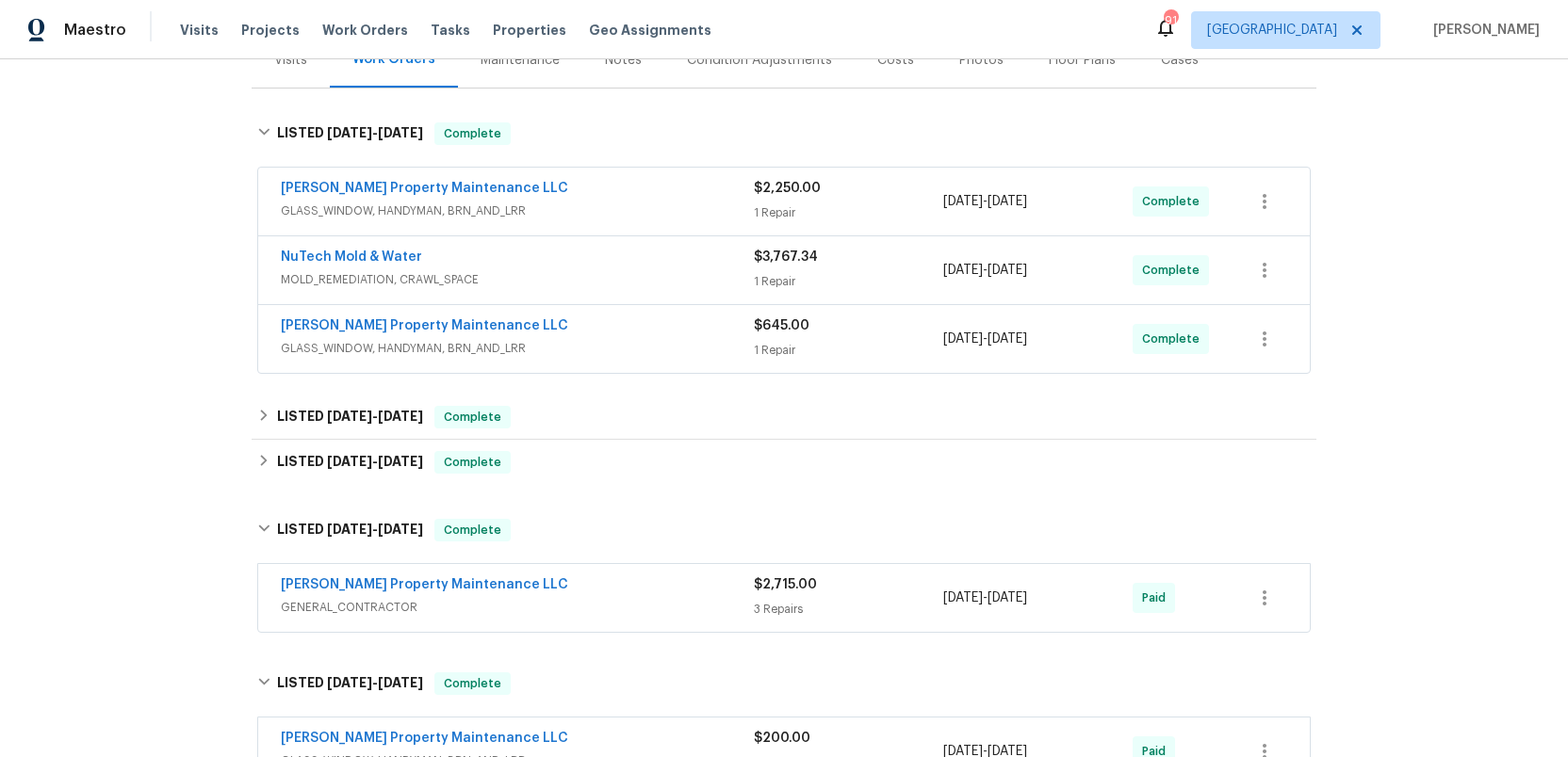
scroll to position [248, 0]
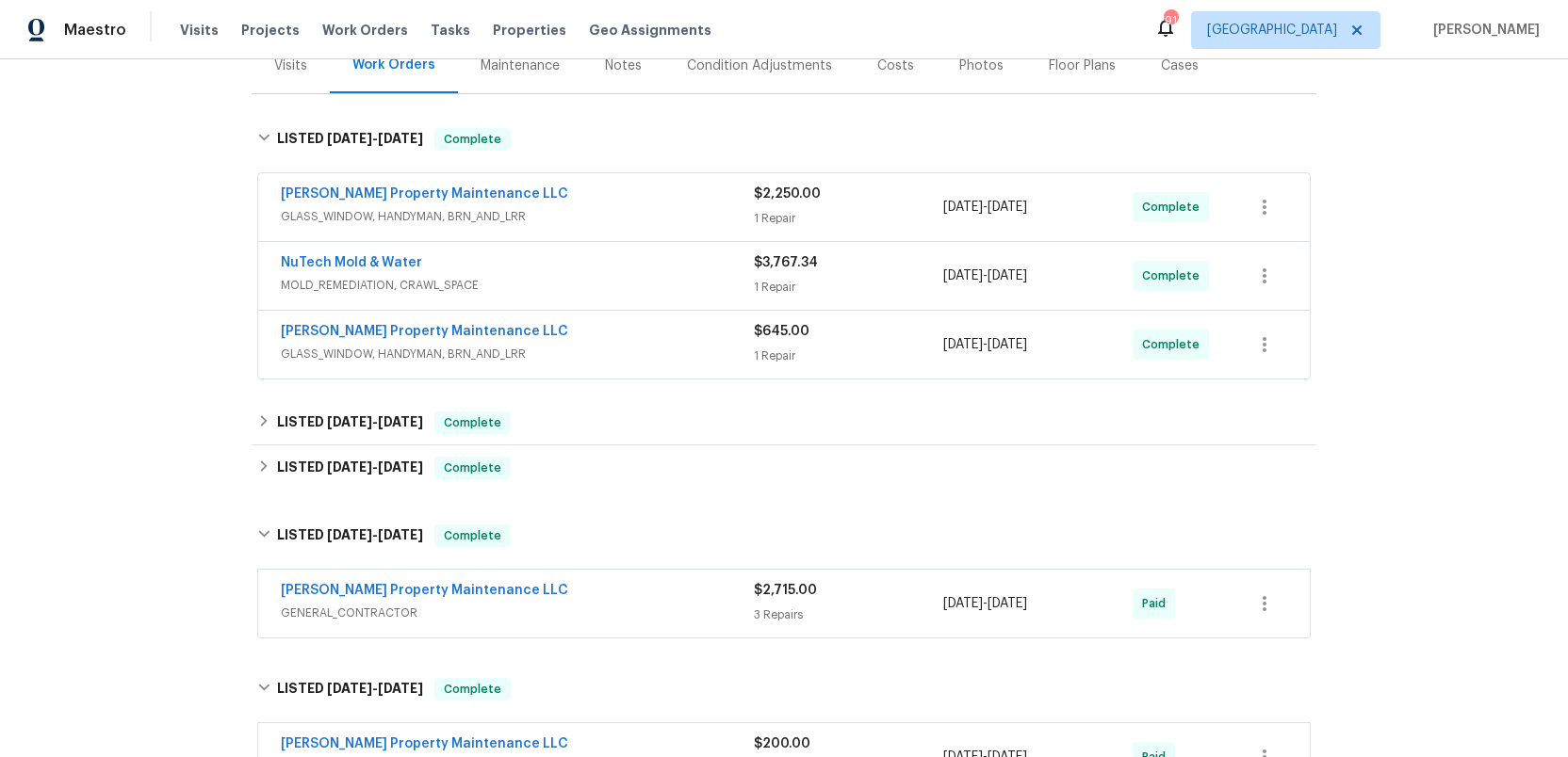
click at [623, 341] on div "[PERSON_NAME] Property Maintenance LLC" at bounding box center [517, 334] width 473 height 23
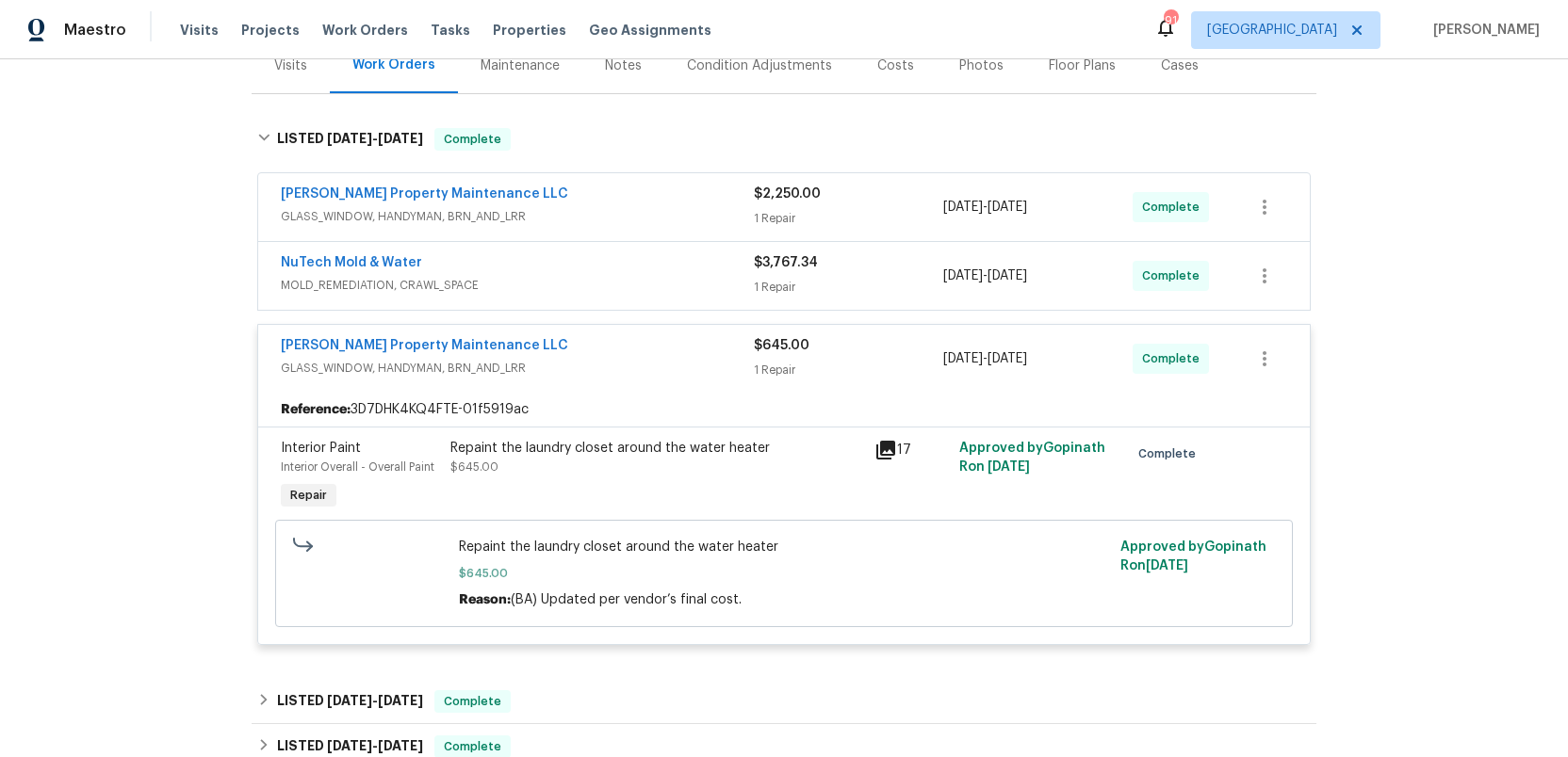
click at [596, 191] on div "[PERSON_NAME] Property Maintenance LLC" at bounding box center [517, 196] width 473 height 23
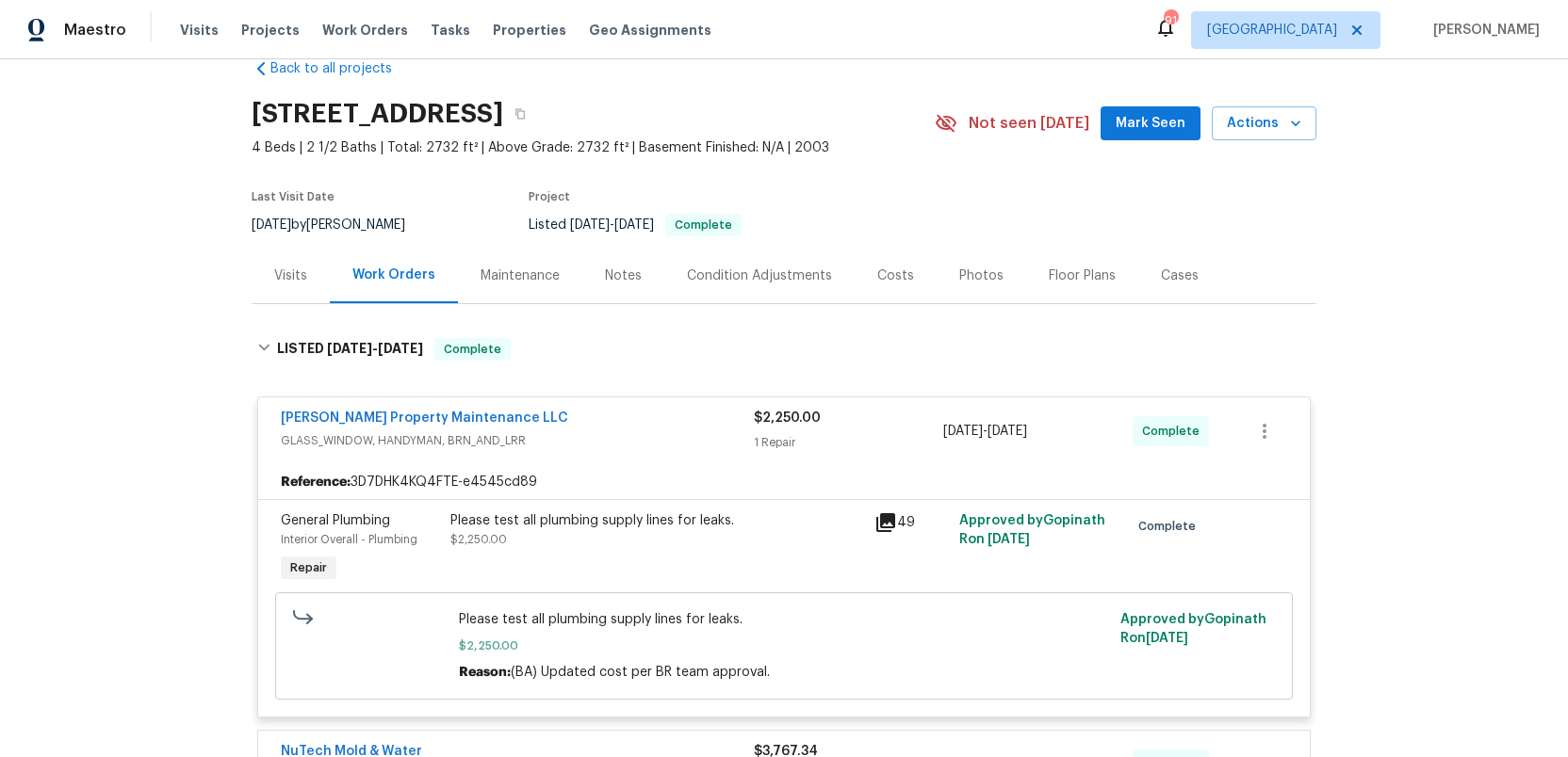
scroll to position [0, 0]
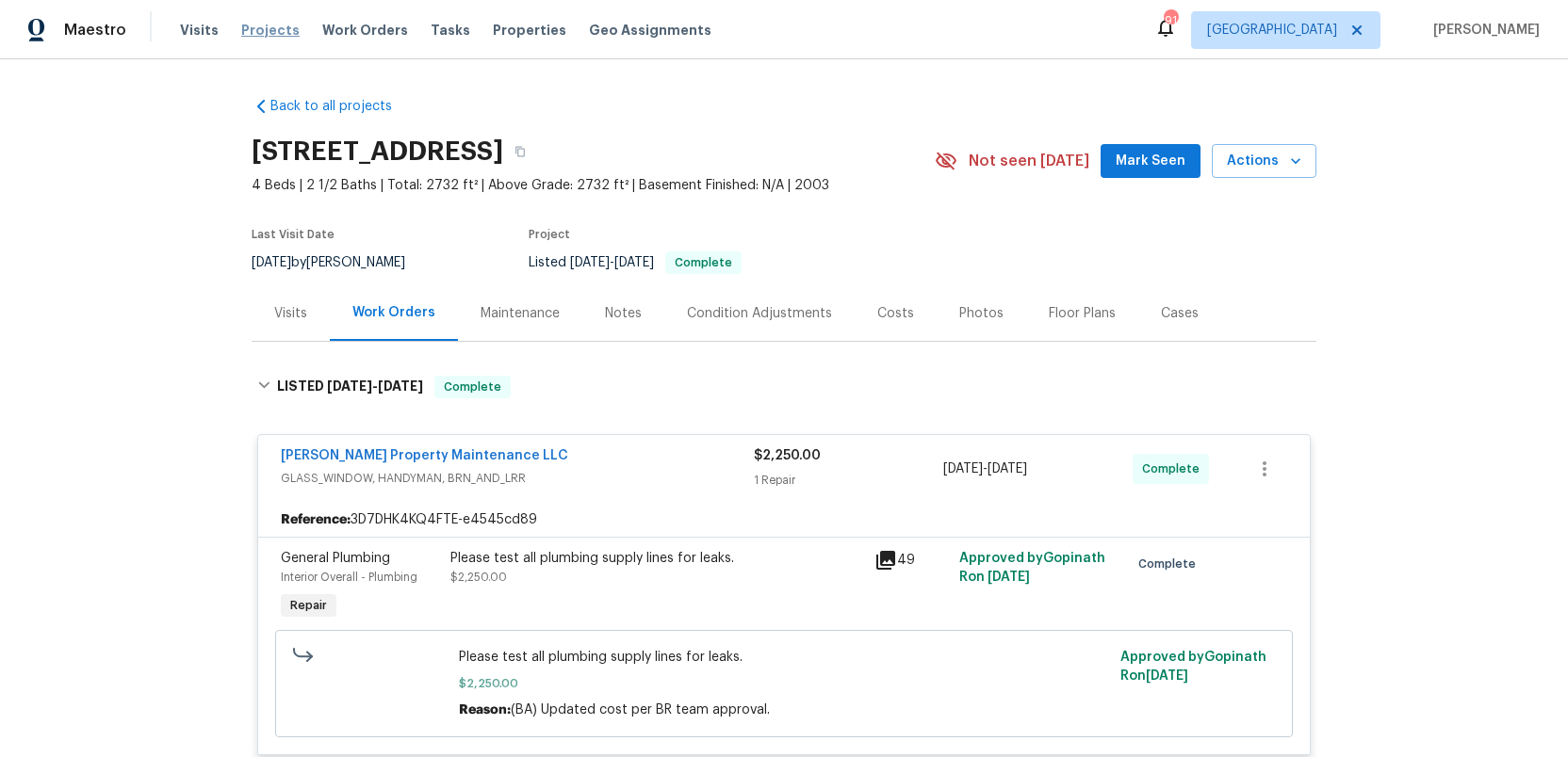
click at [256, 25] on span "Projects" at bounding box center [270, 31] width 58 height 19
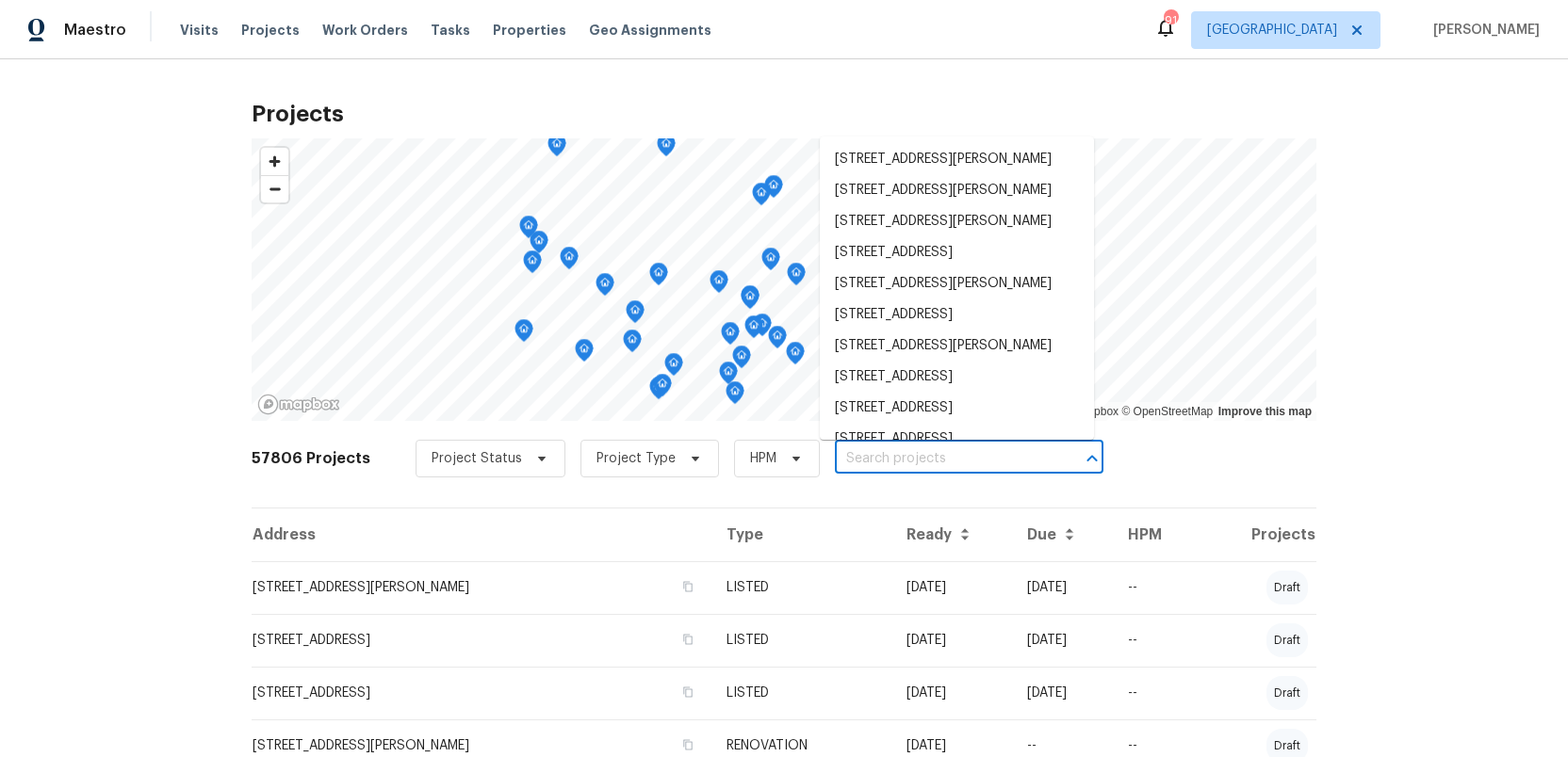
click at [888, 458] on input "text" at bounding box center [943, 459] width 216 height 30
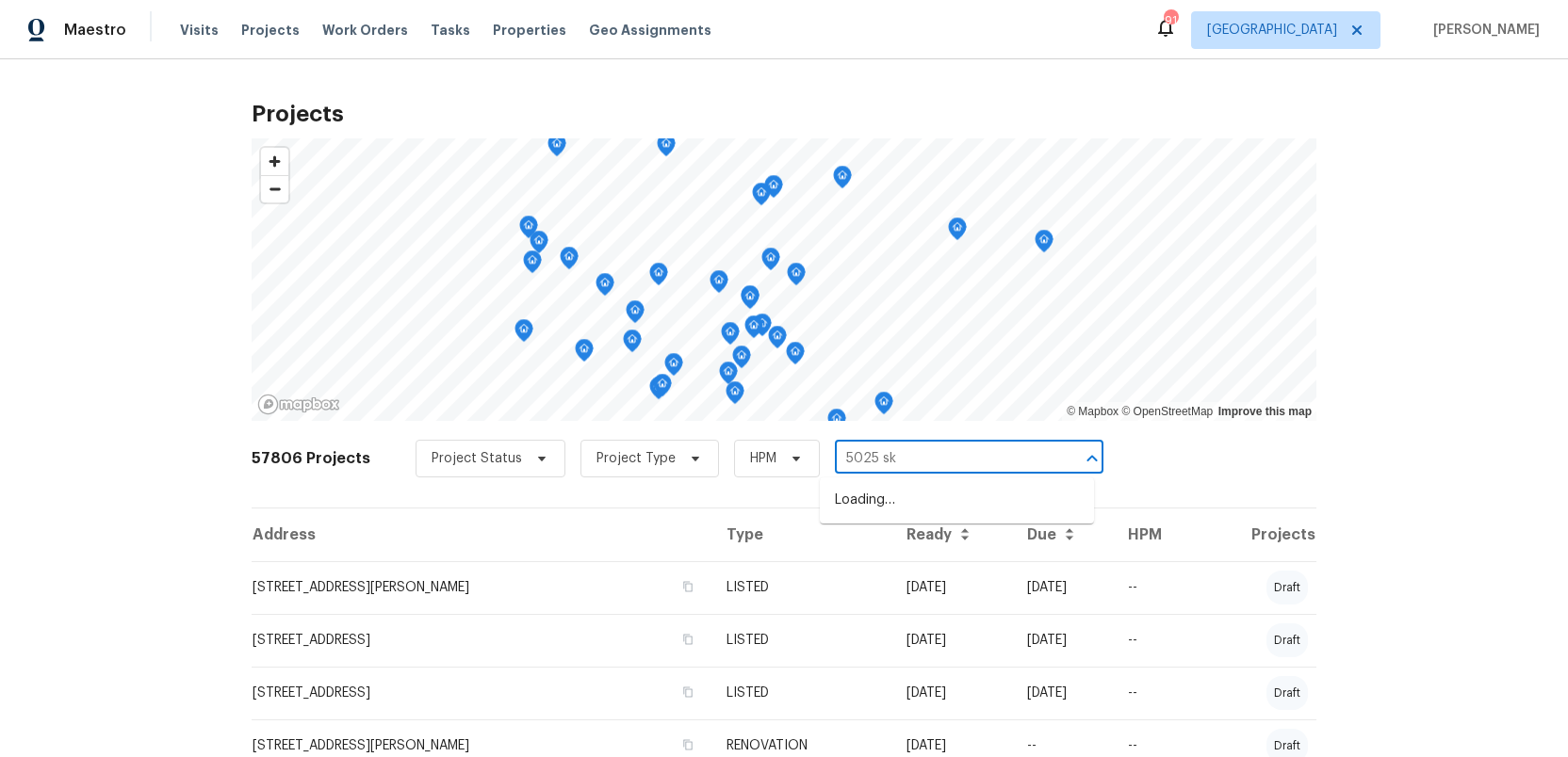
type input "5025 ski"
click at [897, 494] on li "[STREET_ADDRESS]" at bounding box center [957, 501] width 274 height 32
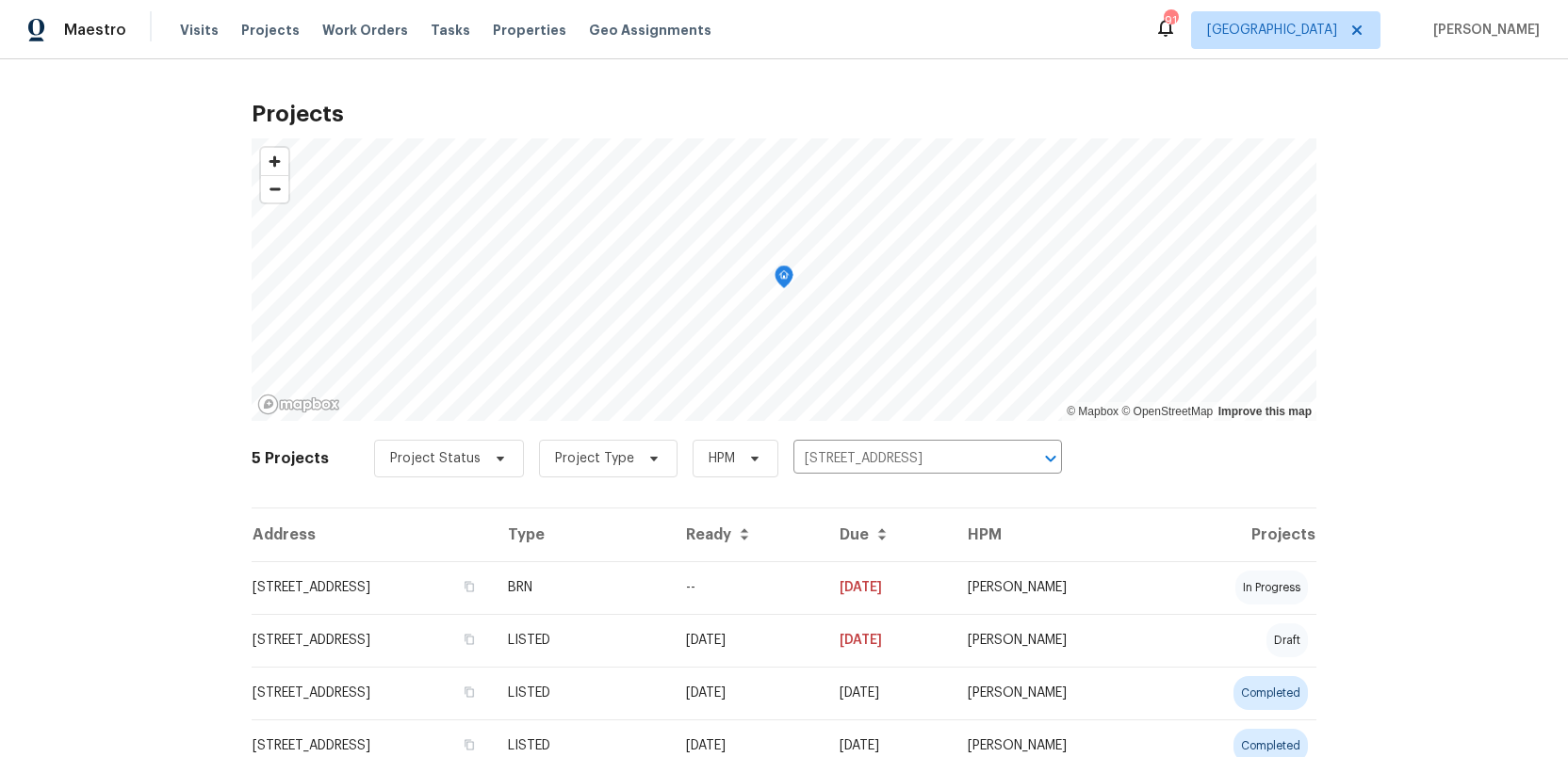
scroll to position [128, 0]
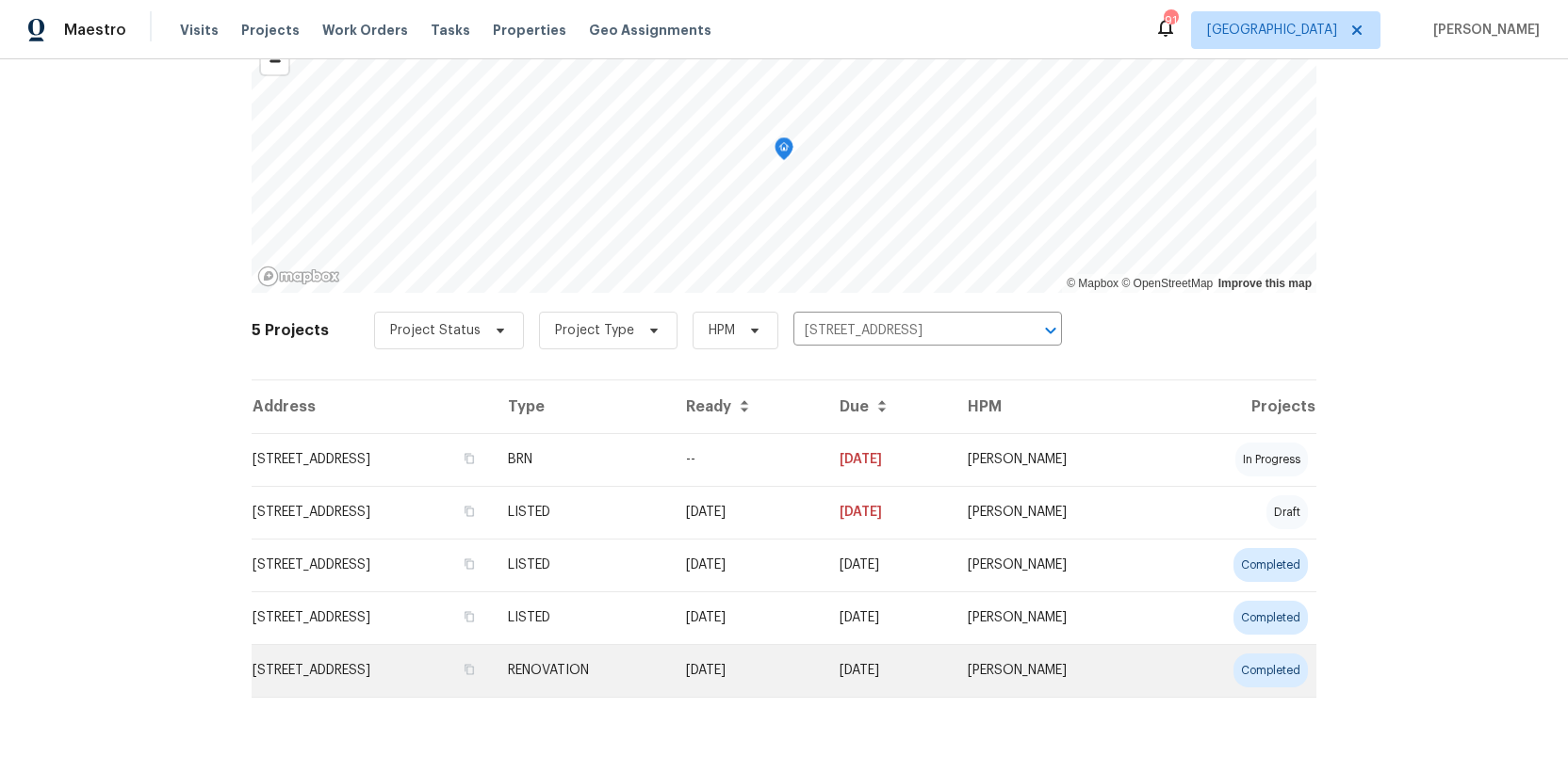
click at [439, 671] on td "[STREET_ADDRESS]" at bounding box center [372, 670] width 241 height 53
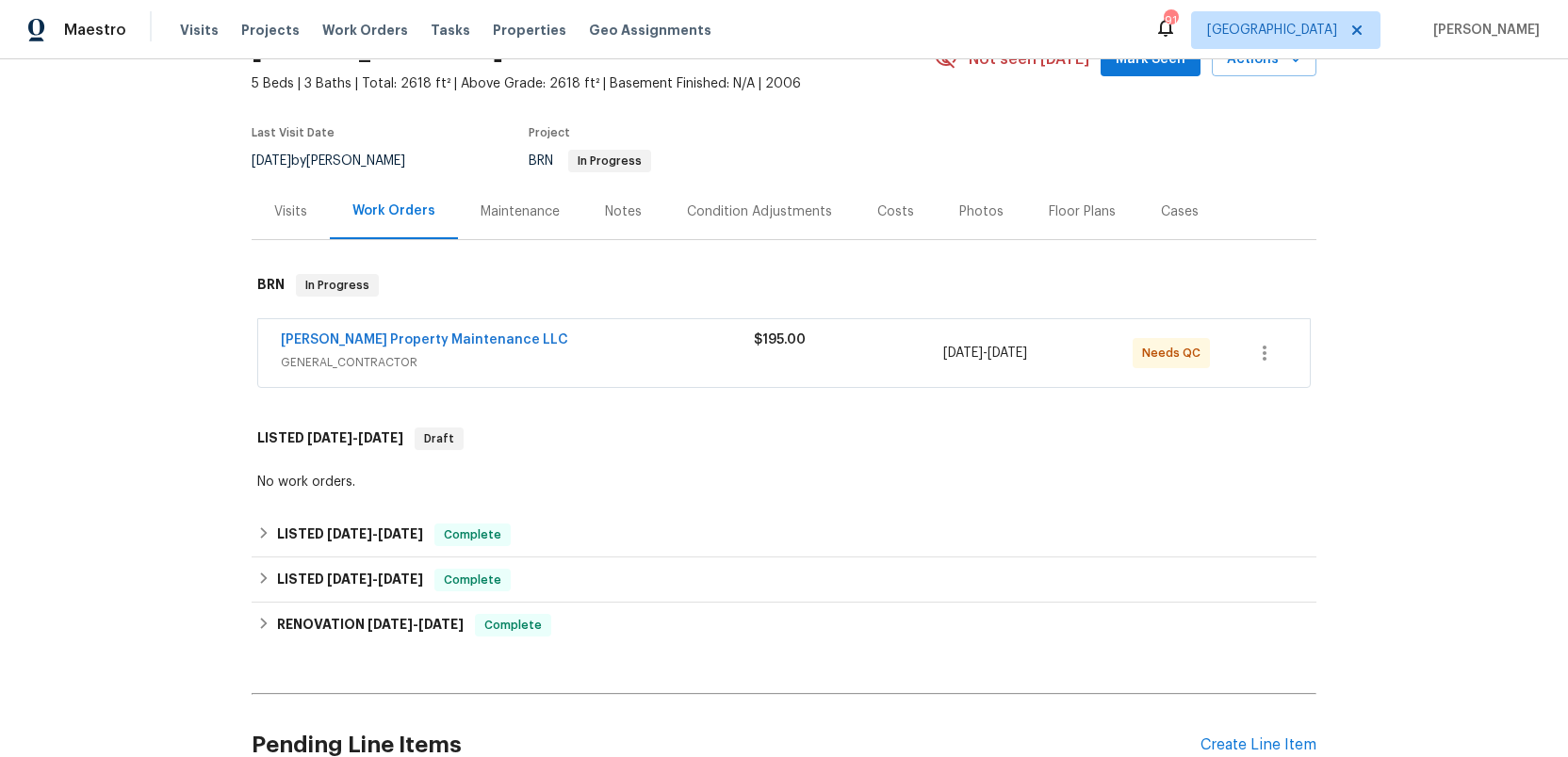
scroll to position [148, 0]
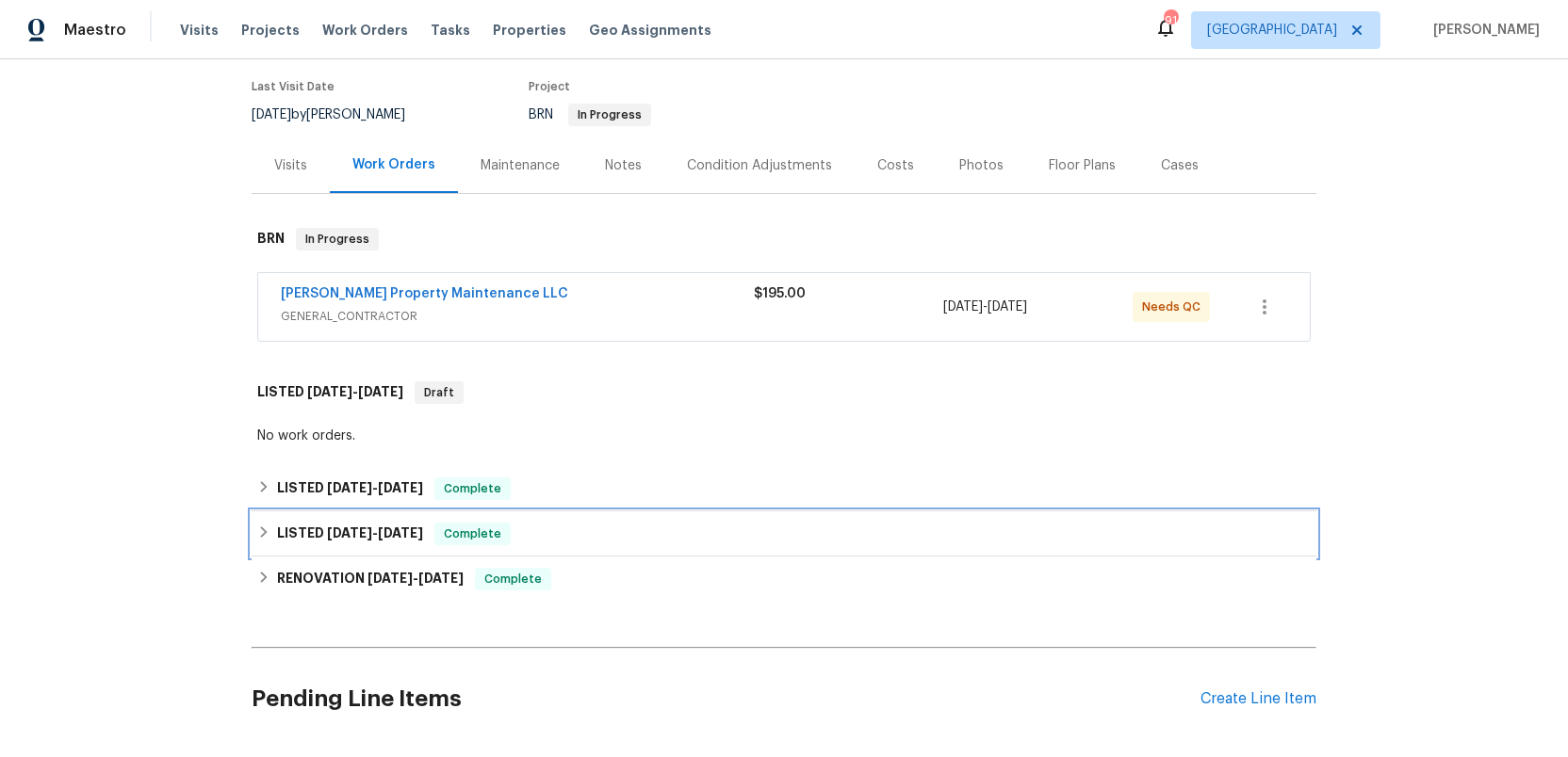
click at [317, 529] on h6 "LISTED 2/6/25 - 2/10/25" at bounding box center [350, 534] width 146 height 23
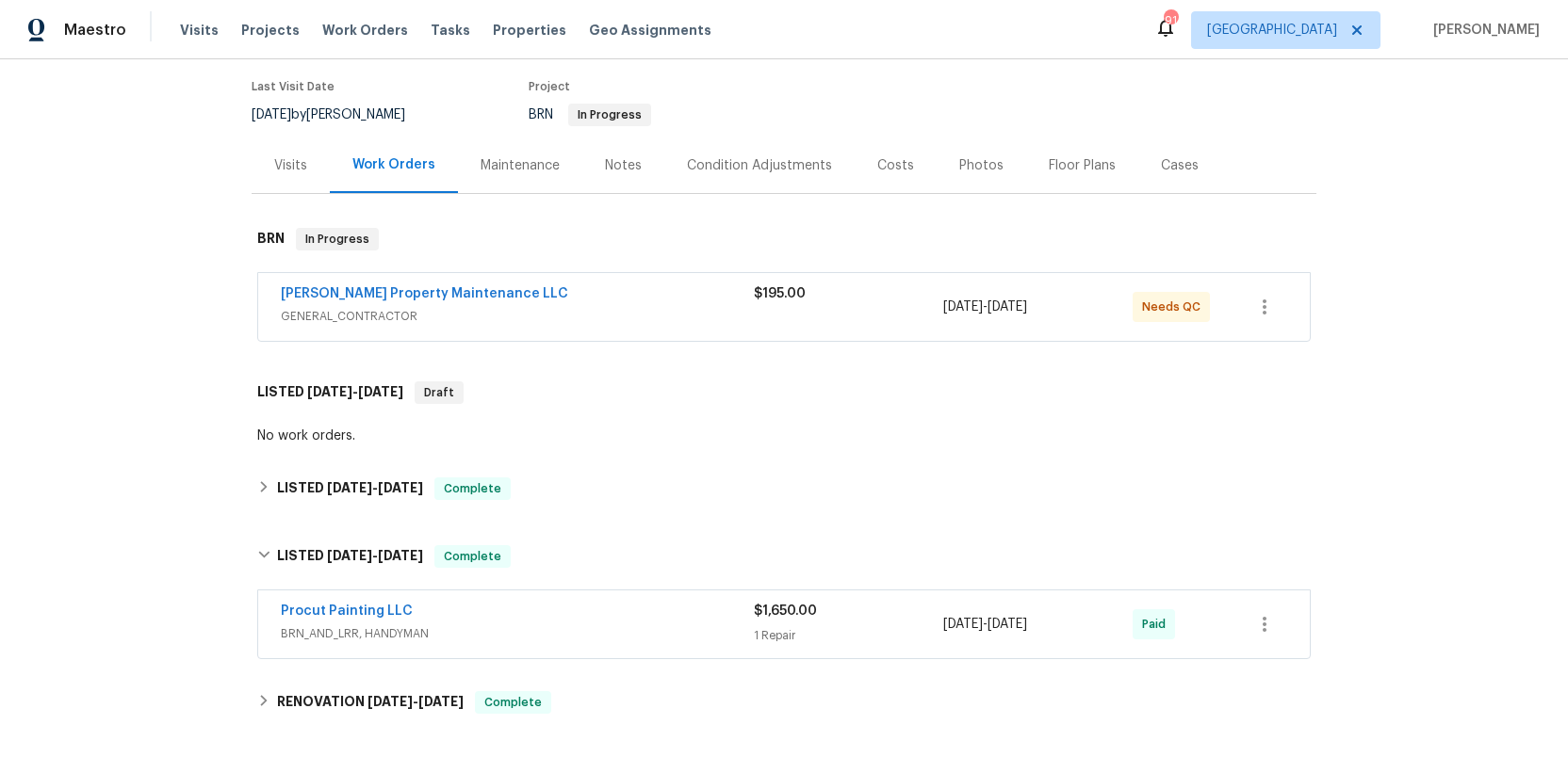
click at [610, 625] on span "BRN_AND_LRR, HANDYMAN" at bounding box center [517, 634] width 473 height 19
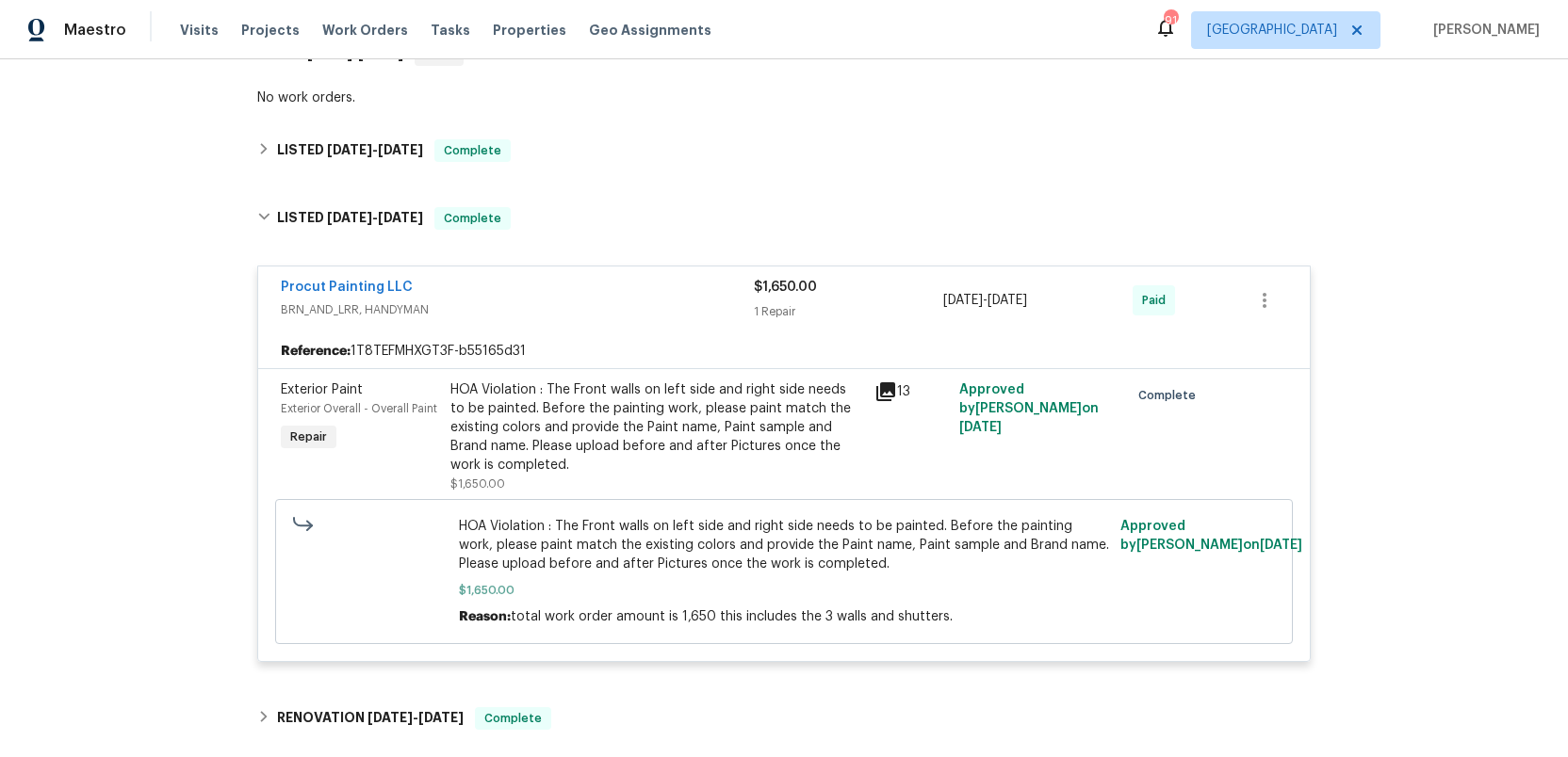
scroll to position [484, 0]
click at [558, 310] on span "BRN_AND_LRR, HANDYMAN" at bounding box center [517, 313] width 473 height 19
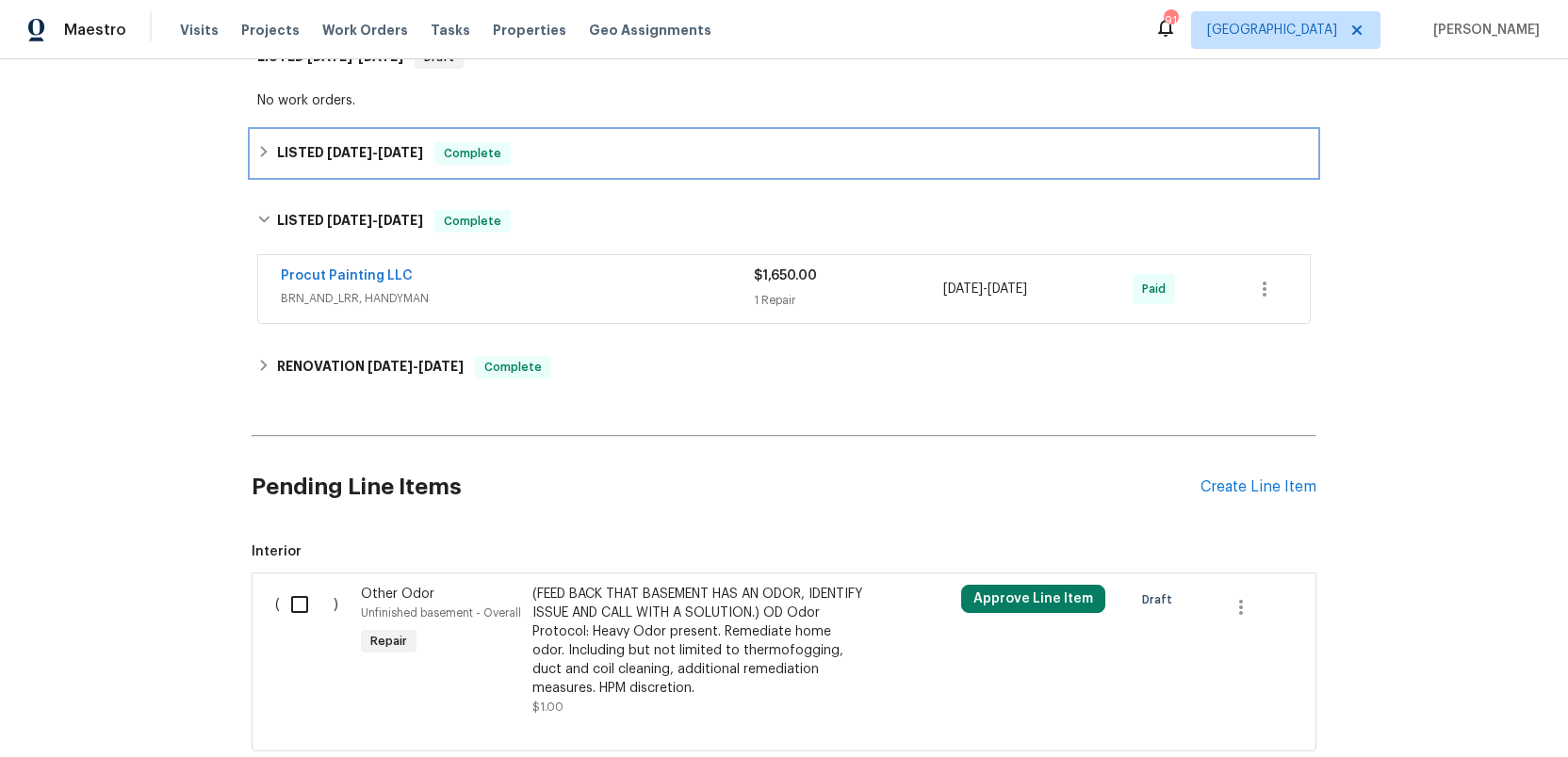
click at [336, 155] on span "[DATE]" at bounding box center [349, 153] width 45 height 13
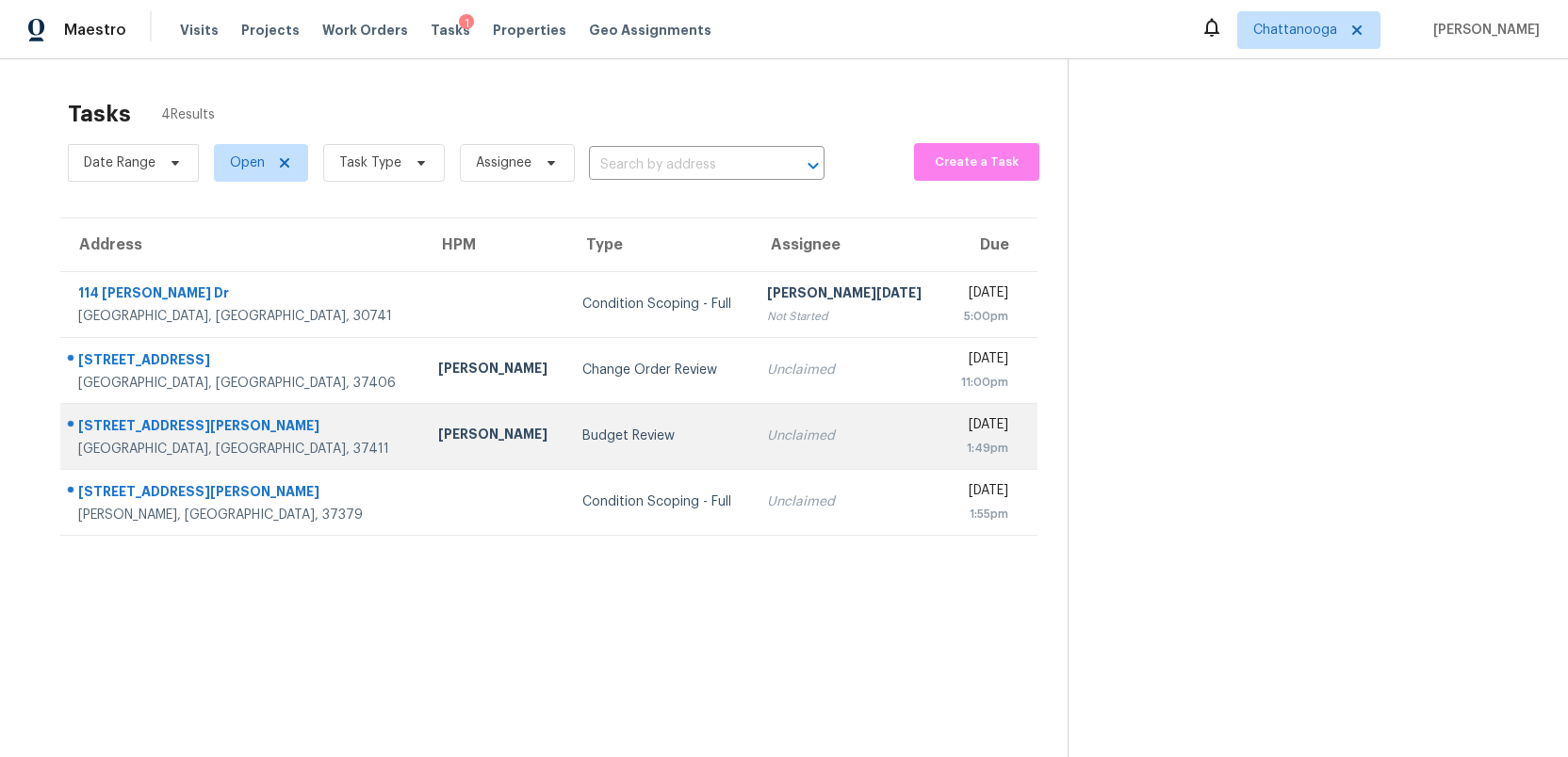
click at [582, 442] on div "Budget Review" at bounding box center [660, 436] width 155 height 19
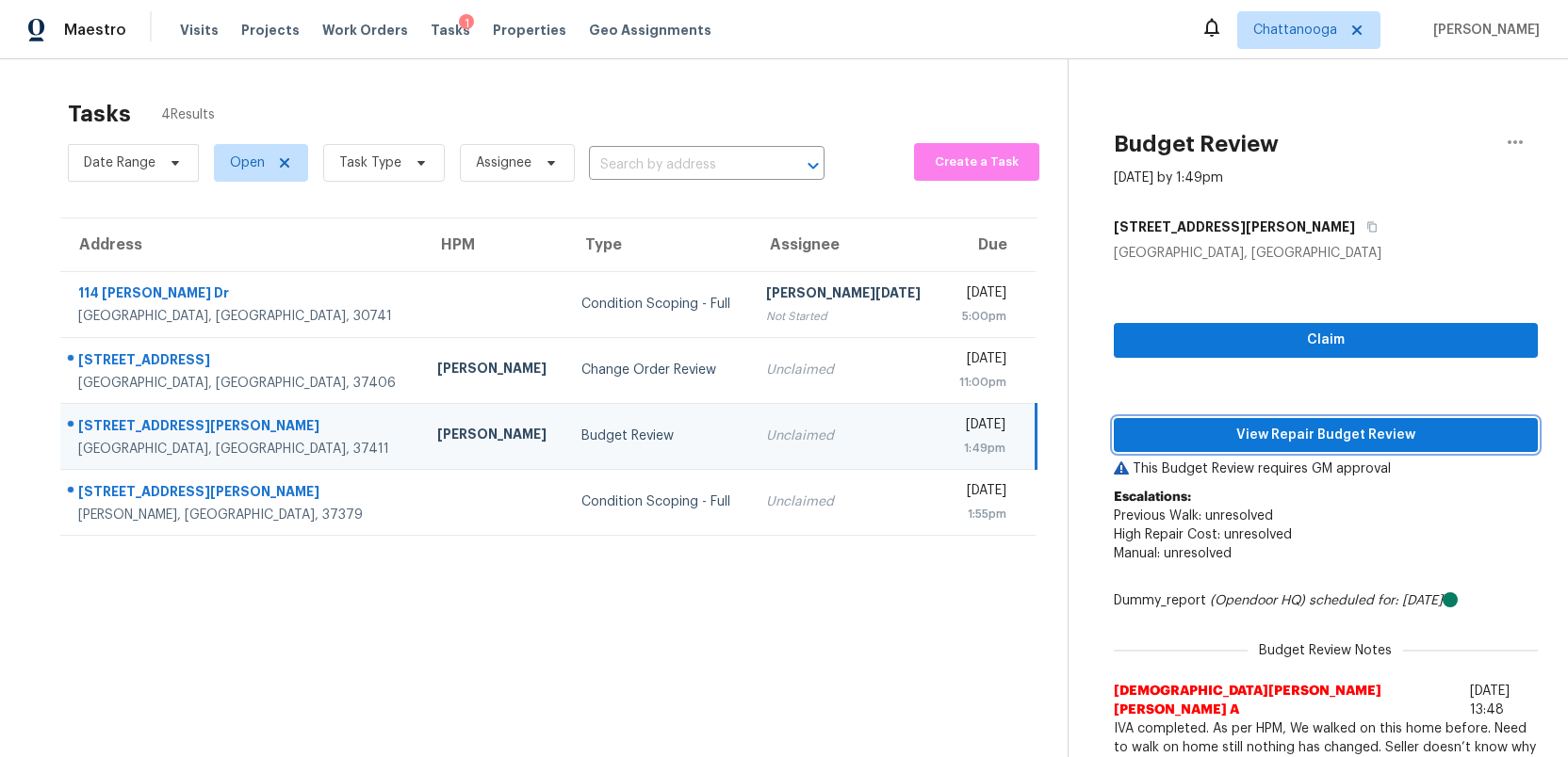
click at [1222, 433] on span "View Repair Budget Review" at bounding box center [1326, 436] width 394 height 24
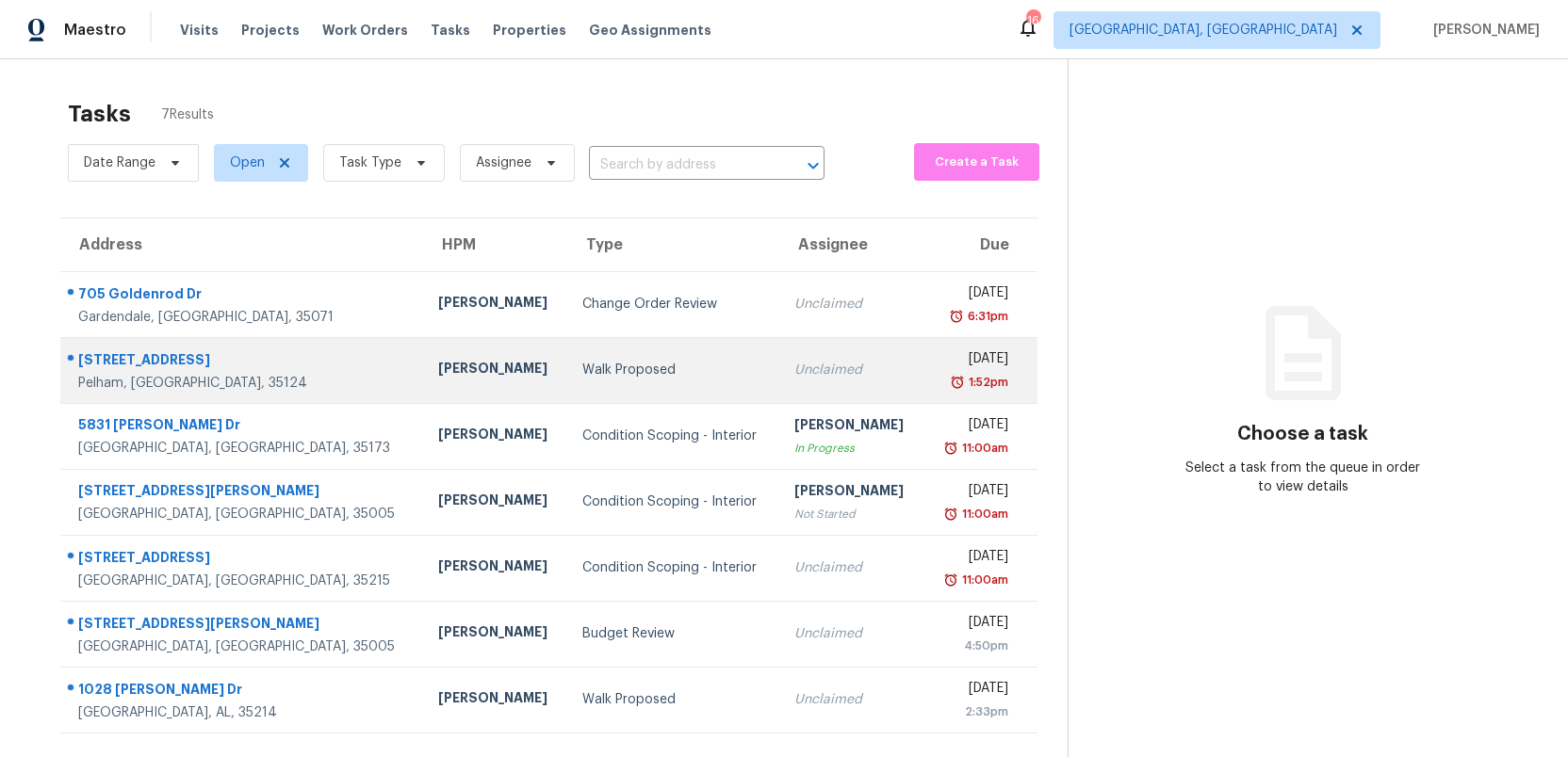
scroll to position [59, 0]
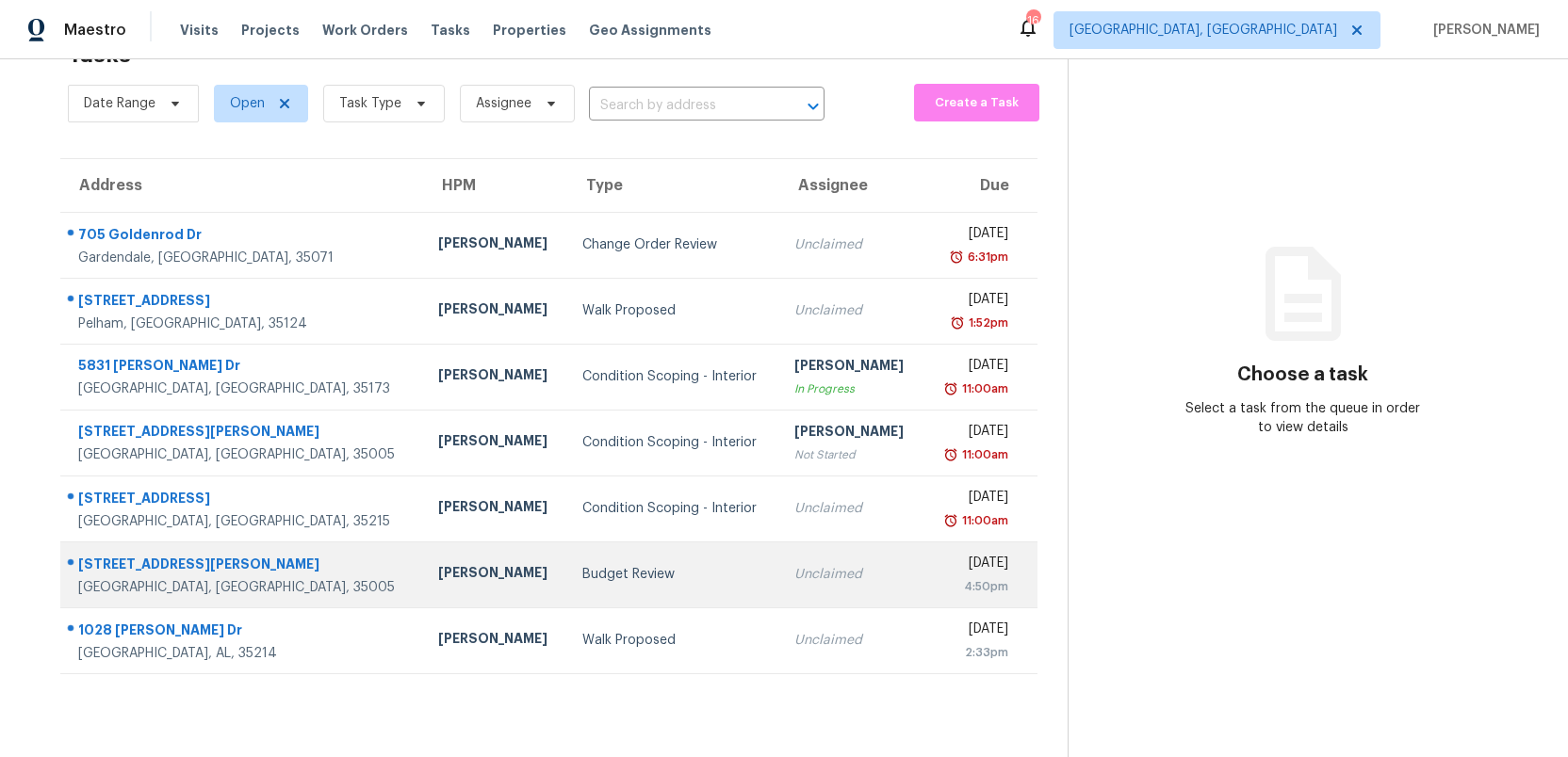
click at [582, 576] on div "Budget Review" at bounding box center [673, 574] width 182 height 19
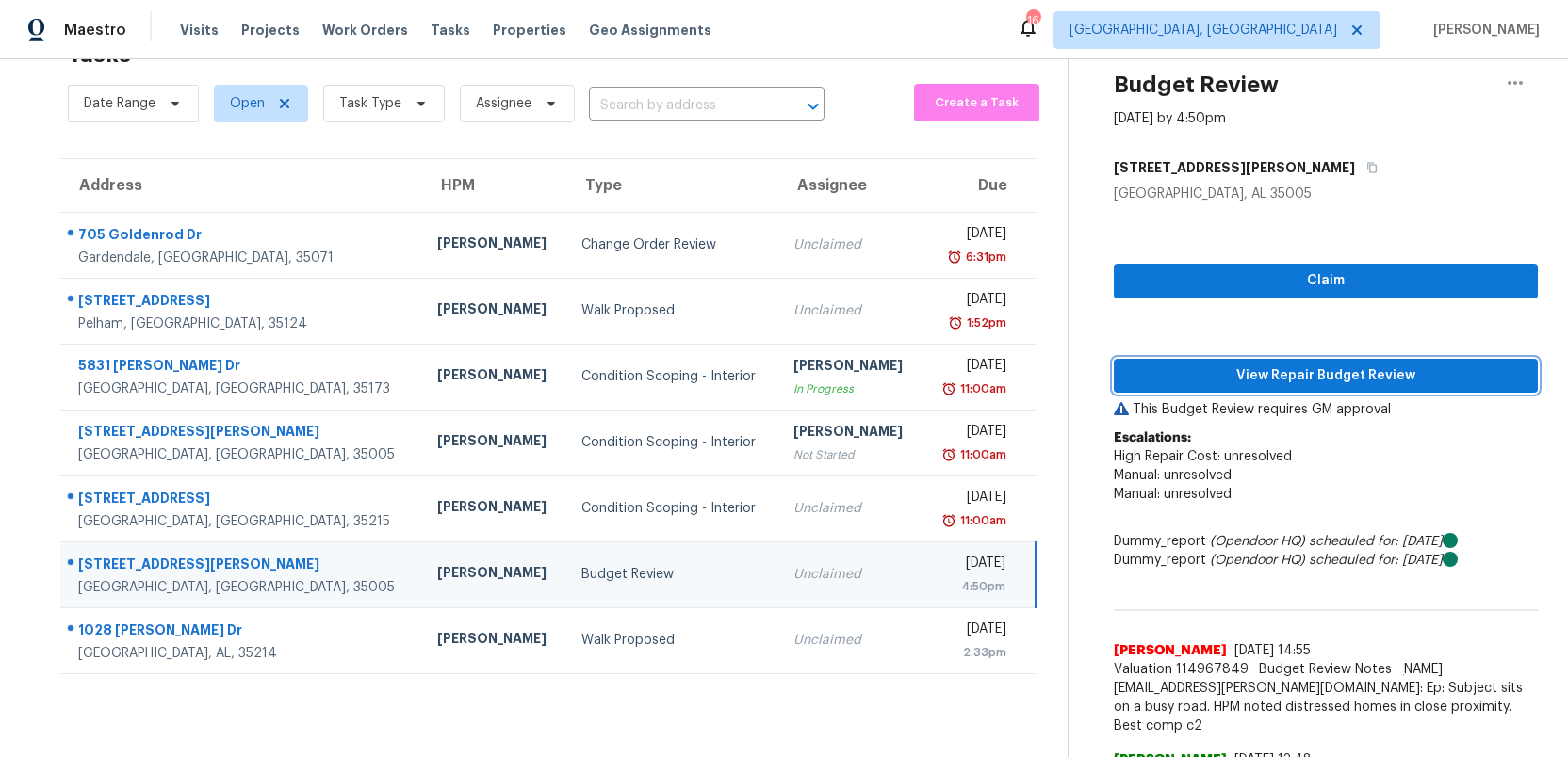
click at [1290, 370] on span "View Repair Budget Review" at bounding box center [1326, 376] width 394 height 24
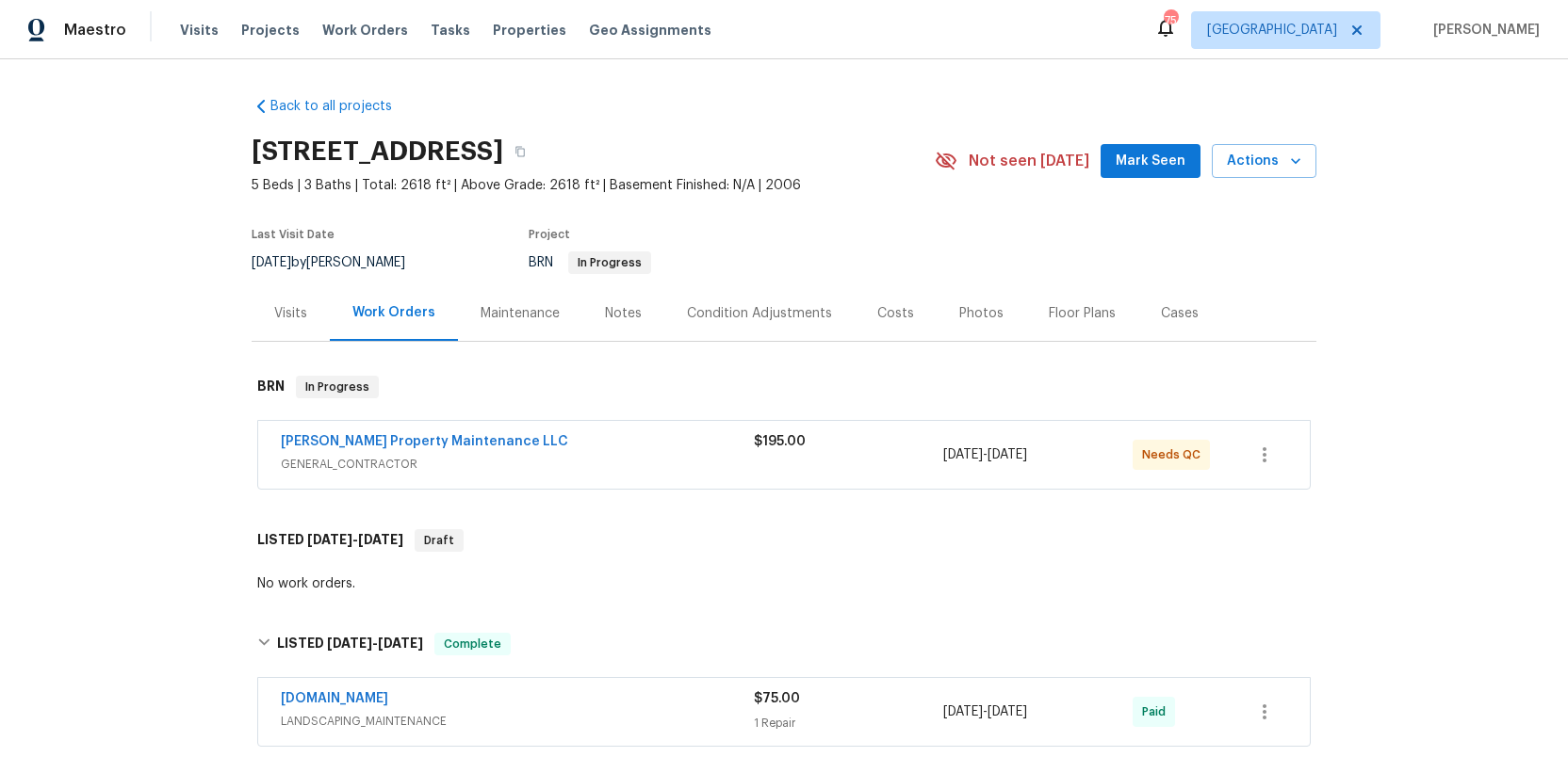
scroll to position [484, 0]
